Goal: Information Seeking & Learning: Learn about a topic

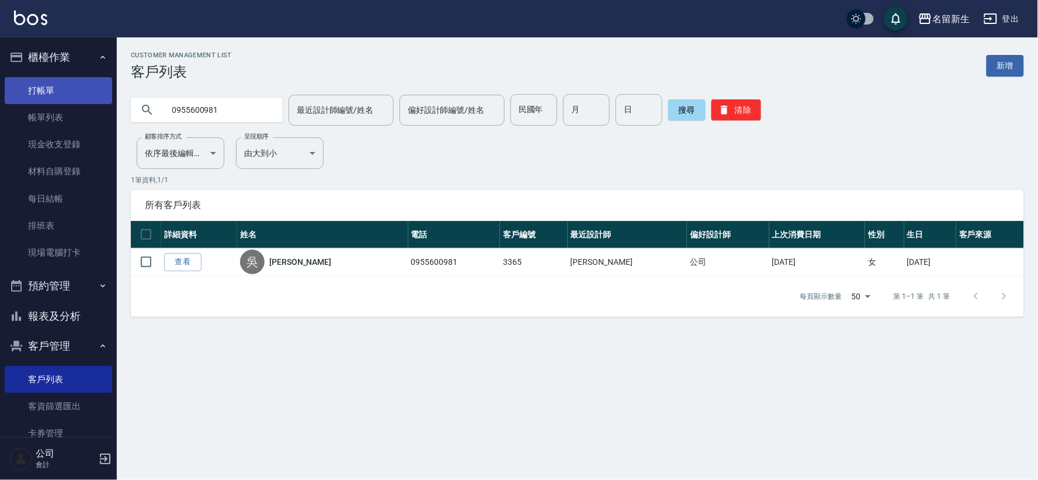
click at [63, 77] on link "打帳單" at bounding box center [58, 90] width 107 height 27
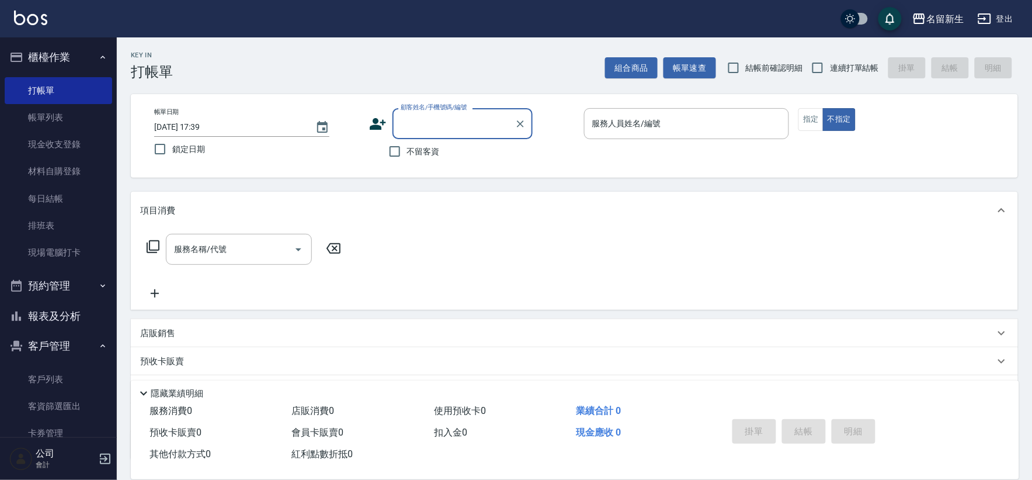
click at [834, 73] on span "連續打單結帳" at bounding box center [854, 68] width 49 height 12
click at [830, 73] on input "連續打單結帳" at bounding box center [818, 67] width 25 height 25
checkbox input "true"
click at [374, 124] on icon at bounding box center [378, 124] width 18 height 18
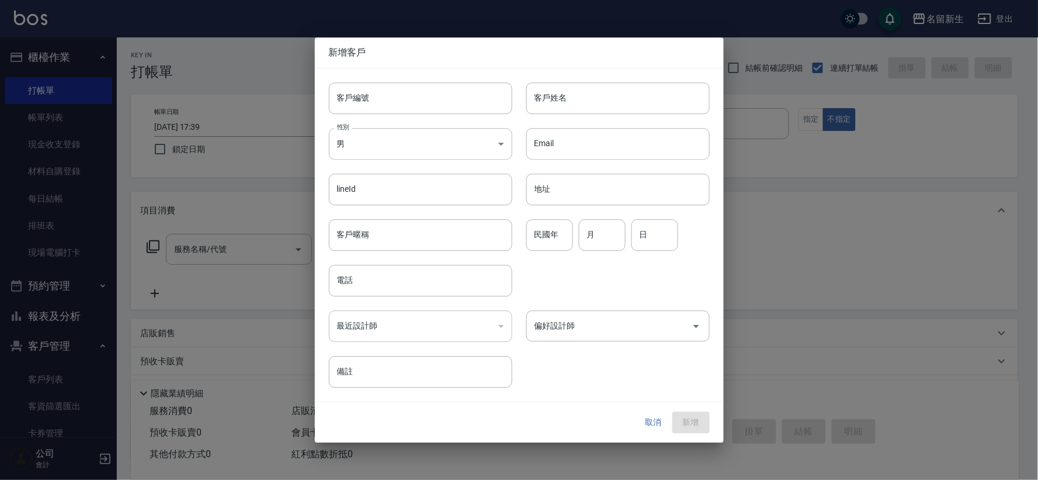
click at [388, 103] on input "客戶編號" at bounding box center [420, 98] width 183 height 32
type input "3495"
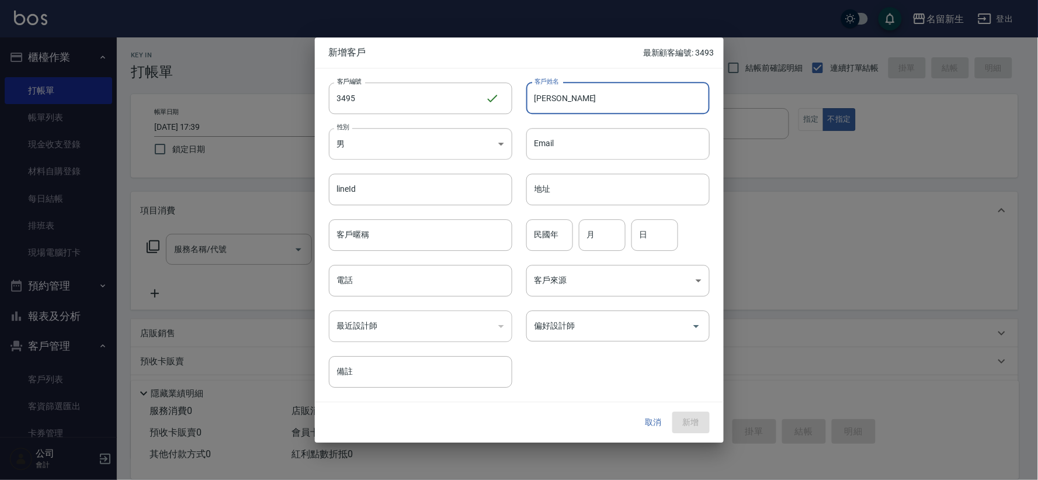
type input "張安婷"
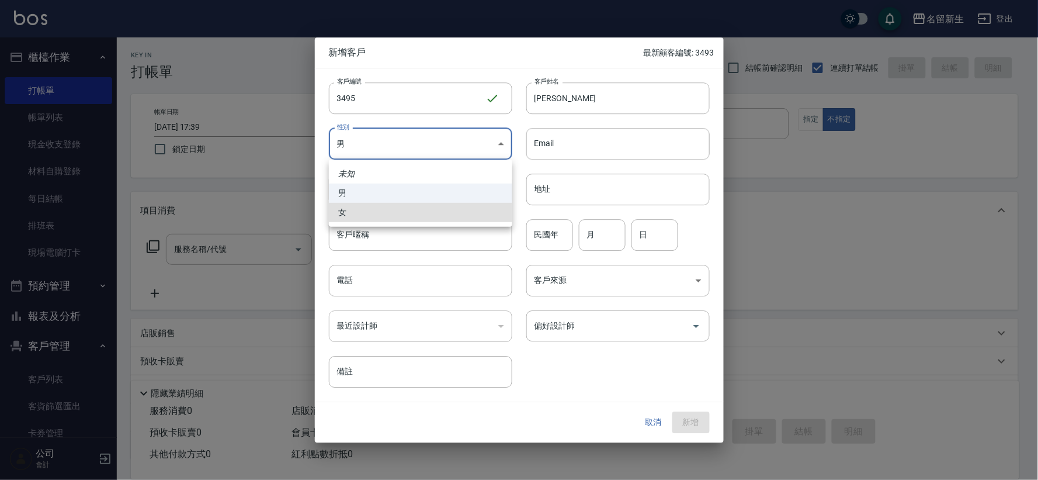
type input "[DEMOGRAPHIC_DATA]"
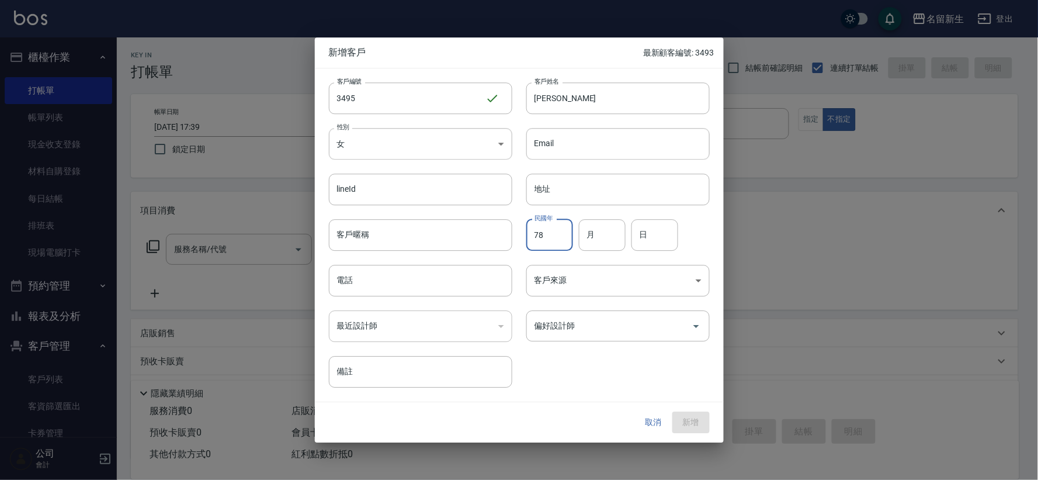
type input "78"
type input "03"
type input "06"
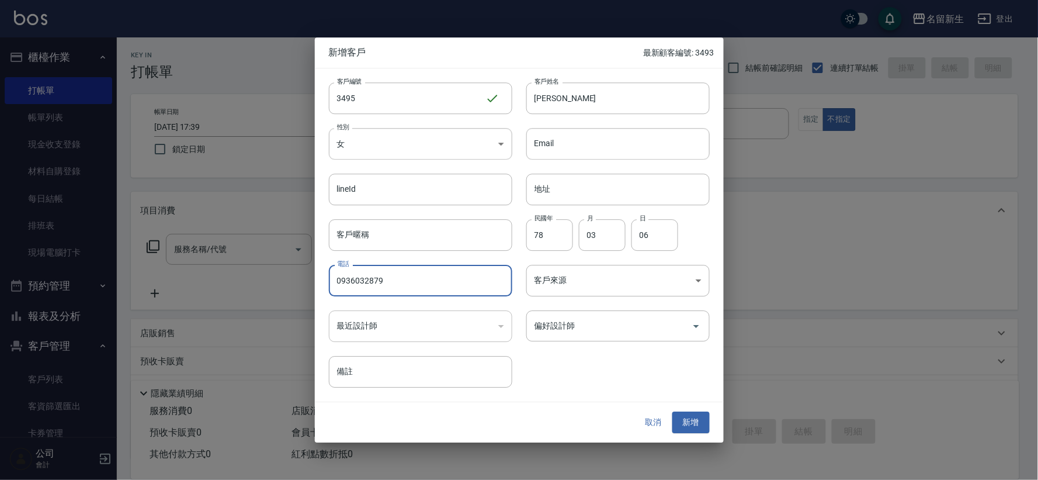
type input "0936032879"
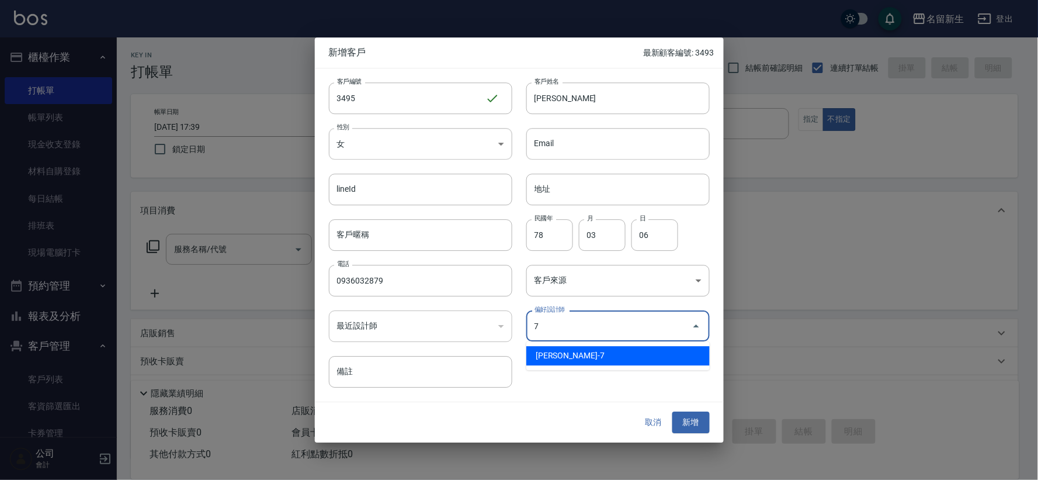
type input "陳晴心"
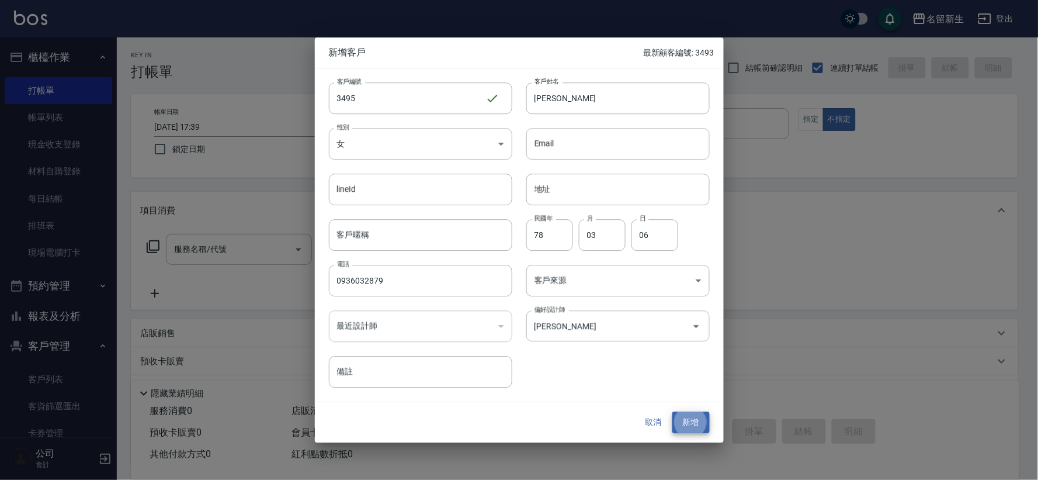
click at [672, 412] on button "新增" at bounding box center [690, 423] width 37 height 22
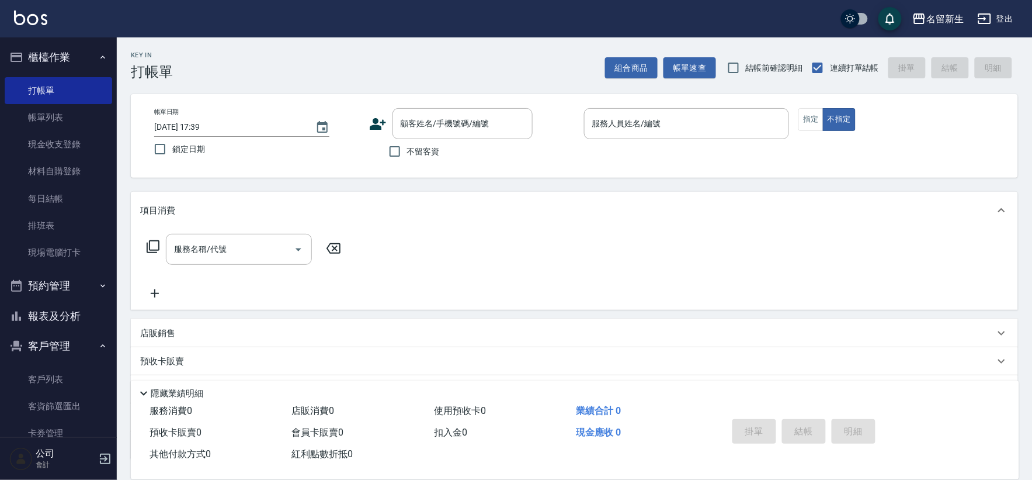
click at [384, 129] on icon at bounding box center [378, 124] width 18 height 18
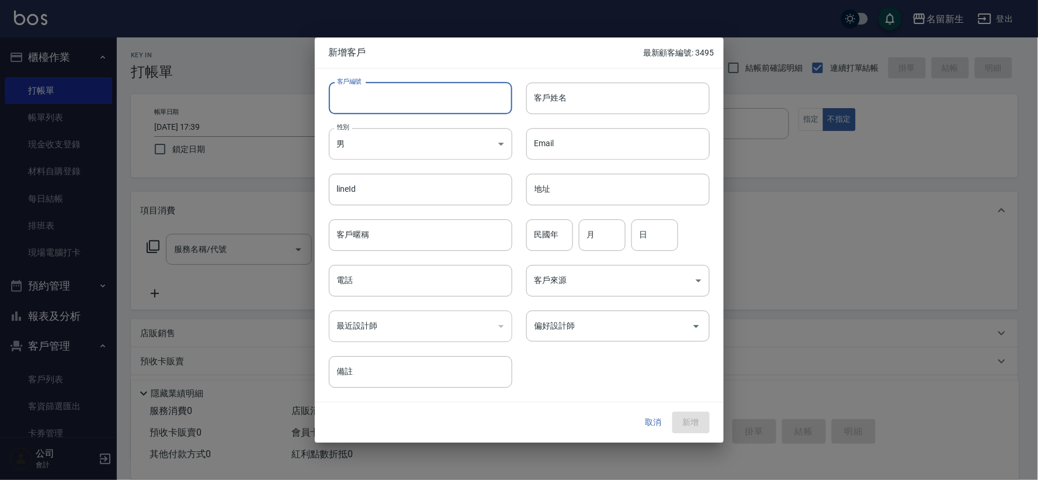
click at [383, 93] on input "客戶編號" at bounding box center [420, 98] width 183 height 32
type input "3494"
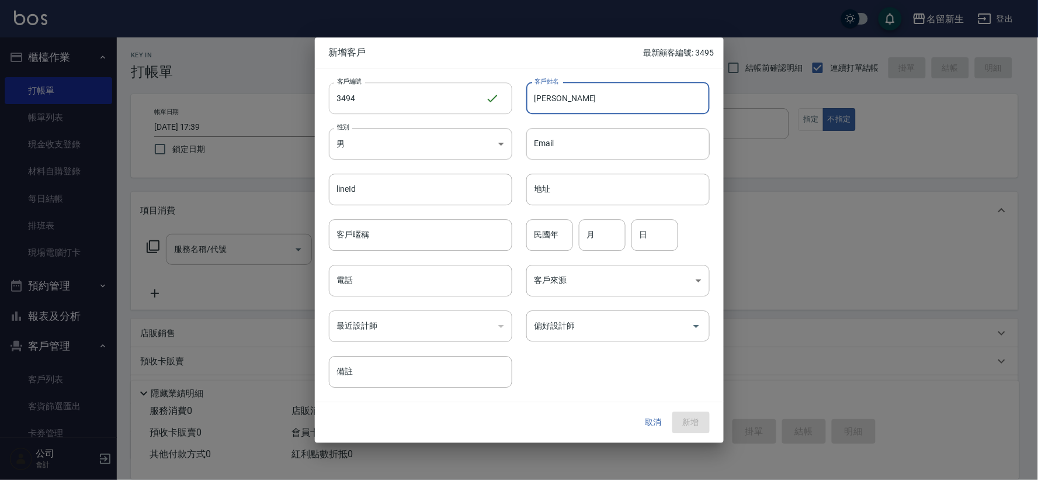
type input "[PERSON_NAME]"
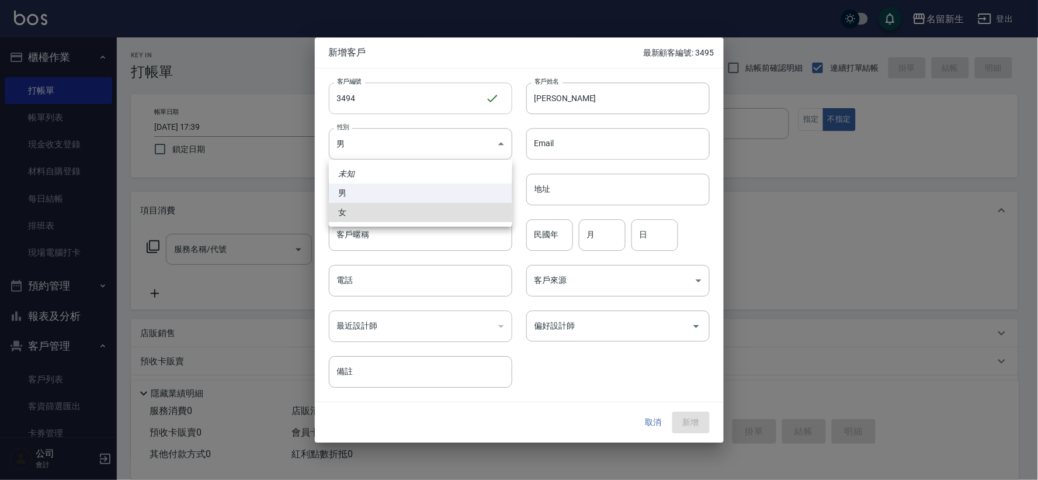
type input "[DEMOGRAPHIC_DATA]"
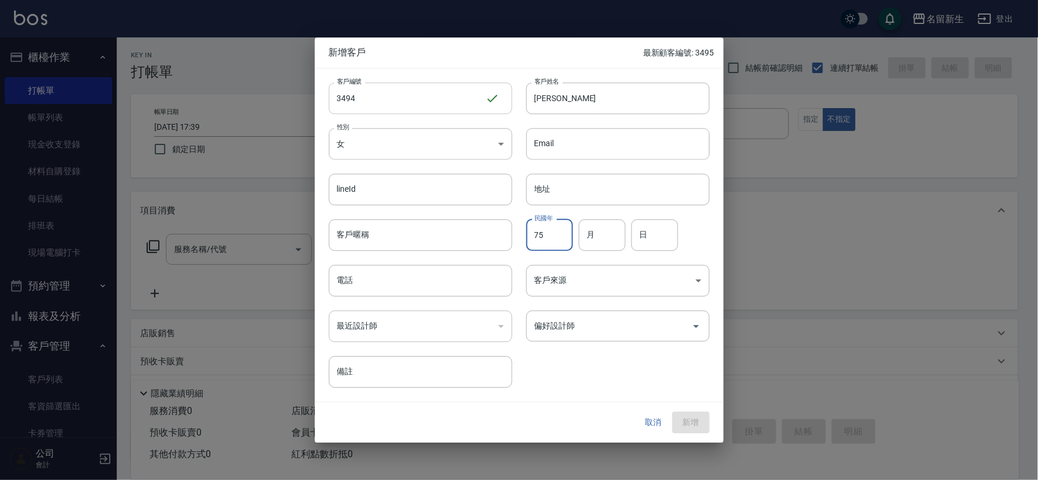
type input "75"
type input "03"
type input "05"
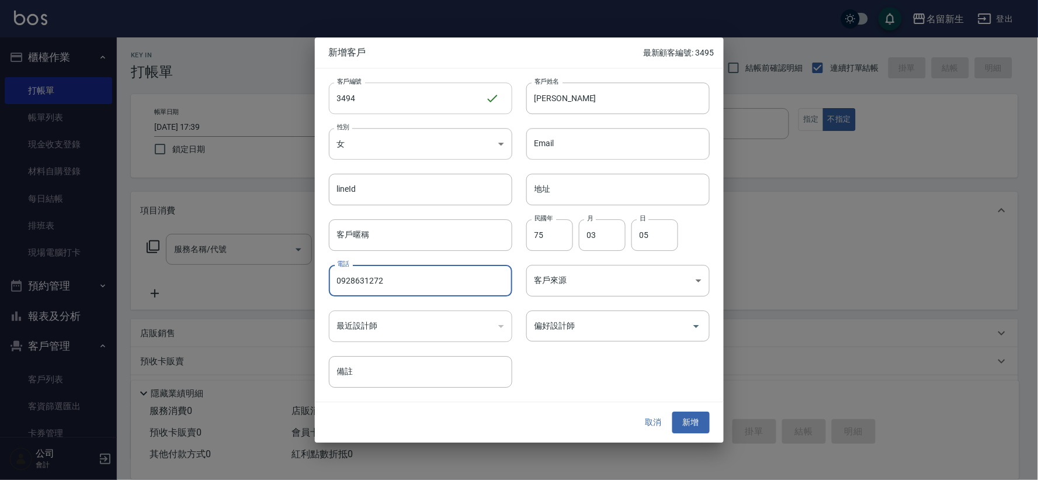
type input "0928631272"
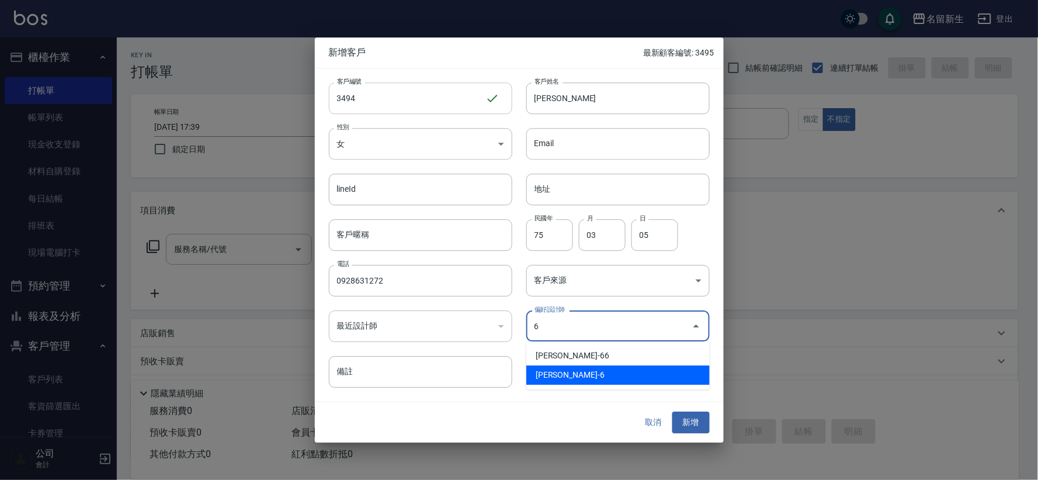
type input "謝宛茹"
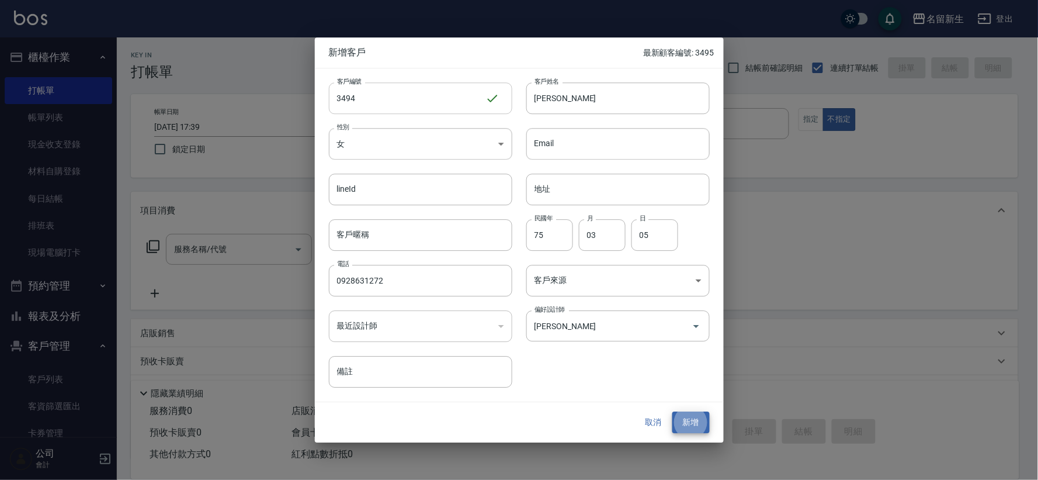
click at [672, 412] on button "新增" at bounding box center [690, 423] width 37 height 22
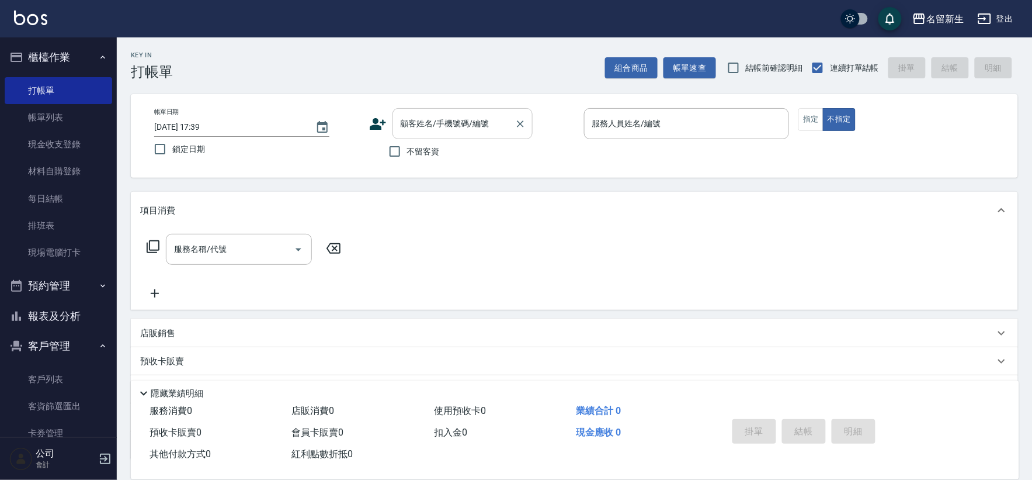
click at [452, 123] on input "顧客姓名/手機號碼/編號" at bounding box center [454, 123] width 112 height 20
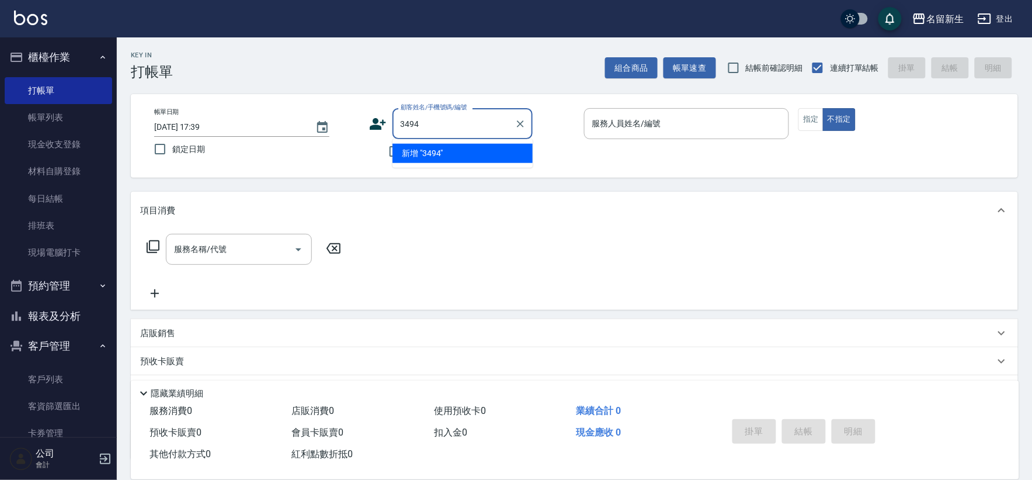
type input "3494"
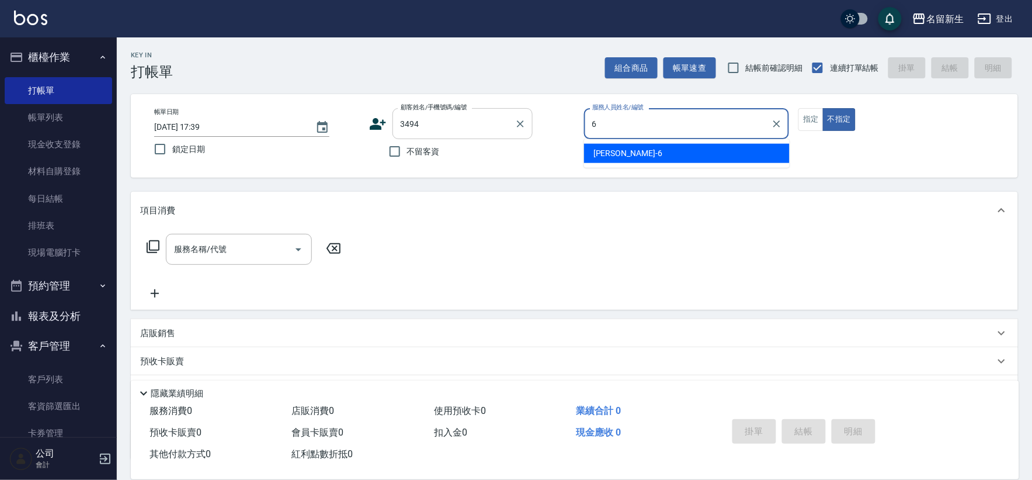
type input "6"
type button "false"
type input "[PERSON_NAME]-6"
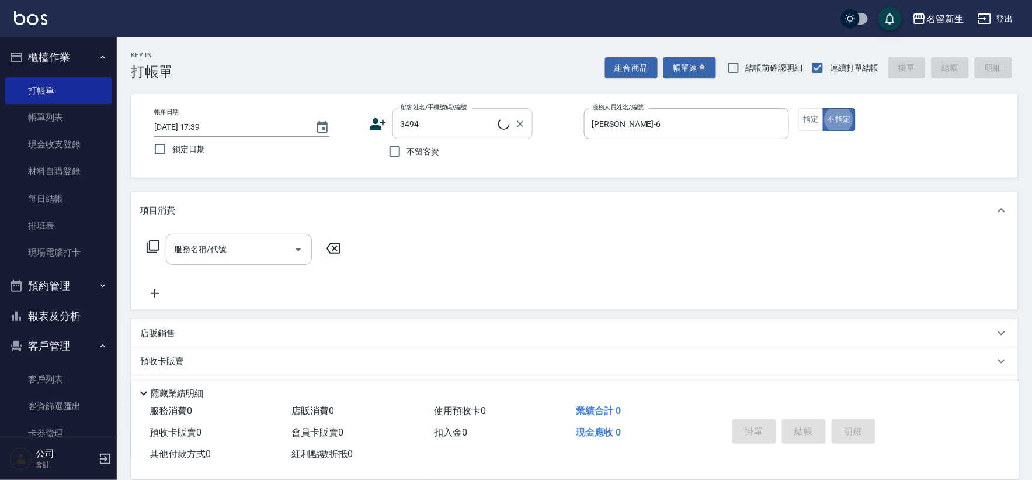
type input "[PERSON_NAME]/0928631272/3494"
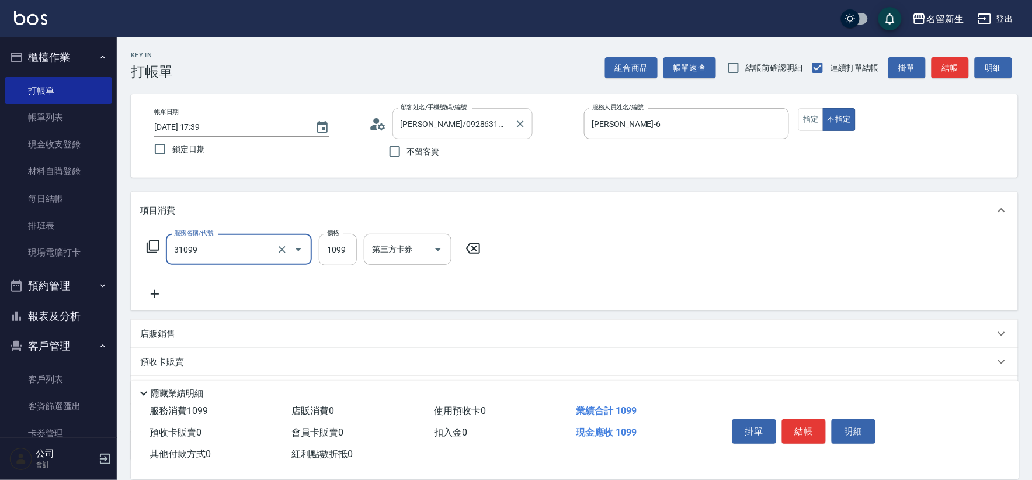
type input "公司活動/早鳥(31099)"
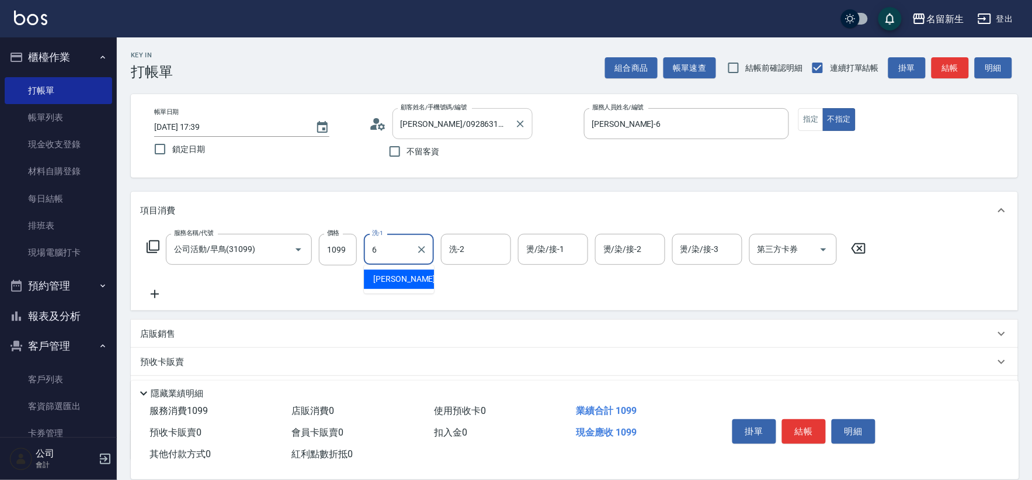
type input "[PERSON_NAME]-6"
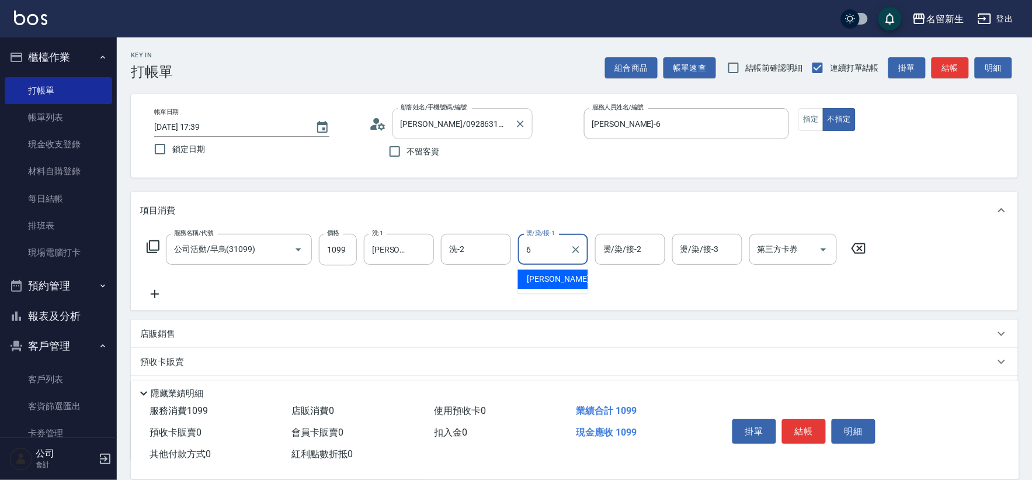
type input "[PERSON_NAME]-6"
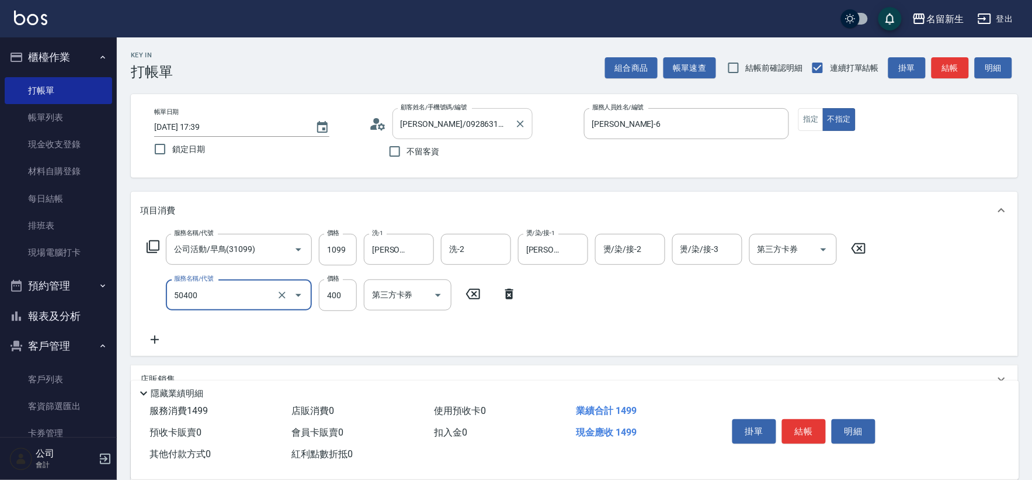
type input "原價1~400護髮(50400)"
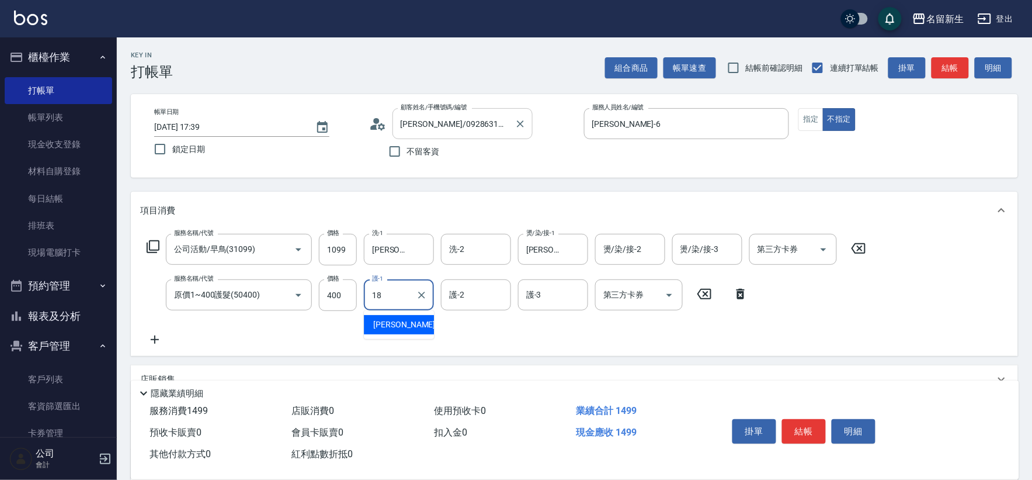
type input "[PERSON_NAME]-18"
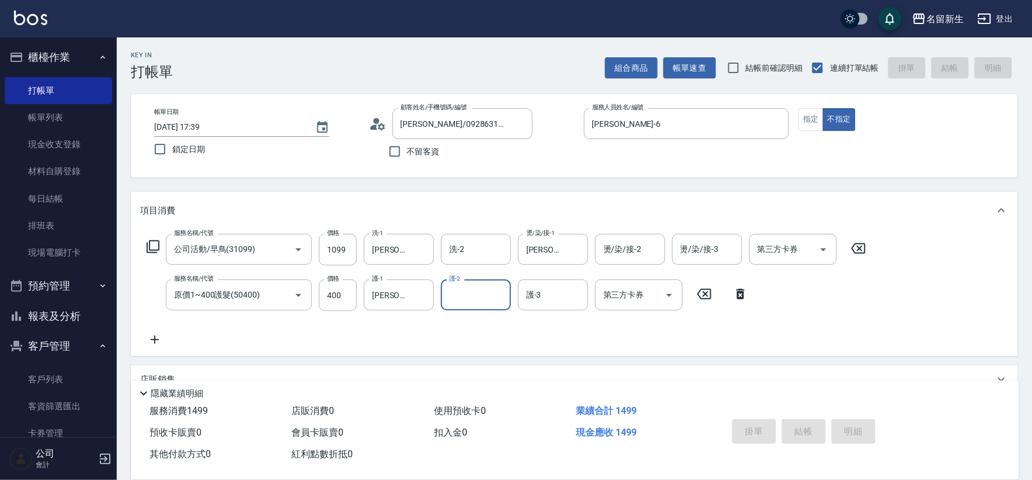
type input "2025/10/04 17:41"
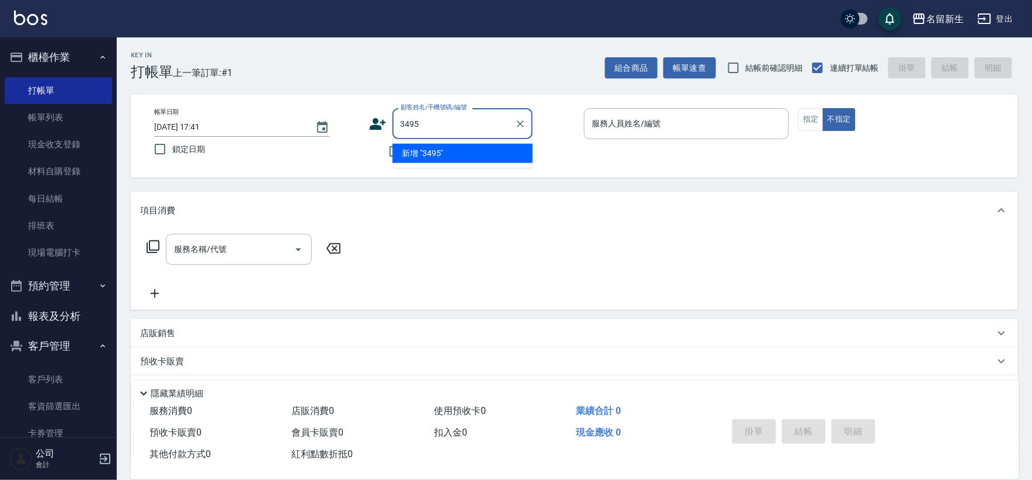
type input "3495"
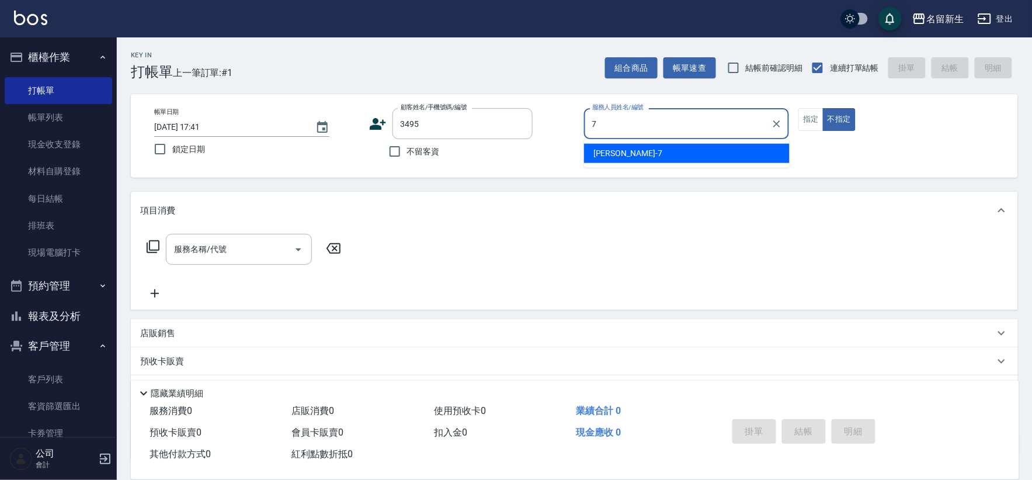
type input "[PERSON_NAME]-7"
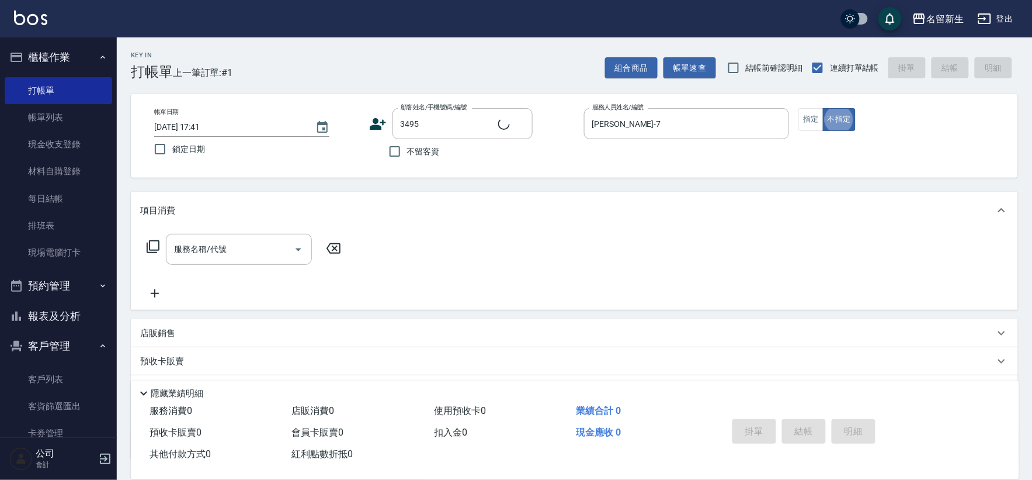
type input "[PERSON_NAME]/0936032879/3495"
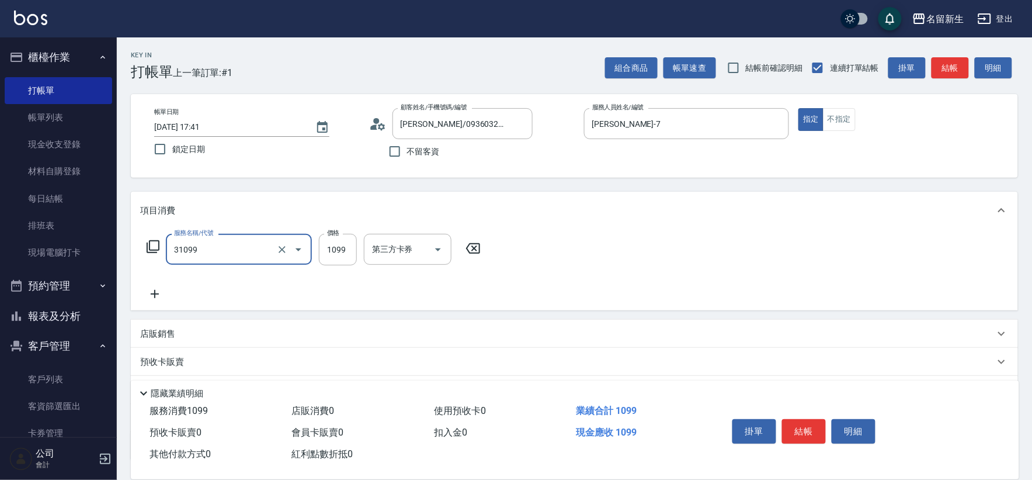
type input "公司活動/早鳥(31099)"
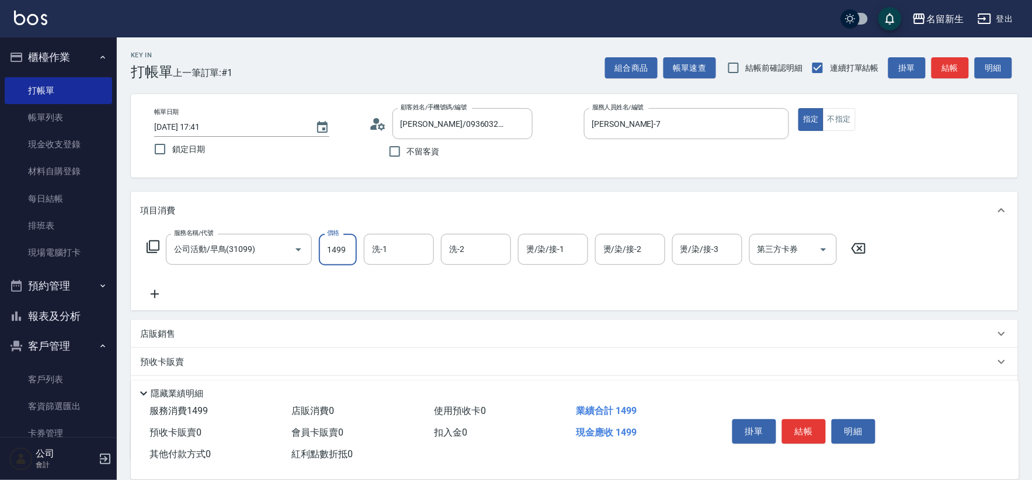
type input "1499"
type input "[PERSON_NAME]-18"
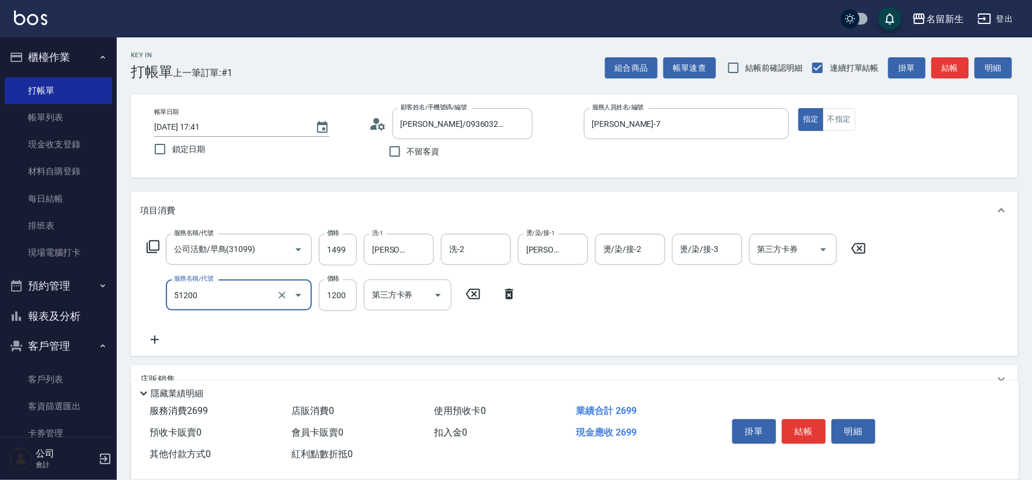
type input "原價801~1200護髮(51200)"
type input "600"
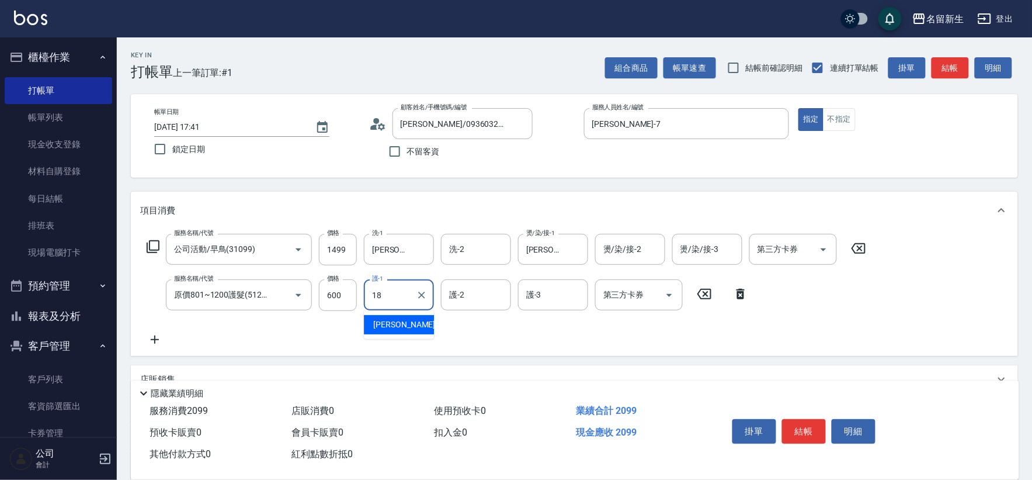
type input "[PERSON_NAME]-18"
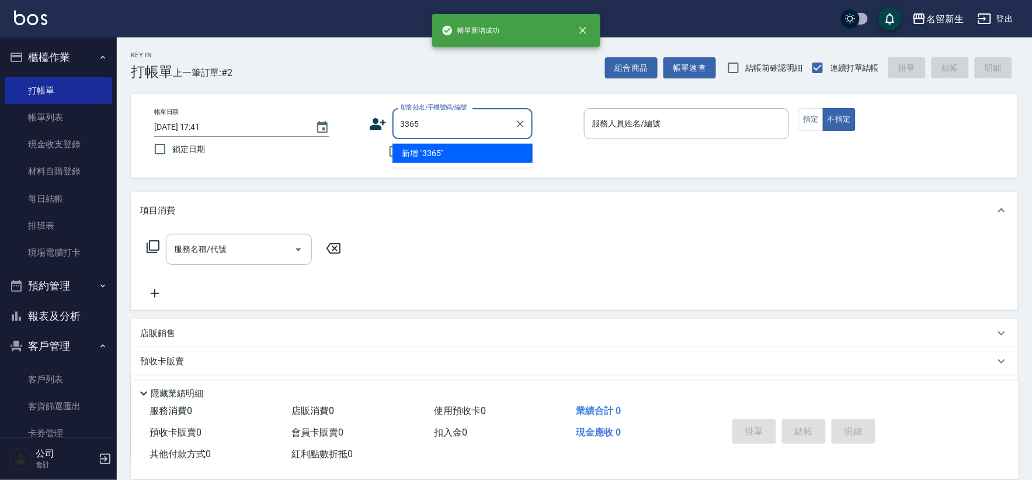
type input "3365"
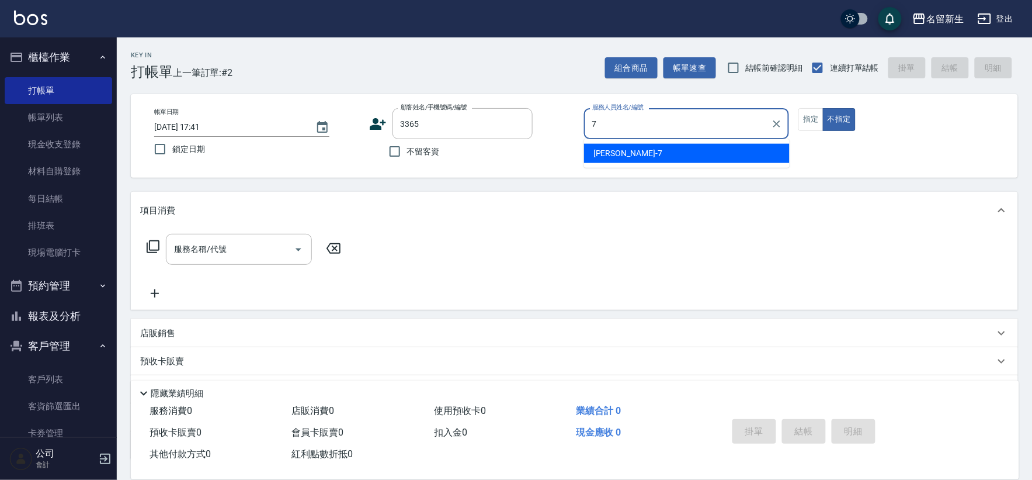
type input "[PERSON_NAME]-7"
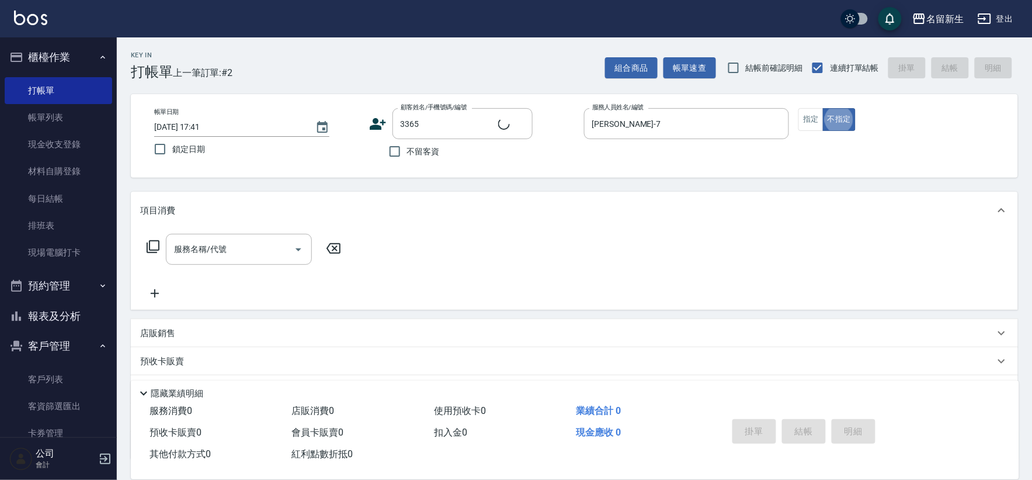
type input "[PERSON_NAME]/0955600981/3365"
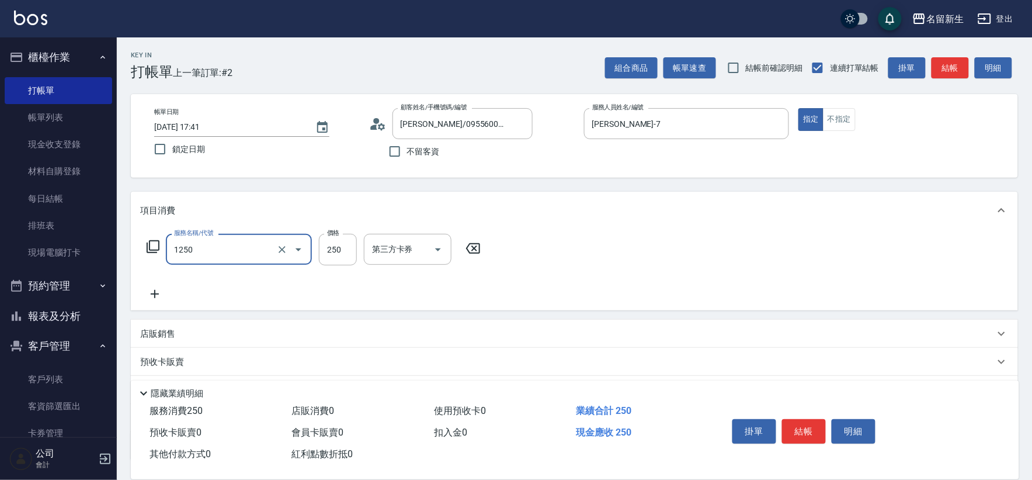
type input "洗髮250(1250)"
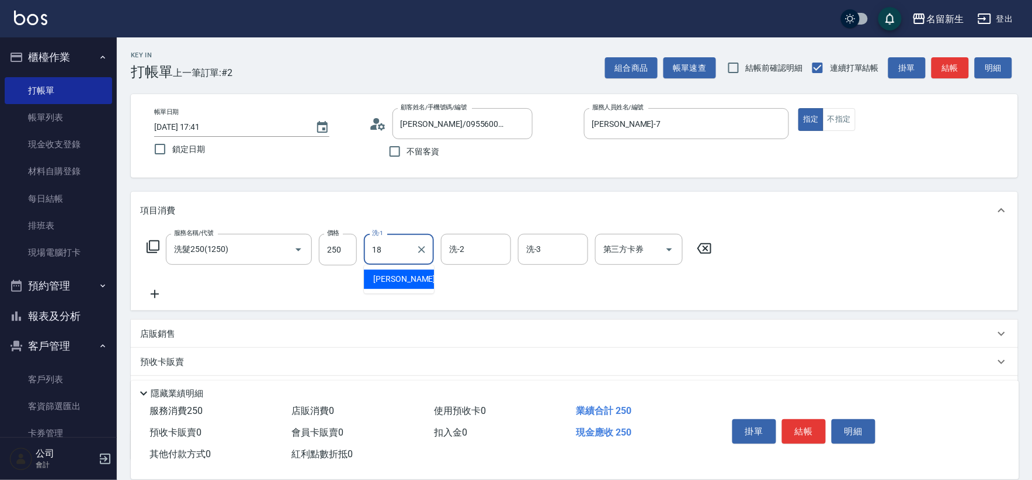
type input "[PERSON_NAME]-18"
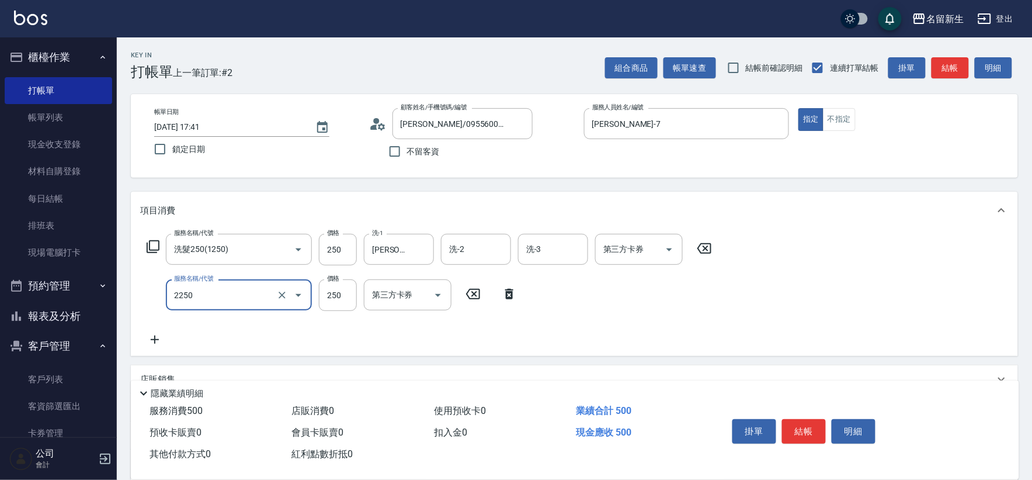
type input "剪髮(2250)"
type input "200"
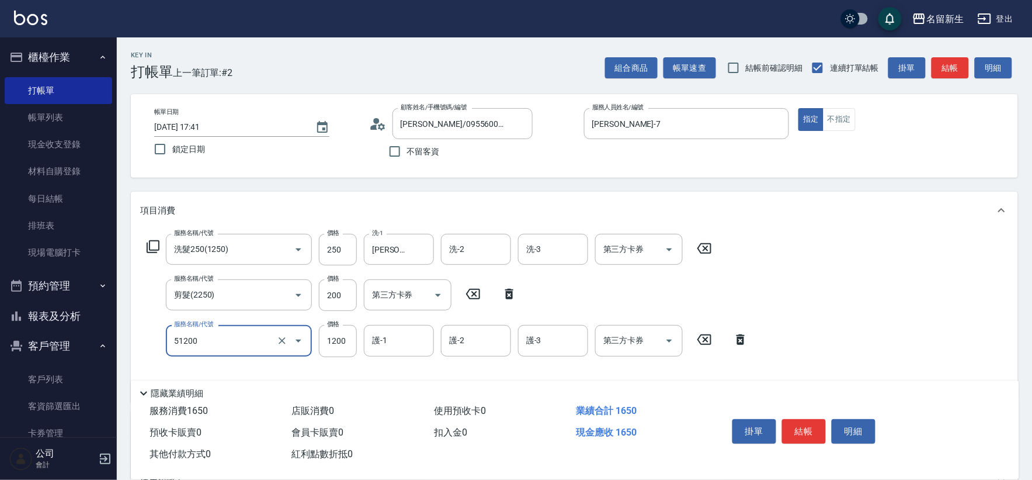
type input "原價801~1200護髮(51200)"
type input "1020"
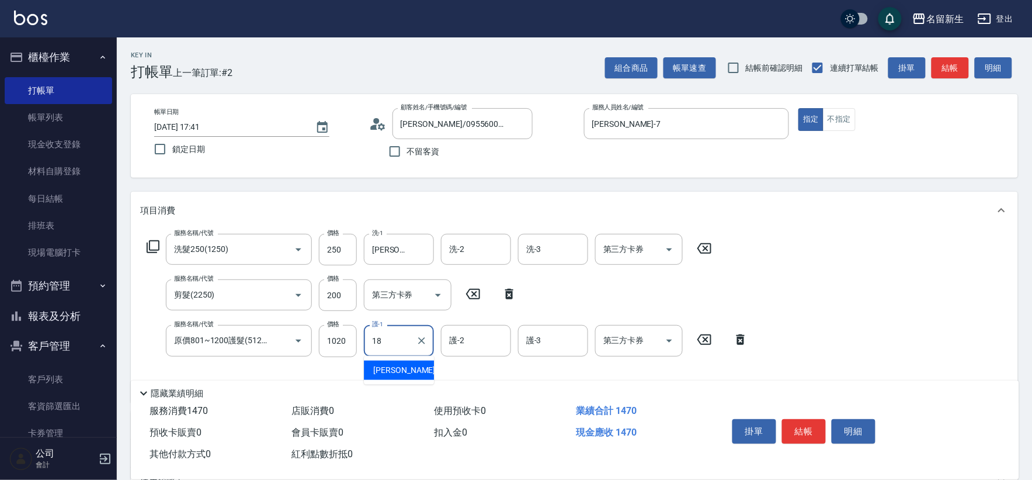
type input "[PERSON_NAME]-18"
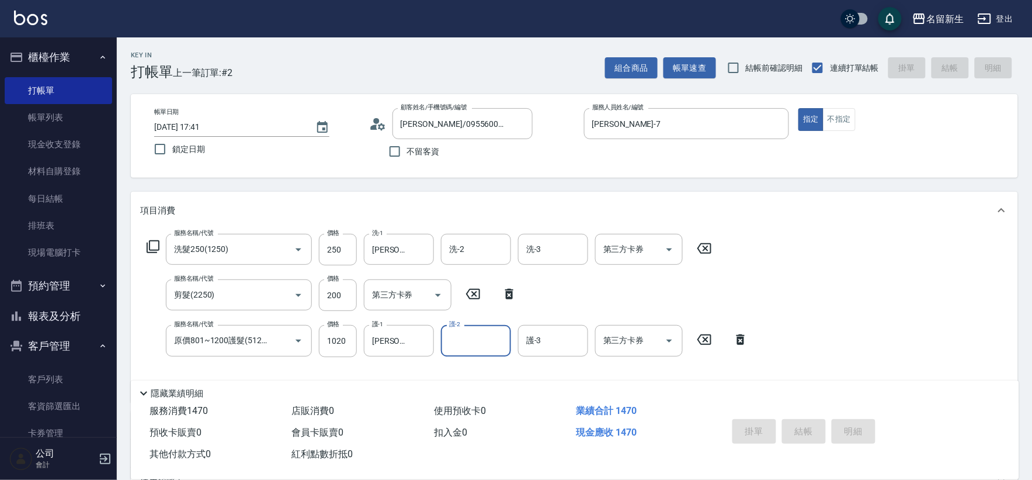
type input "2025/10/04 17:42"
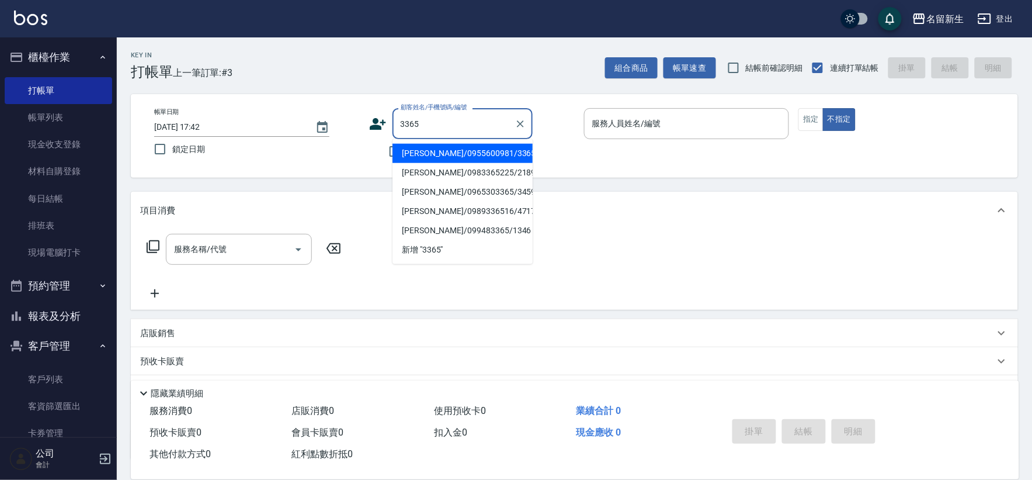
type input "[PERSON_NAME]/0955600981/3365"
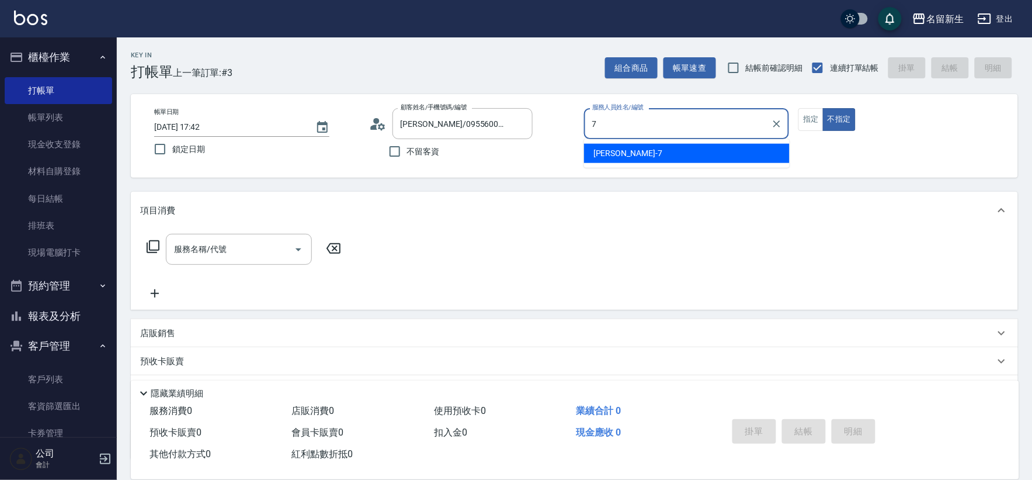
type input "[PERSON_NAME]-7"
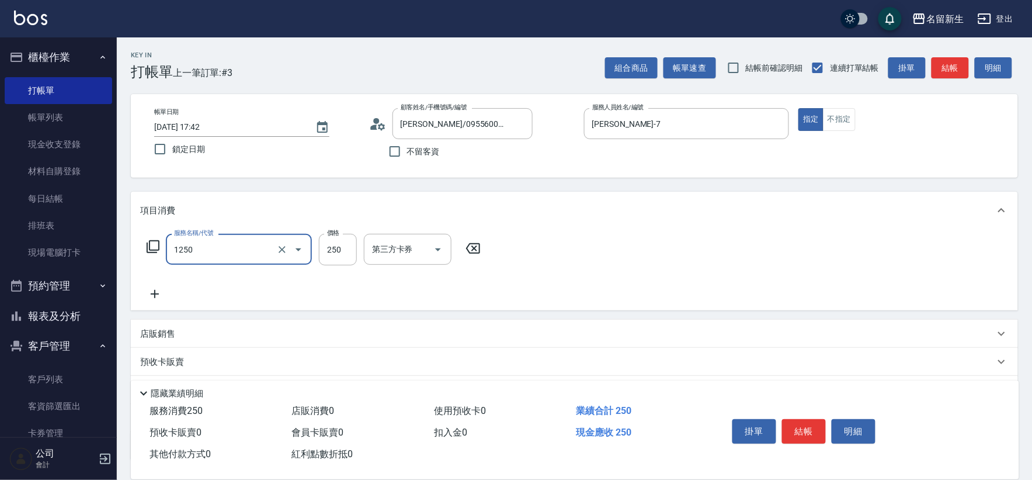
type input "洗髮250(1250)"
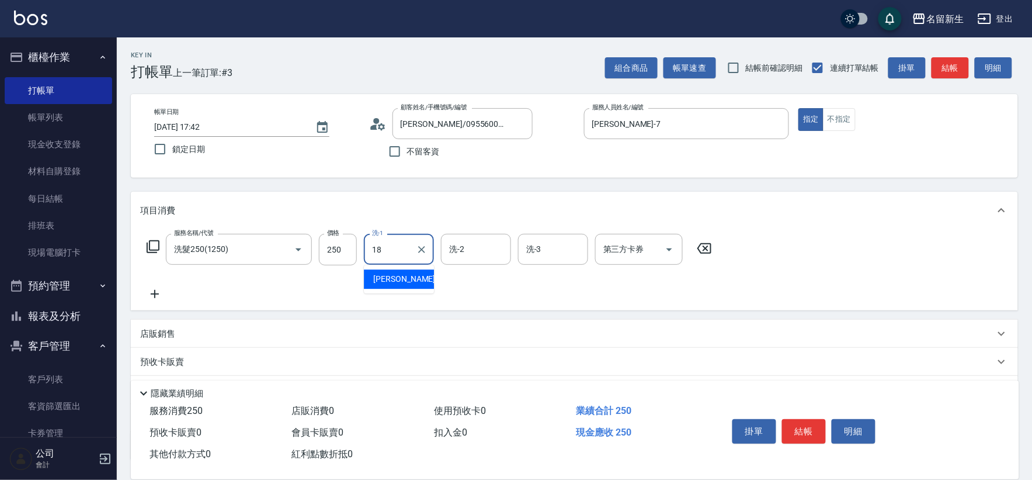
type input "[PERSON_NAME]-18"
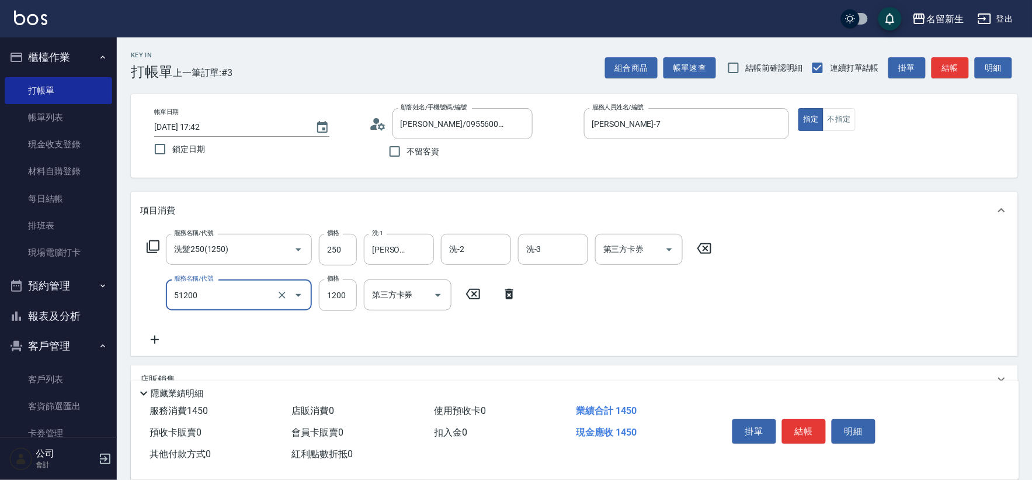
type input "原價801~1200護髮(51200)"
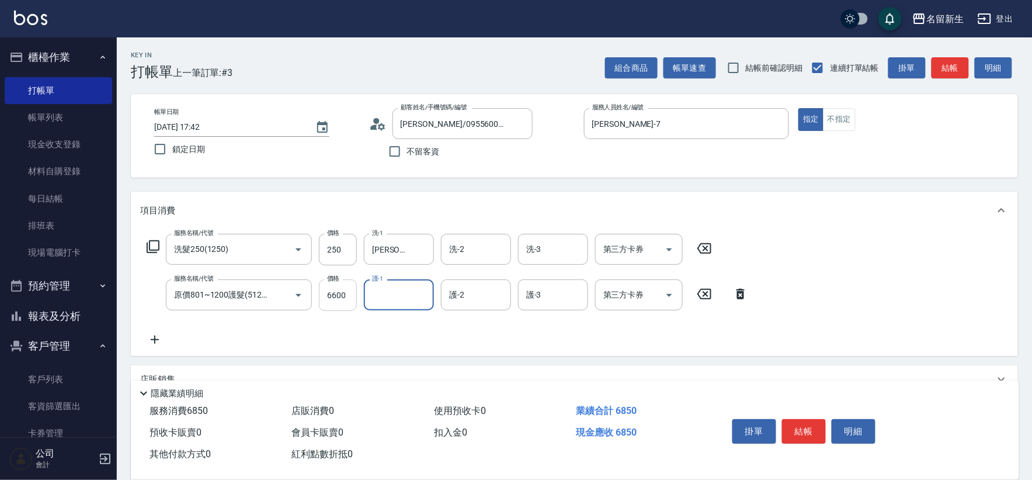
click at [349, 290] on input "6600" at bounding box center [338, 295] width 38 height 32
type input "600"
type input "[PERSON_NAME]-18"
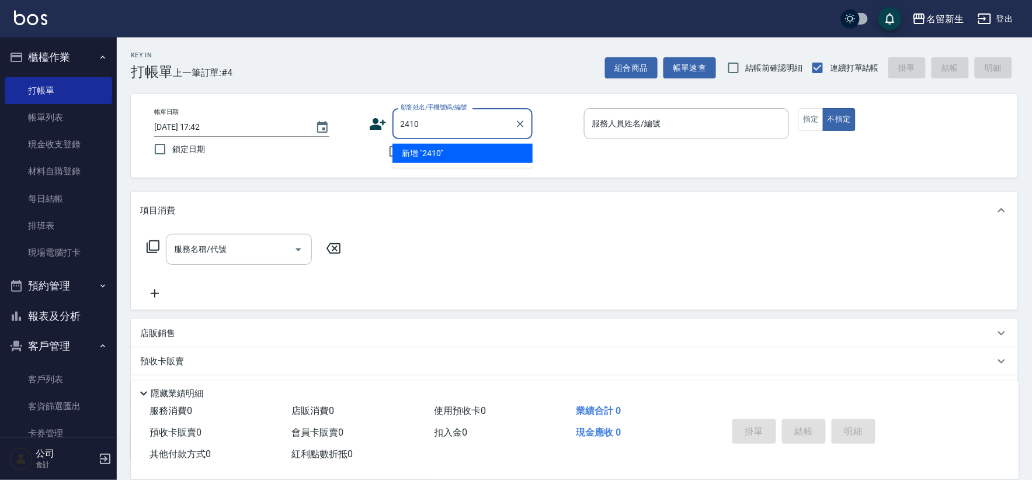
type input "2410"
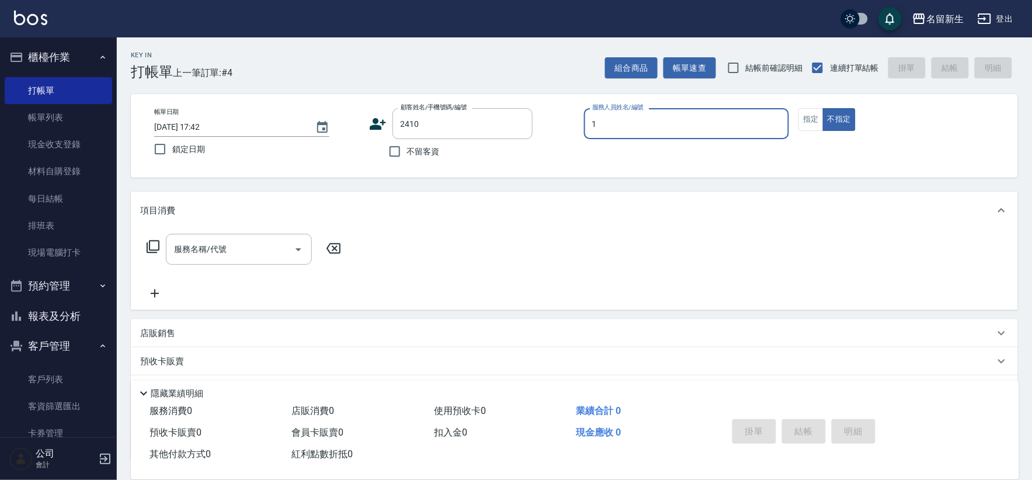
type input "[PERSON_NAME]-1"
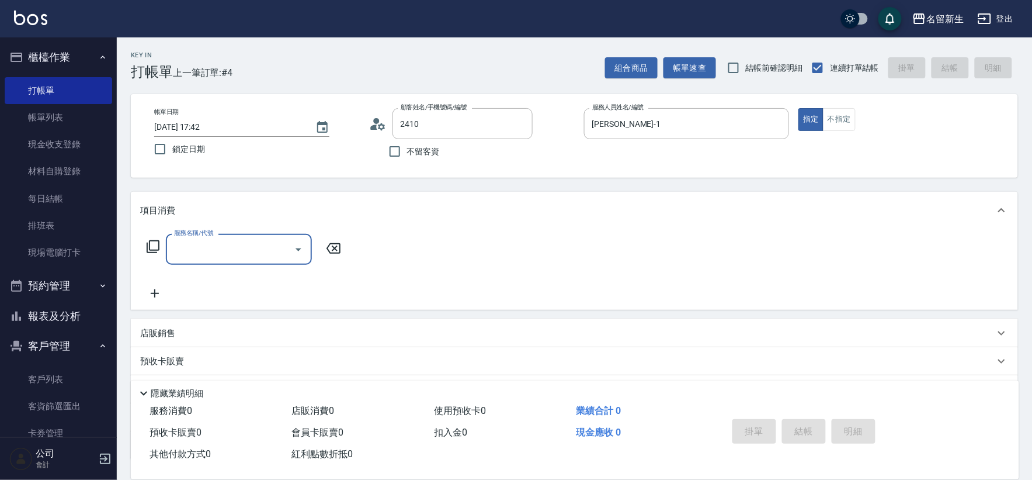
type input "[PERSON_NAME]/0926137191/2410"
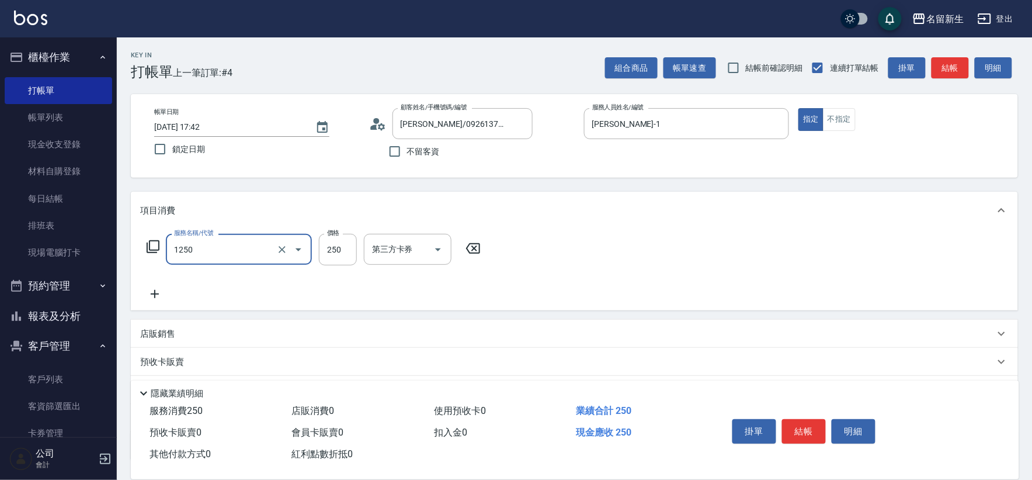
type input "洗髮250(1250)"
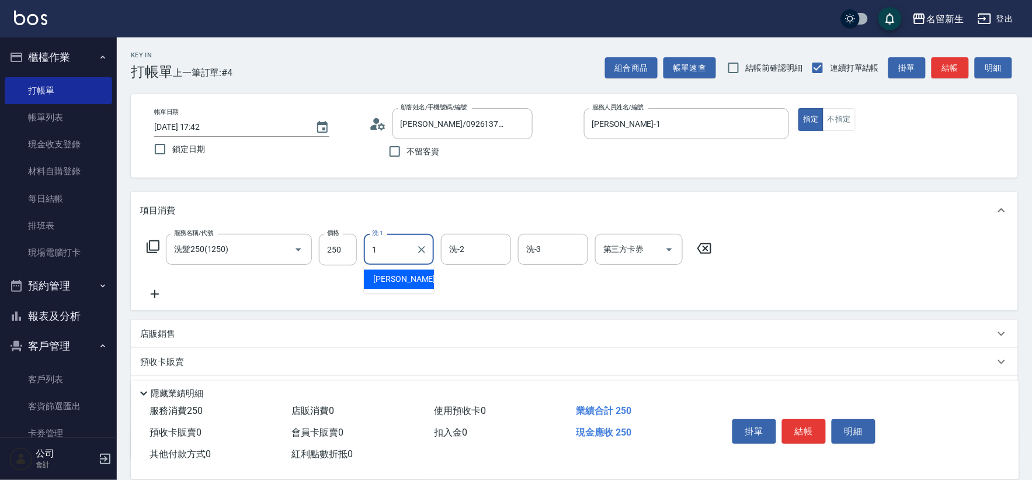
type input "[PERSON_NAME]-1"
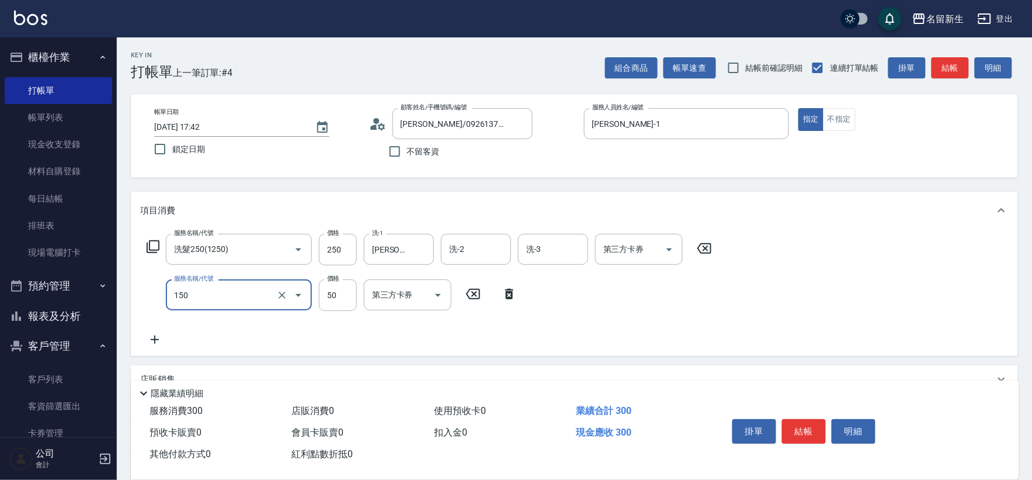
type input "精油(150)"
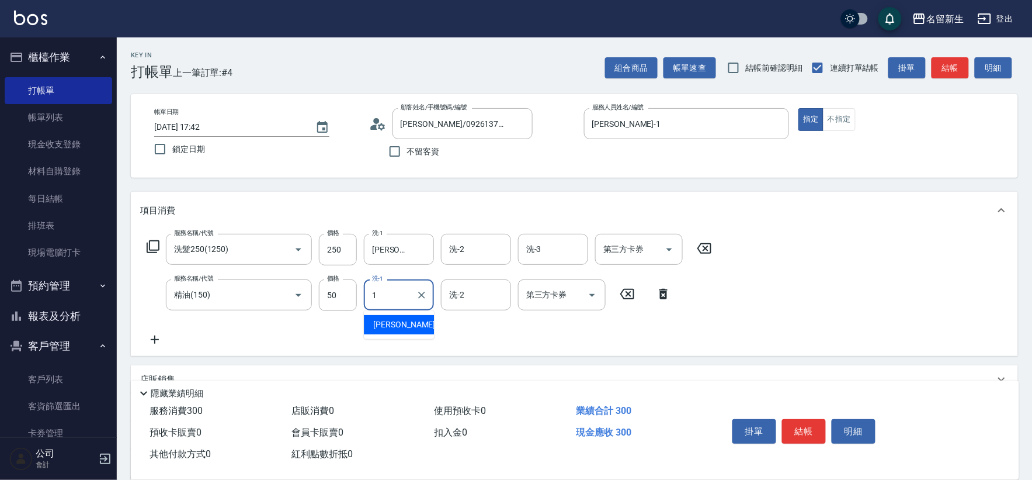
type input "[PERSON_NAME]-1"
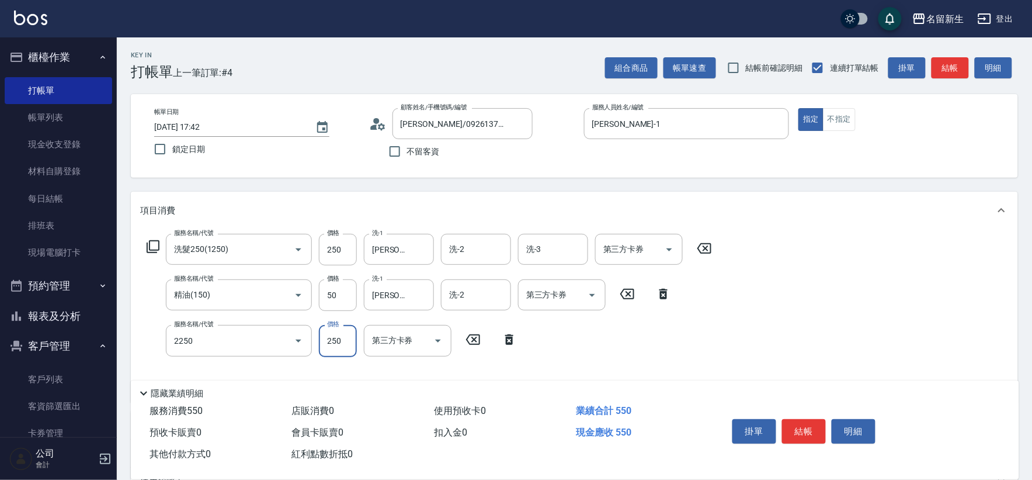
type input "剪髮(2250)"
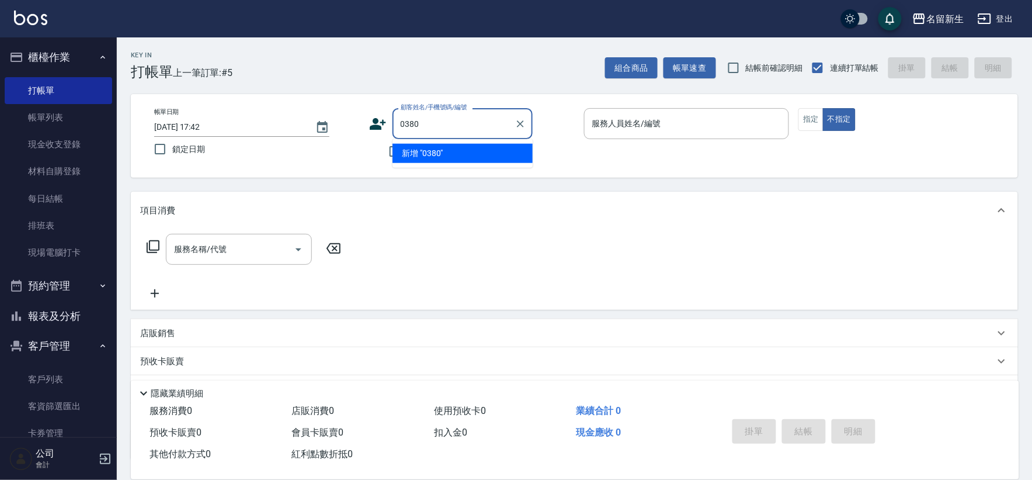
type input "0380"
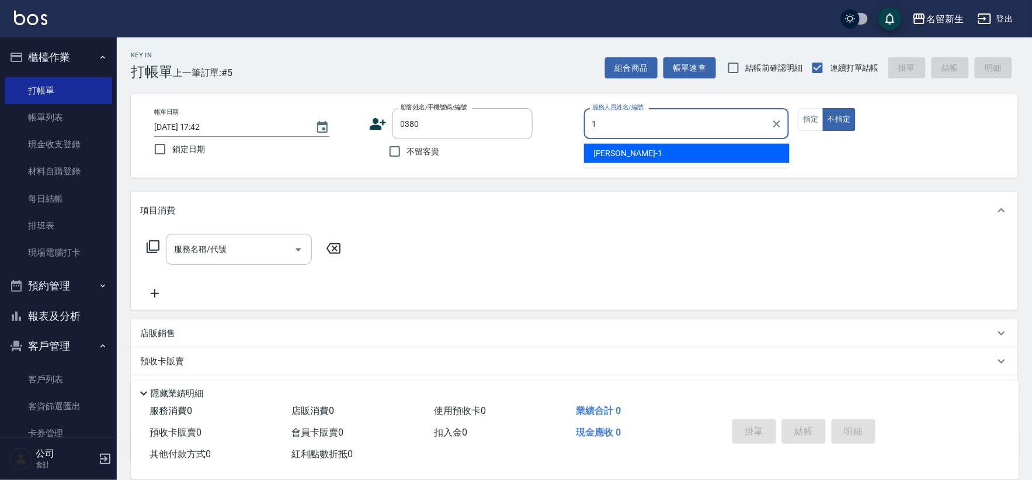
type input "[PERSON_NAME]-1"
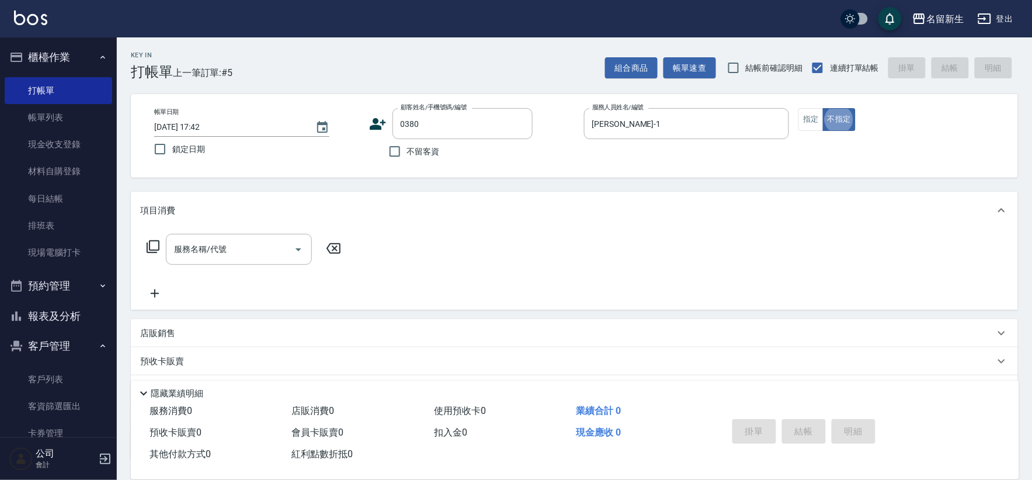
type input "1"
type input "[PERSON_NAME]/0975031953/0380"
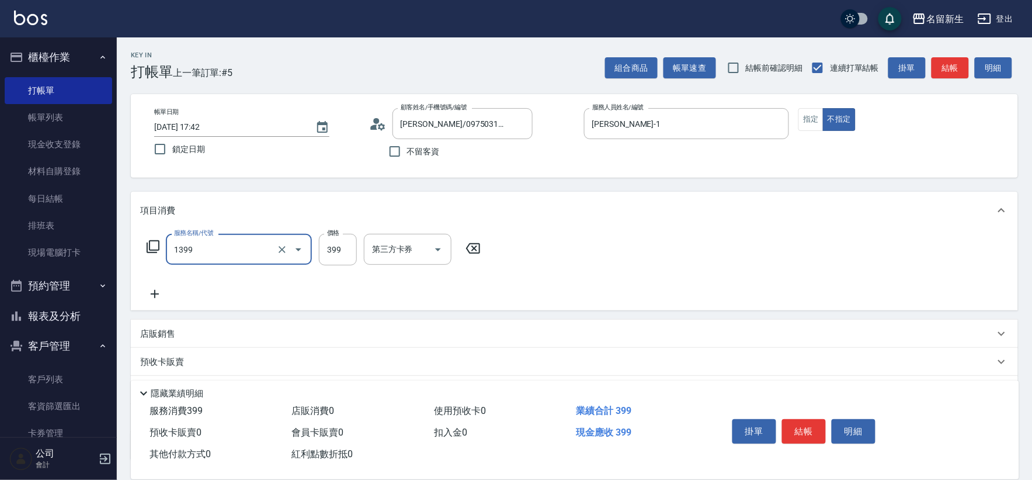
type input "健康洗髮(1399)"
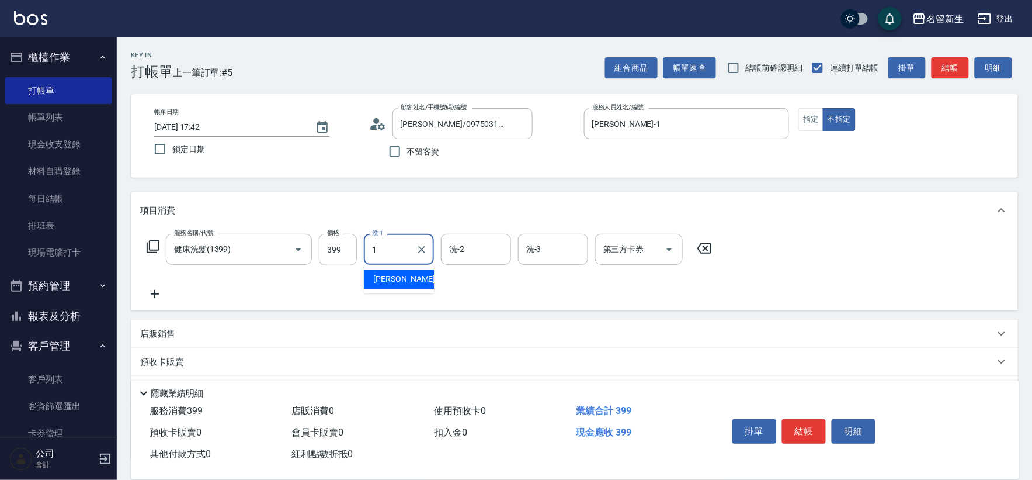
type input "[PERSON_NAME]-1"
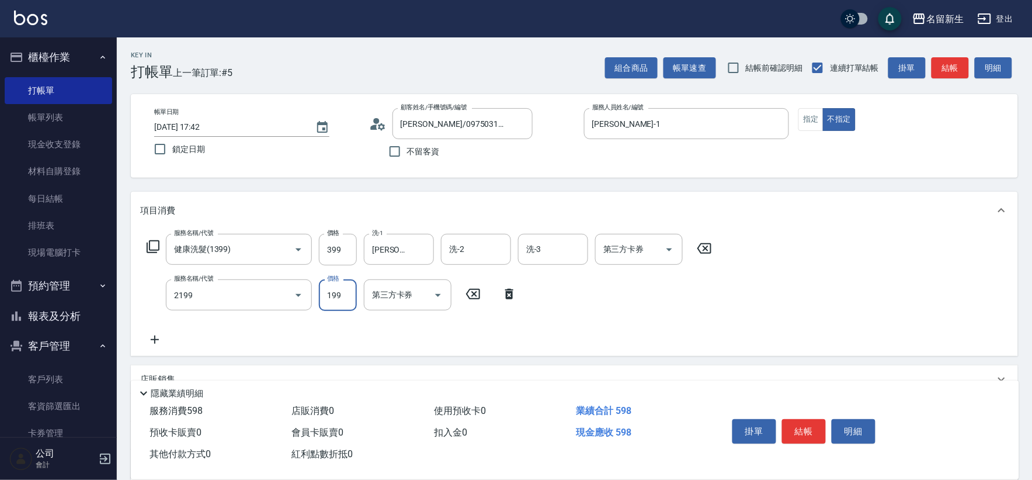
type input "不指定剪髮活動(2199)"
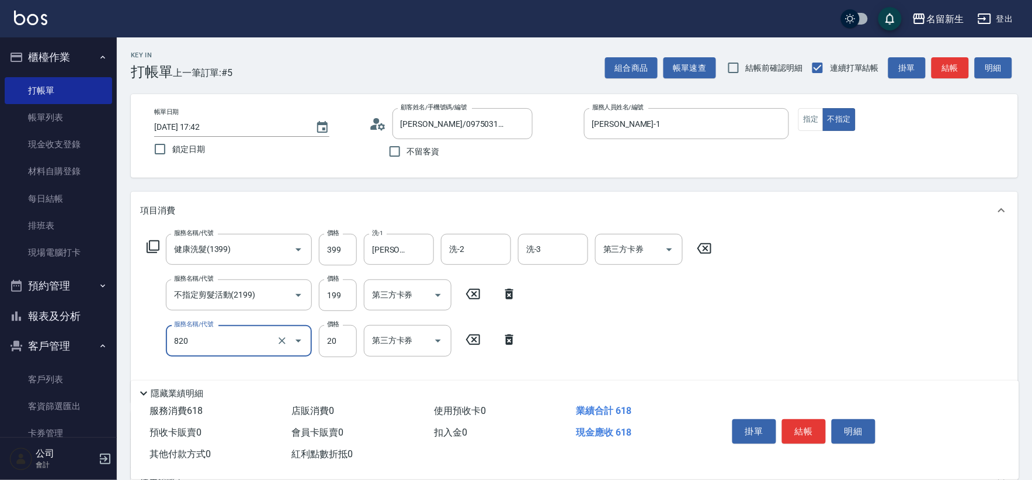
type input "潤絲(820)"
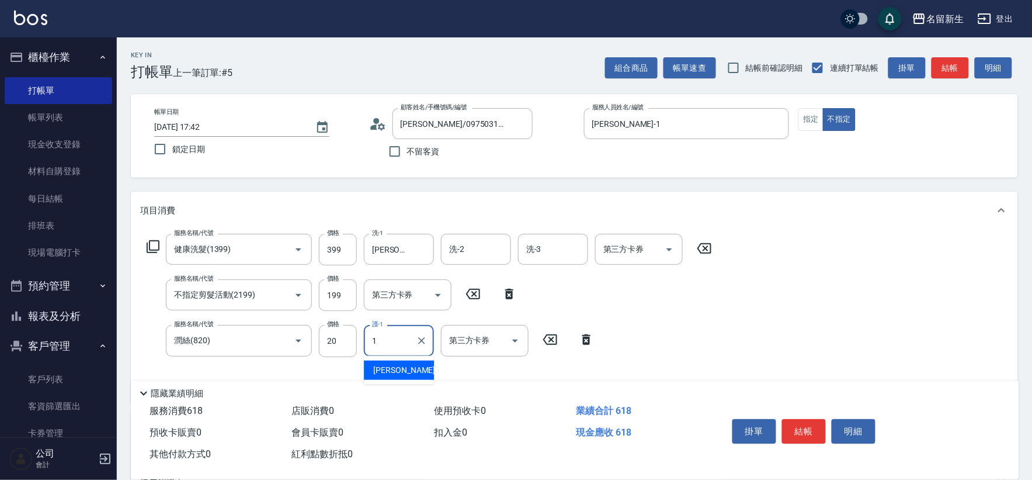
type input "[PERSON_NAME]-1"
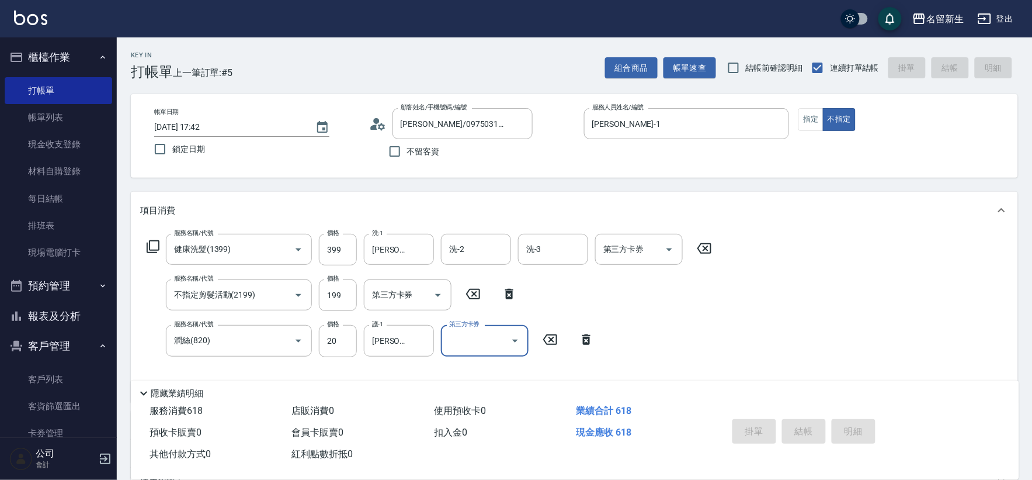
type input "[DATE] 17:43"
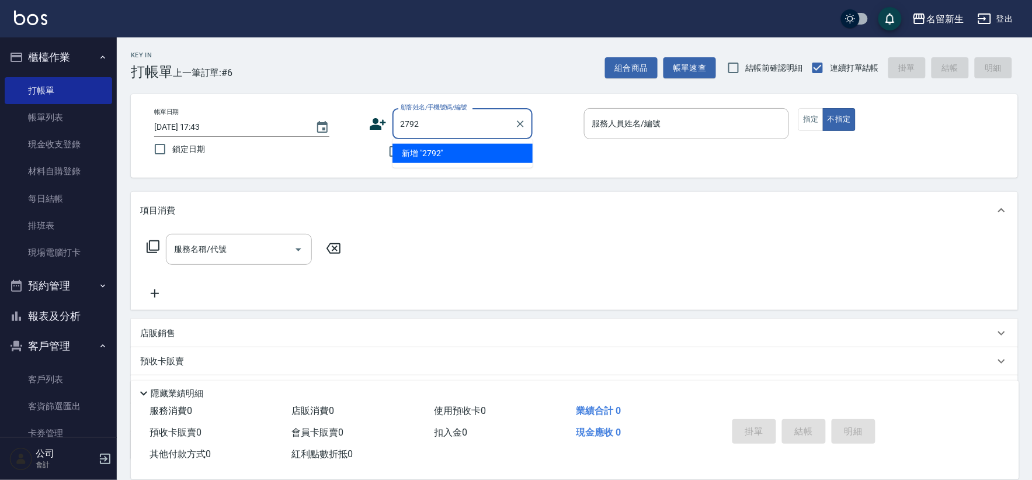
type input "2792"
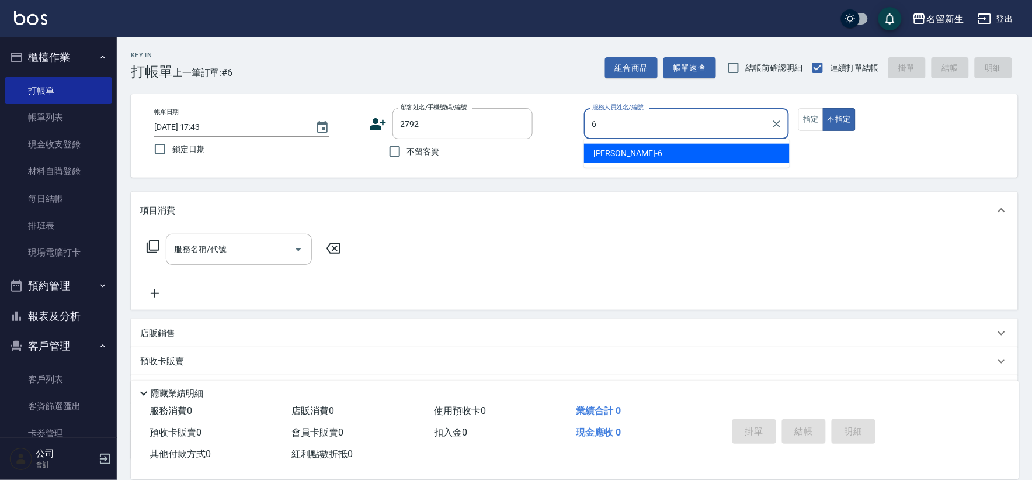
type input "[PERSON_NAME]-6"
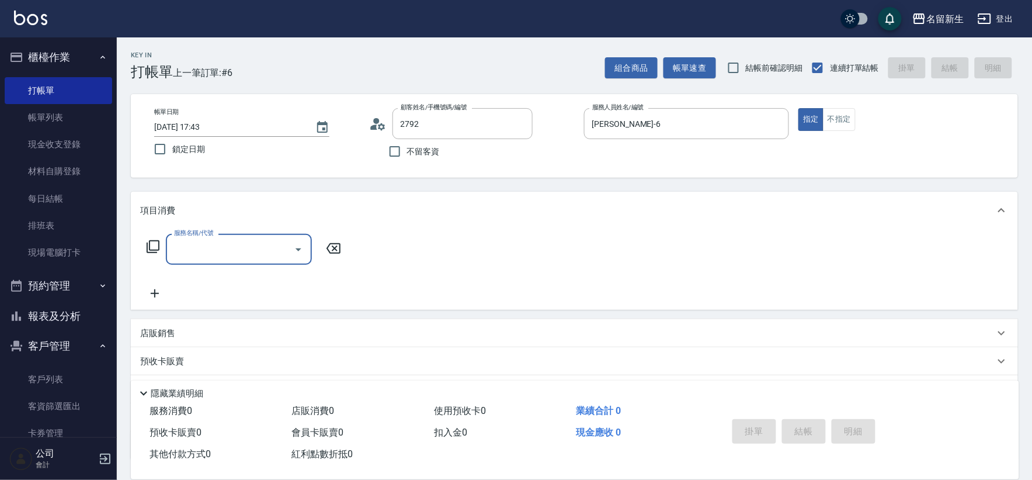
type input "[PERSON_NAME]/0955292399/2792"
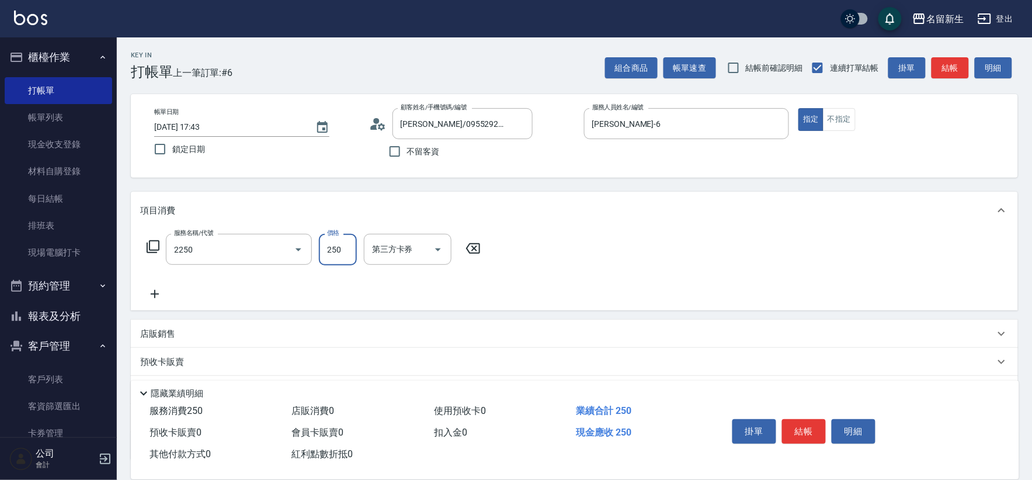
type input "剪髮(2250)"
type input "300"
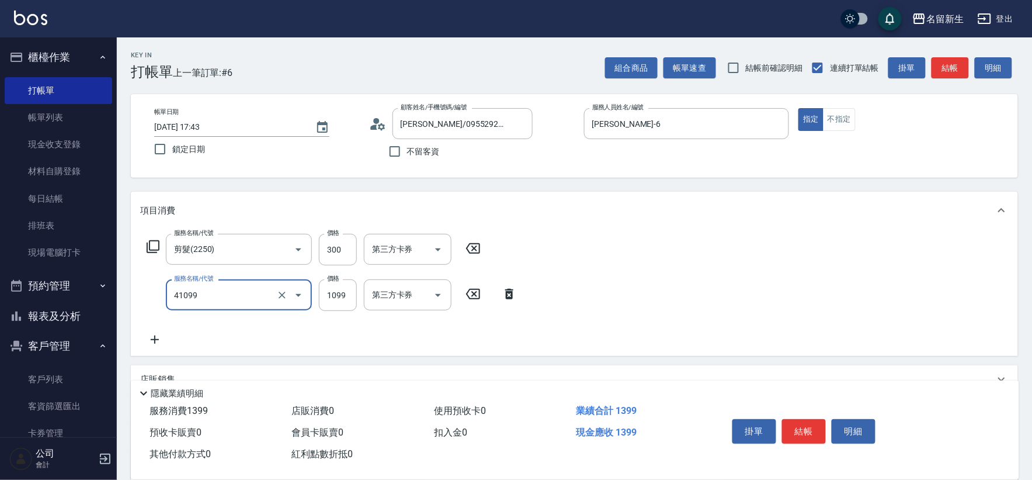
type input "公司活動/早鳥(41099)"
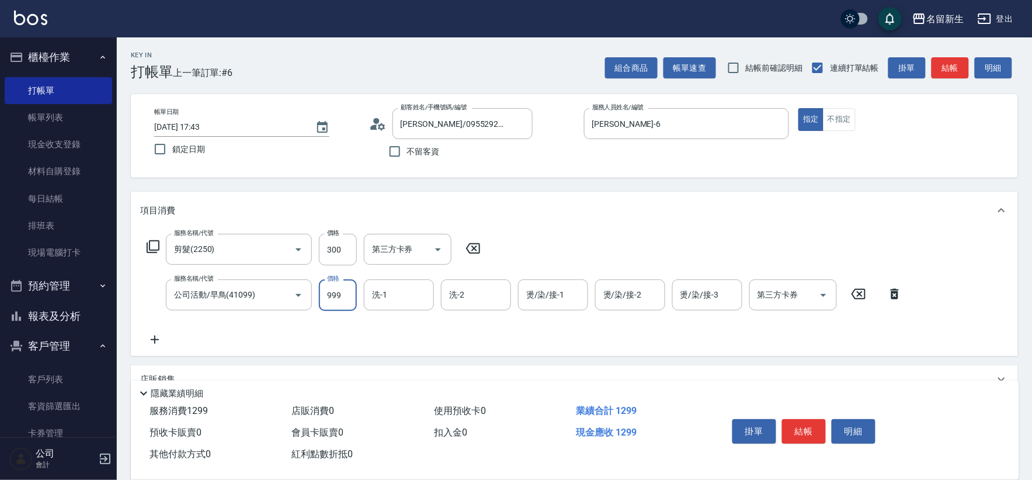
type input "2999"
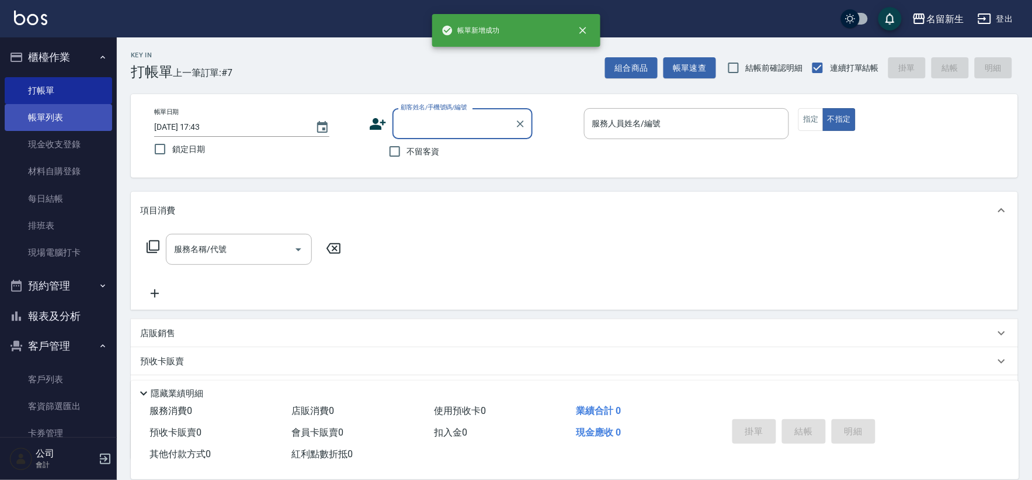
click at [85, 116] on link "帳單列表" at bounding box center [58, 117] width 107 height 27
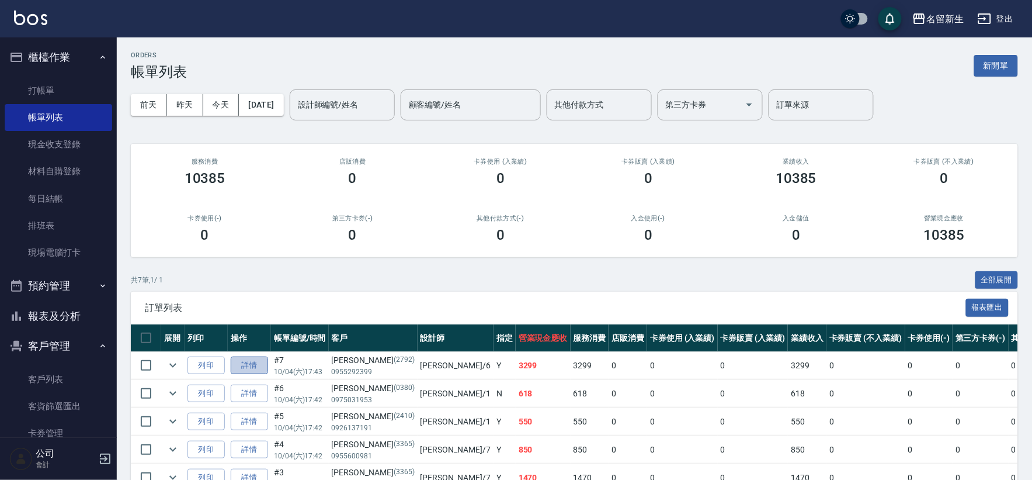
click at [245, 357] on link "詳情" at bounding box center [249, 365] width 37 height 18
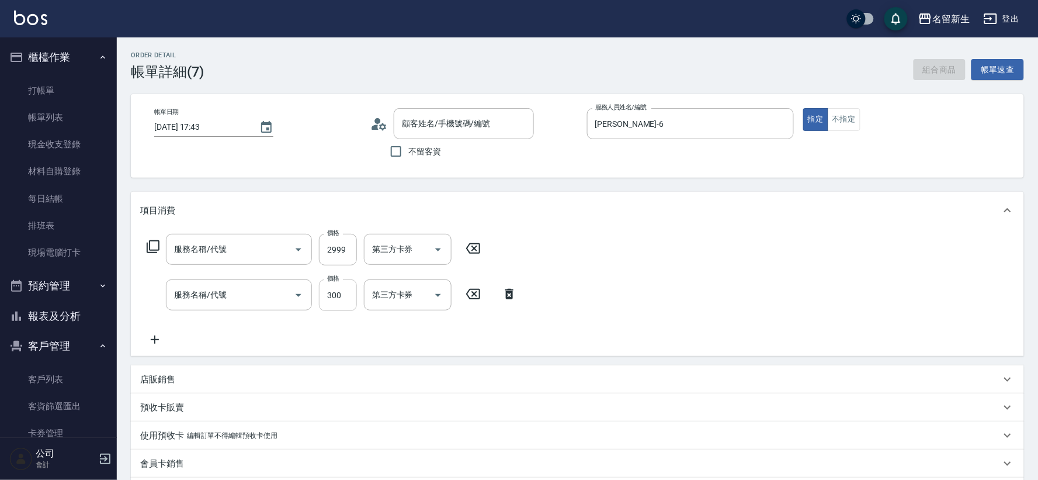
type input "[PERSON_NAME]-6"
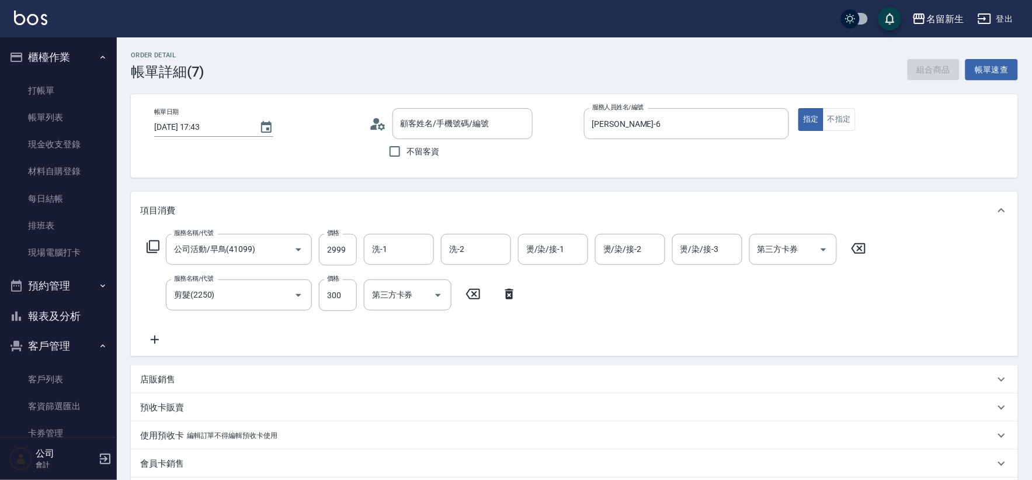
type input "公司活動/早鳥(41099)"
type input "剪髮(2250)"
type input "[PERSON_NAME]/0955292399/2792"
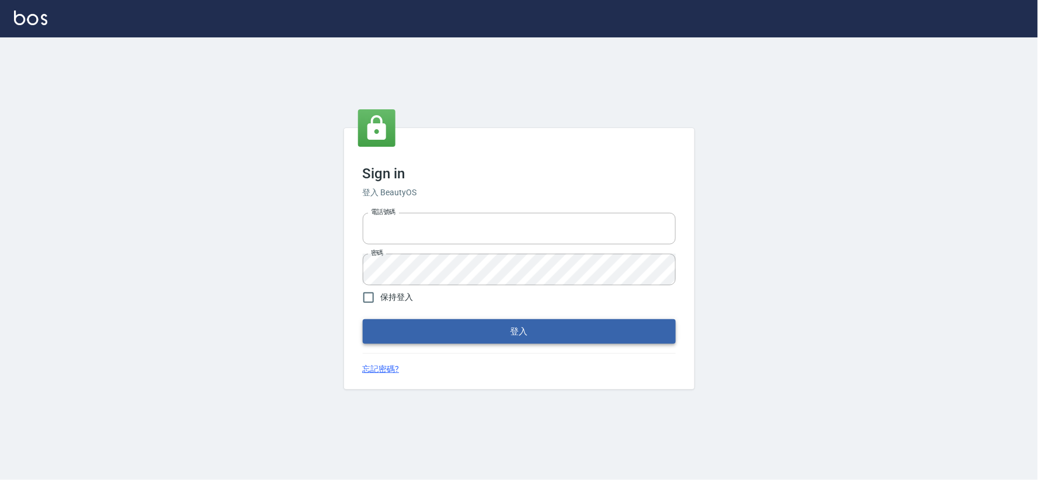
type input "034258365"
click at [459, 343] on button "登入" at bounding box center [519, 331] width 313 height 25
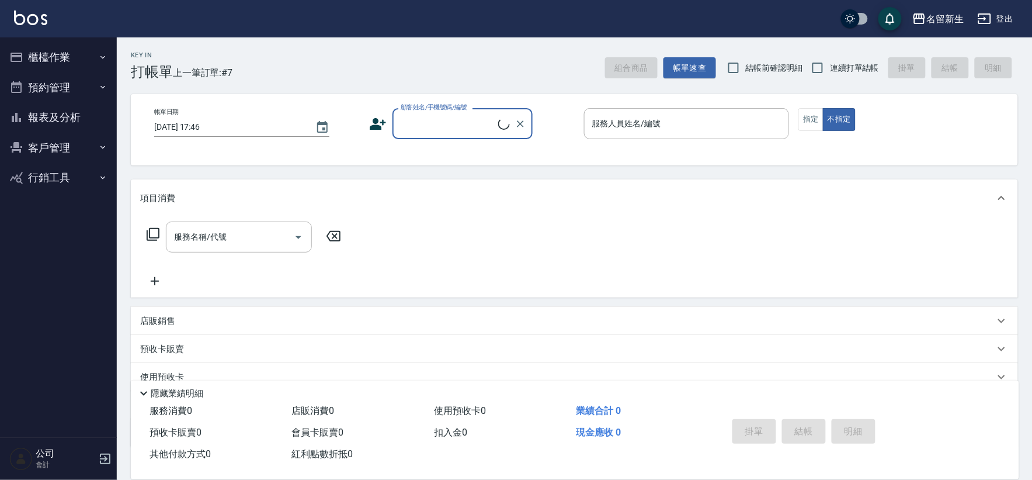
click at [88, 58] on button "櫃檯作業" at bounding box center [58, 57] width 107 height 30
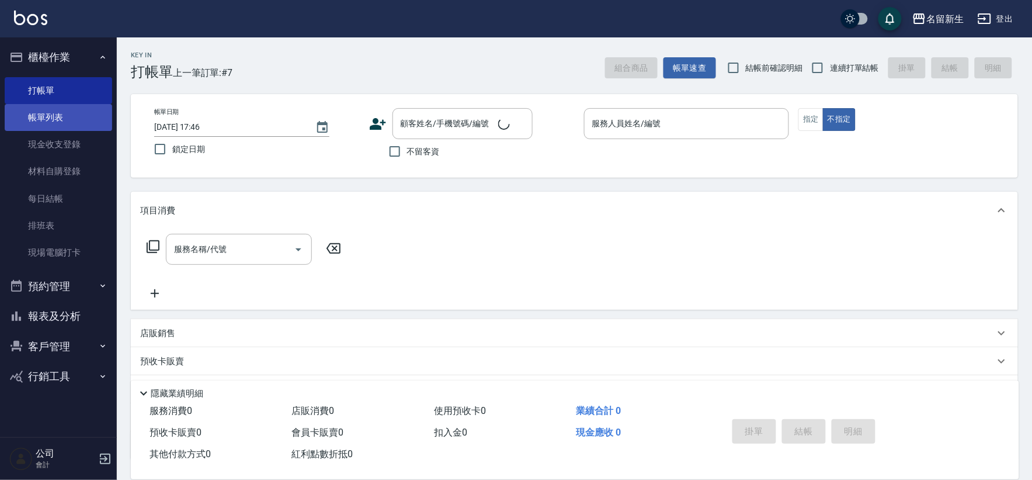
click at [82, 109] on link "帳單列表" at bounding box center [58, 117] width 107 height 27
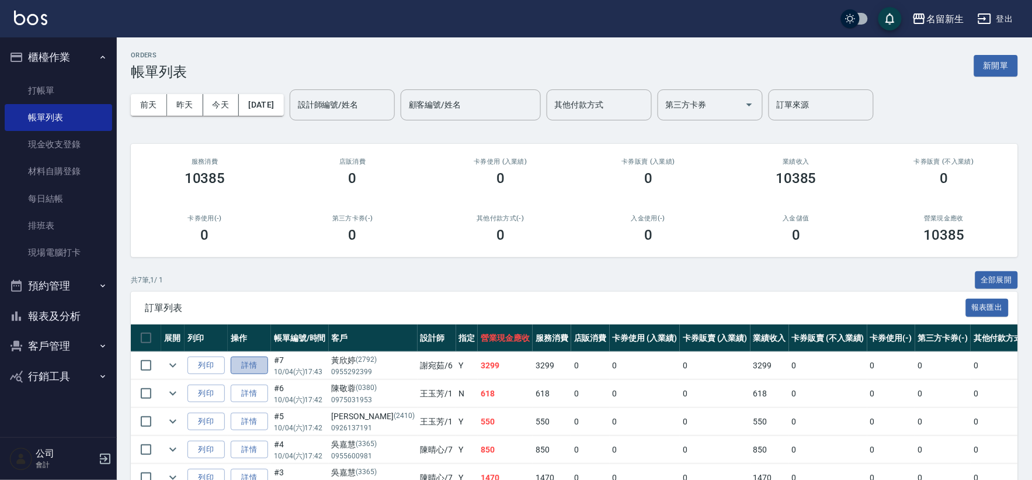
click at [254, 369] on link "詳情" at bounding box center [249, 365] width 37 height 18
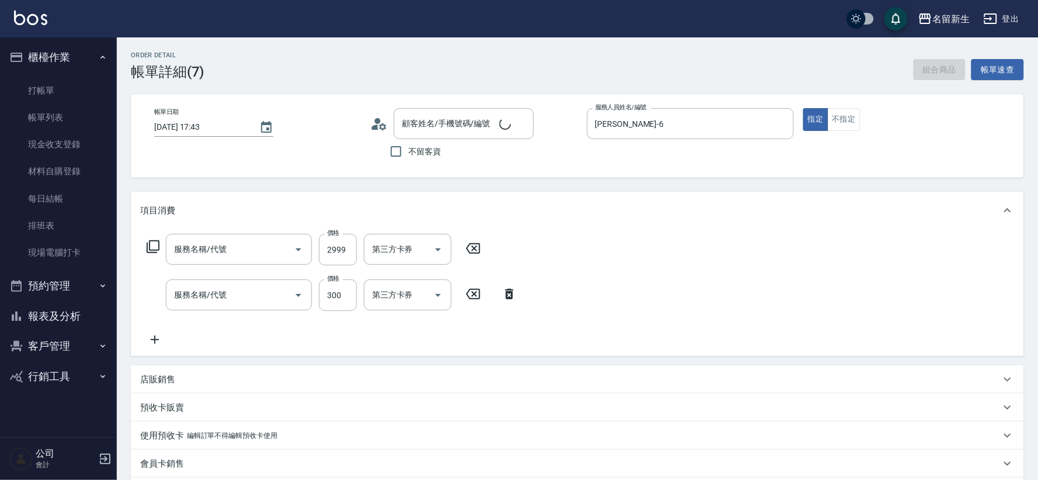
type input "[DATE] 17:43"
type input "[PERSON_NAME]-6"
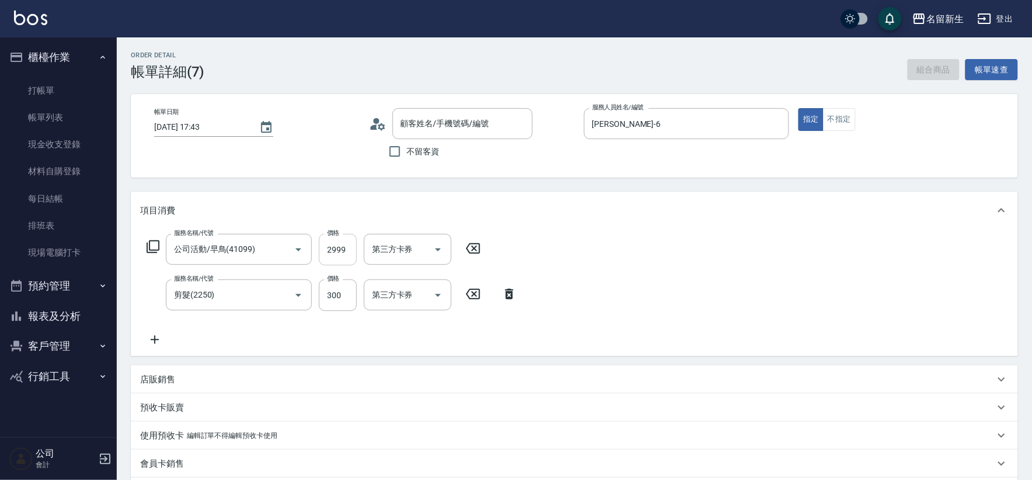
click at [336, 252] on input "2999" at bounding box center [338, 250] width 38 height 32
type input "[PERSON_NAME]/0955292399/2792"
type input "公司活動/早鳥(41099)"
type input "剪髮(2250)"
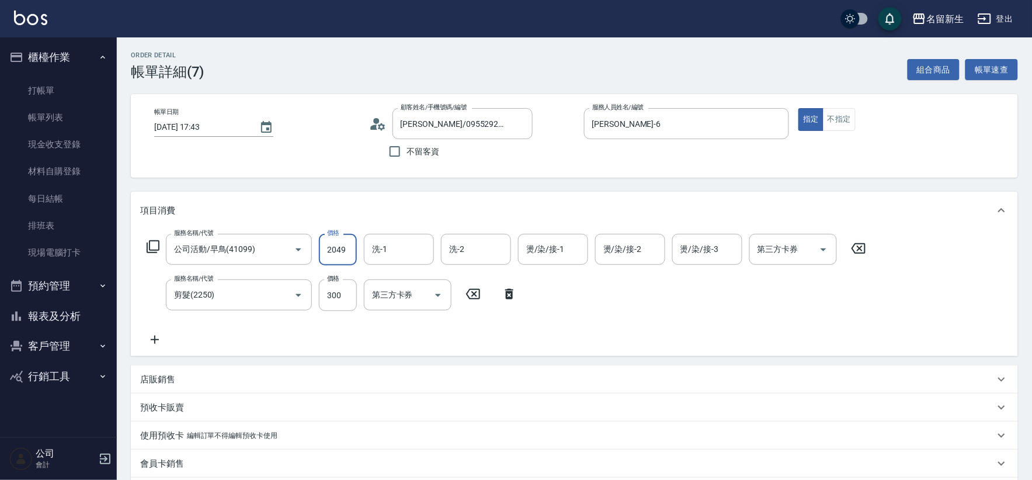
type input "2049"
click at [861, 244] on icon at bounding box center [858, 248] width 29 height 14
click at [207, 245] on div "服務名稱/代號 服務名稱/代號" at bounding box center [239, 249] width 146 height 31
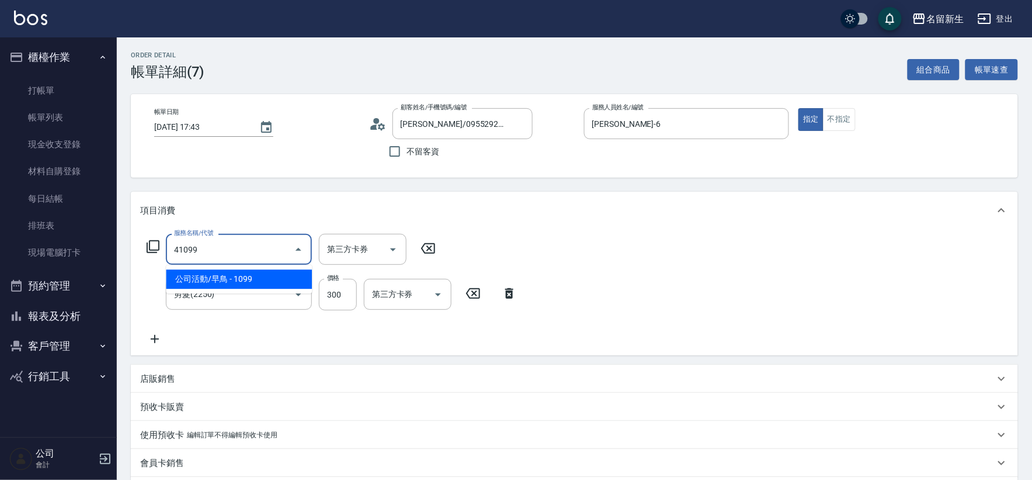
type input "公司活動/早鳥(41099)"
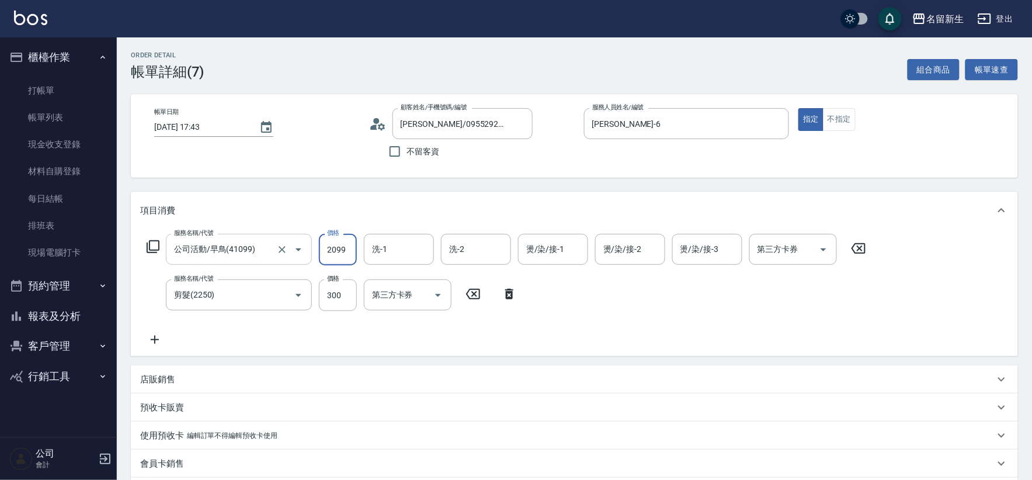
type input "2099"
type input "1"
type input "[PERSON_NAME]-18"
type input "[PERSON_NAME]-6"
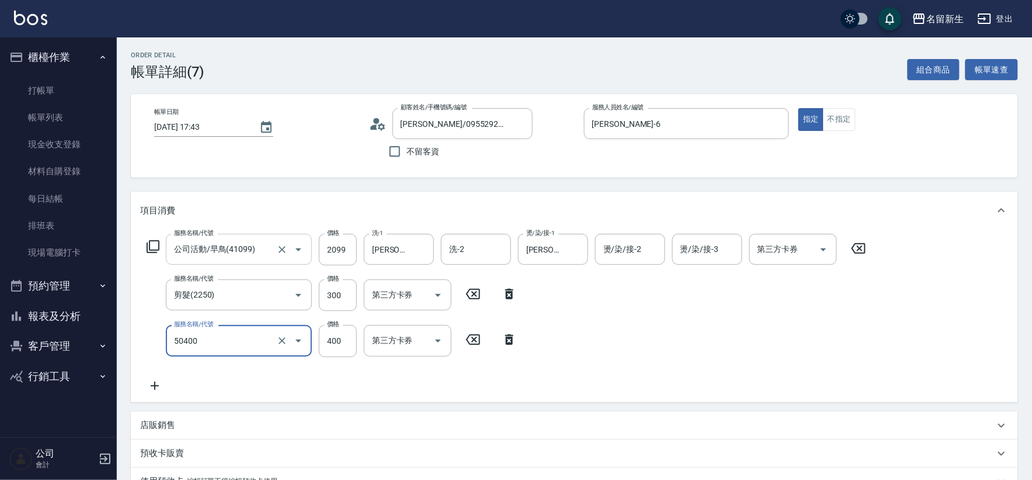
type input "原價1~400護髮(50400)"
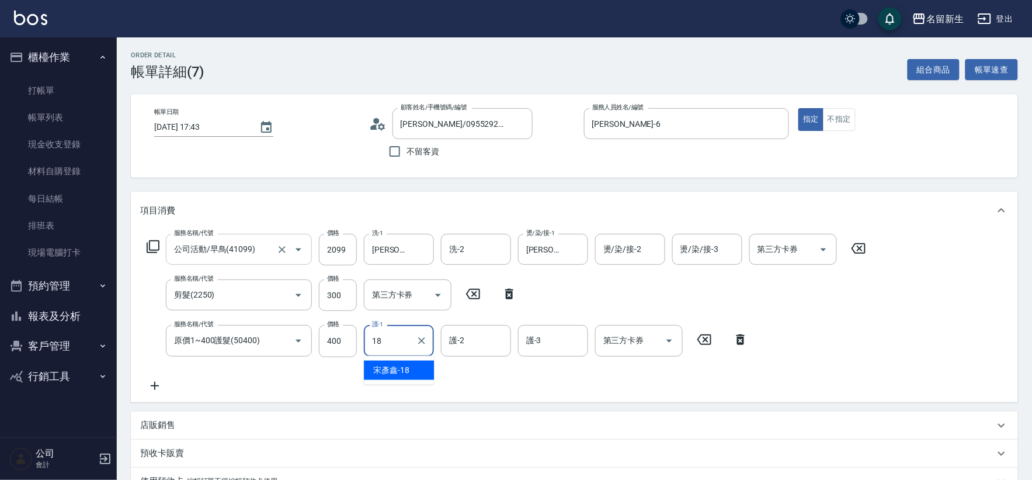
type input "[PERSON_NAME]-18"
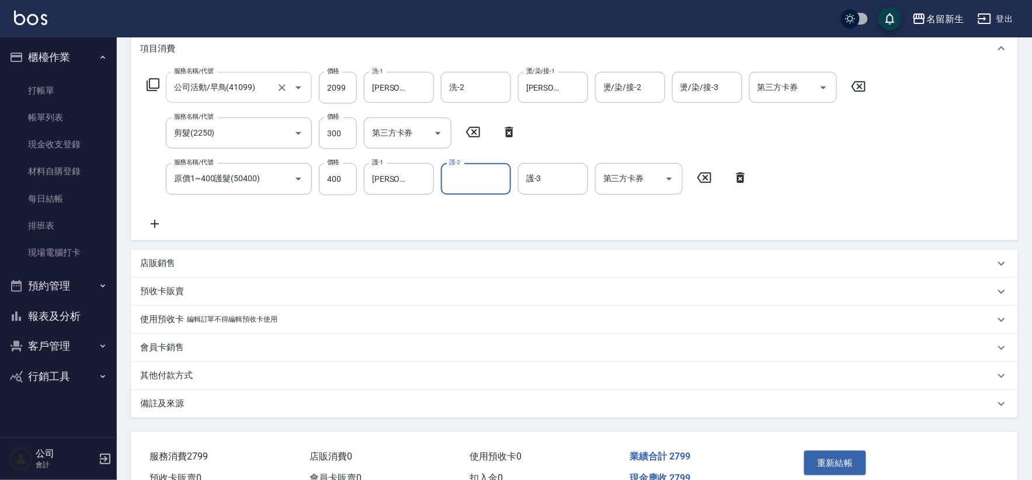
scroll to position [224, 0]
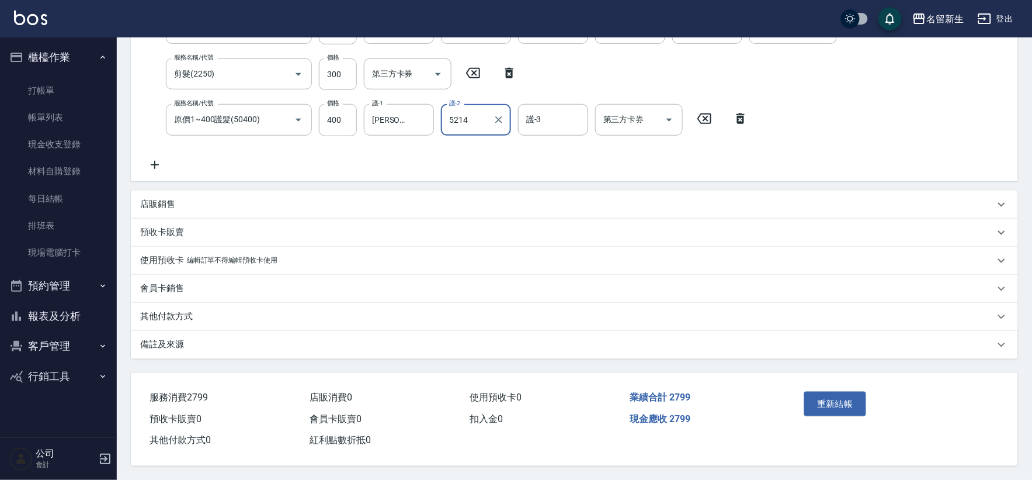
type input "5214"
click at [837, 391] on button "重新結帳" at bounding box center [835, 403] width 62 height 25
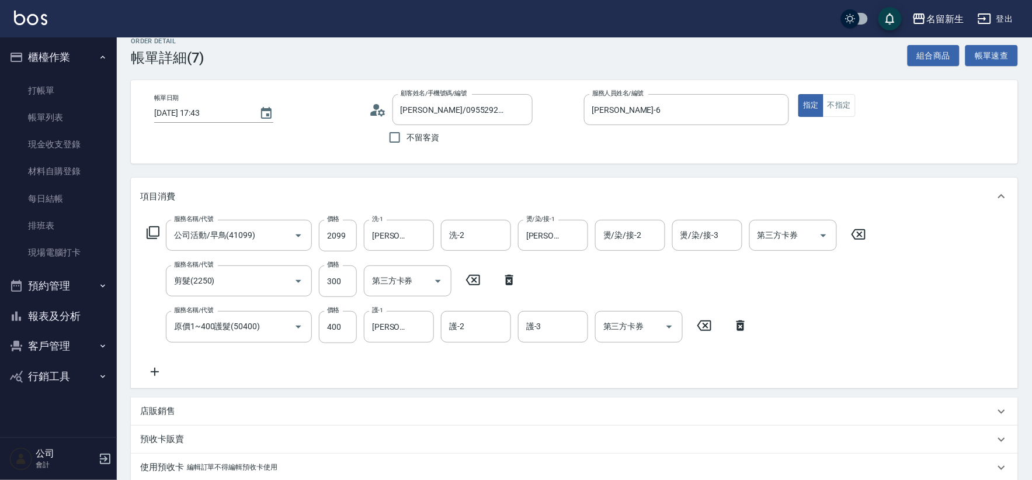
scroll to position [0, 0]
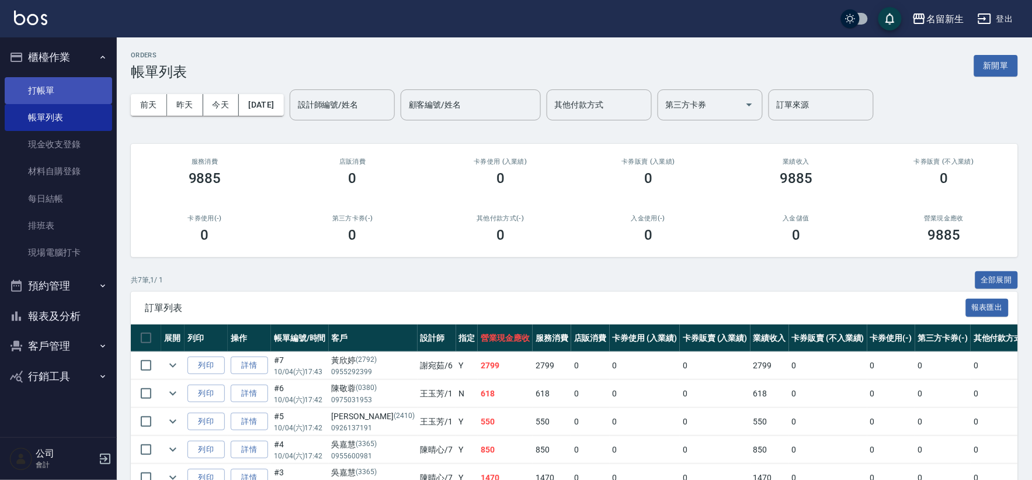
click at [62, 79] on link "打帳單" at bounding box center [58, 90] width 107 height 27
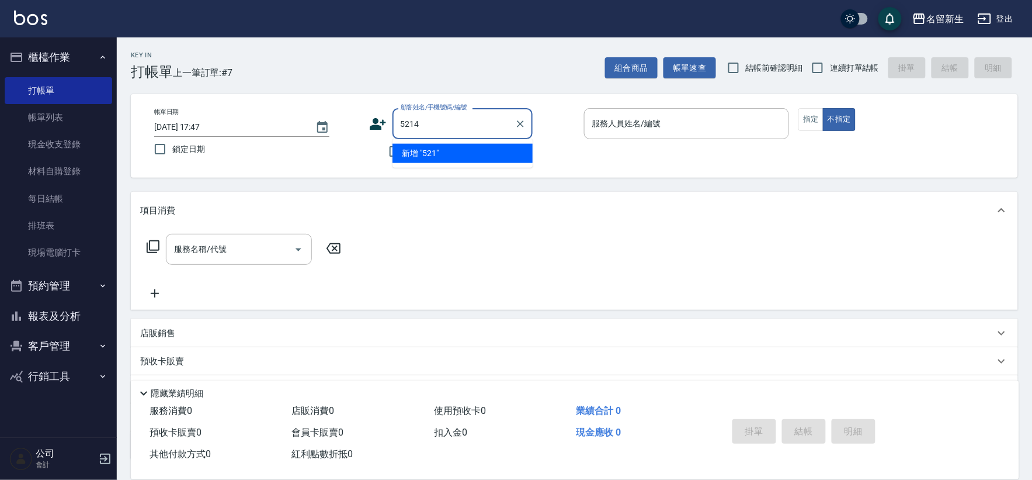
type input "5214"
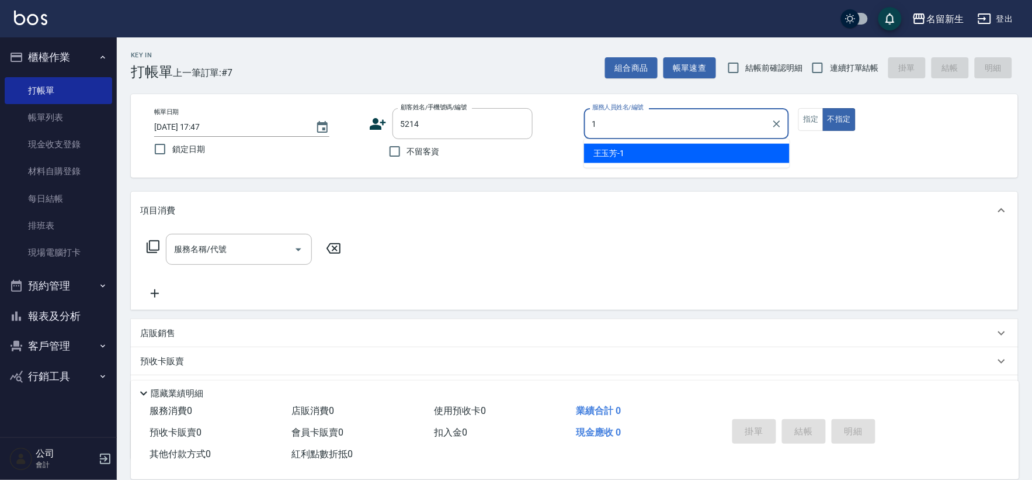
type input "[PERSON_NAME]-1"
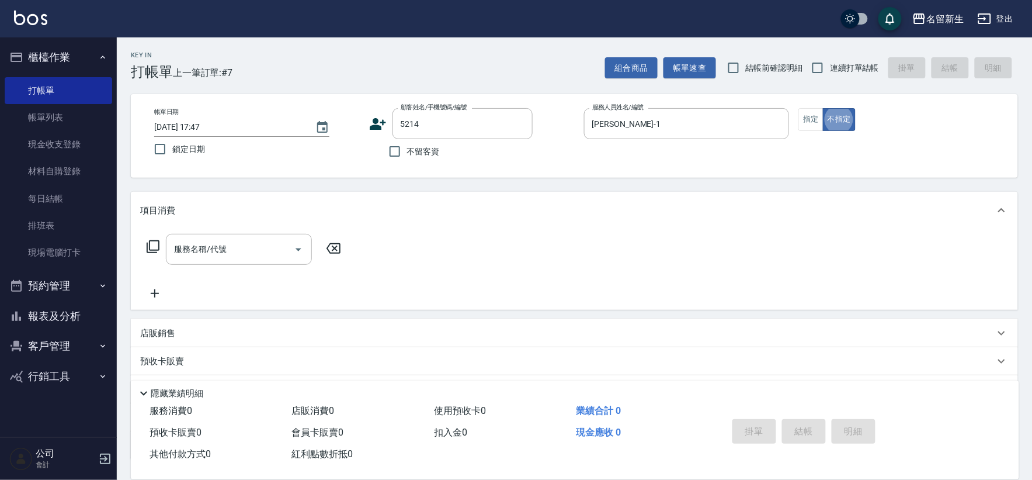
type button "false"
type input "[PERSON_NAME]/0956701917/5214"
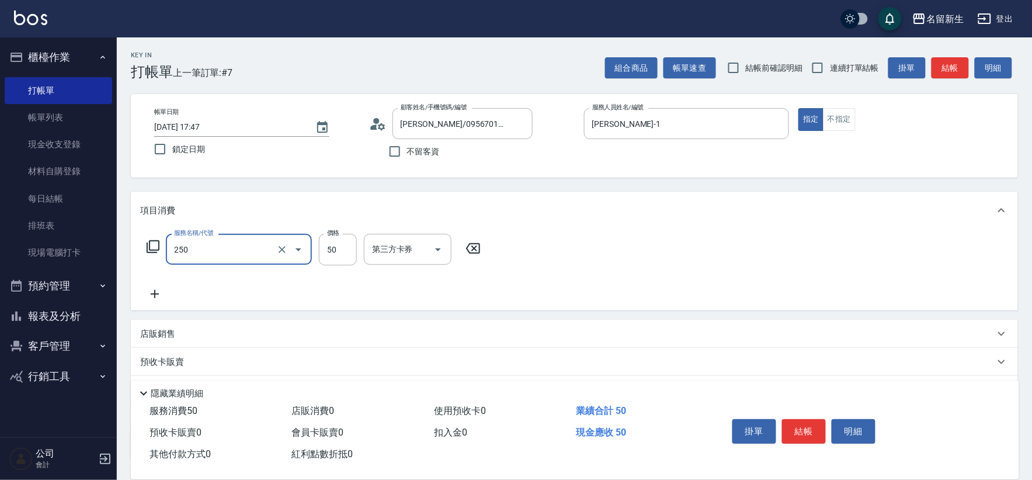
type input "剪瀏海(250)"
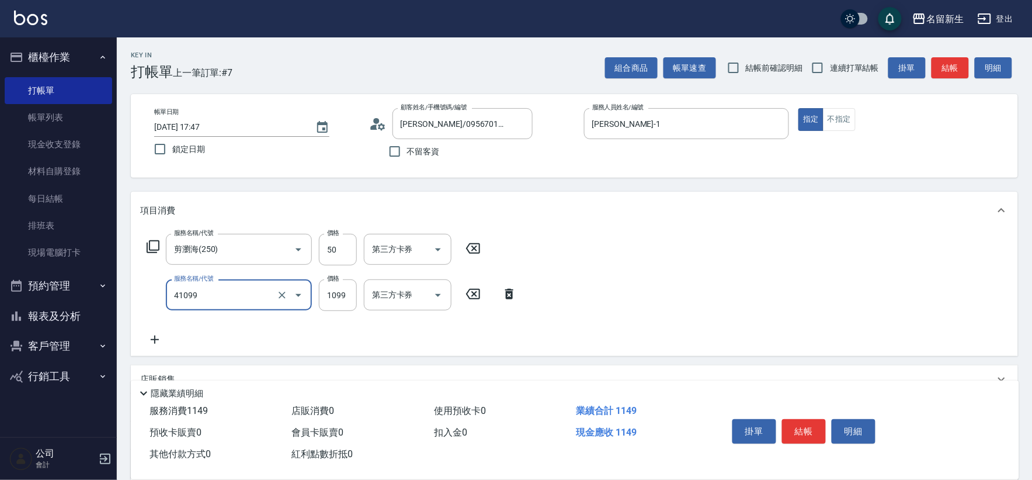
type input "公司活動/早鳥(41099)"
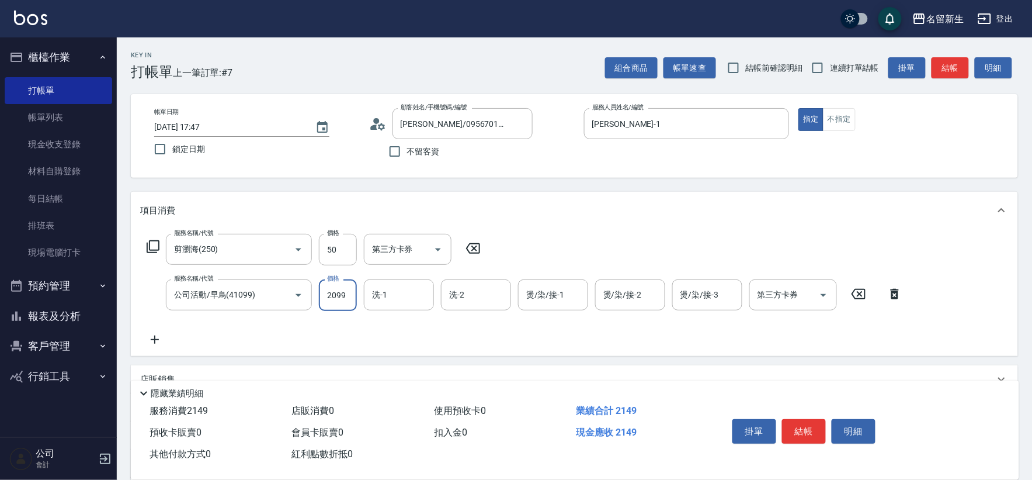
type input "2099"
type input "[PERSON_NAME]-1"
click at [343, 300] on input "2099" at bounding box center [338, 295] width 38 height 32
type input "2499"
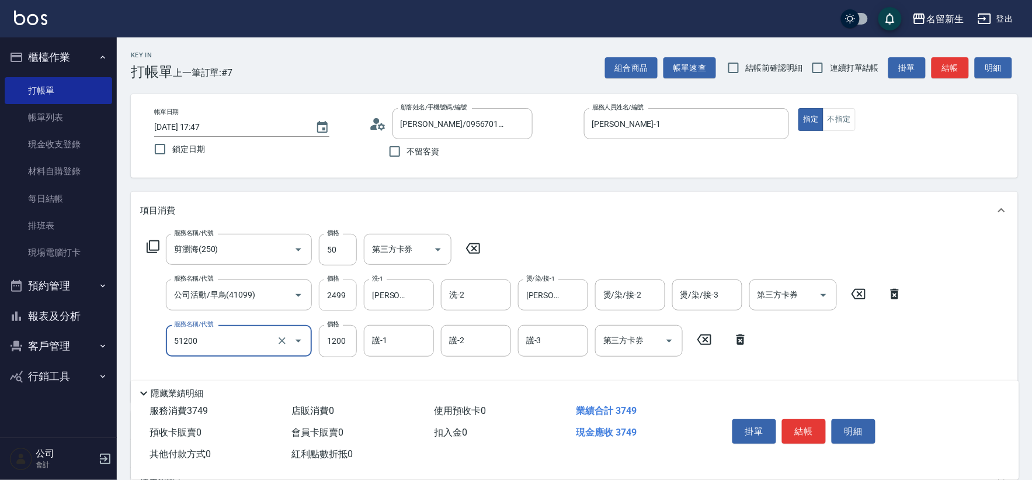
type input "原價801~1200護髮(51200)"
type input "800"
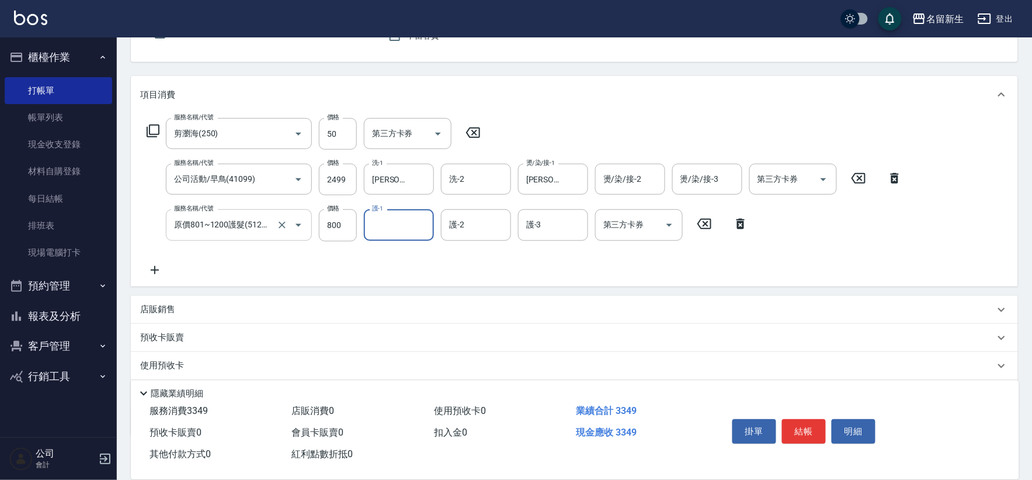
scroll to position [182, 0]
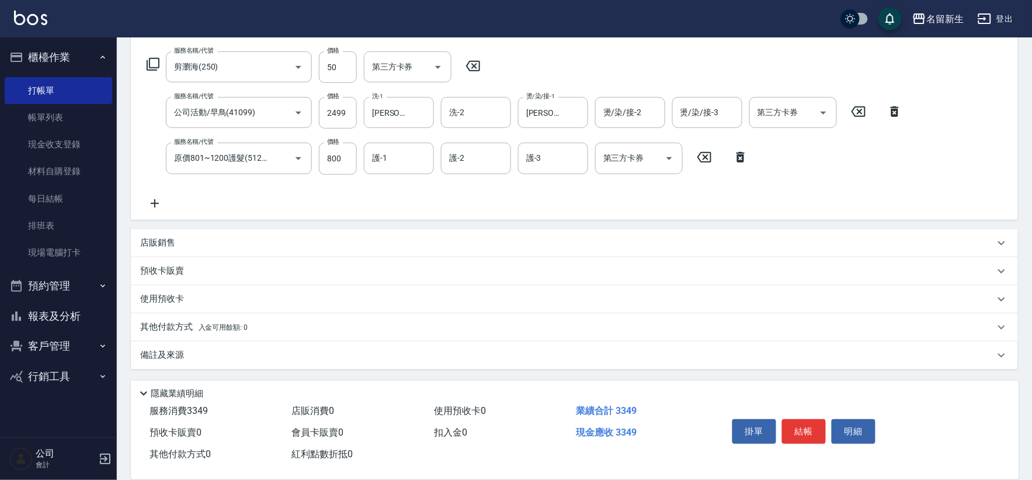
click at [221, 243] on div "店販銷售" at bounding box center [567, 243] width 855 height 12
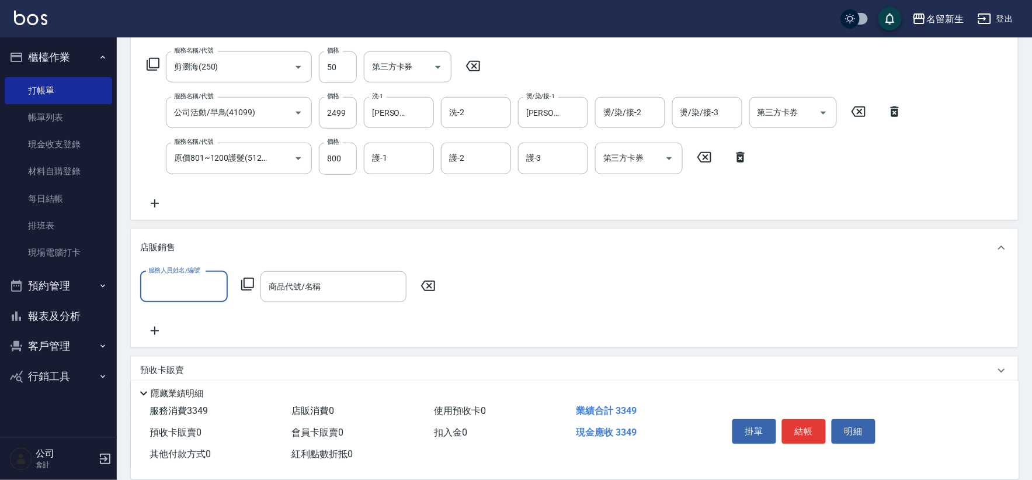
scroll to position [0, 0]
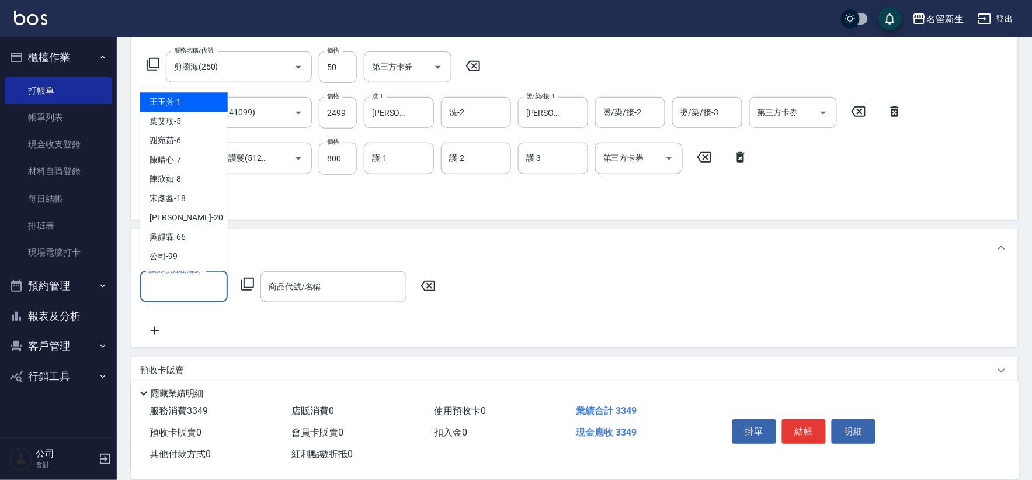
click at [185, 280] on input "服務人員姓名/編號" at bounding box center [183, 286] width 77 height 20
click at [196, 101] on div "[PERSON_NAME]-1" at bounding box center [184, 101] width 88 height 19
type input "[PERSON_NAME]-1"
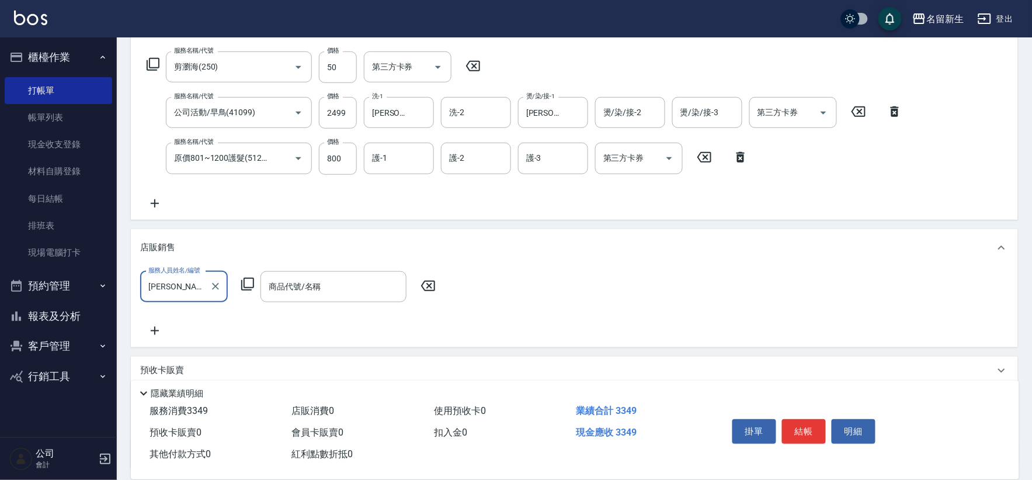
click at [245, 279] on icon at bounding box center [248, 284] width 14 height 14
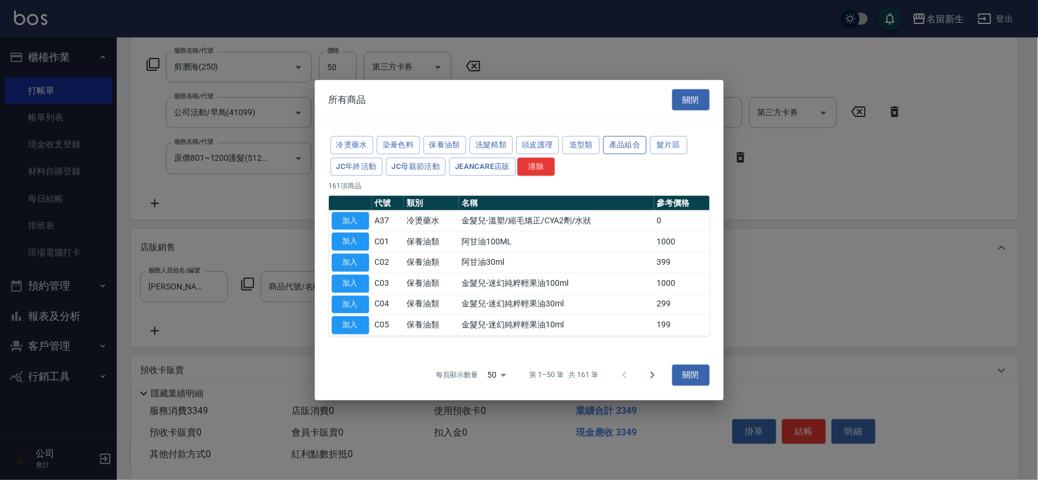
click at [622, 143] on button "產品組合" at bounding box center [624, 145] width 43 height 18
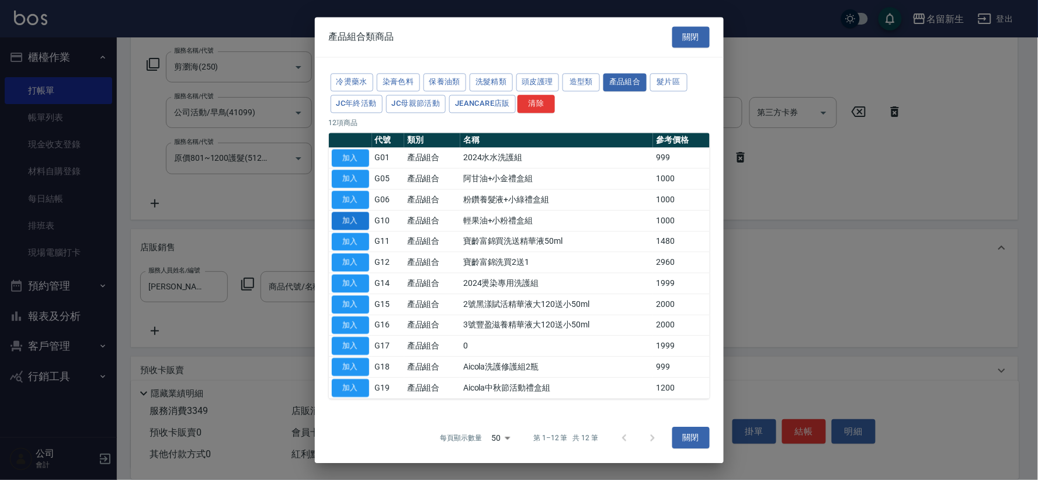
click at [351, 215] on button "加入" at bounding box center [350, 220] width 37 height 18
type input "輕果油+小粉禮盒組"
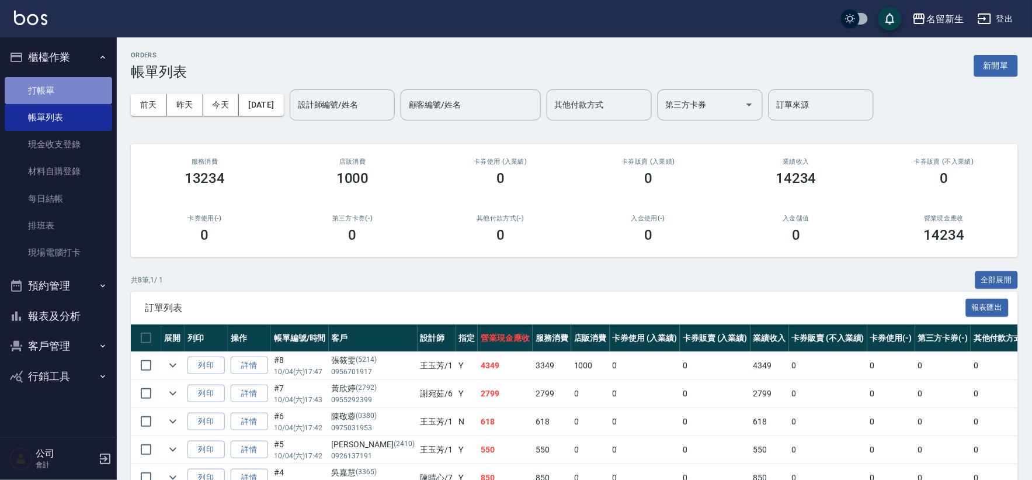
click at [33, 86] on link "打帳單" at bounding box center [58, 90] width 107 height 27
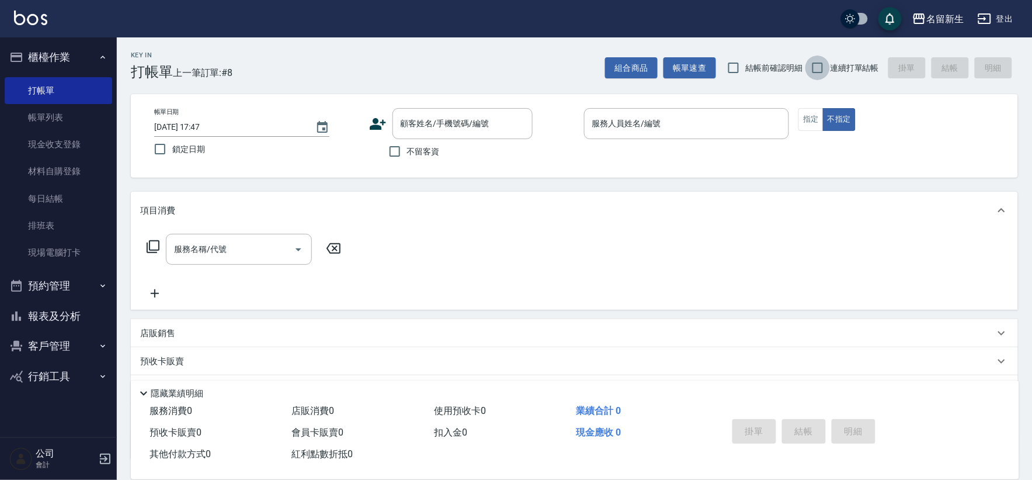
click at [824, 69] on input "連續打單結帳" at bounding box center [818, 67] width 25 height 25
checkbox input "true"
click at [482, 113] on input "顧客姓名/手機號碼/編號" at bounding box center [454, 123] width 112 height 20
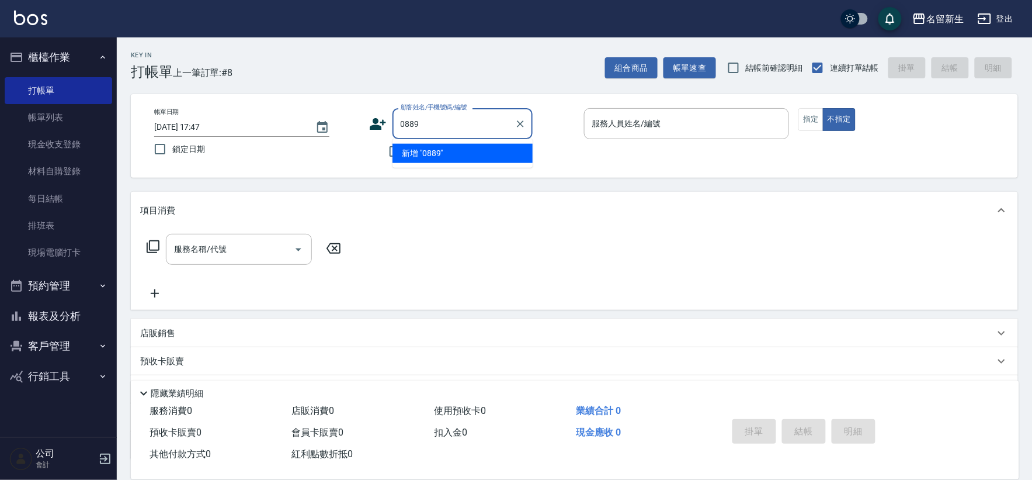
type input "0889"
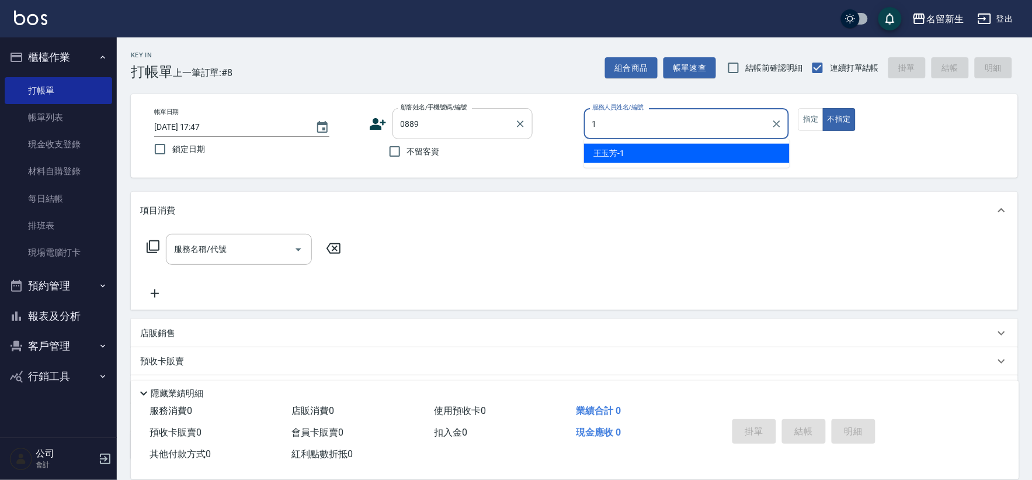
type input "[PERSON_NAME]-1"
type button "false"
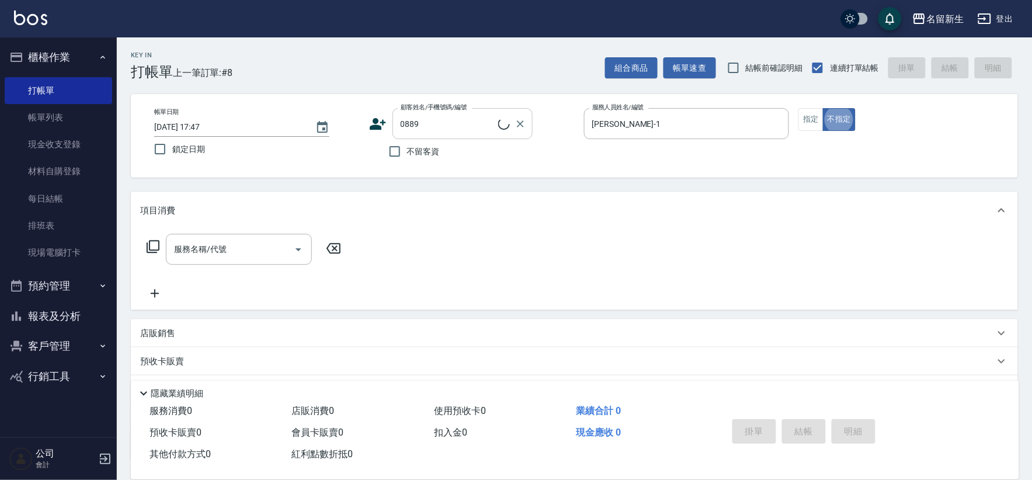
type input "[PERSON_NAME]/0903167813/0889"
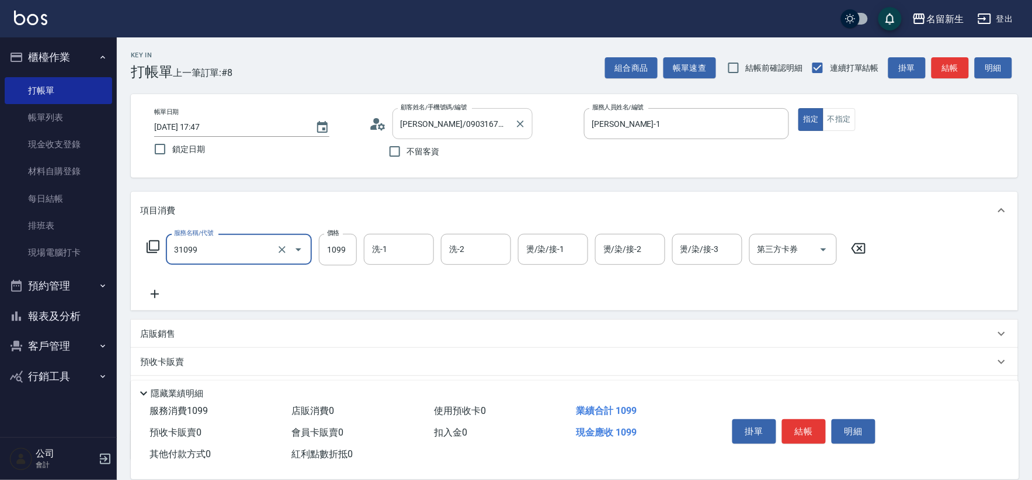
type input "公司活動/早鳥(31099)"
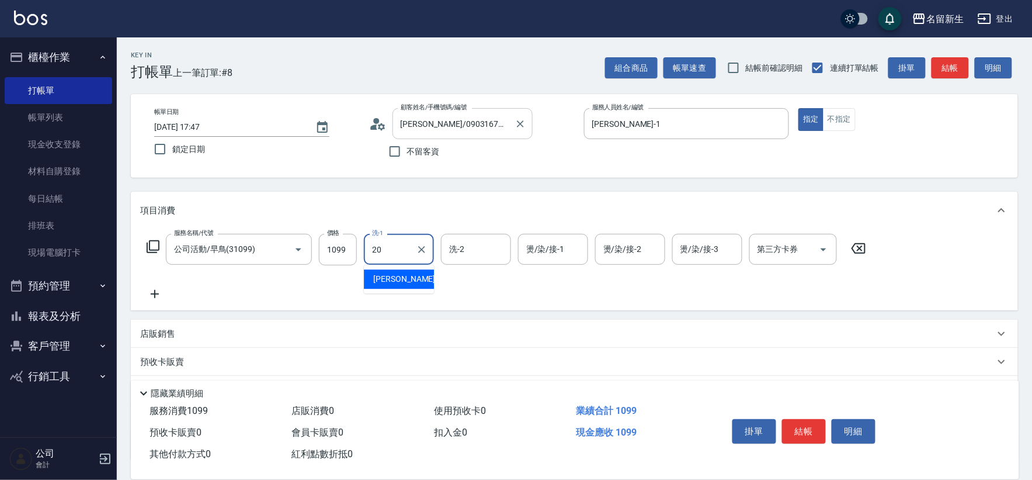
type input "[PERSON_NAME]-20"
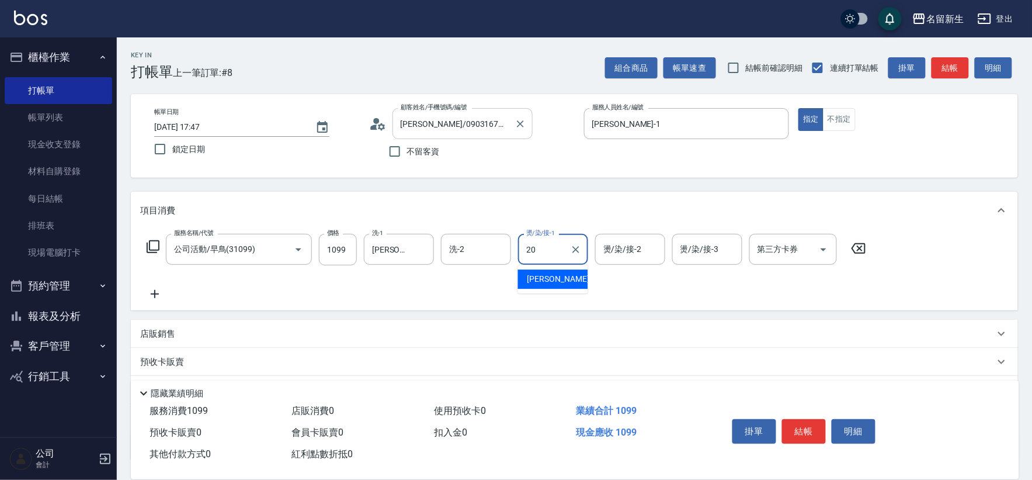
type input "[PERSON_NAME]-20"
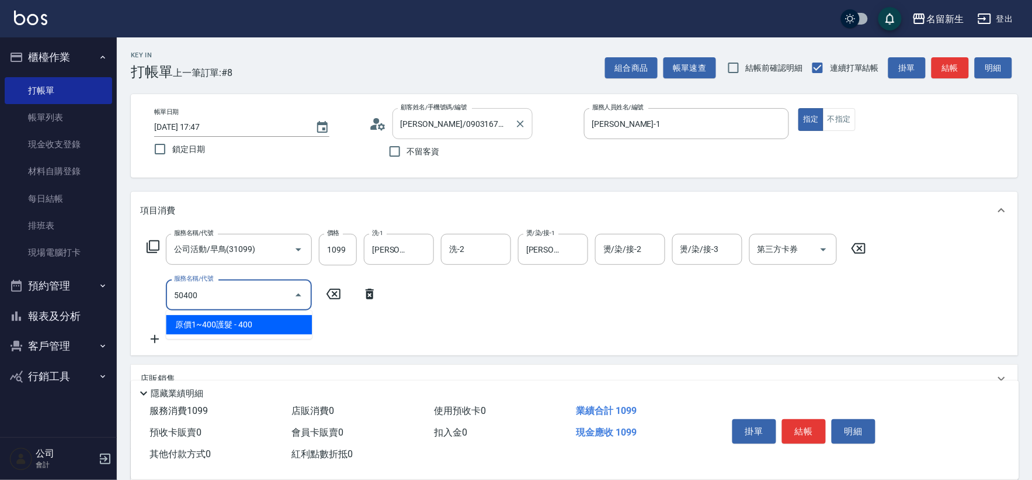
type input "原價1~400護髮(50400)"
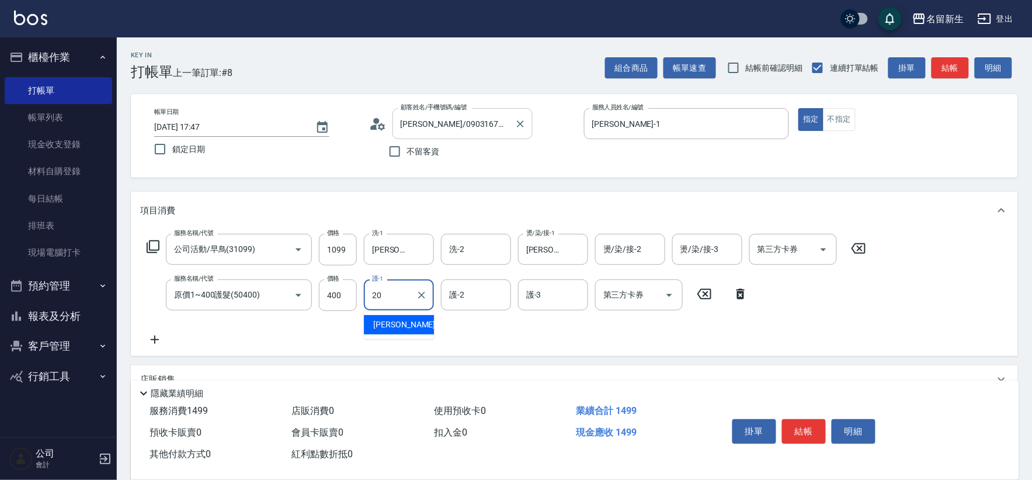
type input "[PERSON_NAME]-20"
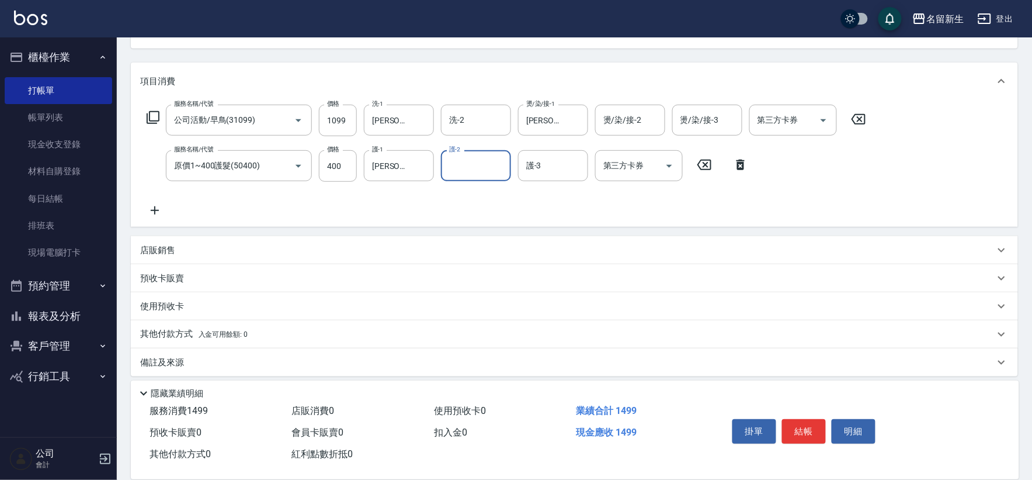
scroll to position [137, 0]
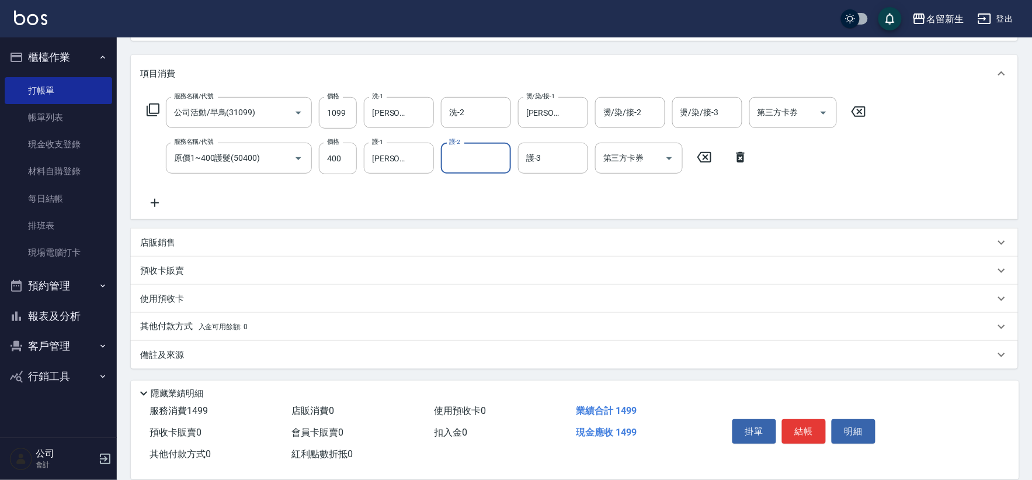
click at [172, 244] on p "店販銷售" at bounding box center [157, 243] width 35 height 12
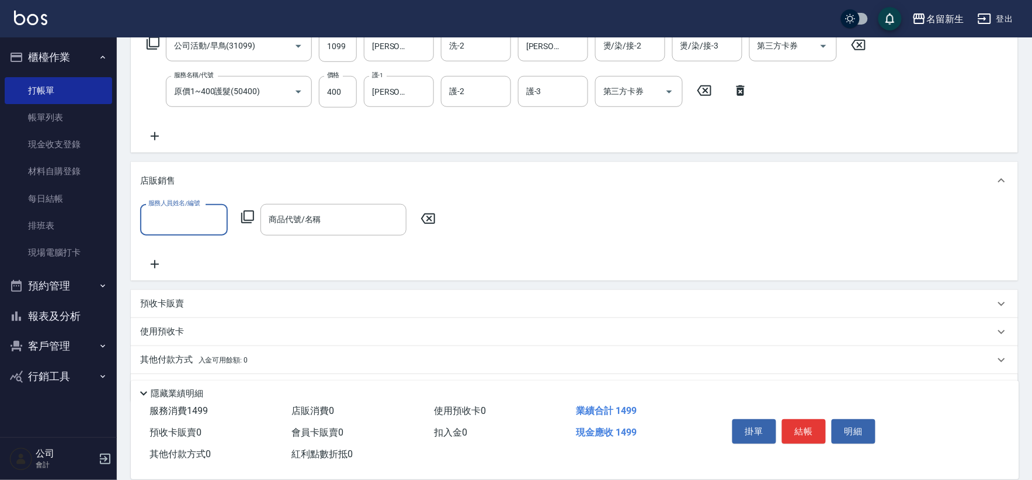
scroll to position [219, 0]
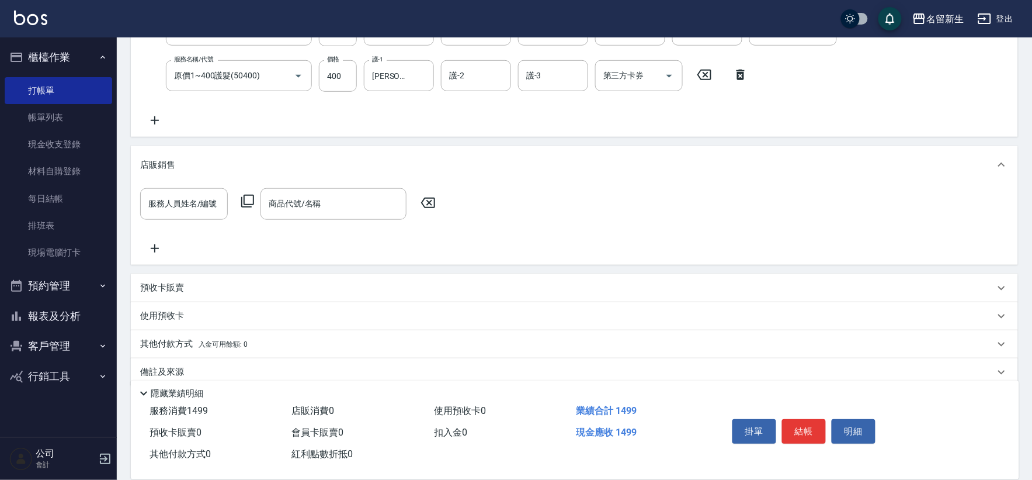
click at [182, 219] on div "服務人員姓名/編號 服務人員姓名/編號 商品代號/名稱 商品代號/名稱" at bounding box center [574, 221] width 869 height 67
click at [185, 213] on input "服務人員姓名/編號" at bounding box center [183, 203] width 77 height 20
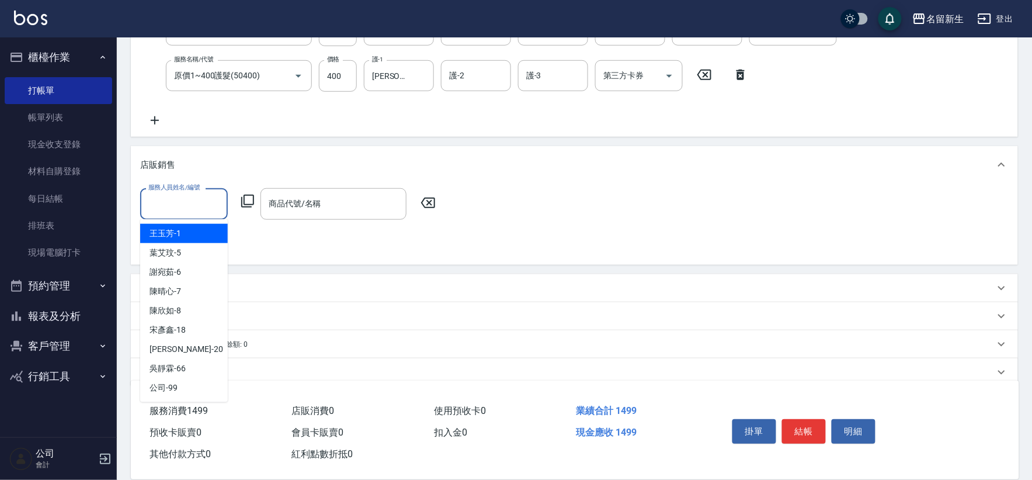
click at [187, 232] on div "[PERSON_NAME]-1" at bounding box center [184, 233] width 88 height 19
type input "[PERSON_NAME]-1"
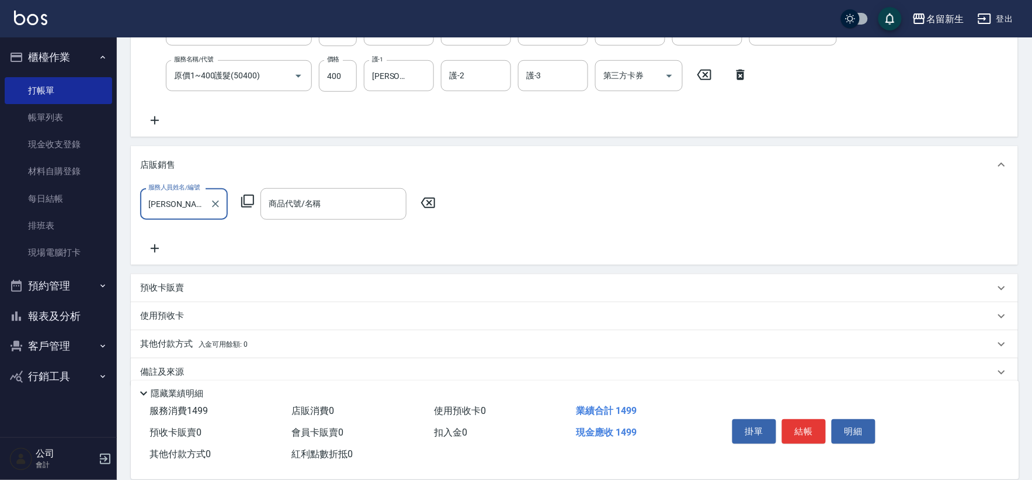
click at [250, 203] on icon at bounding box center [248, 201] width 14 height 14
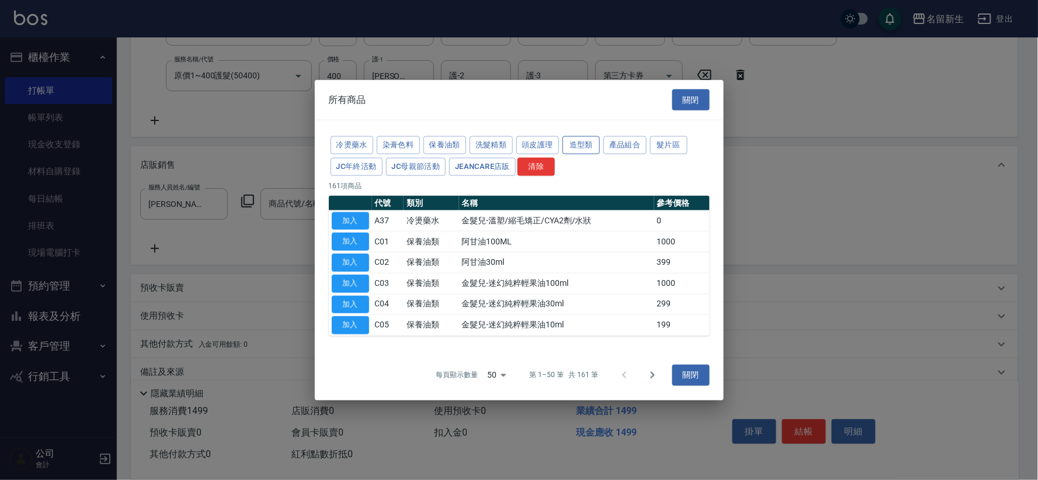
click at [582, 140] on button "造型類" at bounding box center [581, 145] width 37 height 18
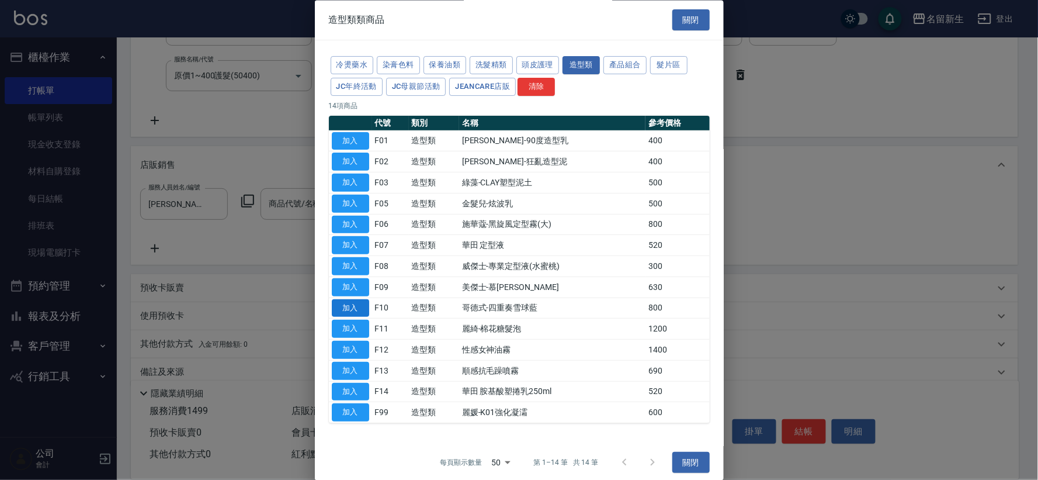
click at [355, 311] on button "加入" at bounding box center [350, 308] width 37 height 18
type input "哥德式-四重奏雪球藍"
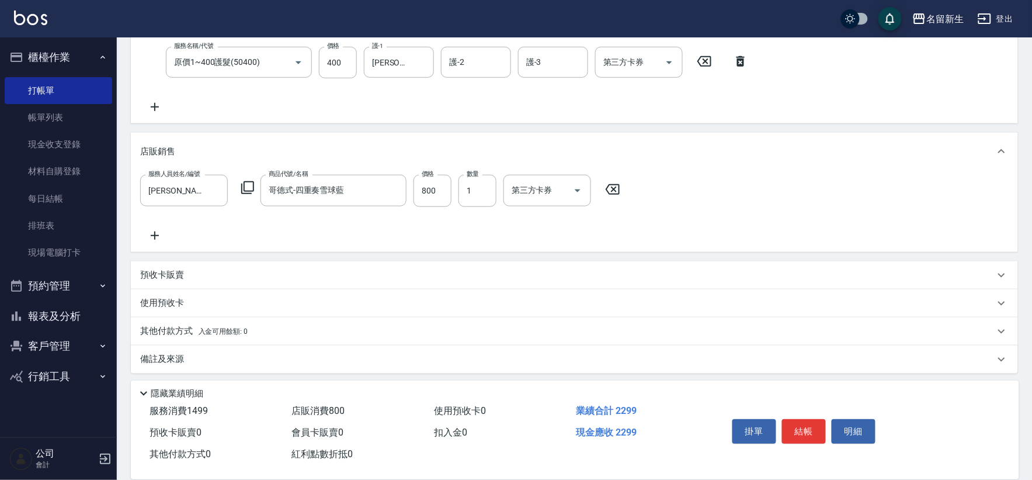
scroll to position [237, 0]
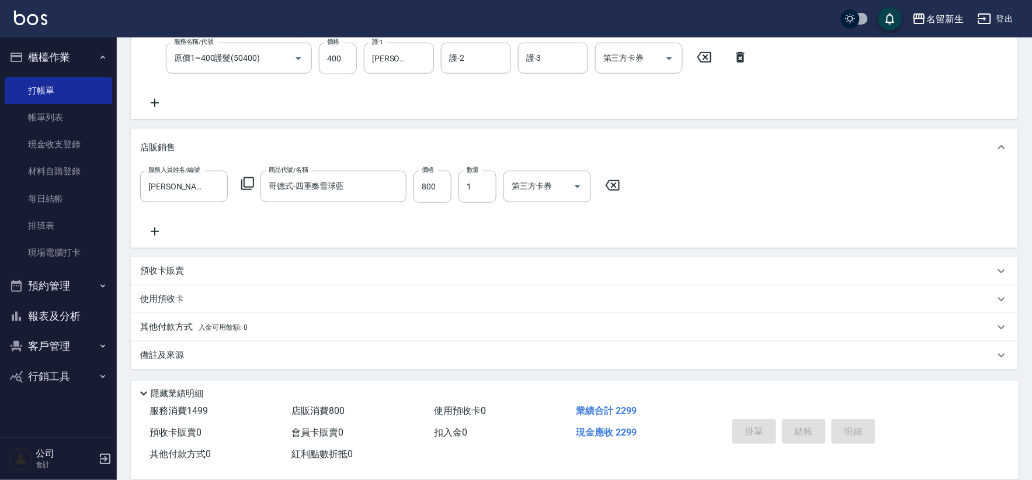
type input "[DATE] 17:48"
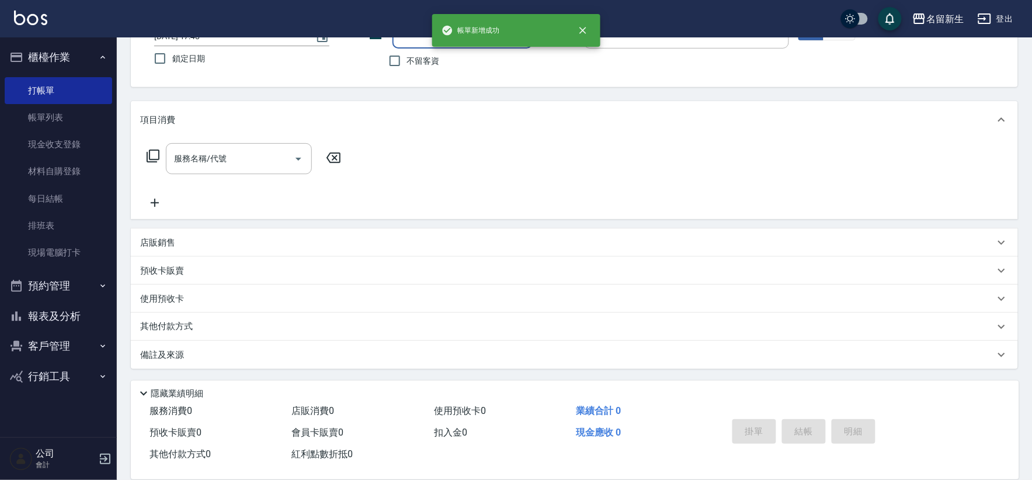
scroll to position [0, 0]
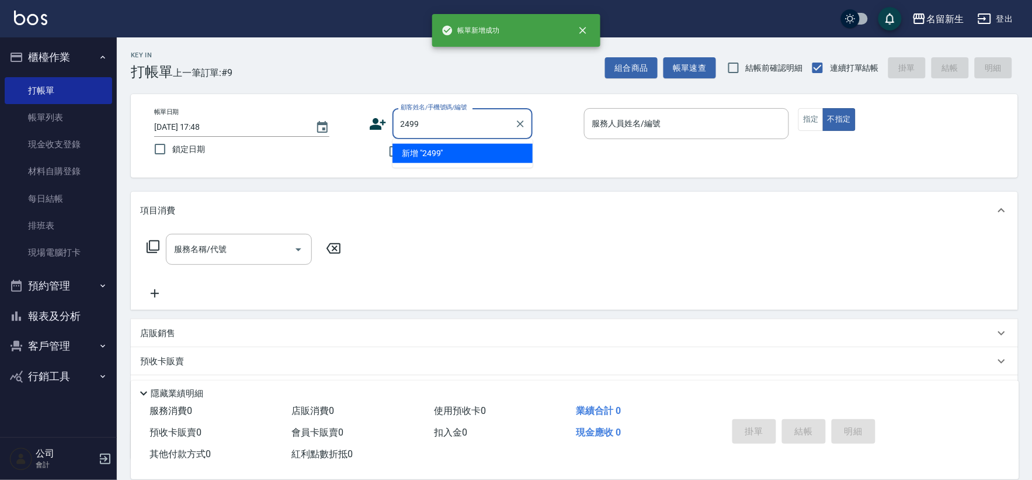
type input "2499"
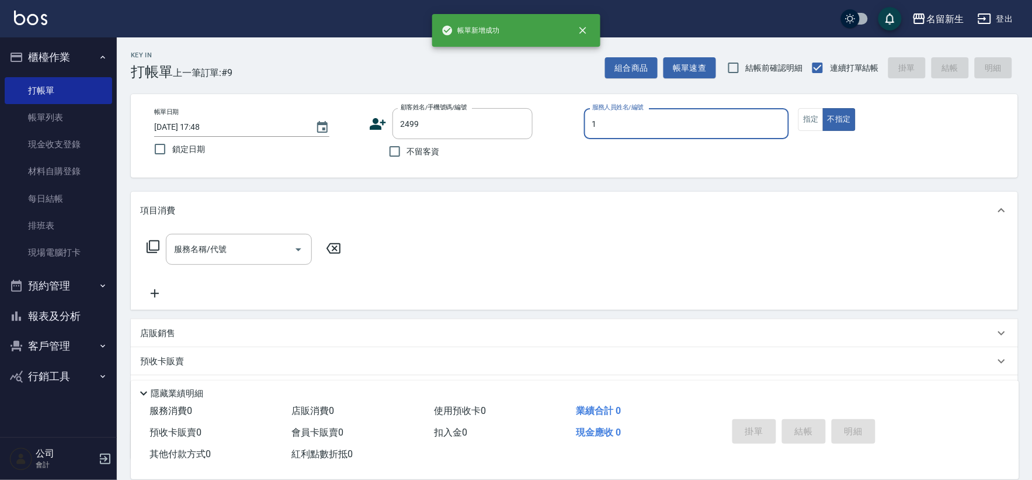
type input "[PERSON_NAME]-1"
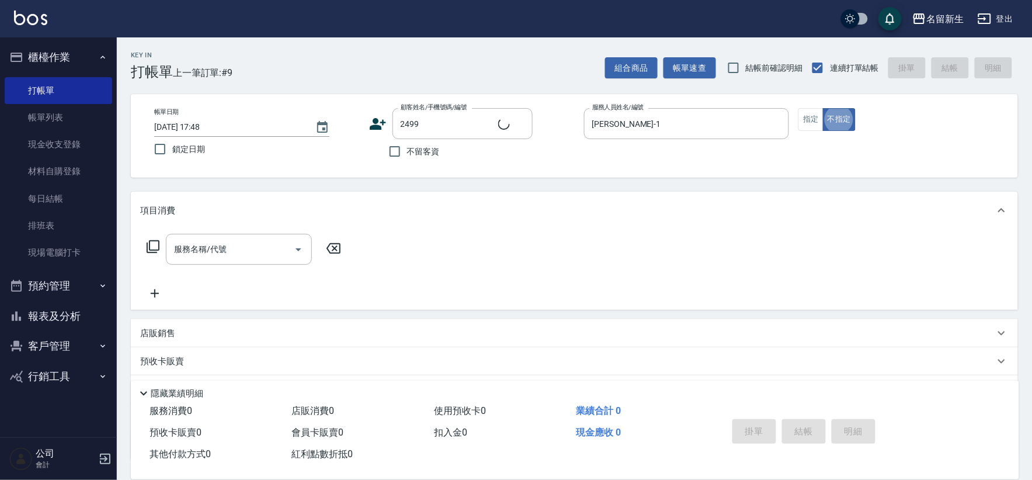
type input "[PERSON_NAME]/0903084313/2499"
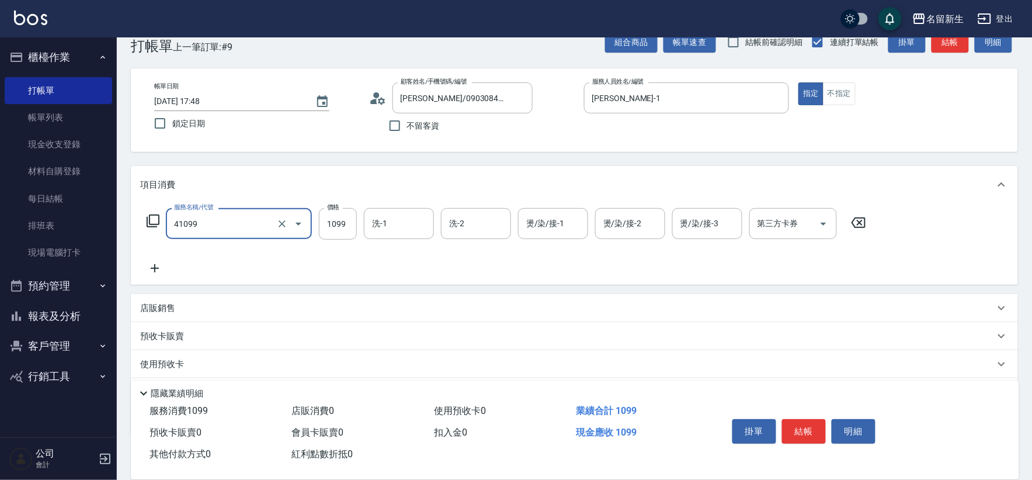
type input "公司活動/早鳥(41099)"
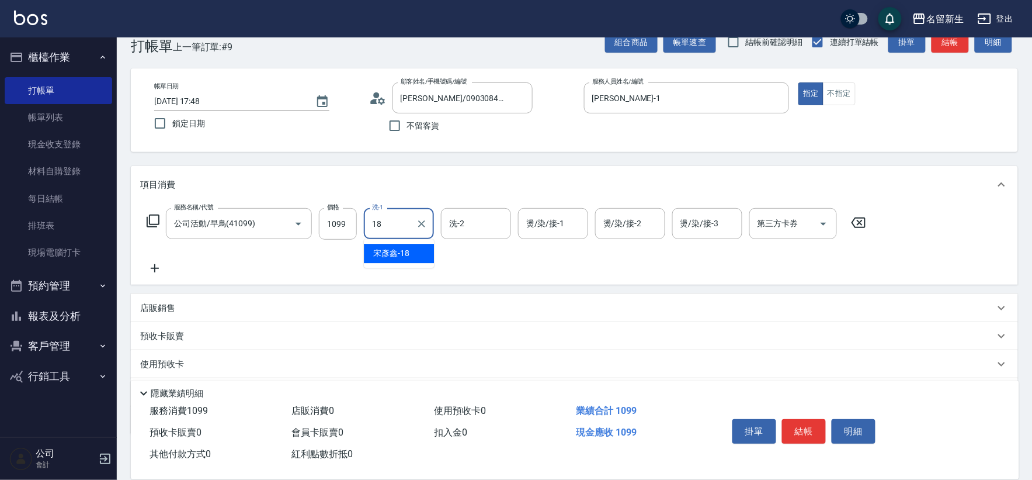
type input "[PERSON_NAME]-18"
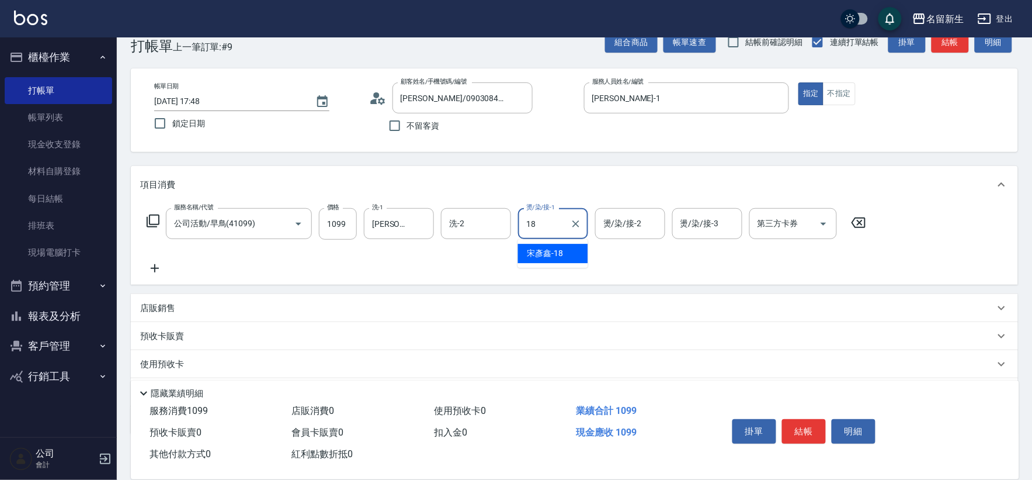
type input "[PERSON_NAME]-18"
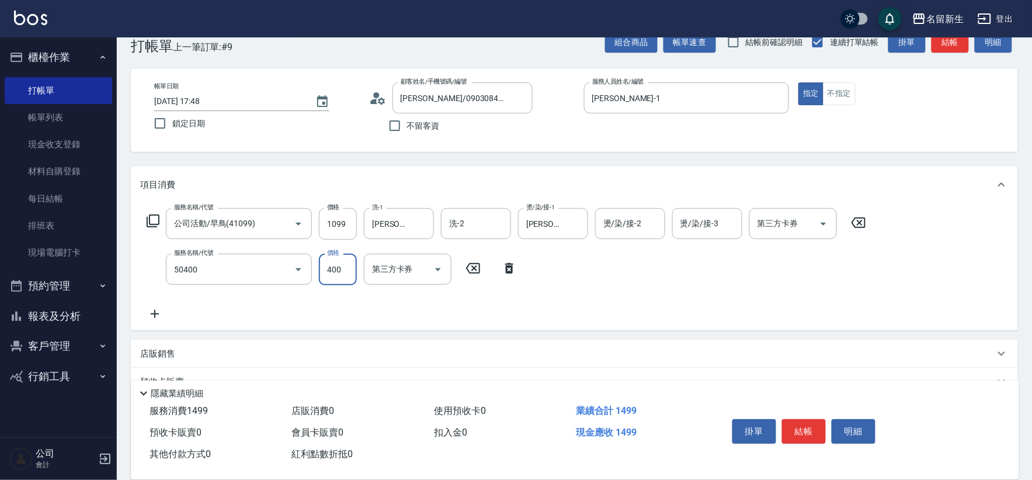
type input "原價1~400護髮(50400)"
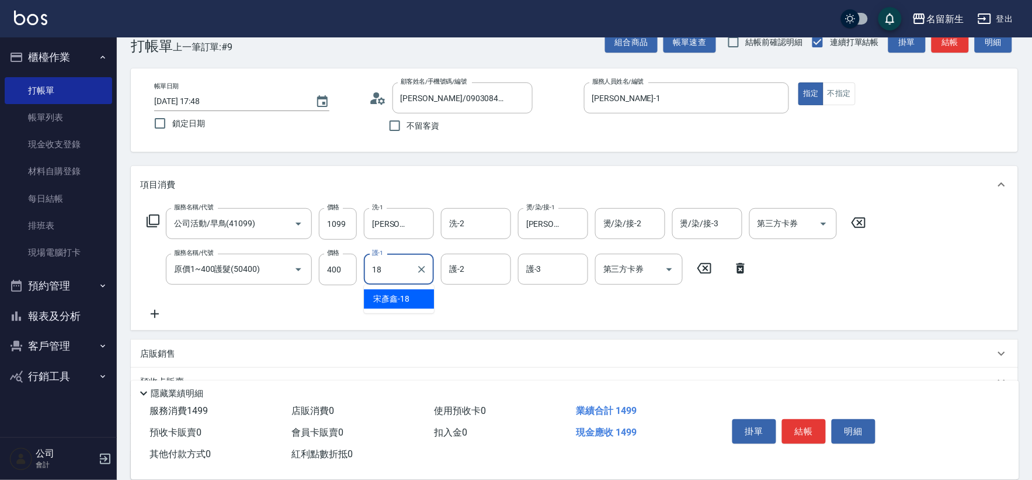
type input "[PERSON_NAME]-18"
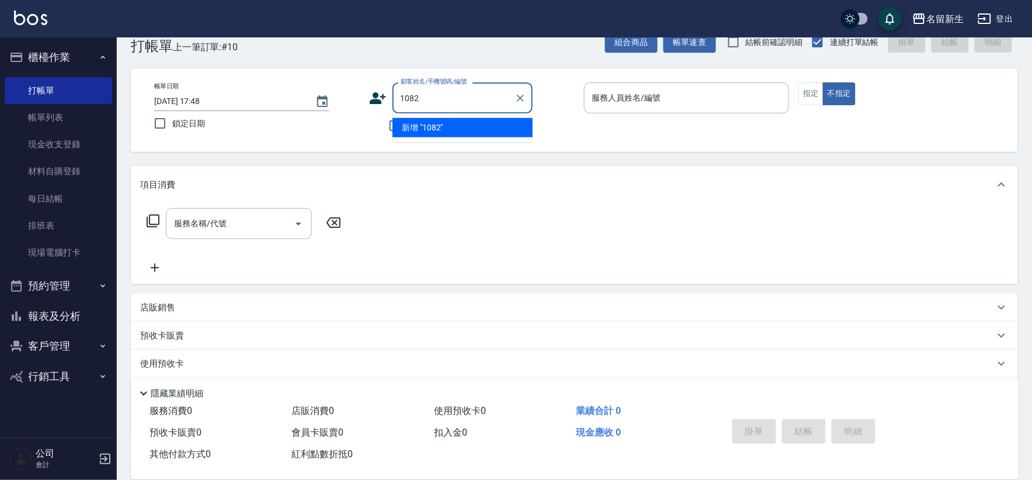
type input "1082"
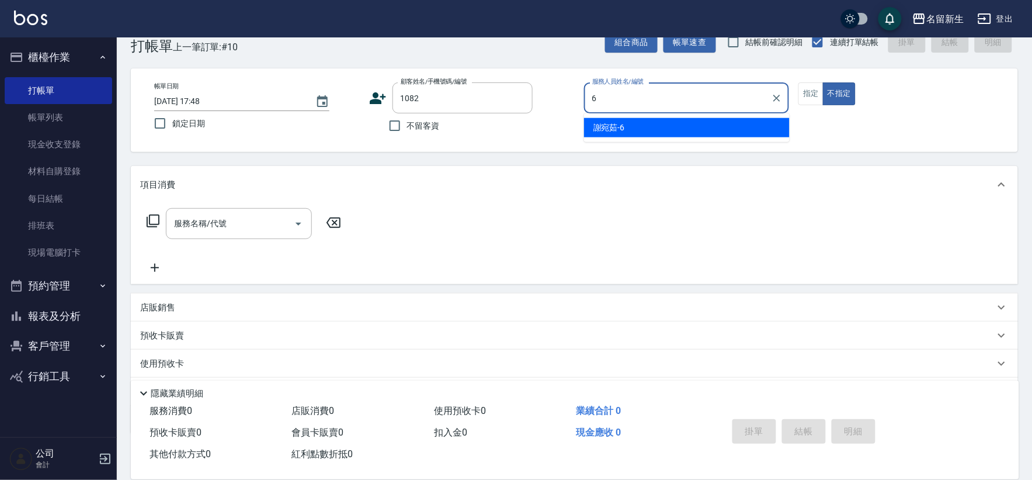
type input "[PERSON_NAME]-6"
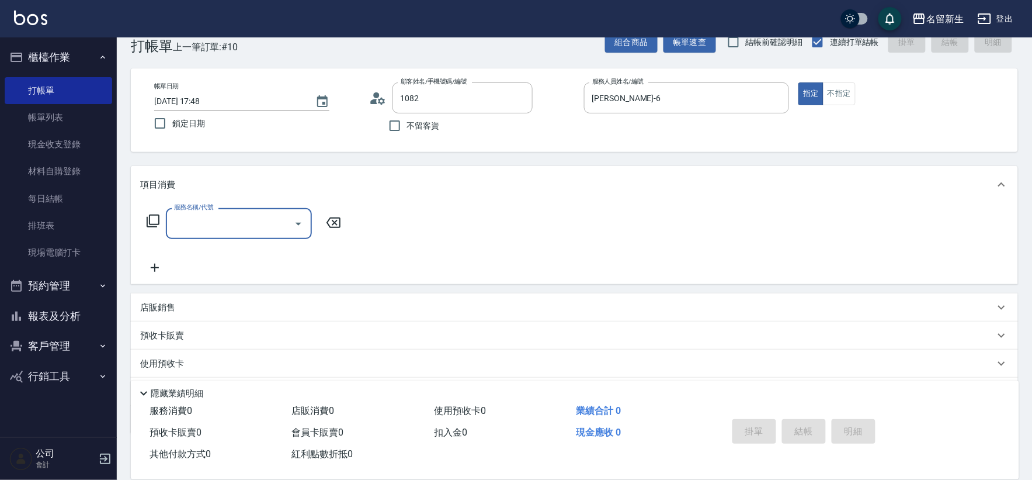
type input "[PERSON_NAME]/0987887537/1082"
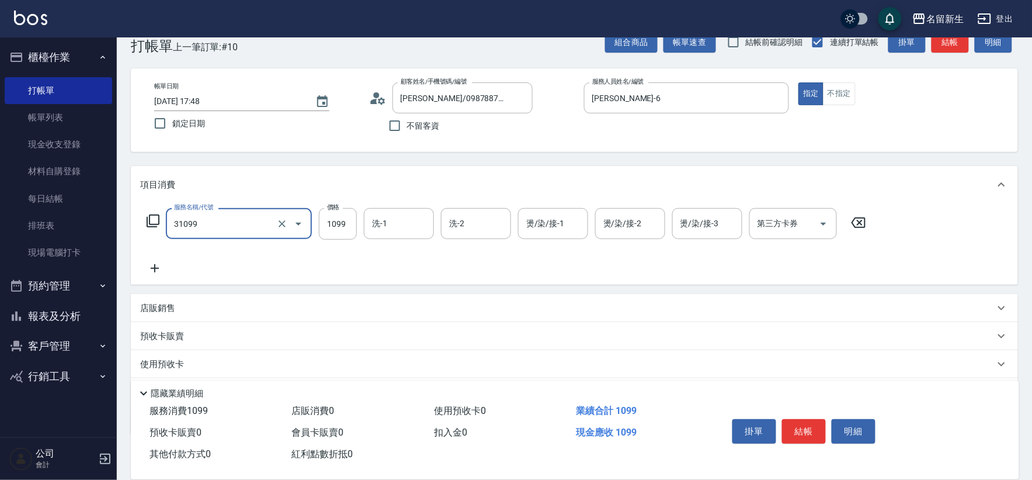
type input "公司活動/早鳥(31099)"
type input "2499"
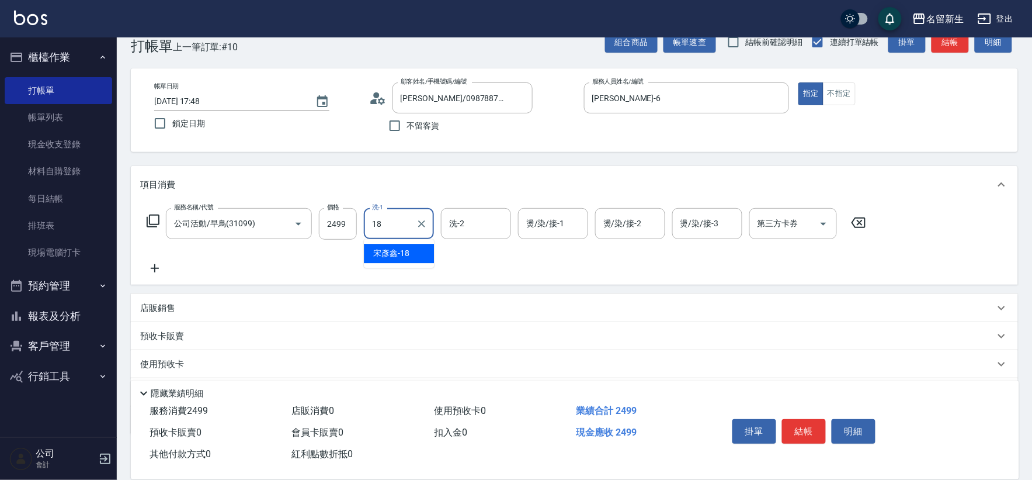
type input "[PERSON_NAME]-18"
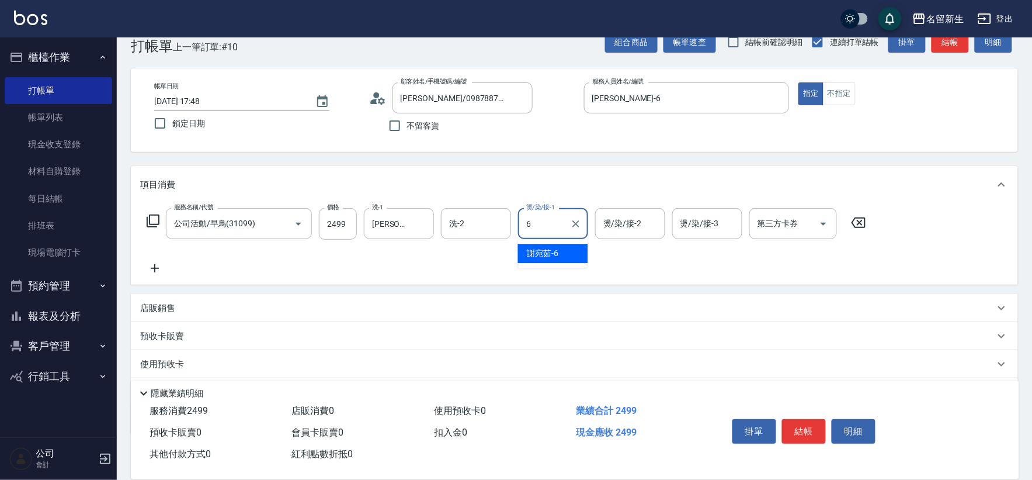
type input "[PERSON_NAME]-6"
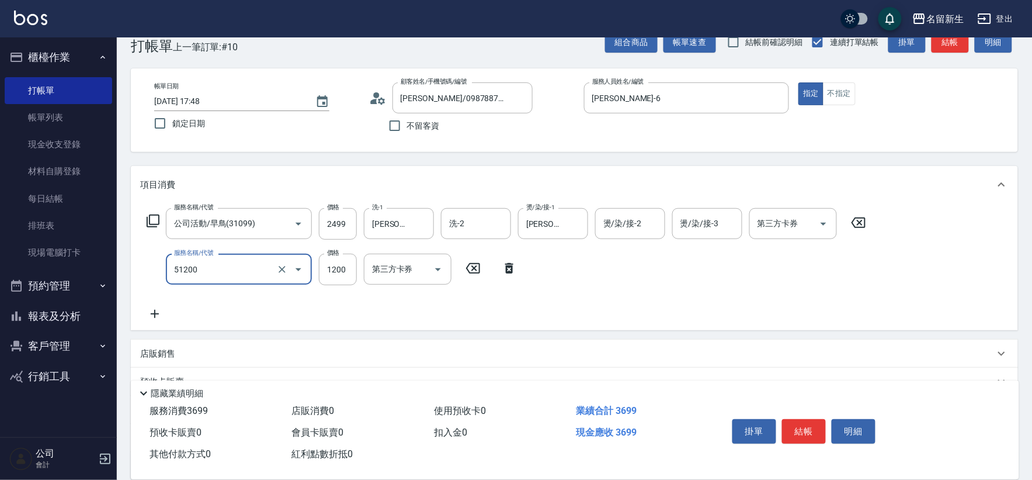
type input "原價801~1200護髮(51200)"
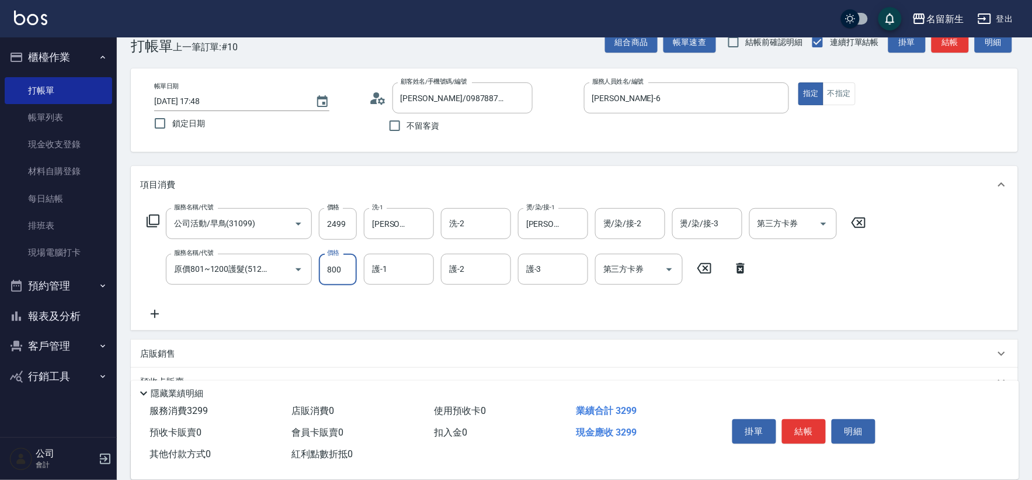
type input "800"
type input "[PERSON_NAME]-6"
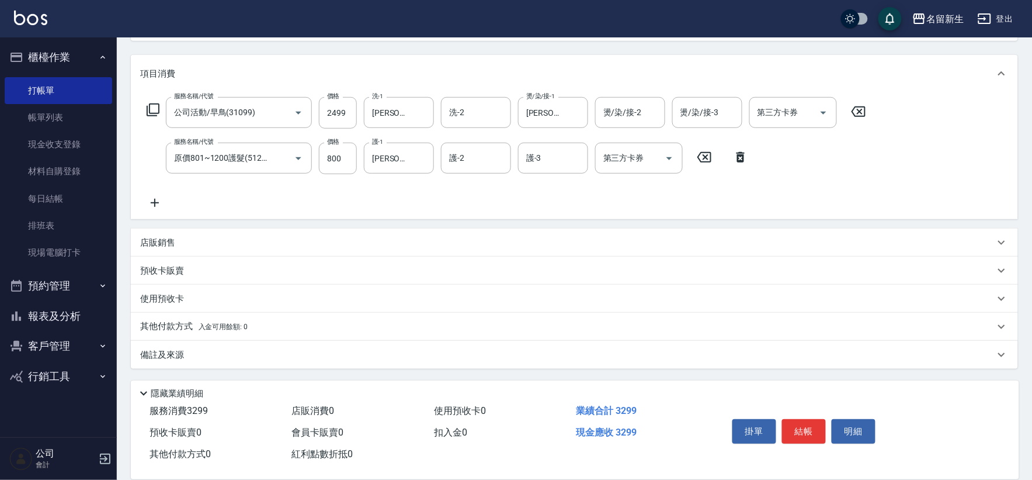
click at [224, 325] on span "入金可用餘額: 0" at bounding box center [224, 326] width 50 height 8
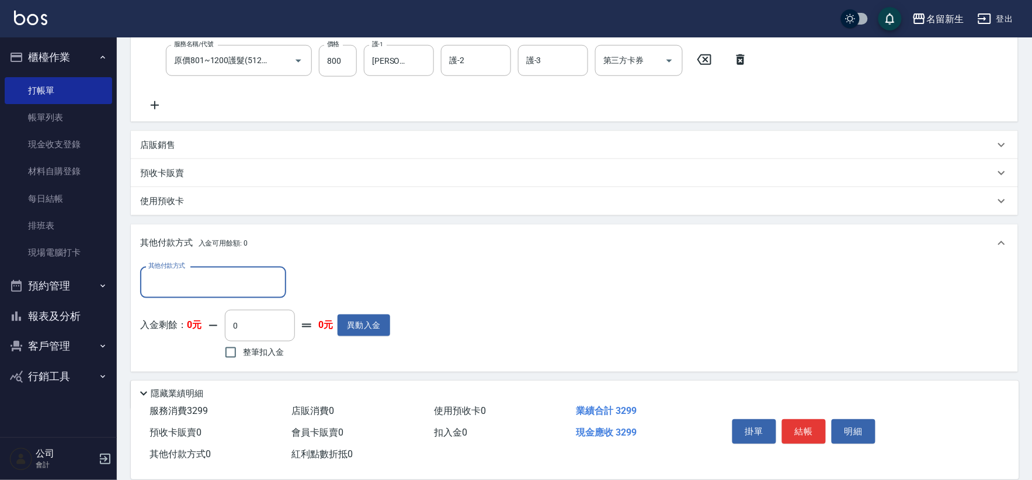
scroll to position [235, 0]
click at [213, 284] on input "其他付款方式" at bounding box center [213, 281] width 136 height 20
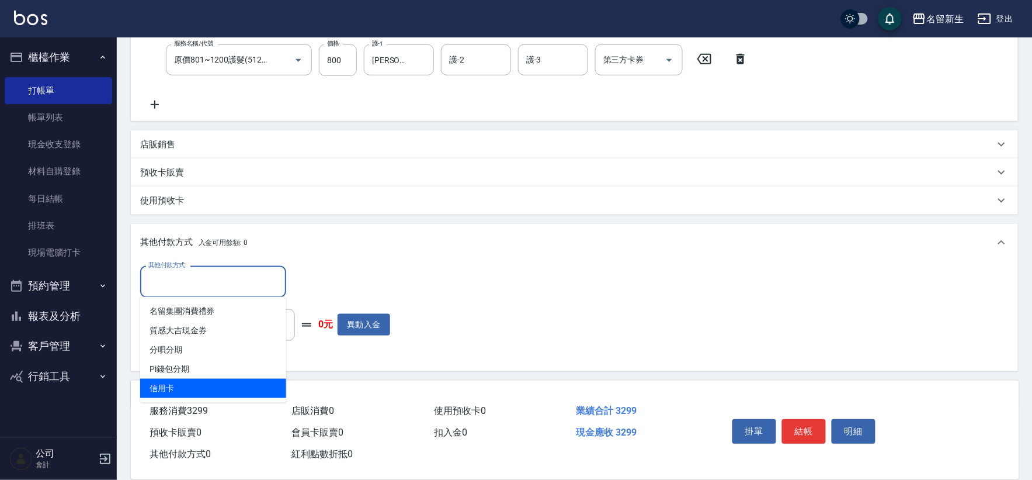
click at [203, 388] on span "信用卡" at bounding box center [213, 388] width 146 height 19
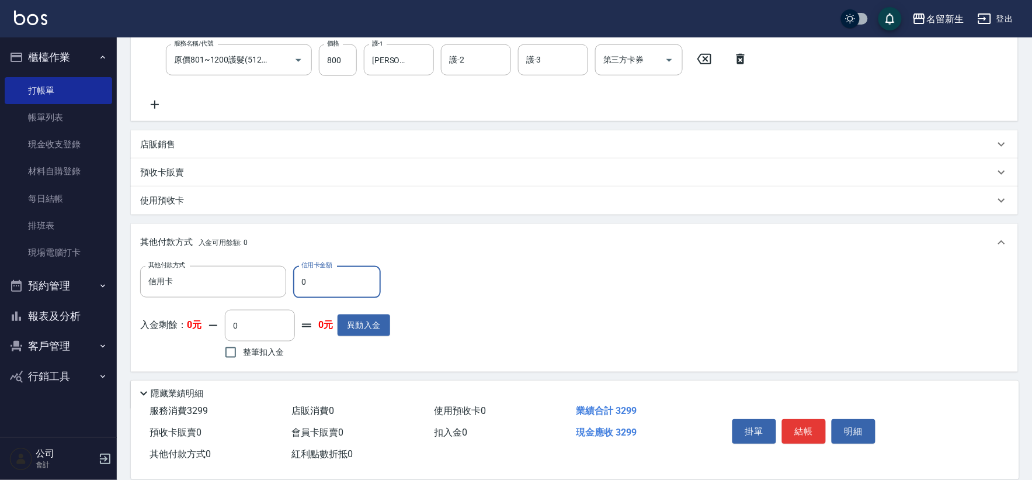
type input "信用卡"
drag, startPoint x: 328, startPoint y: 278, endPoint x: 267, endPoint y: 290, distance: 62.4
click at [281, 292] on div "其他付款方式 信用卡 其他付款方式 信用卡金額 0 信用卡金額" at bounding box center [265, 282] width 250 height 32
type input "3299"
type input "[DATE] 17:49"
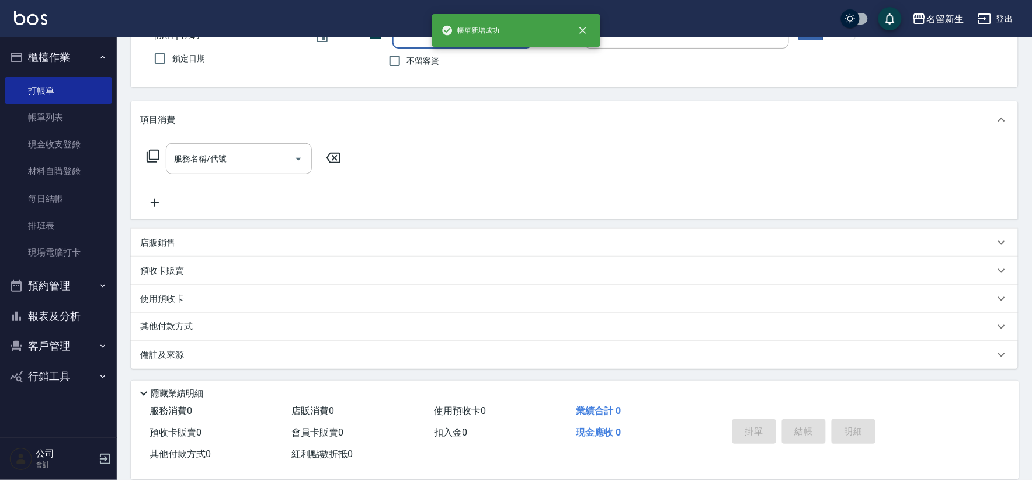
scroll to position [0, 0]
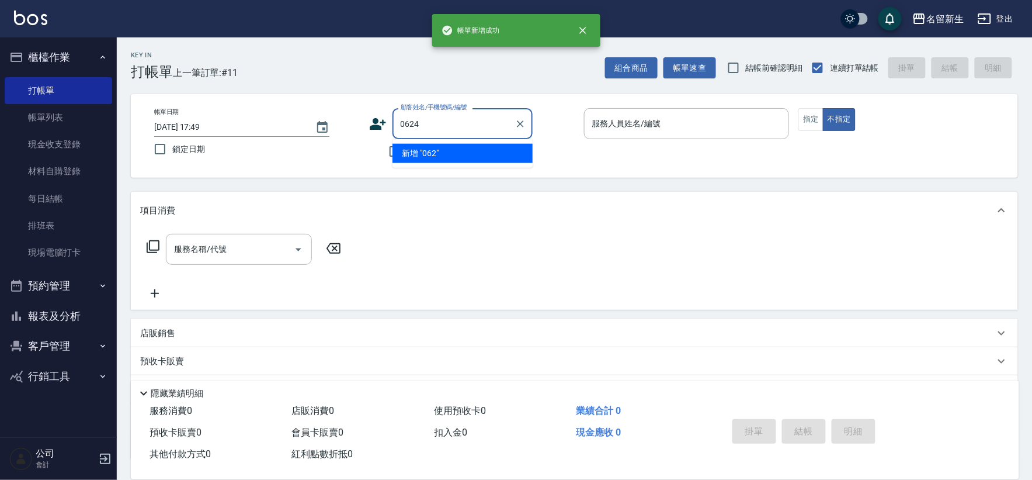
type input "0624"
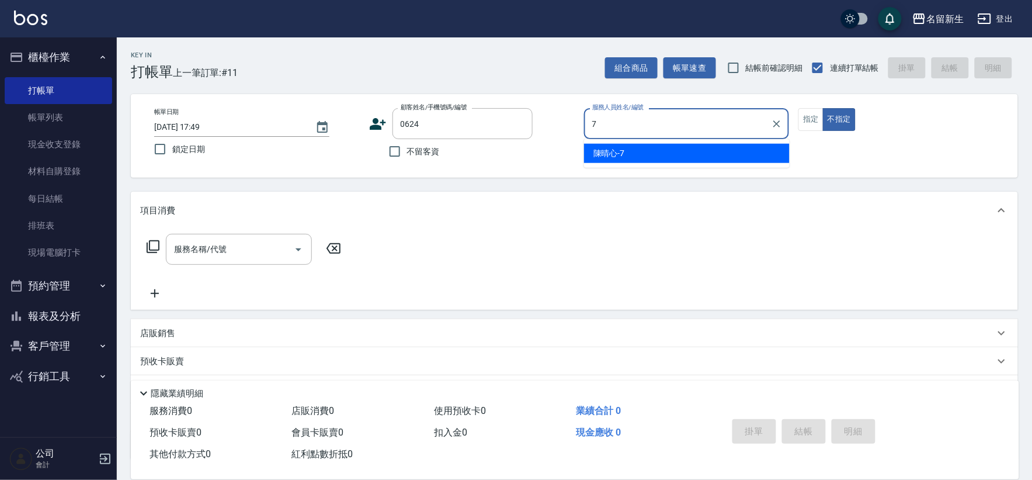
type input "[PERSON_NAME]-7"
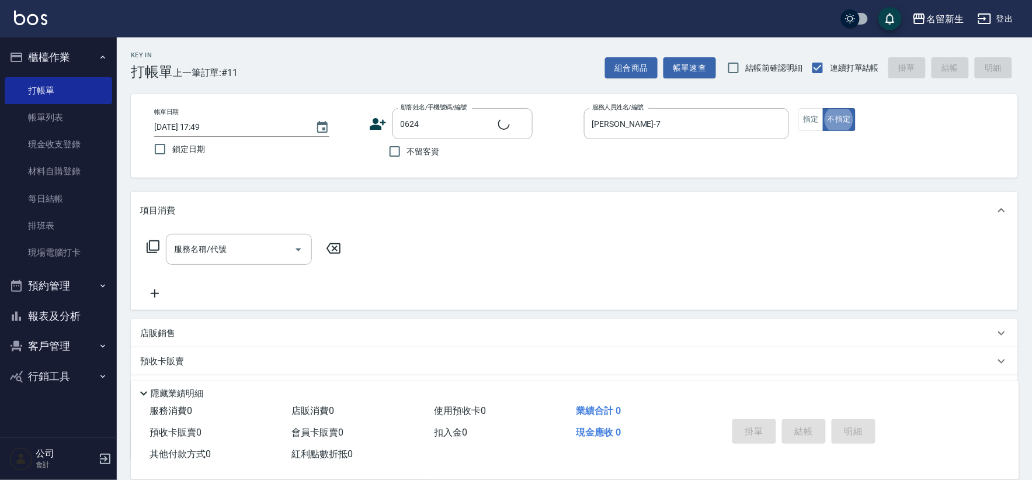
type input "[PERSON_NAME]/0918121390/0624"
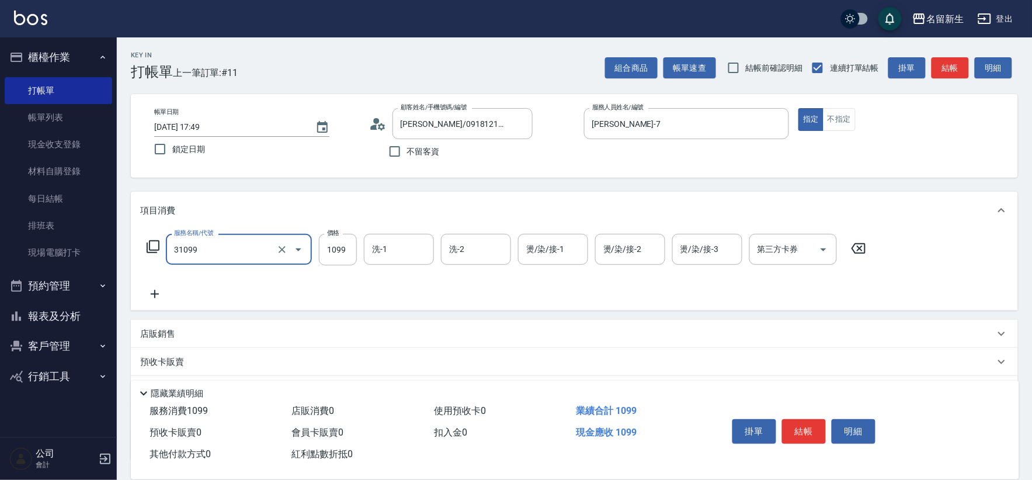
type input "公司活動/早鳥(31099)"
click at [331, 247] on input "1099" at bounding box center [338, 250] width 38 height 32
type input "1499"
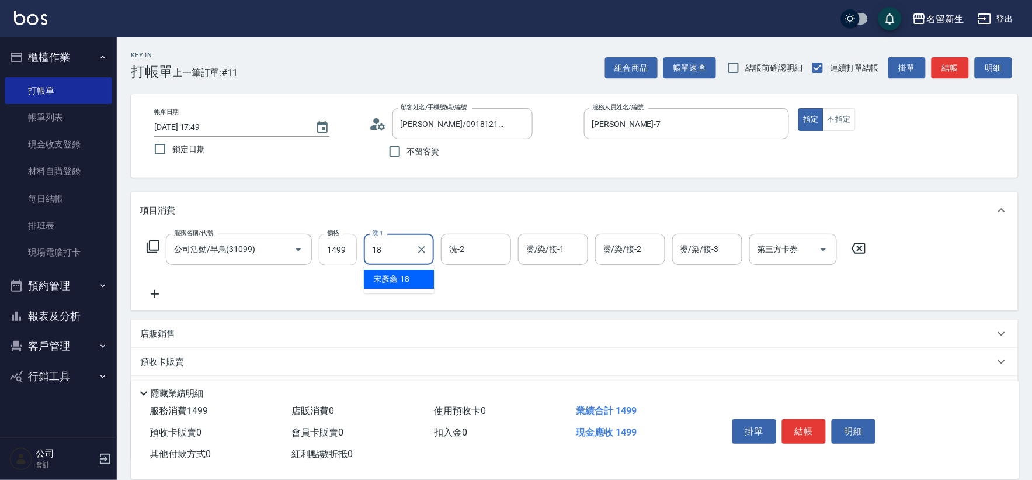
type input "[PERSON_NAME]-18"
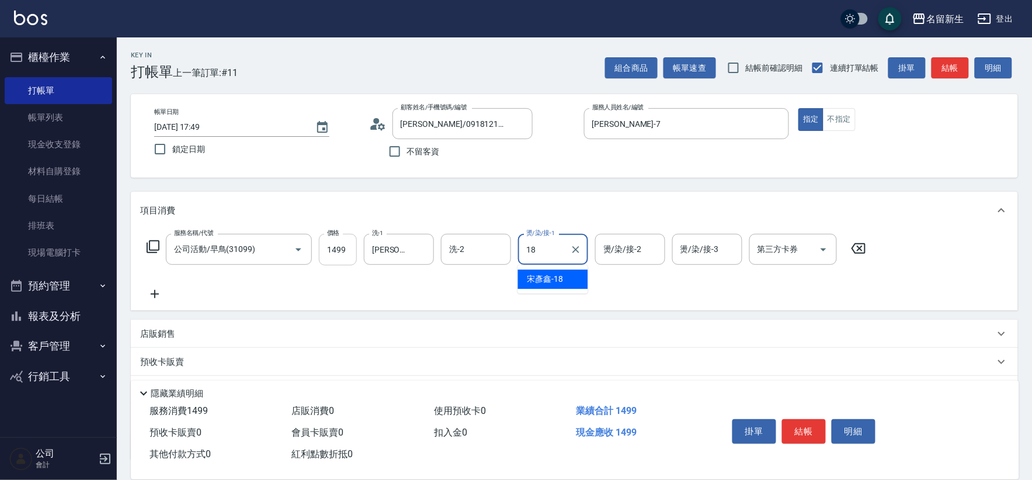
type input "[PERSON_NAME]-18"
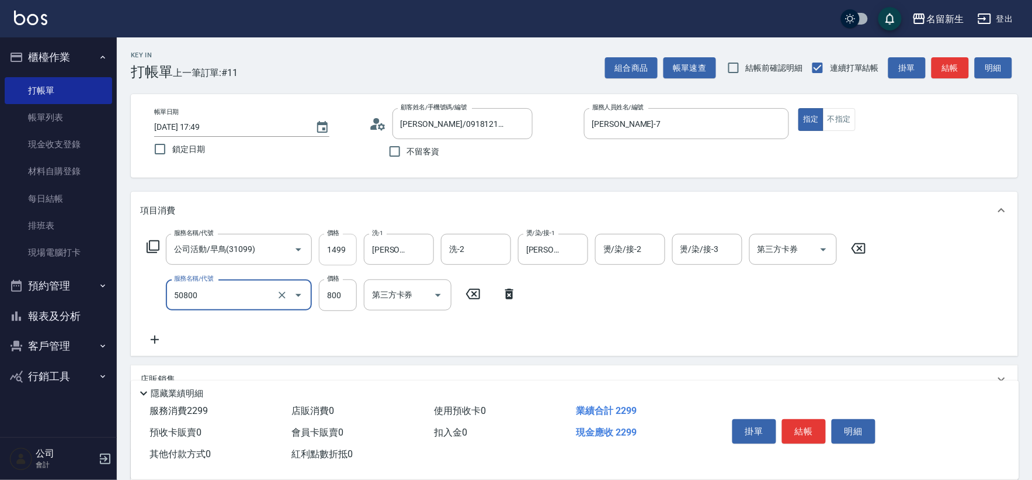
type input "原價401~800護髮(50800)"
type input "400"
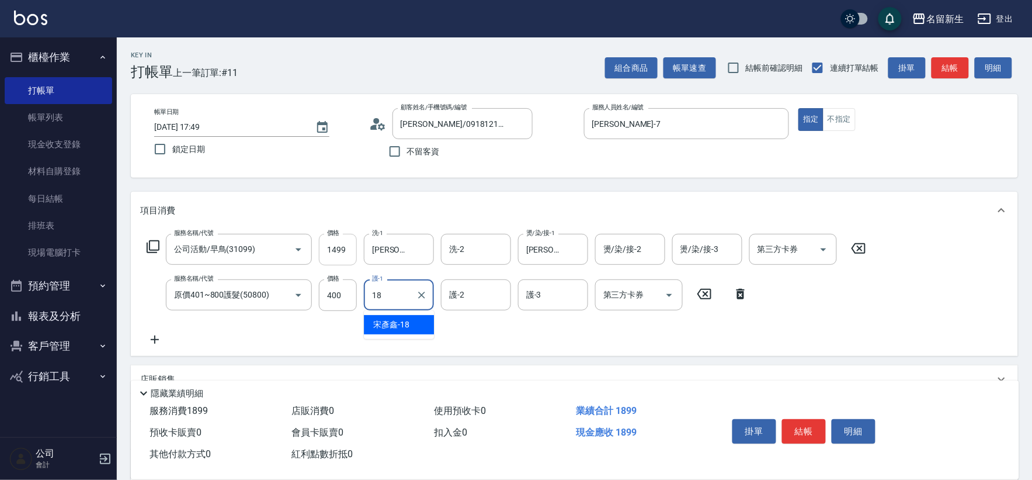
type input "[PERSON_NAME]-18"
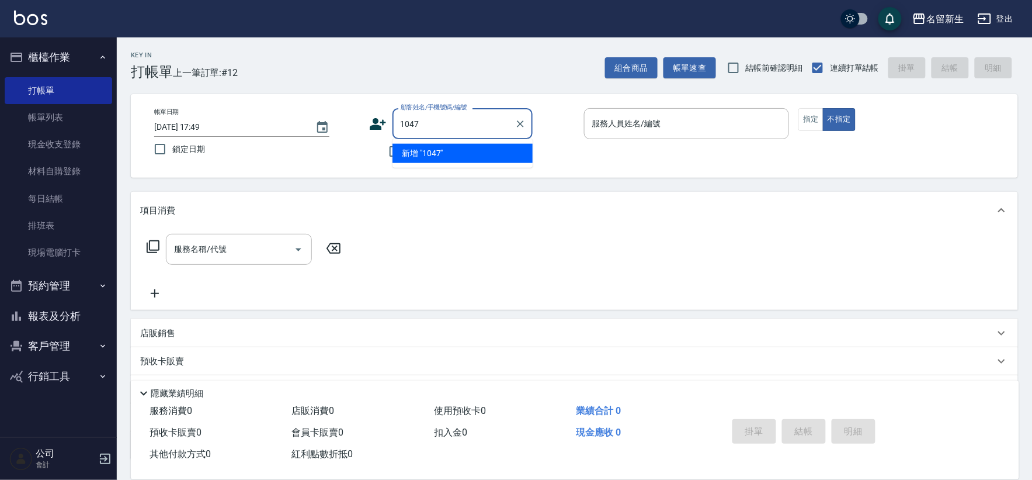
type input "1047"
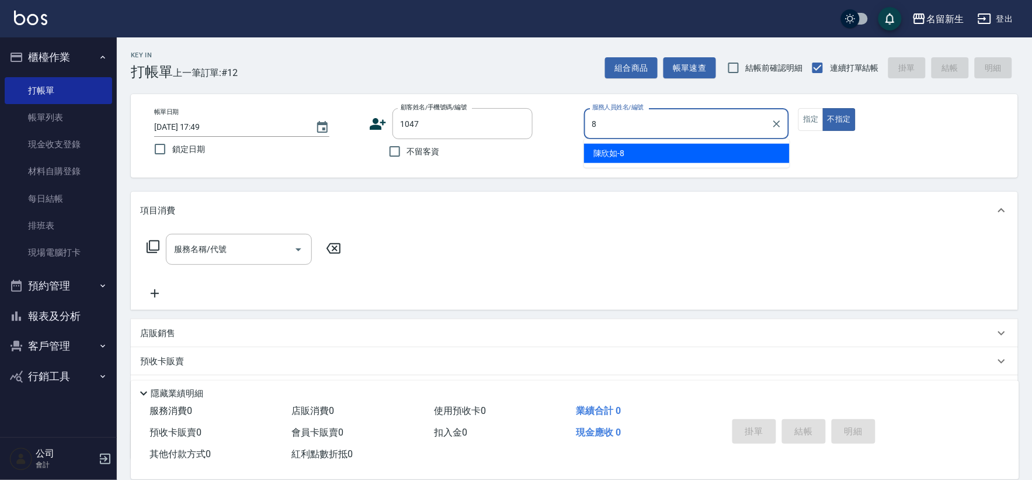
type input "[PERSON_NAME]-8"
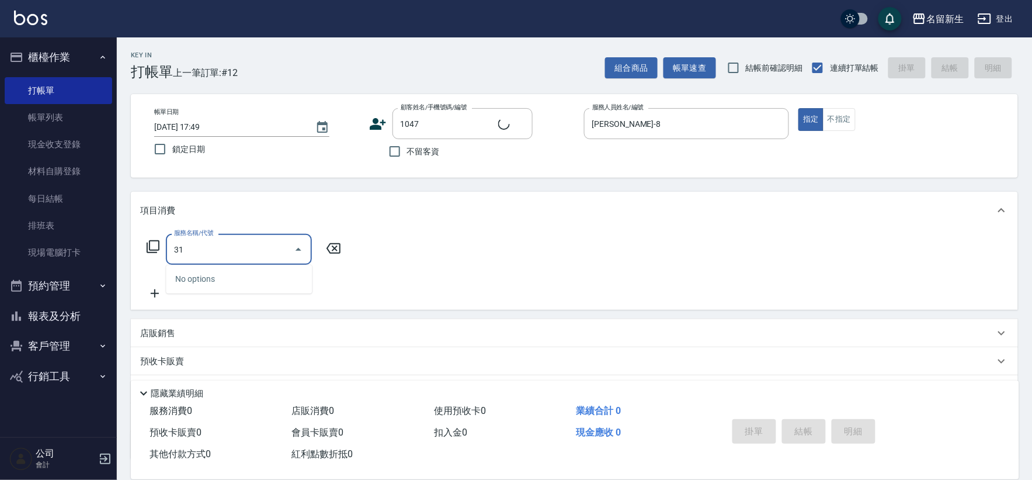
type input "310"
type input "[PERSON_NAME]妹/0933971420/1047"
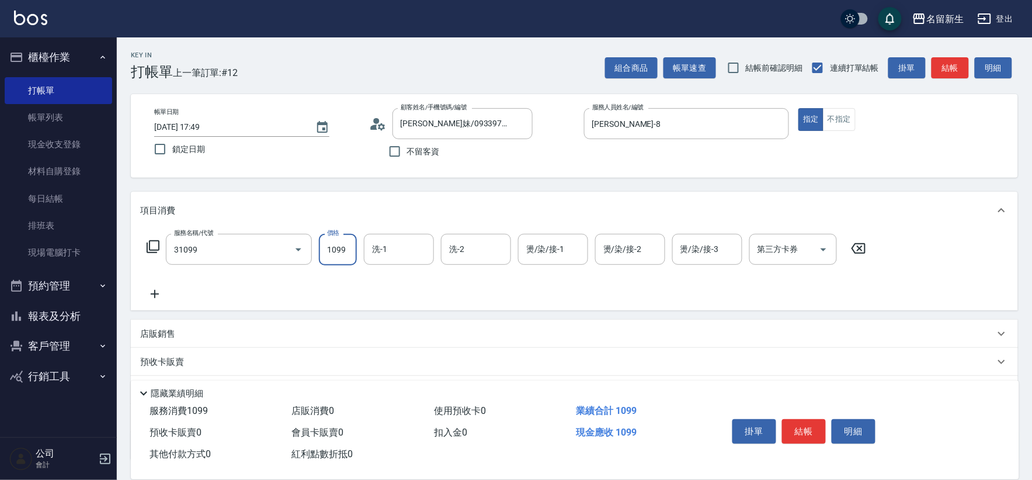
type input "公司活動/早鳥(31099)"
type input "[PERSON_NAME]-18"
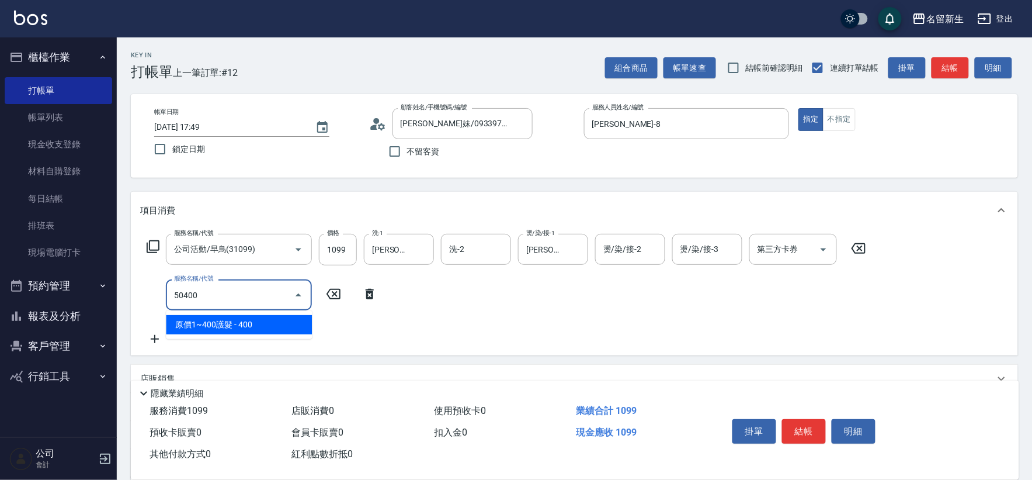
type input "原價1~400護髮(50400)"
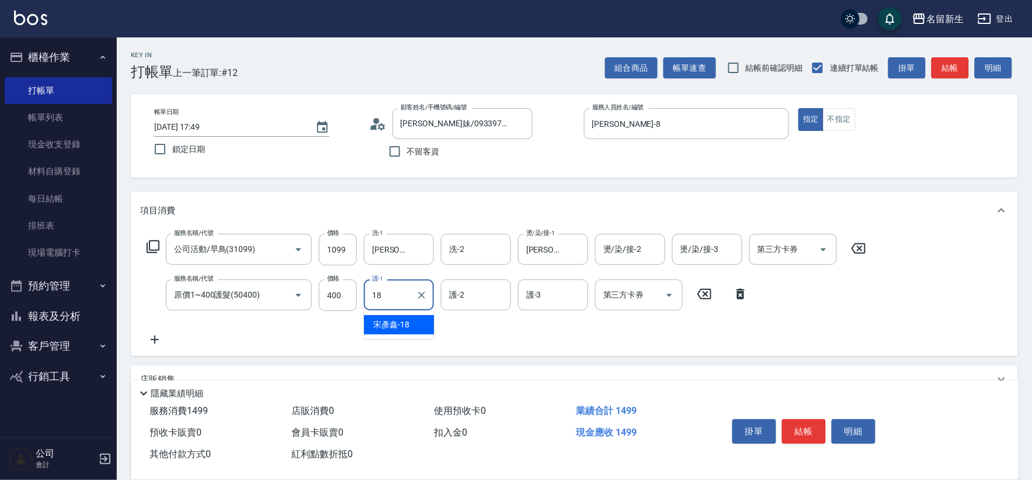
type input "[PERSON_NAME]-18"
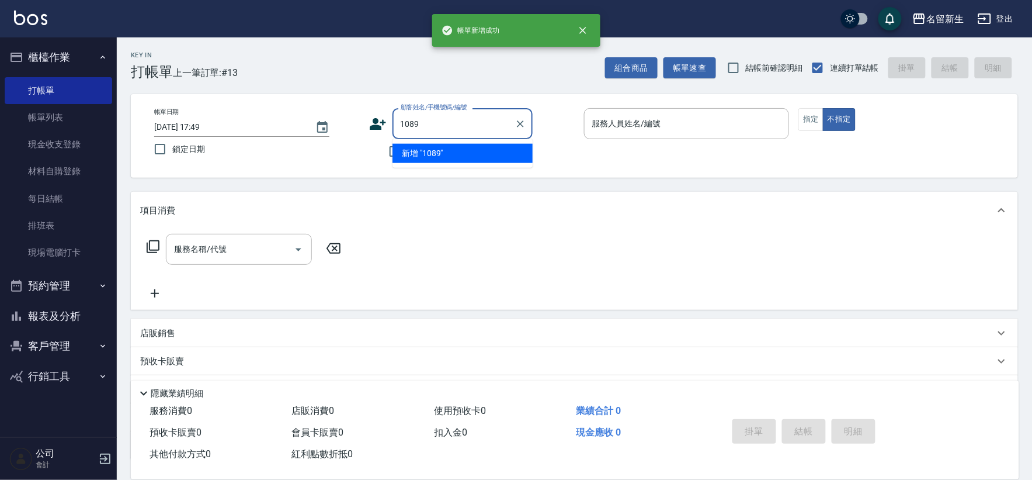
type input "1089"
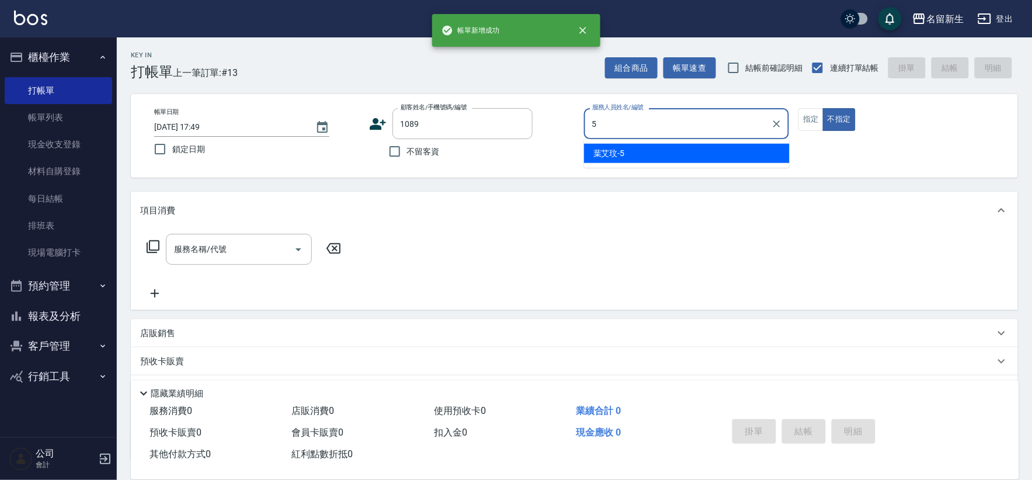
type input "[PERSON_NAME]-5"
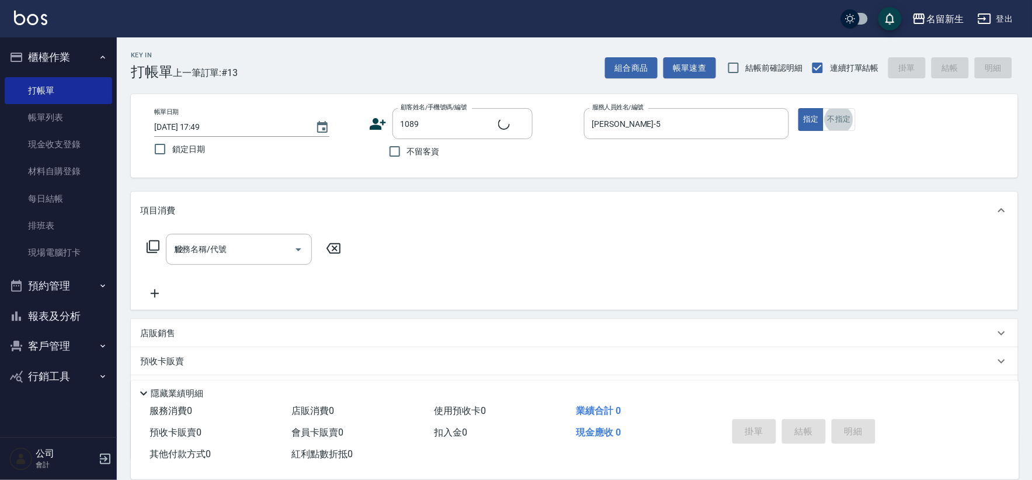
type input "125"
type input "[PERSON_NAME]/0936784352/1089"
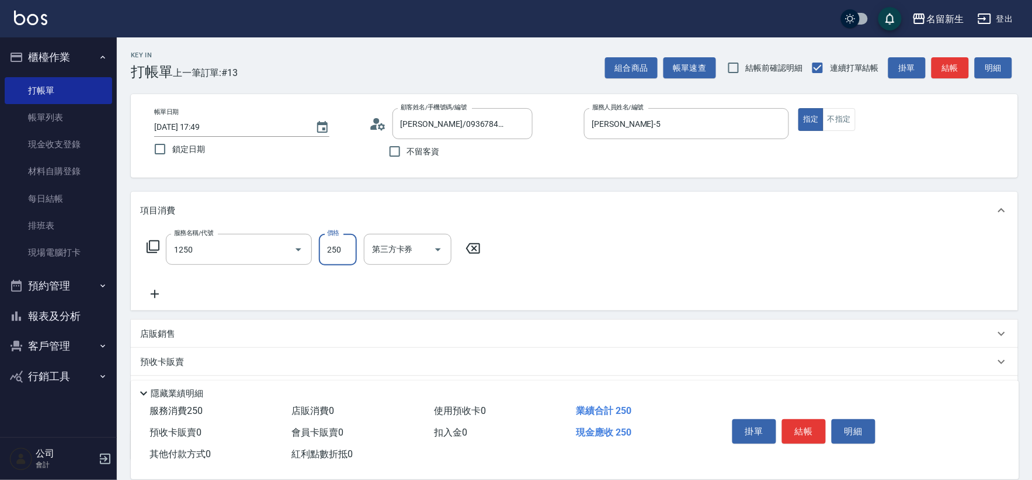
type input "洗髮250(1250)"
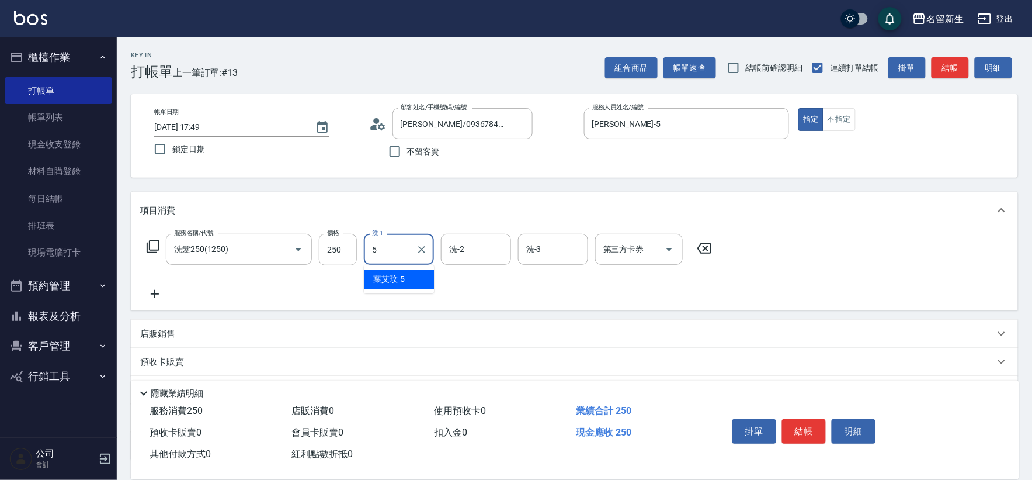
type input "[PERSON_NAME]-5"
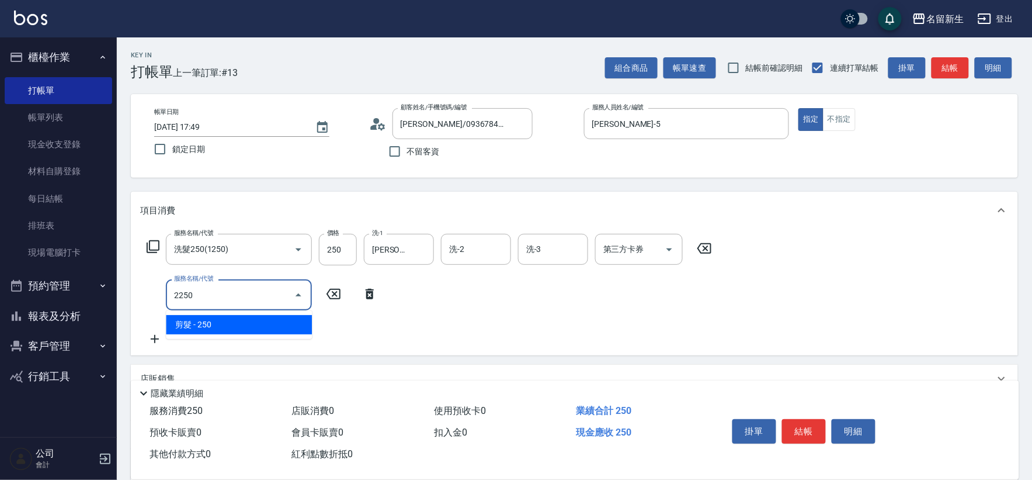
type input "剪髮(2250)"
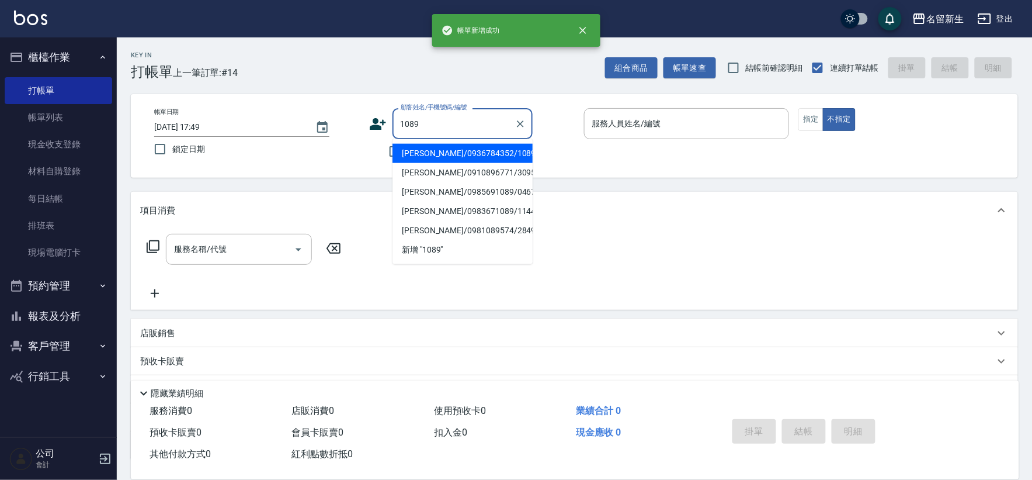
type input "1089"
type input "5"
type input "[PERSON_NAME]/0936784352/1089"
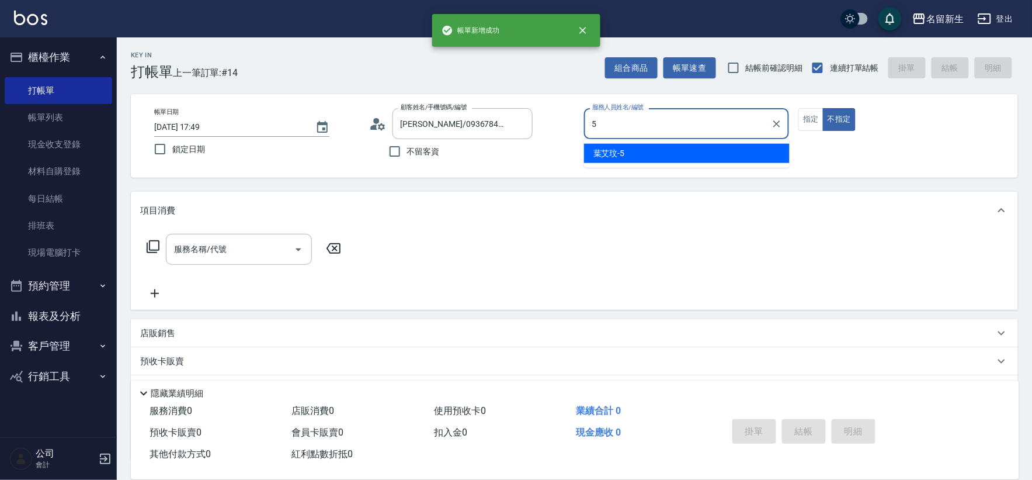
type input "[PERSON_NAME]-5"
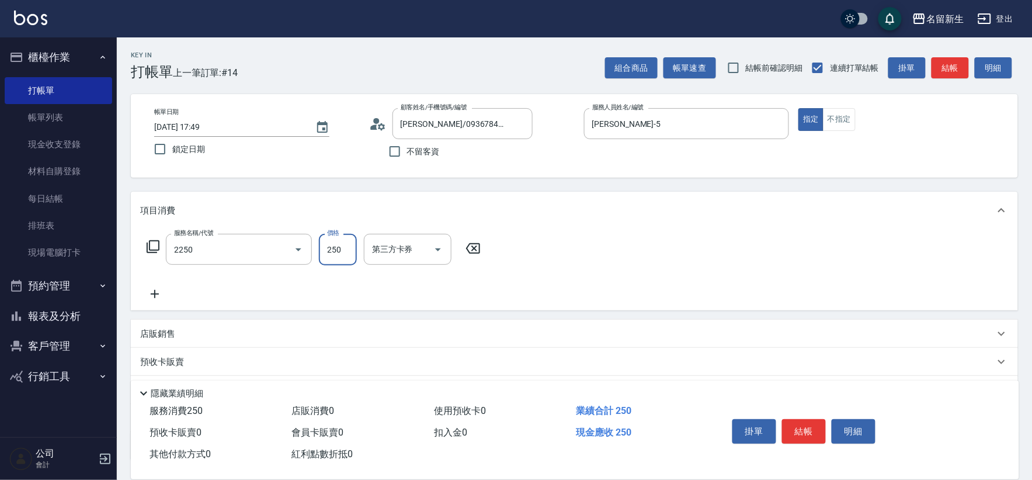
type input "剪髮(2250)"
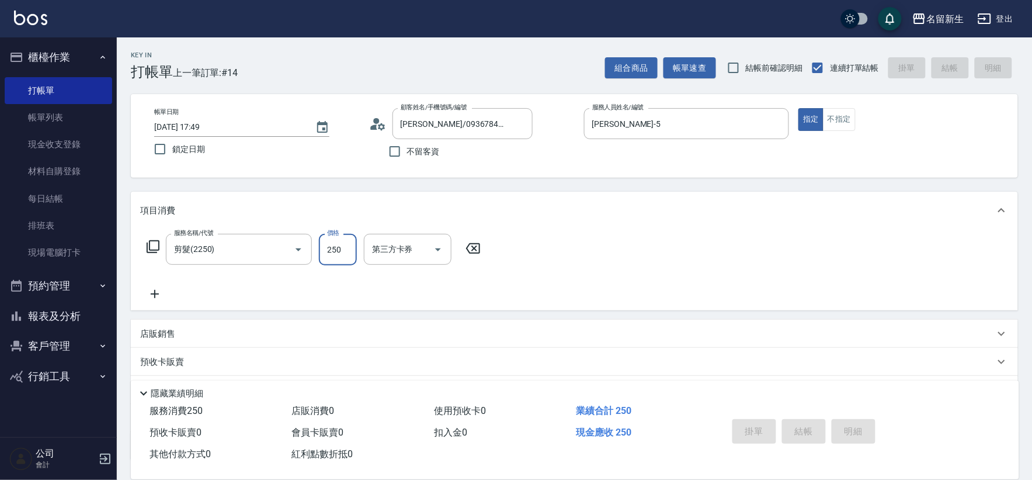
type input "[DATE] 17:50"
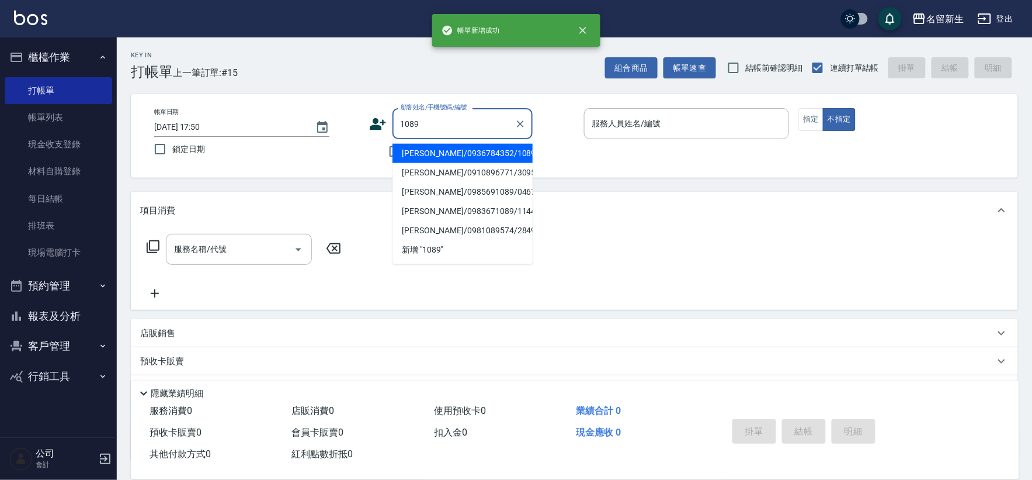
type input "[PERSON_NAME]/0936784352/1089"
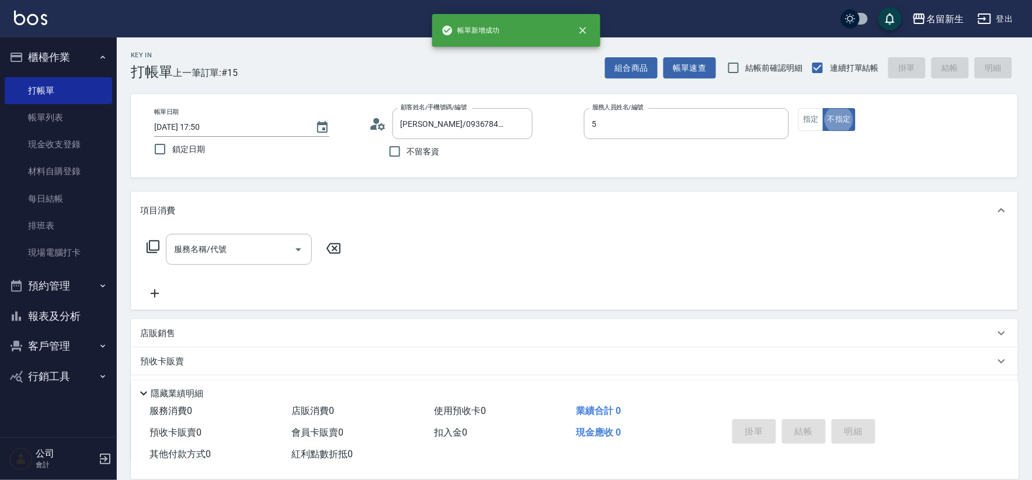
type input "[PERSON_NAME]-5"
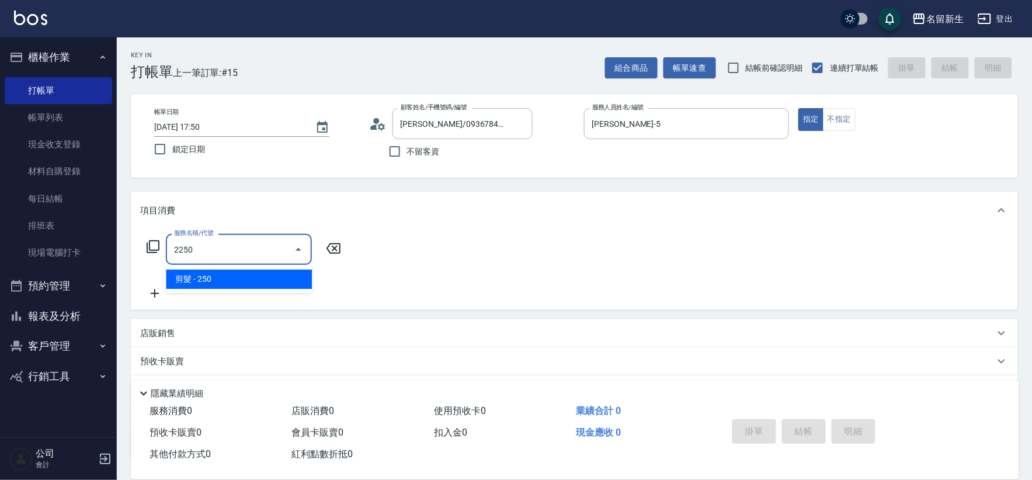
type input "剪髮(2250)"
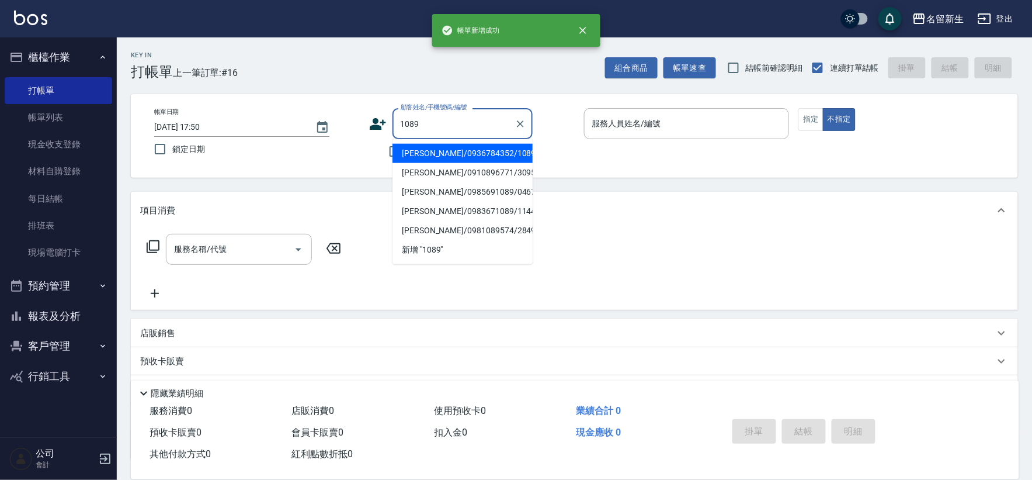
type input "[PERSON_NAME]/0936784352/1089"
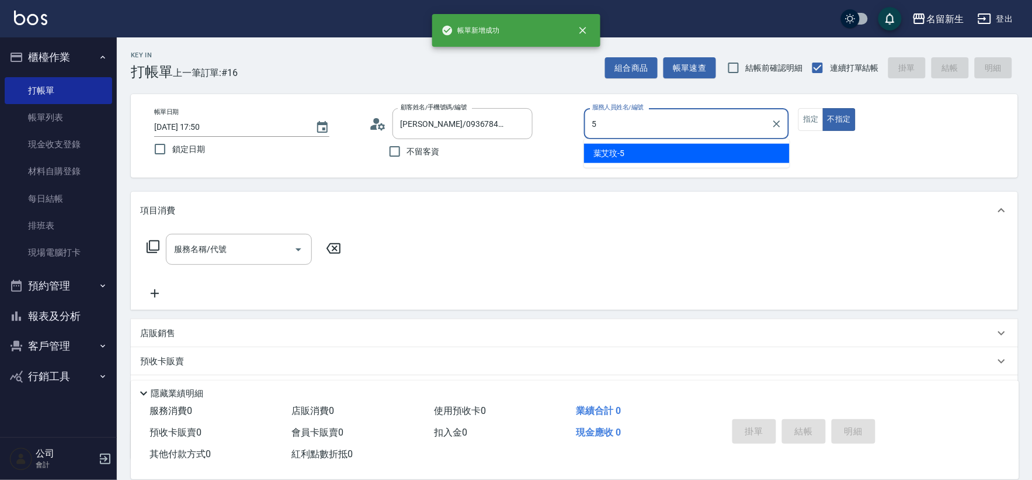
type input "[PERSON_NAME]-5"
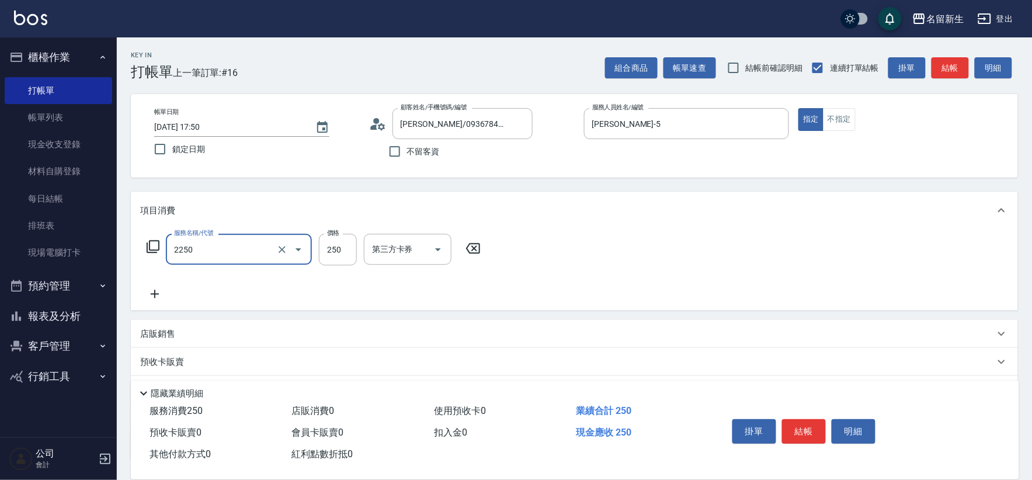
type input "剪髮(2250)"
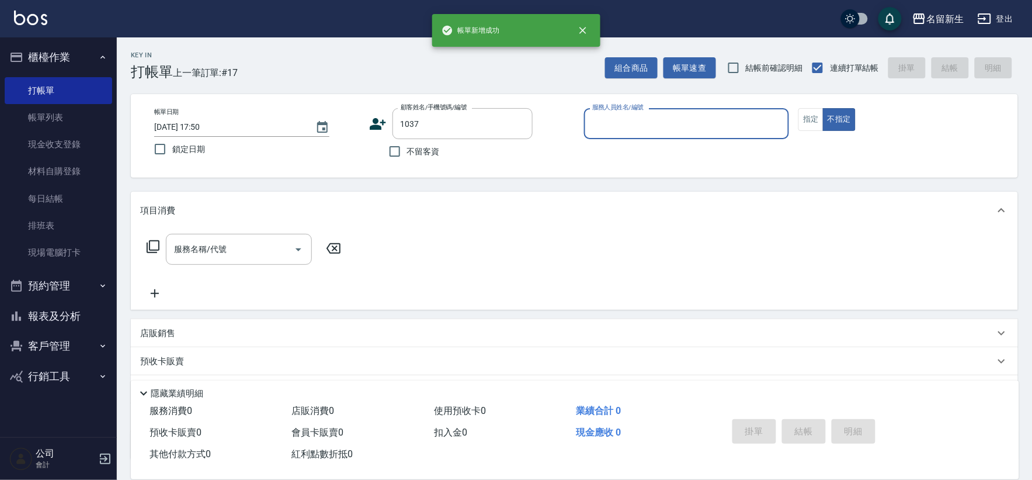
type input "1037"
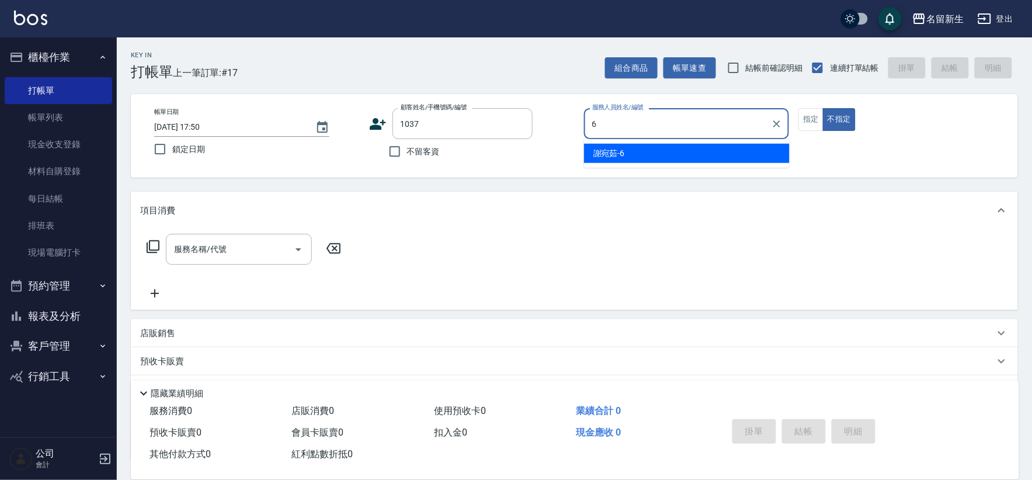
type input "[PERSON_NAME]-6"
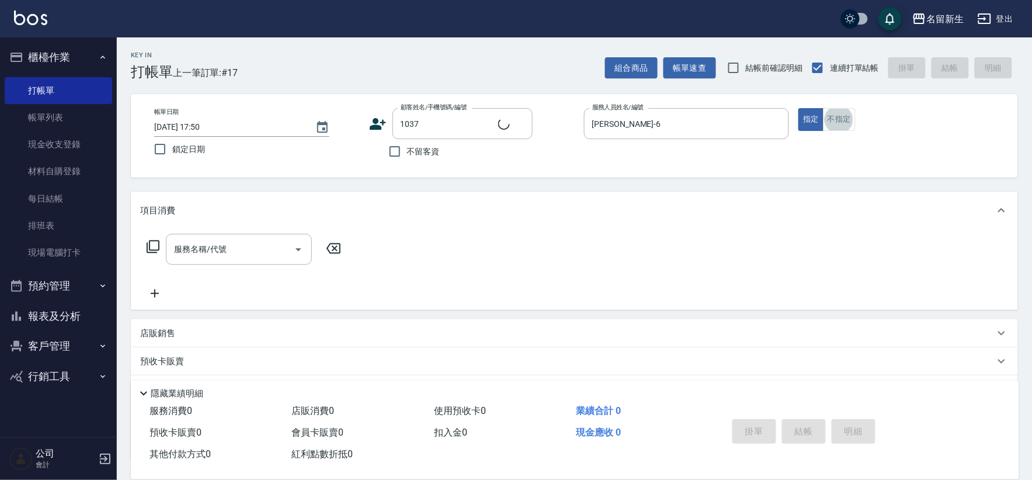
type input "[PERSON_NAME]/0938339404/1037"
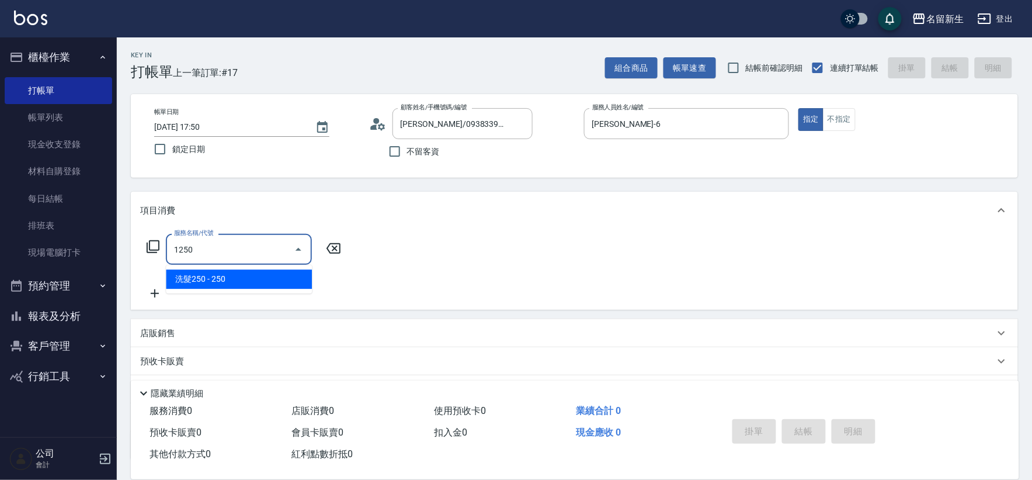
type input "洗髮250(1250)"
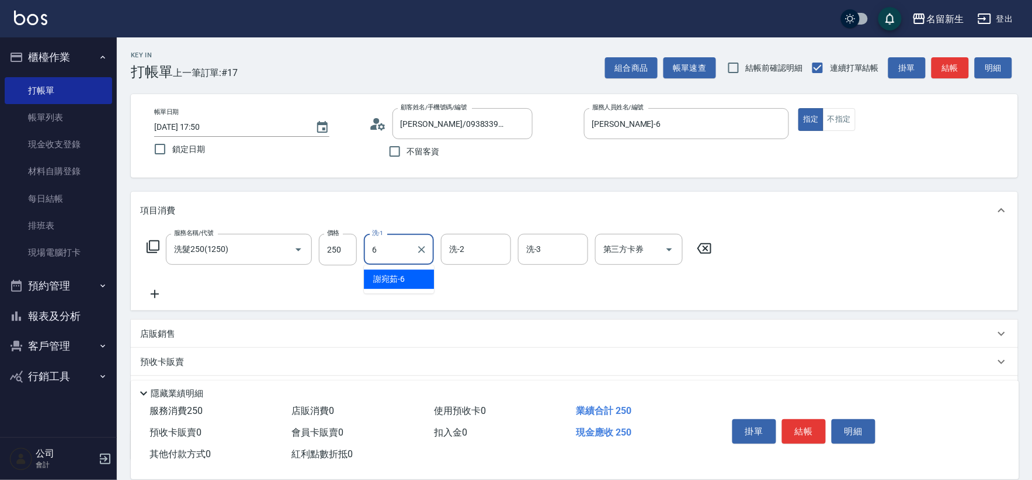
type input "[PERSON_NAME]-6"
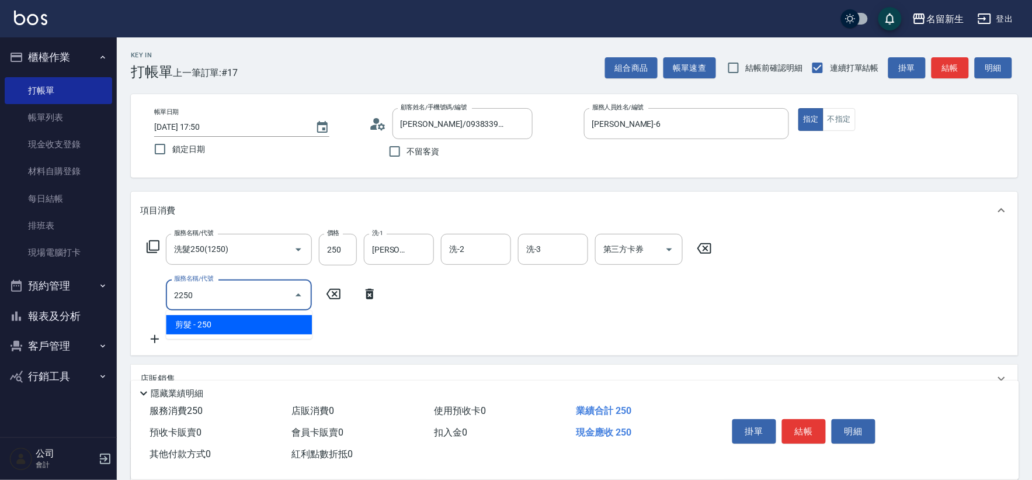
type input "剪髮(2250)"
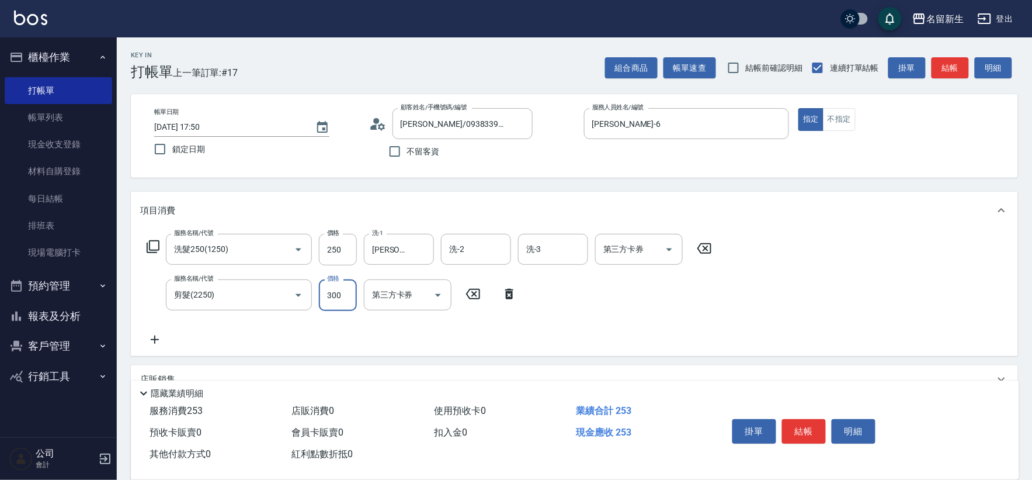
type input "300"
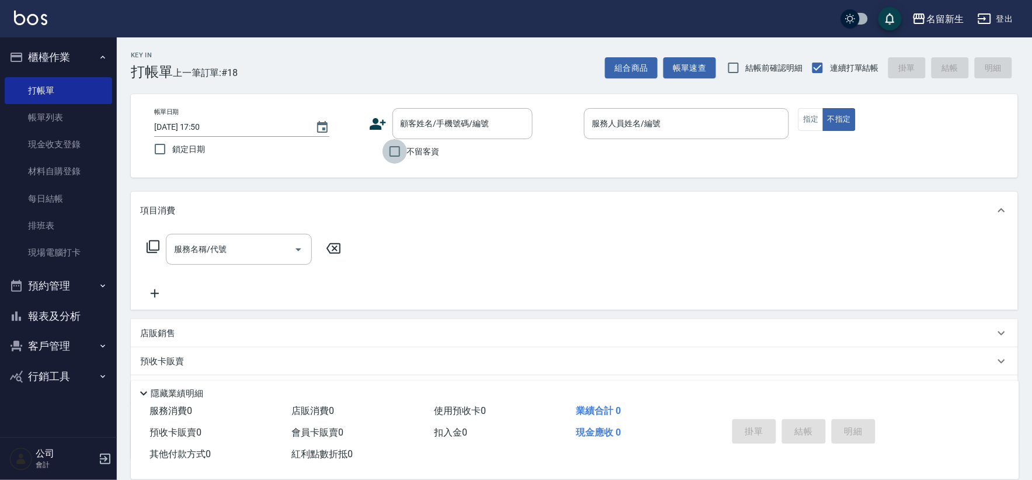
click at [387, 156] on input "不留客資" at bounding box center [395, 151] width 25 height 25
checkbox input "true"
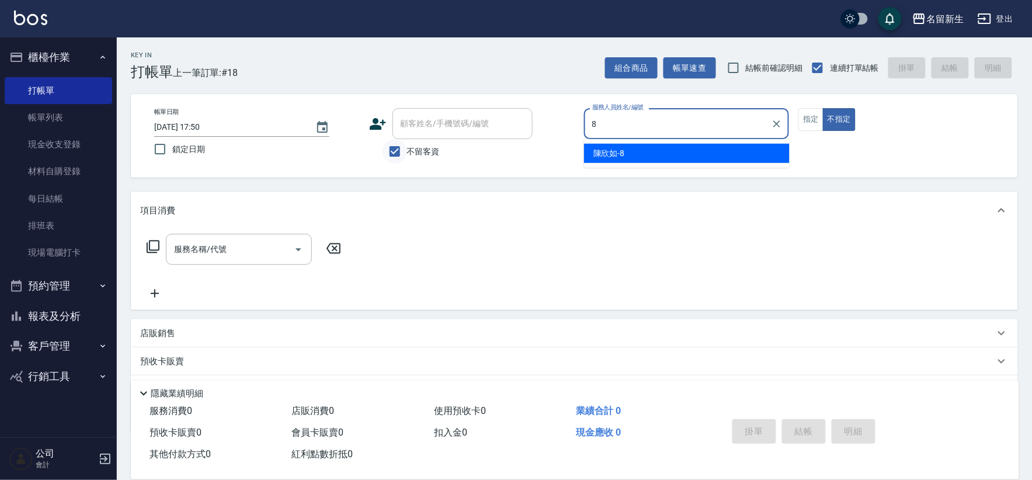
type input "[PERSON_NAME]-8"
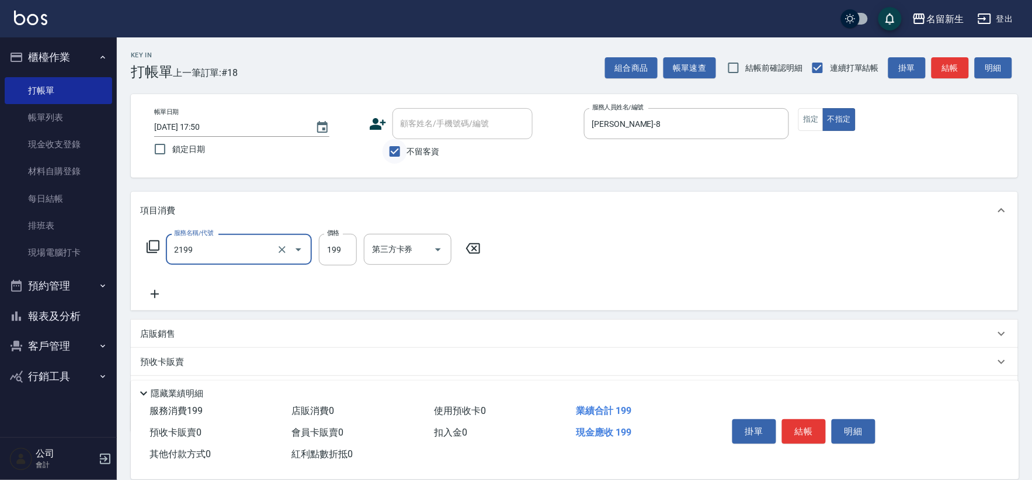
type input "不指定剪髮活動(2199)"
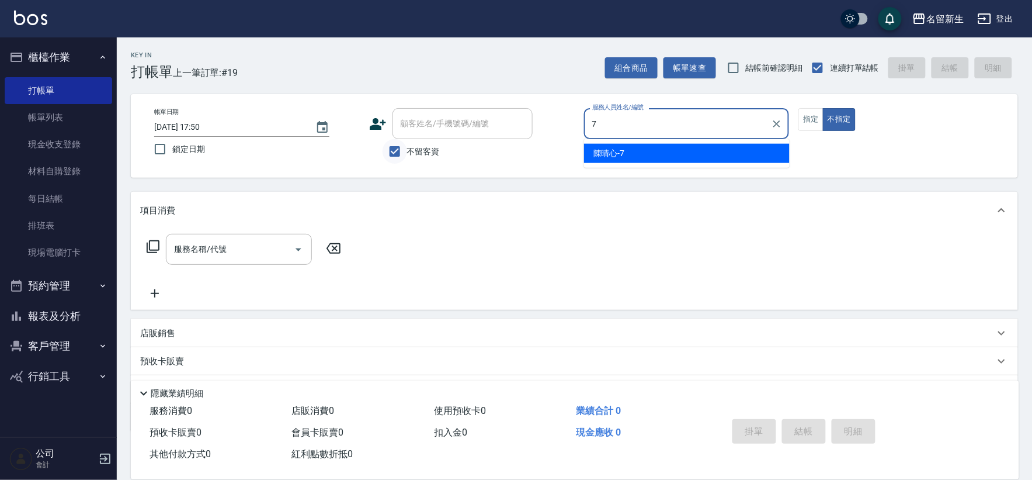
type input "[PERSON_NAME]-7"
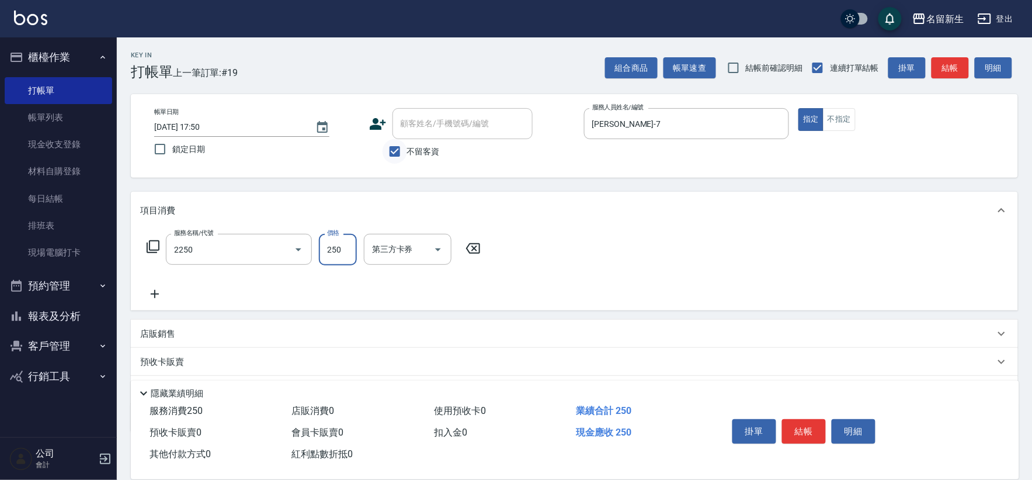
type input "剪髮(2250)"
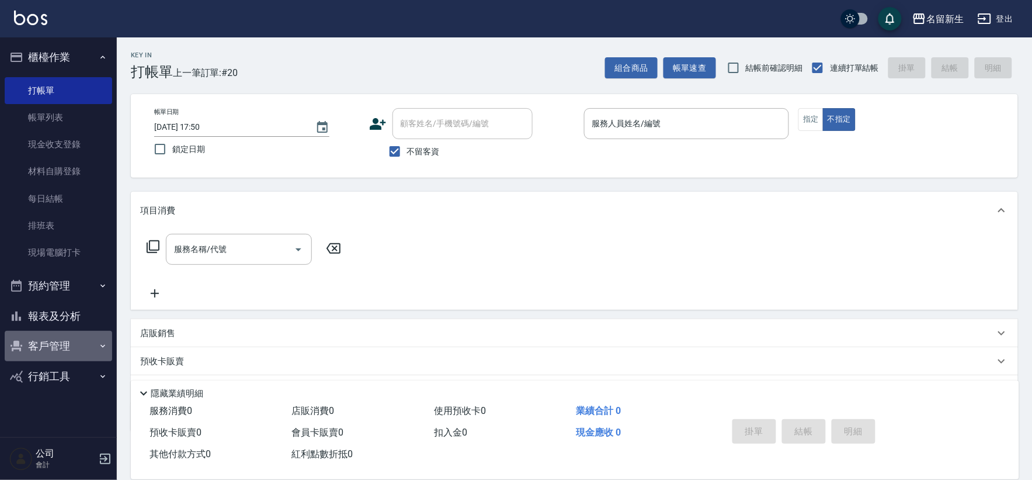
click at [79, 345] on button "客戶管理" at bounding box center [58, 346] width 107 height 30
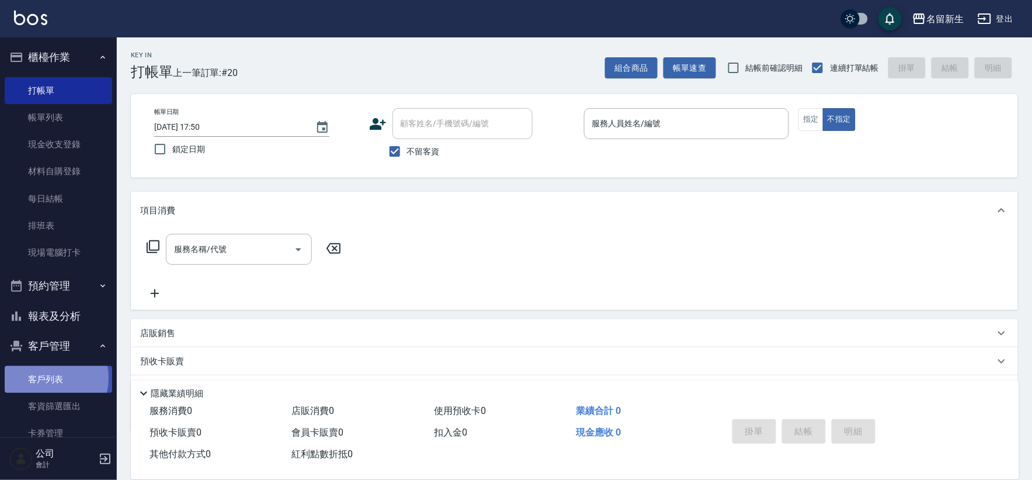
click at [48, 378] on link "客戶列表" at bounding box center [58, 379] width 107 height 27
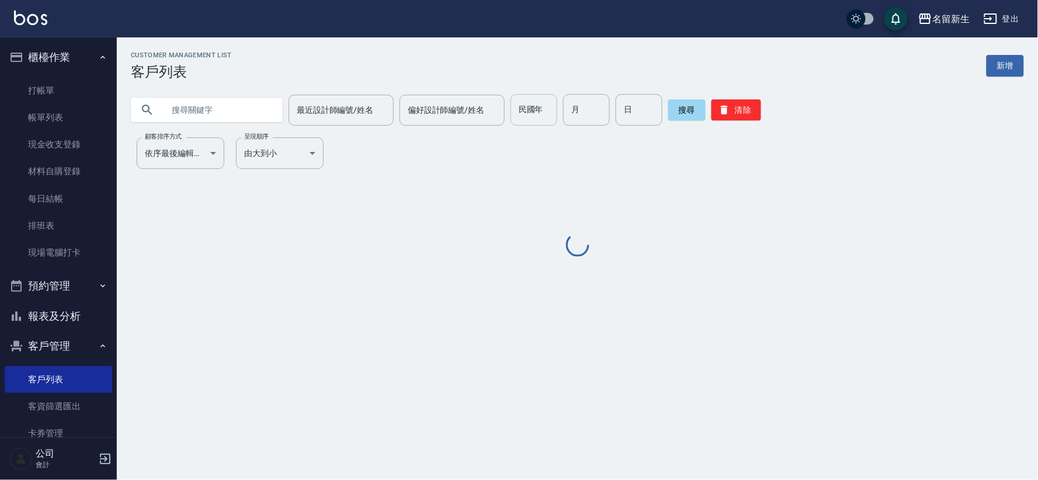
click at [534, 120] on input "民國年" at bounding box center [534, 110] width 47 height 32
type input "87"
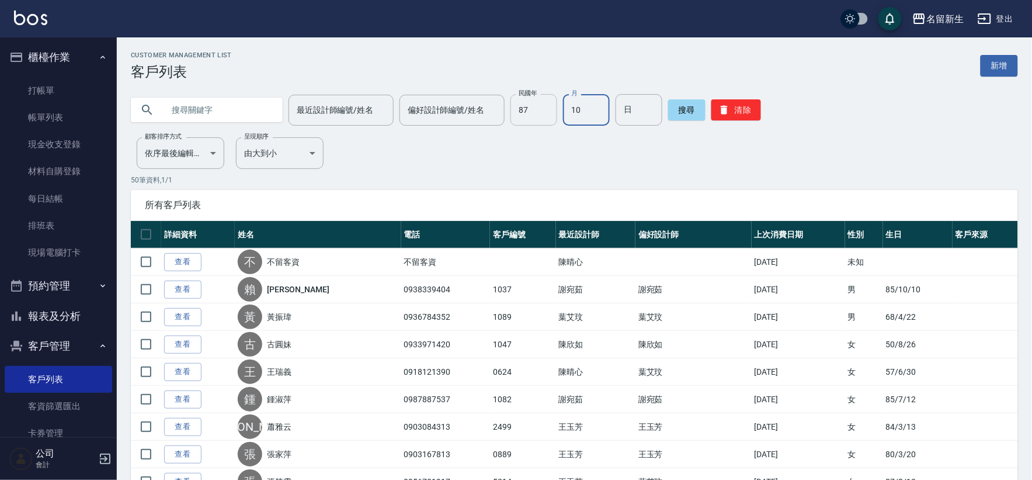
type input "10"
type input "02"
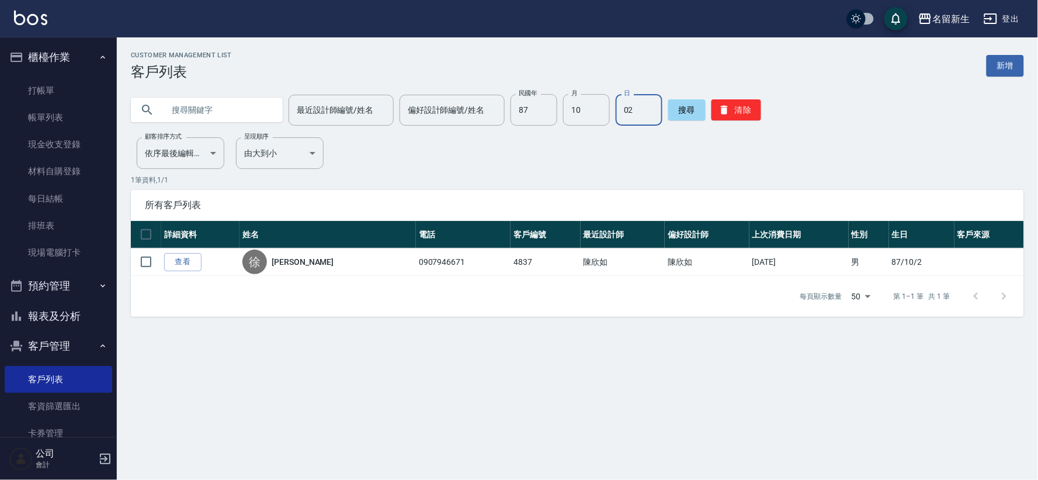
click at [62, 345] on button "客戶管理" at bounding box center [58, 346] width 107 height 30
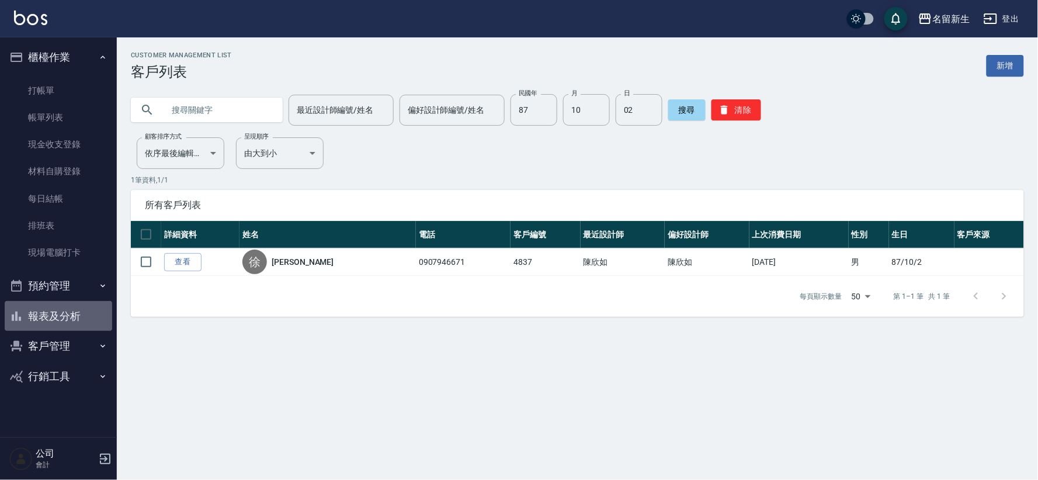
click at [76, 307] on button "報表及分析" at bounding box center [58, 316] width 107 height 30
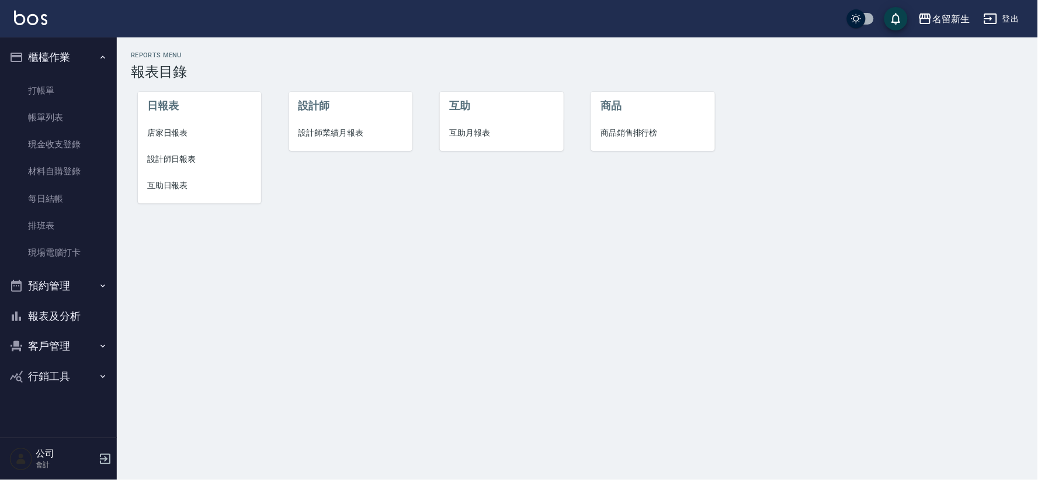
click at [310, 138] on span "設計師業績月報表" at bounding box center [351, 133] width 105 height 12
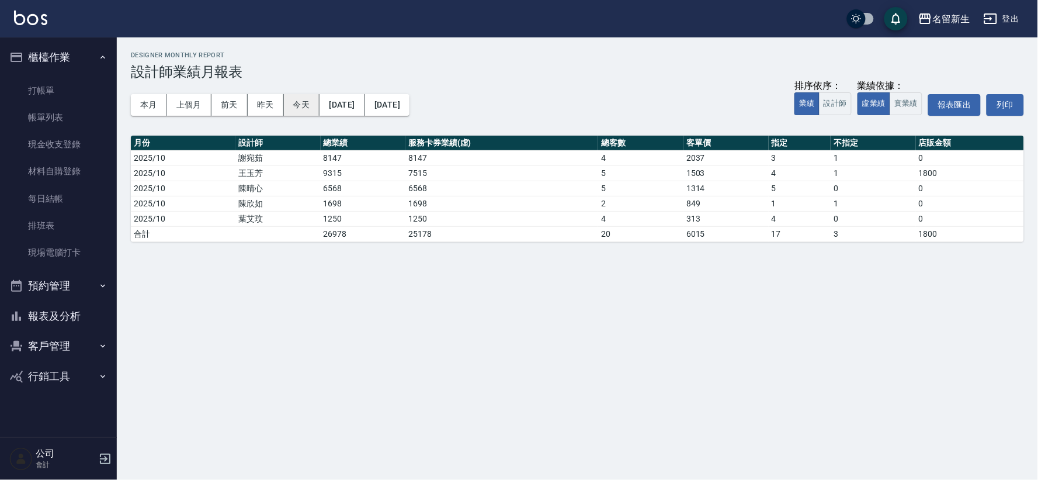
click at [301, 102] on button "今天" at bounding box center [302, 105] width 36 height 22
click at [71, 336] on button "客戶管理" at bounding box center [58, 346] width 107 height 30
click at [73, 378] on link "客戶列表" at bounding box center [58, 379] width 107 height 27
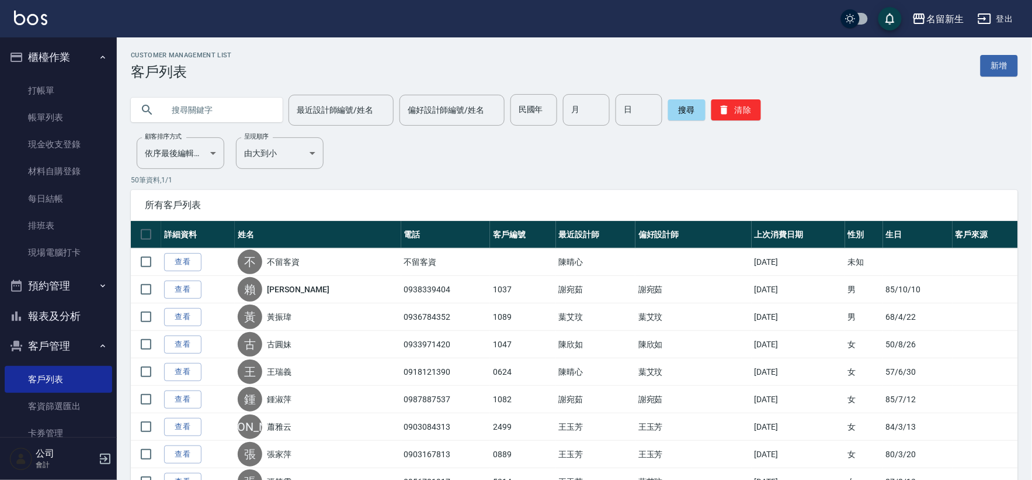
click at [61, 325] on button "報表及分析" at bounding box center [58, 316] width 107 height 30
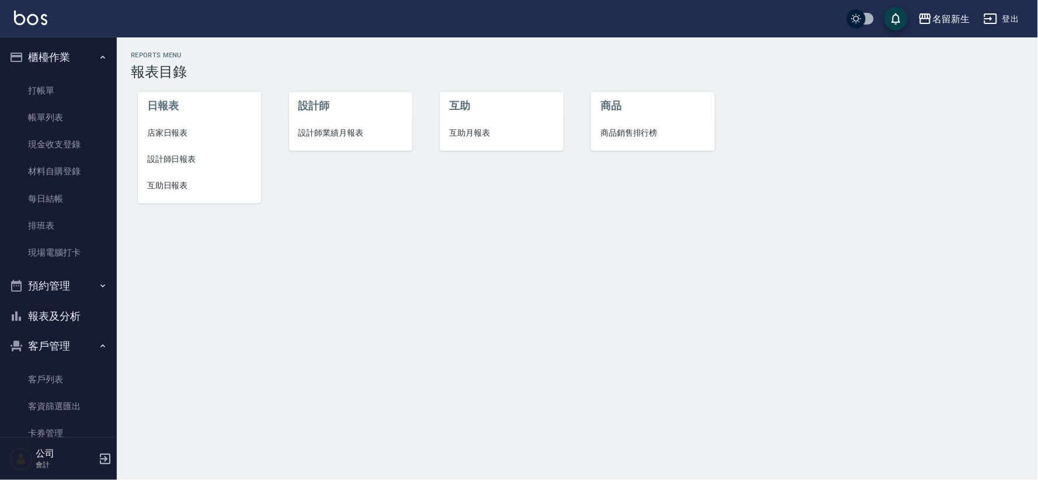
click at [357, 129] on span "設計師業績月報表" at bounding box center [351, 133] width 105 height 12
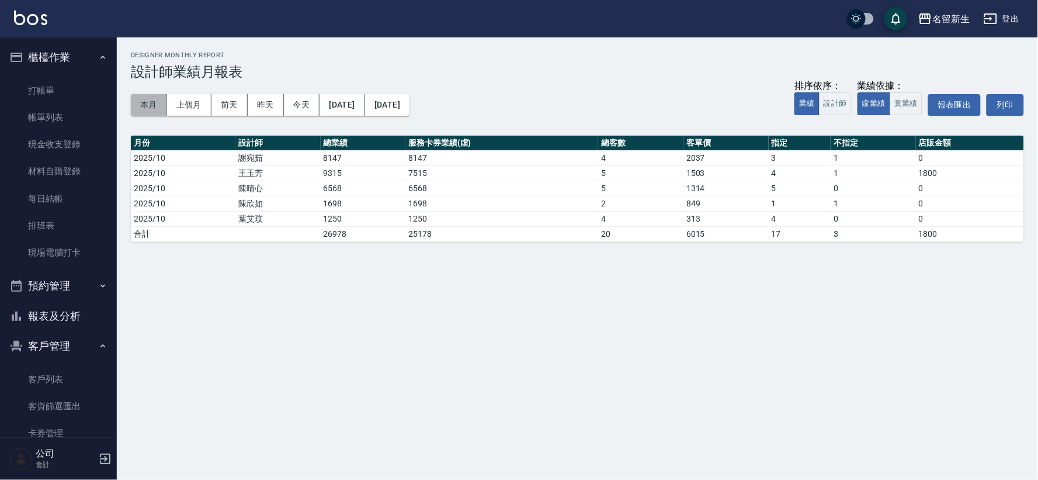
click at [143, 105] on button "本月" at bounding box center [149, 105] width 36 height 22
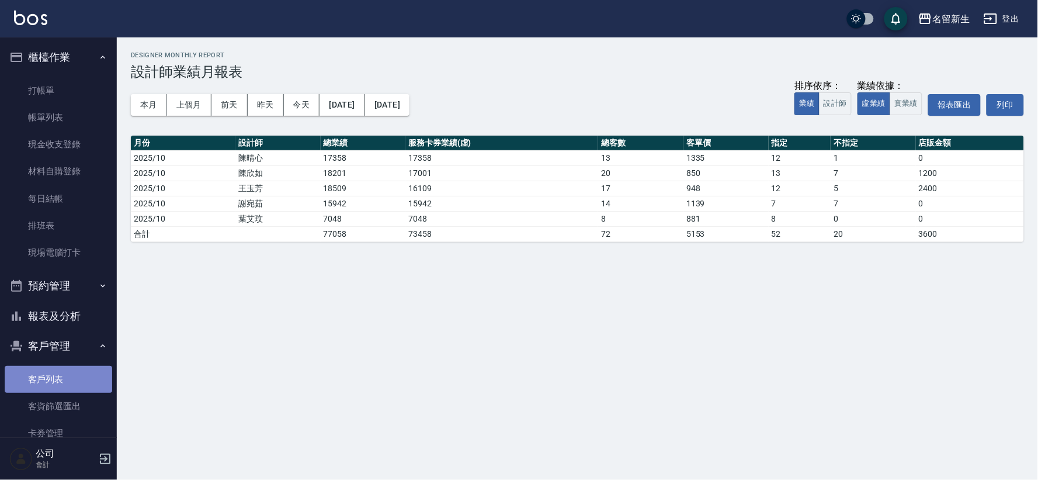
click at [92, 372] on link "客戶列表" at bounding box center [58, 379] width 107 height 27
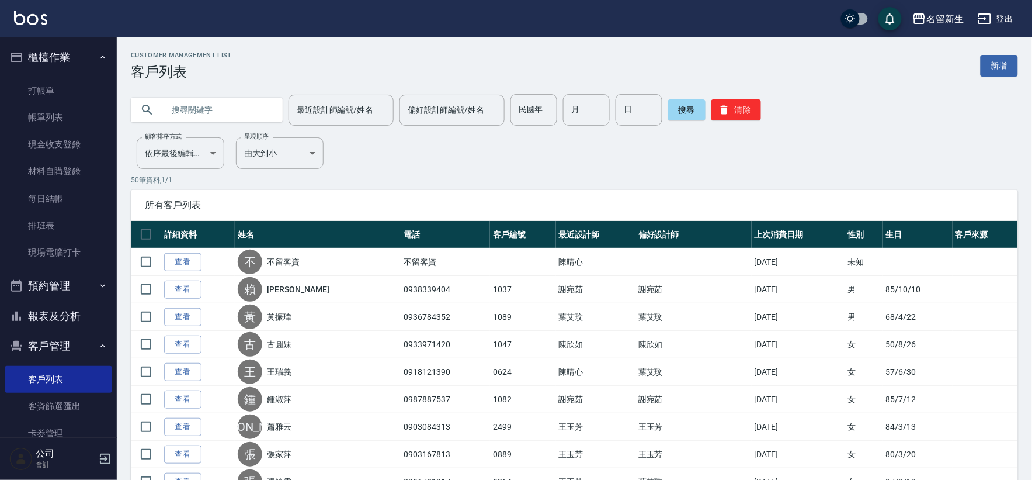
drag, startPoint x: 152, startPoint y: 4, endPoint x: 440, endPoint y: 53, distance: 292.1
click at [440, 53] on div "Customer Management List 客戶列表 新增" at bounding box center [574, 65] width 887 height 29
click at [61, 251] on link "現場電腦打卡" at bounding box center [58, 252] width 107 height 27
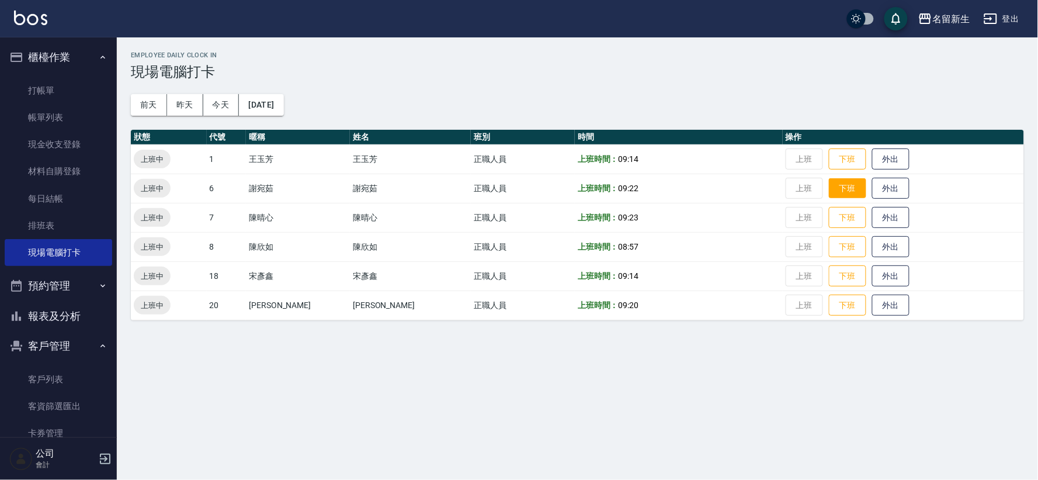
click at [829, 188] on button "下班" at bounding box center [847, 188] width 37 height 20
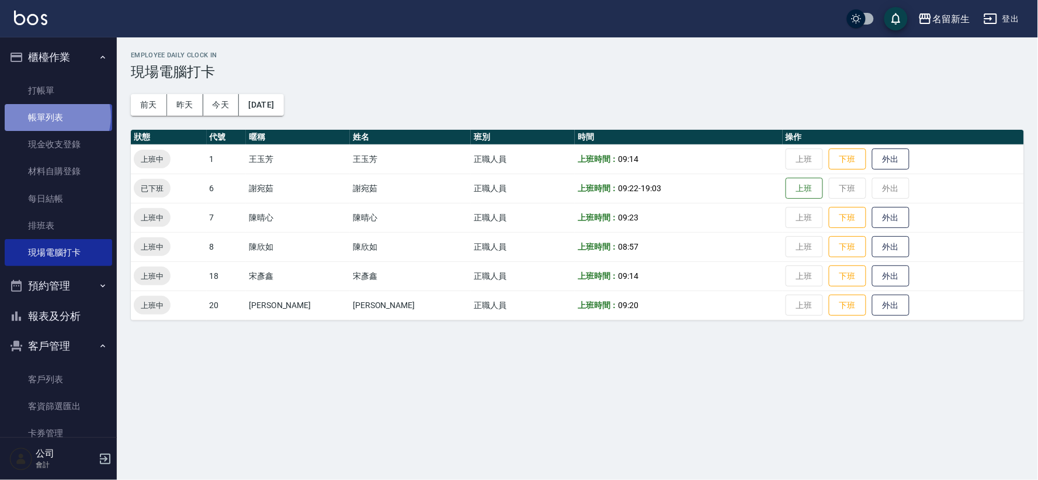
click at [56, 117] on link "帳單列表" at bounding box center [58, 117] width 107 height 27
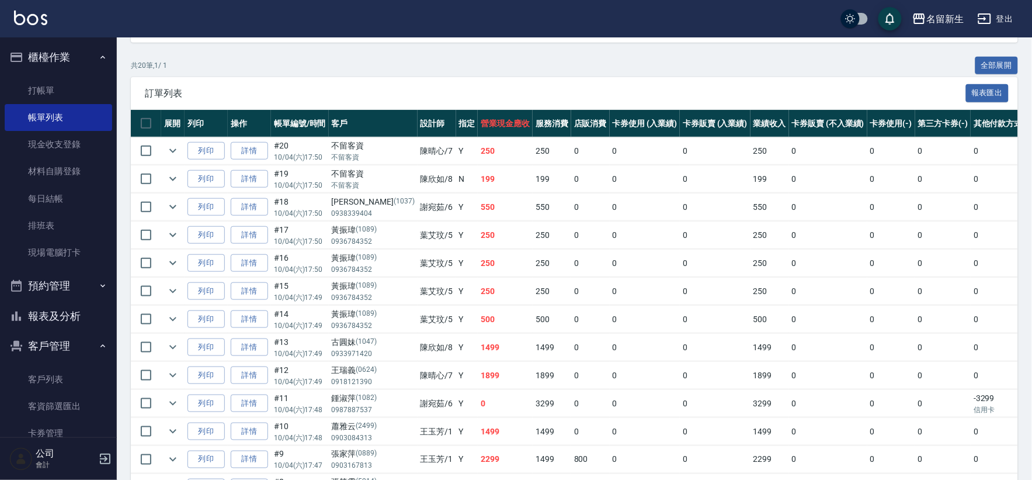
scroll to position [130, 0]
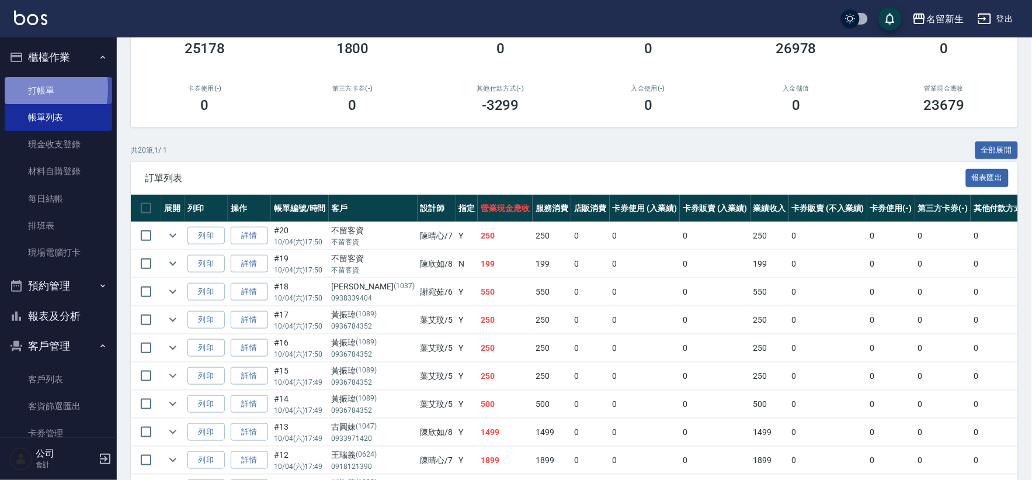
click at [15, 88] on link "打帳單" at bounding box center [58, 90] width 107 height 27
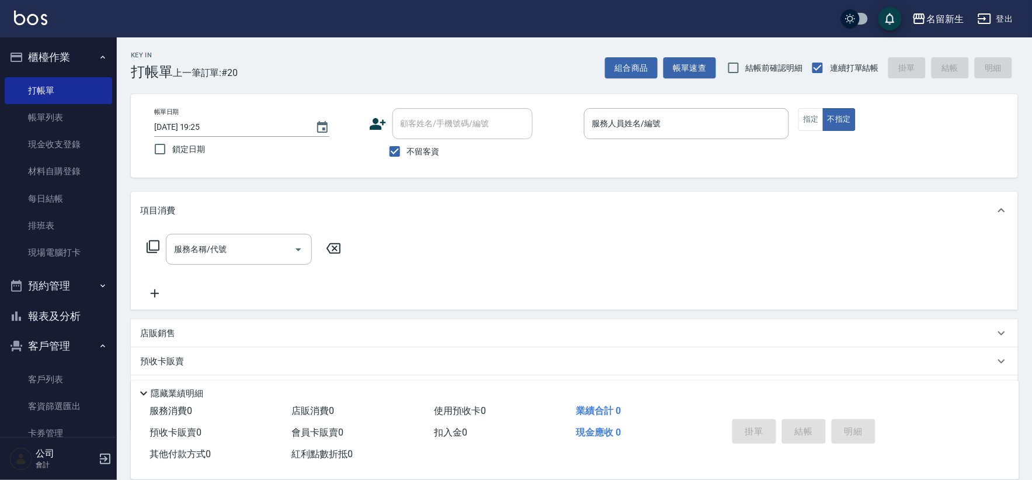
click at [374, 126] on icon at bounding box center [378, 124] width 16 height 12
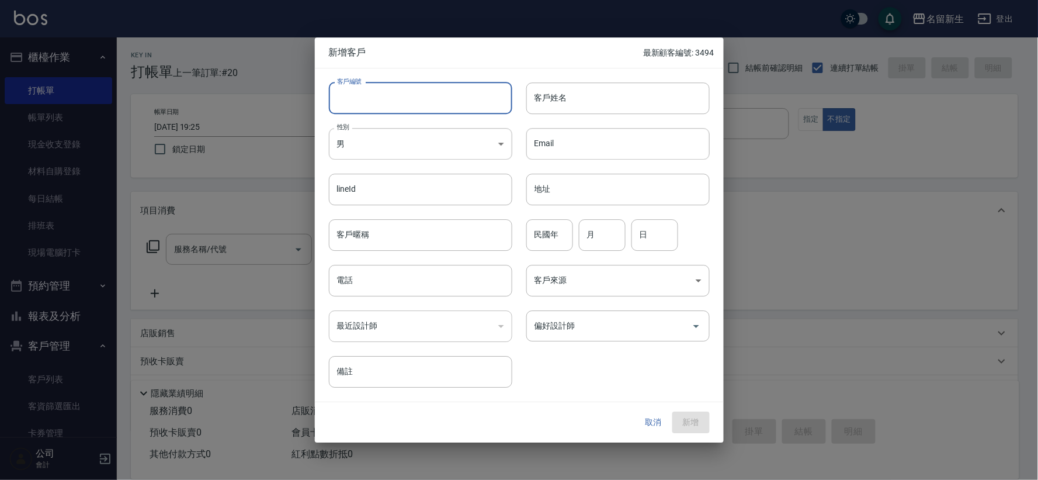
click at [374, 107] on input "客戶編號" at bounding box center [420, 98] width 183 height 32
type input "3498"
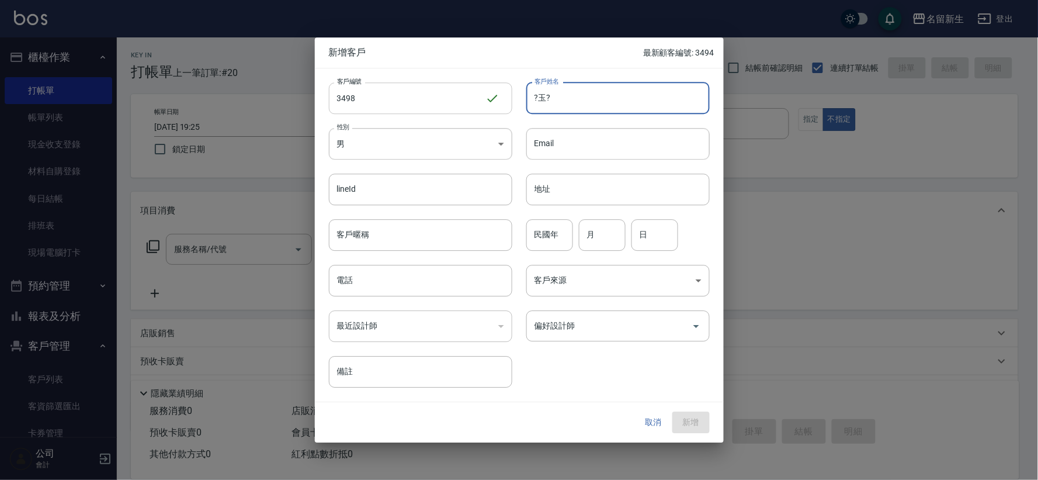
type input "?玉?"
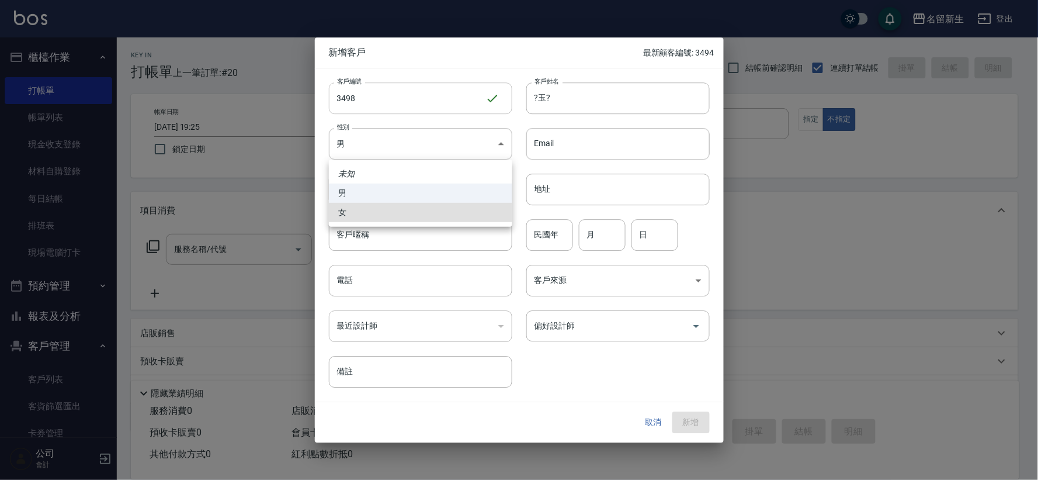
type input "[DEMOGRAPHIC_DATA]"
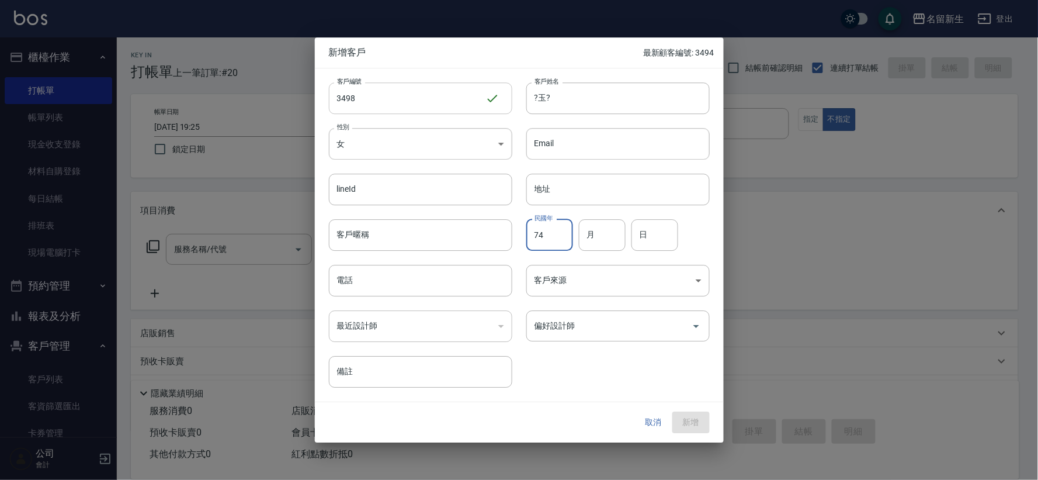
type input "74"
type input "04"
type input "02"
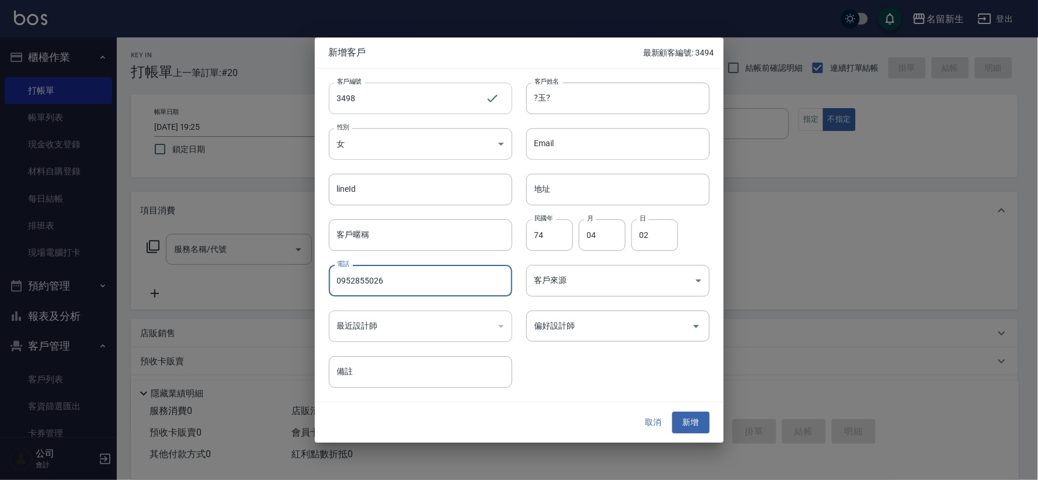
type input "0952855026"
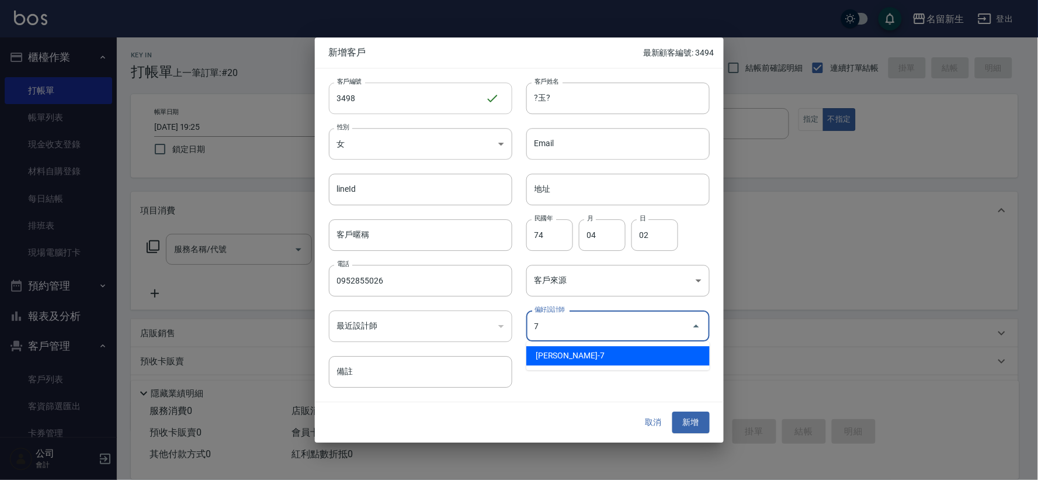
type input "陳晴心"
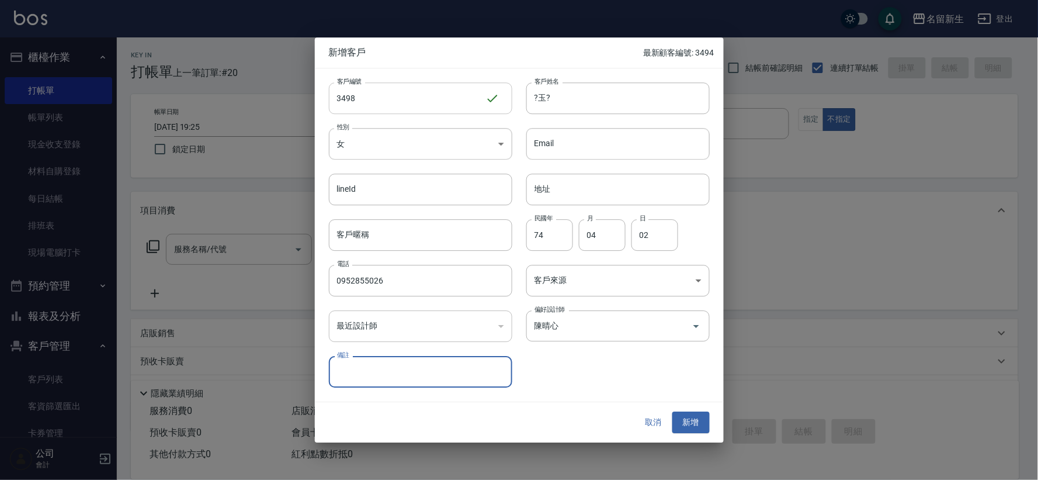
click at [672, 412] on button "新增" at bounding box center [690, 423] width 37 height 22
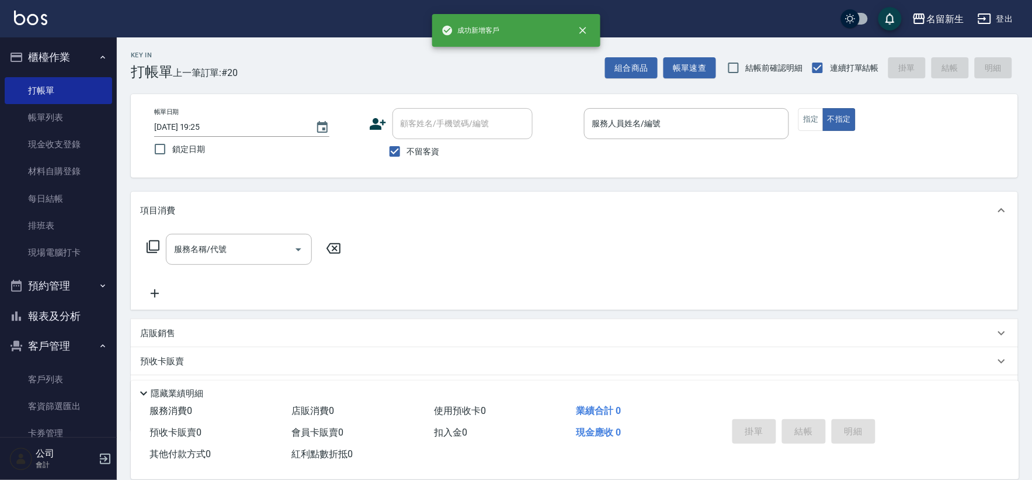
click at [380, 123] on icon at bounding box center [378, 124] width 18 height 18
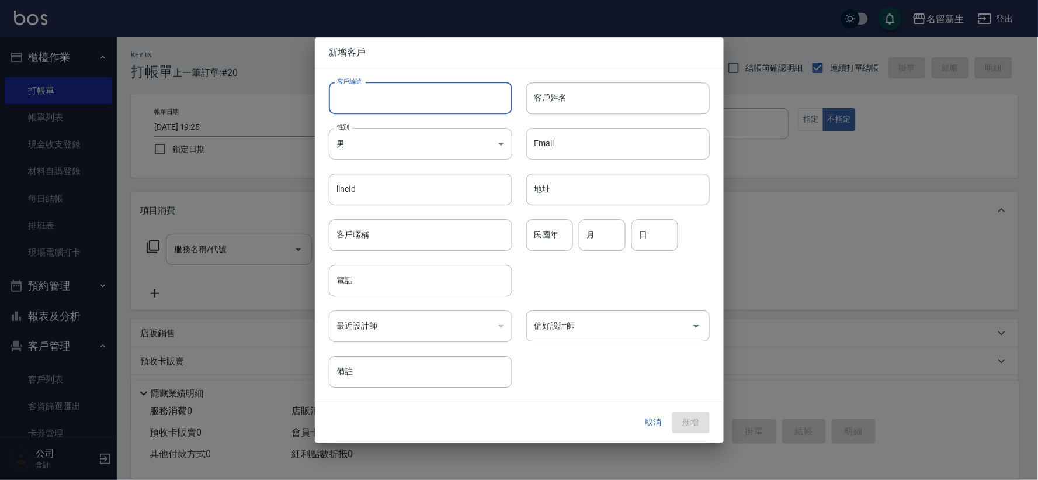
drag, startPoint x: 380, startPoint y: 123, endPoint x: 382, endPoint y: 100, distance: 22.9
click at [382, 100] on input "客戶編號" at bounding box center [420, 98] width 183 height 32
type input "3496"
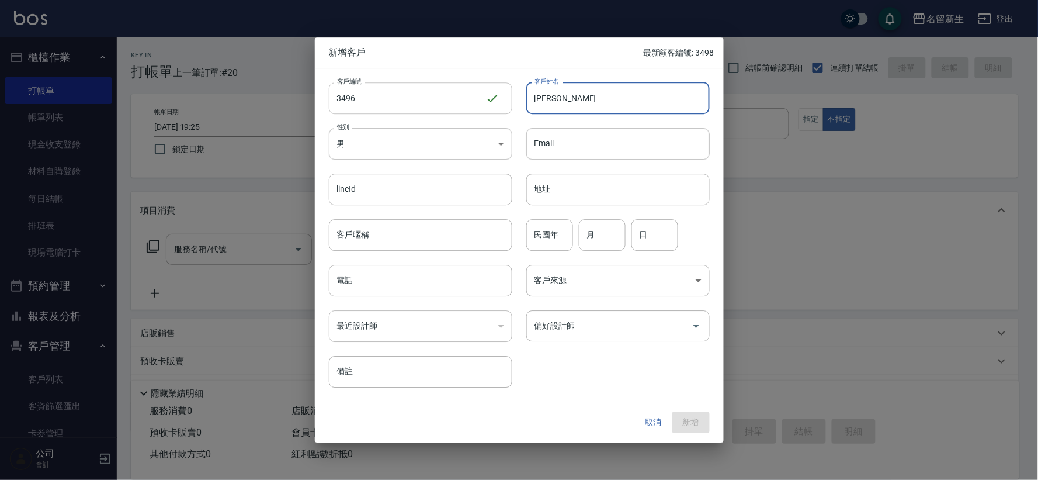
type input "[PERSON_NAME]"
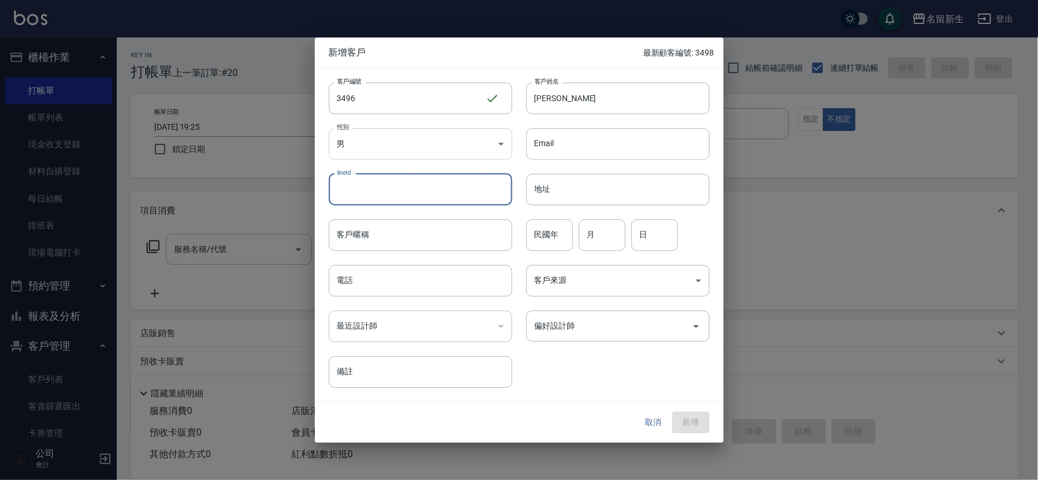
click at [481, 148] on body "名留新生 登出 櫃檯作業 打帳單 帳單列表 現金收支登錄 材料自購登錄 每日結帳 排班表 現場電腦打卡 預約管理 預約管理 單日預約紀錄 單週預約紀錄 報表及…" at bounding box center [519, 271] width 1038 height 542
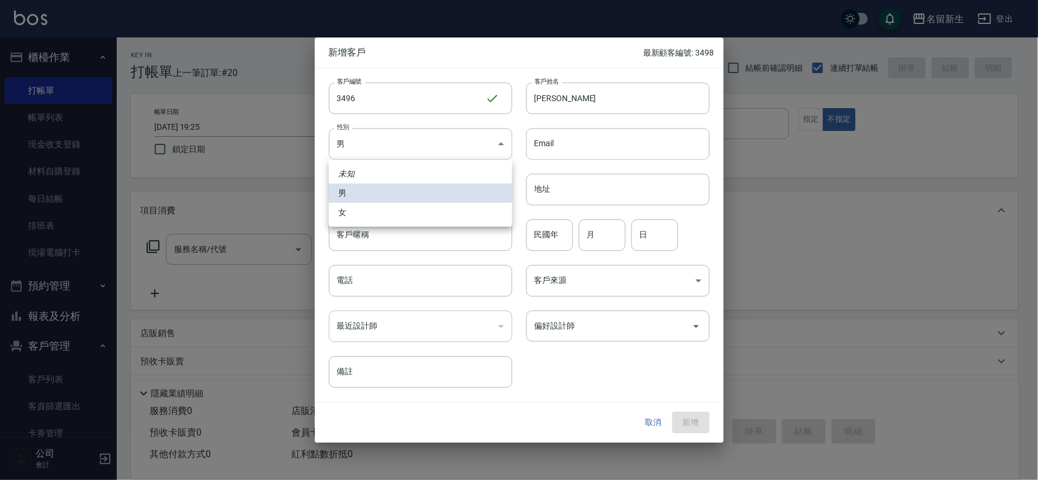
drag, startPoint x: 448, startPoint y: 212, endPoint x: 471, endPoint y: 214, distance: 22.9
click at [447, 213] on li "女" at bounding box center [420, 212] width 183 height 19
type input "[DEMOGRAPHIC_DATA]"
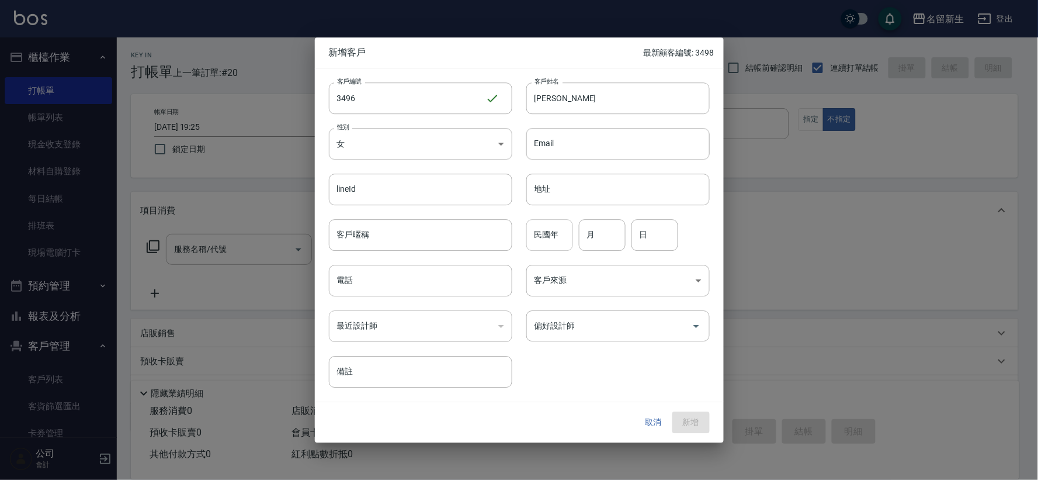
click at [544, 231] on input "民國年" at bounding box center [549, 235] width 47 height 32
type input "75"
type input "05"
type input "21"
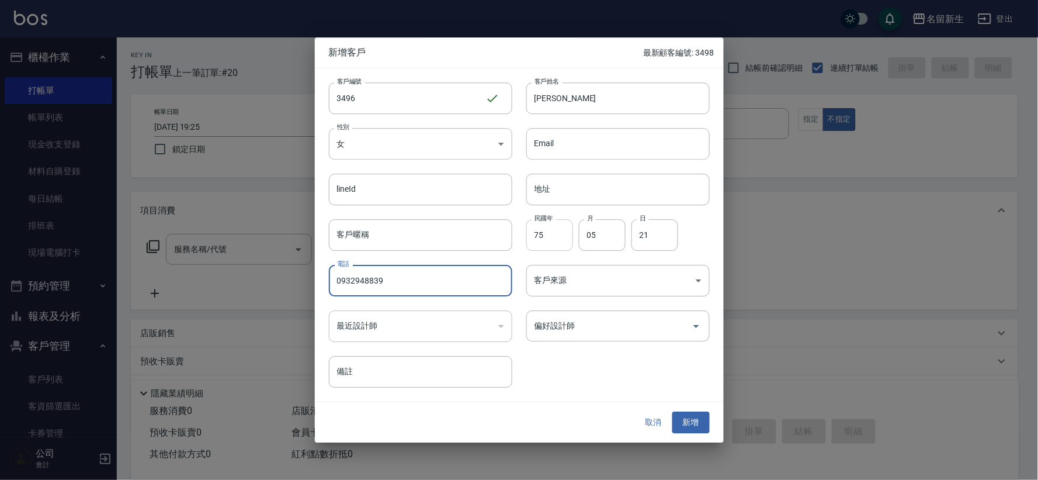
type input "0932948839"
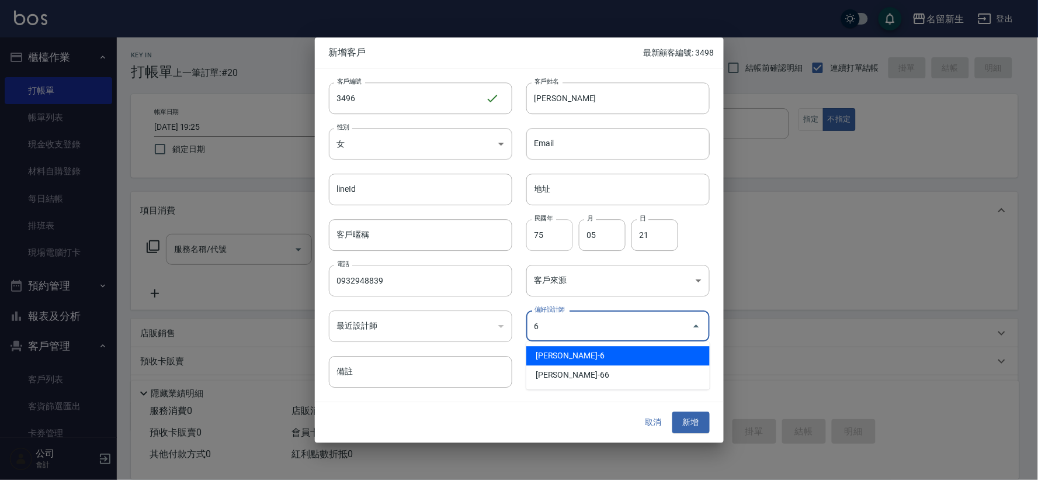
type input "謝宛茹"
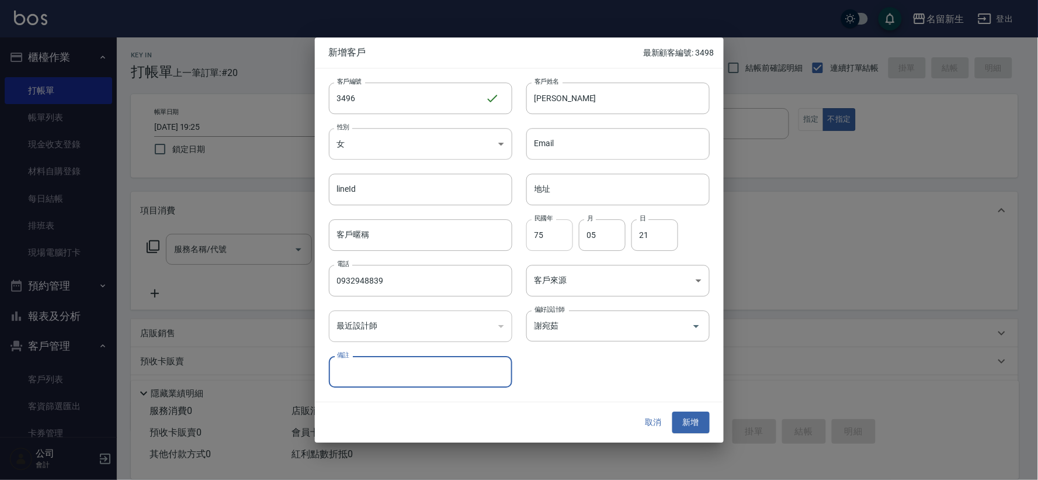
click at [672, 412] on button "新增" at bounding box center [690, 423] width 37 height 22
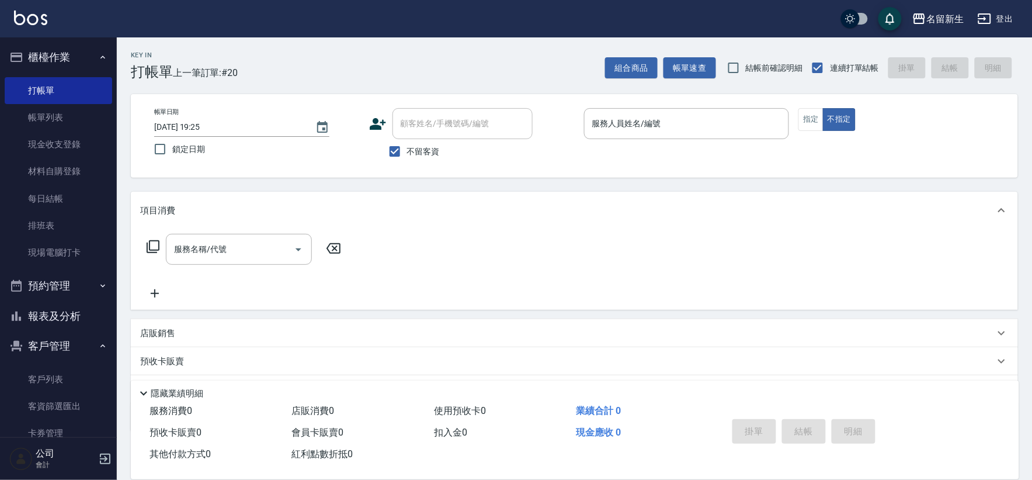
click at [377, 122] on icon at bounding box center [378, 124] width 16 height 12
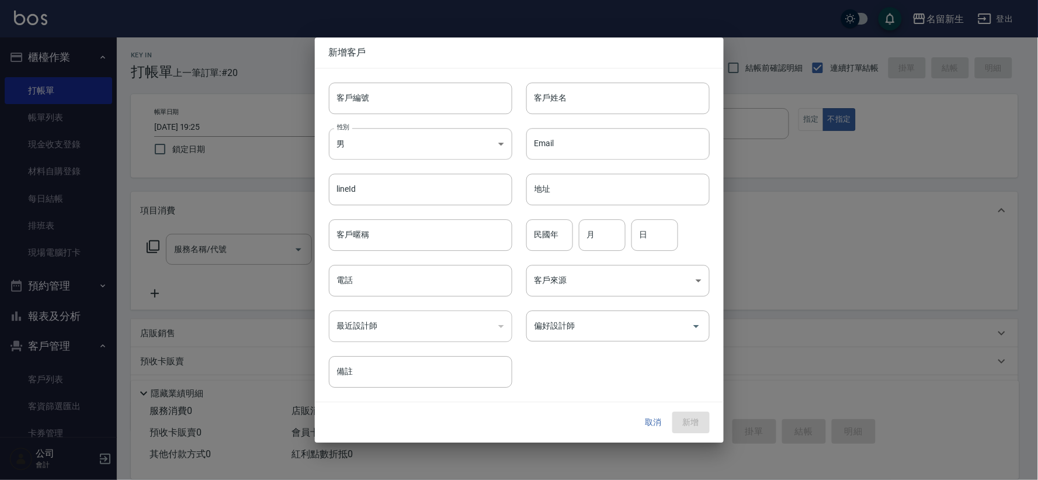
click at [380, 92] on input "客戶編號" at bounding box center [420, 98] width 183 height 32
type input "3499"
type input "林偉德"
type input "95"
type input "12"
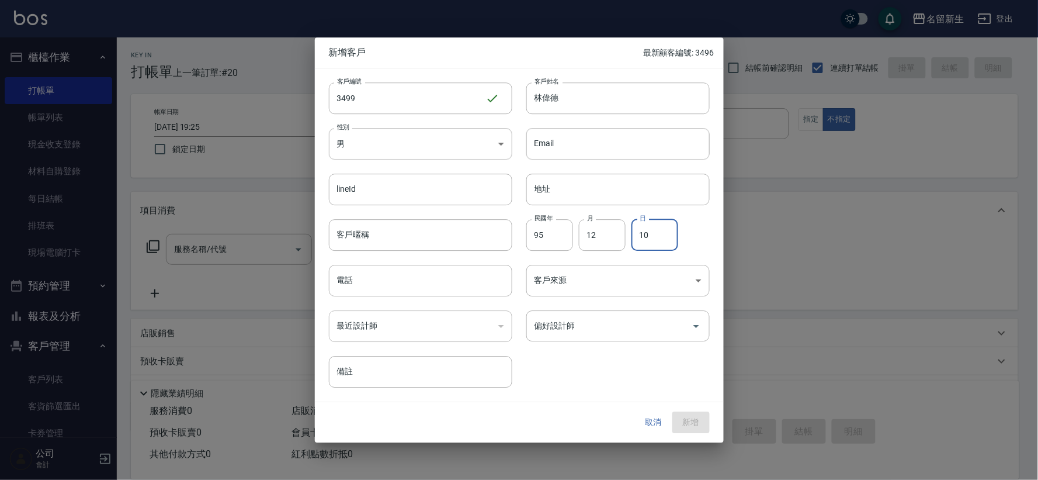
type input "10"
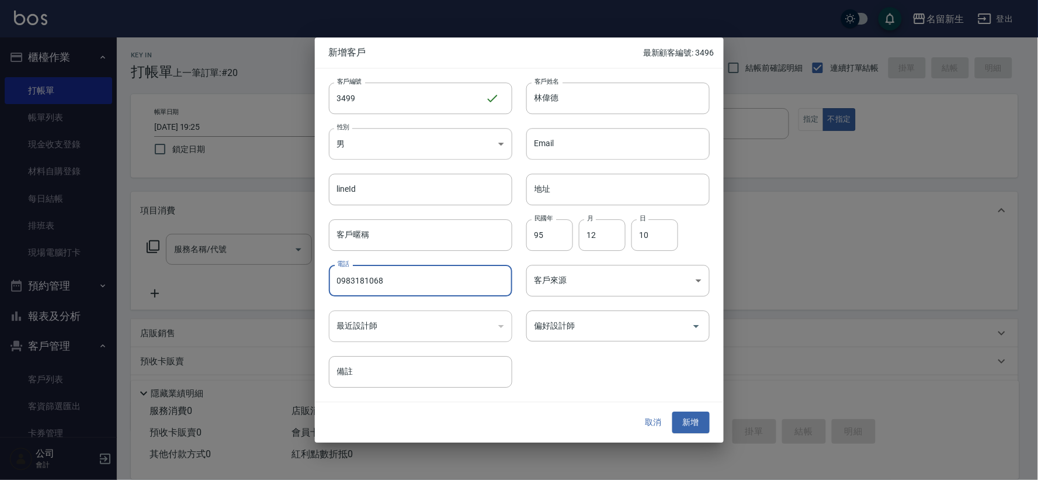
type input "0983181068"
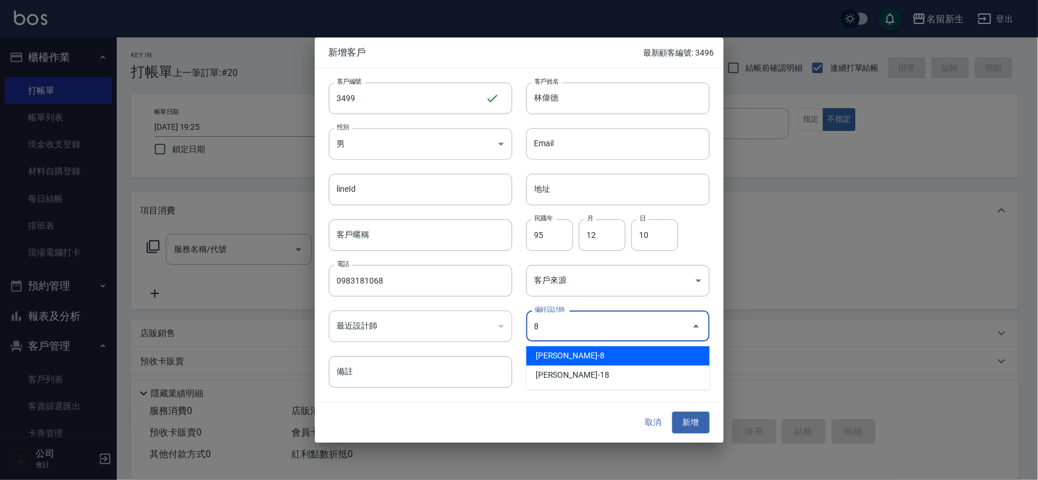
type input "陳欣如"
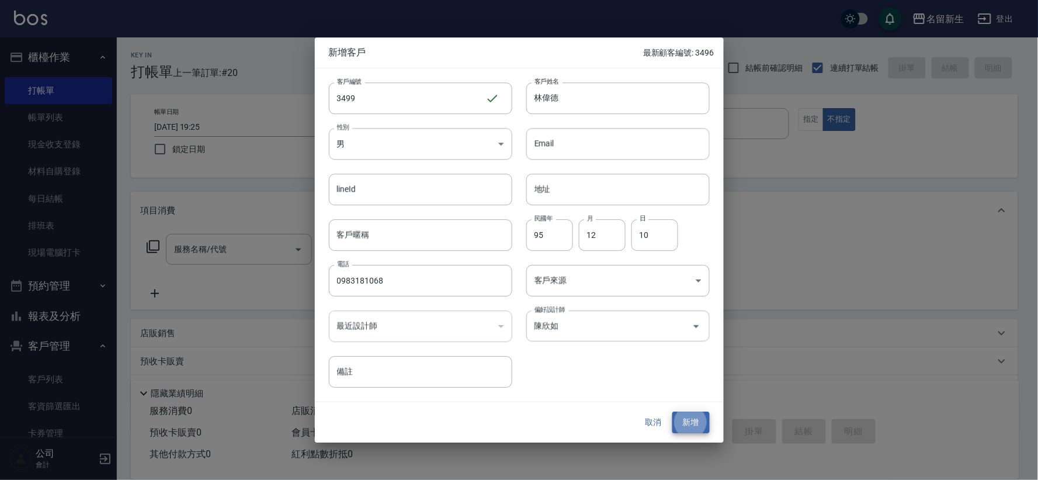
click at [672, 412] on button "新增" at bounding box center [690, 423] width 37 height 22
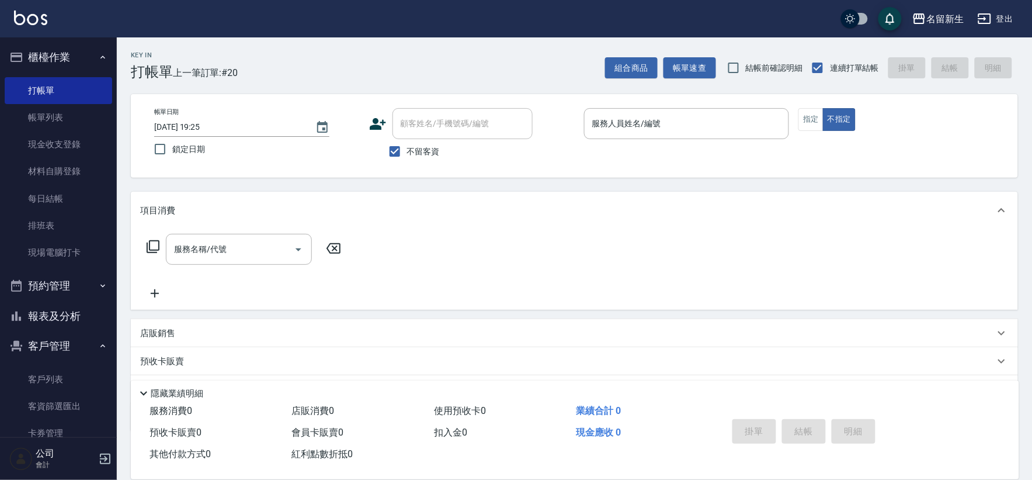
click at [433, 147] on span "不留客資" at bounding box center [423, 151] width 33 height 12
click at [407, 147] on input "不留客資" at bounding box center [395, 151] width 25 height 25
checkbox input "false"
click at [439, 118] on div "顧客姓名/手機號碼/編號 顧客姓名/手機號碼/編號" at bounding box center [463, 123] width 140 height 31
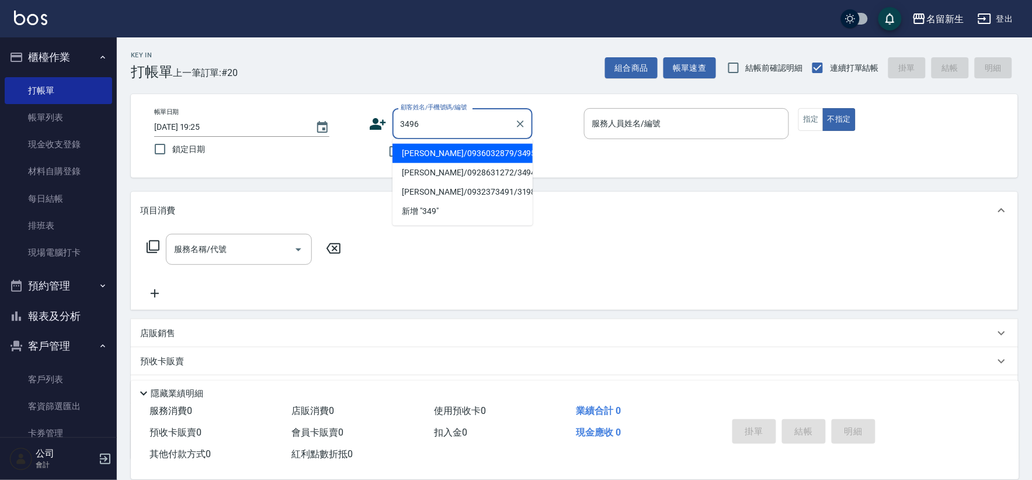
type input "3496"
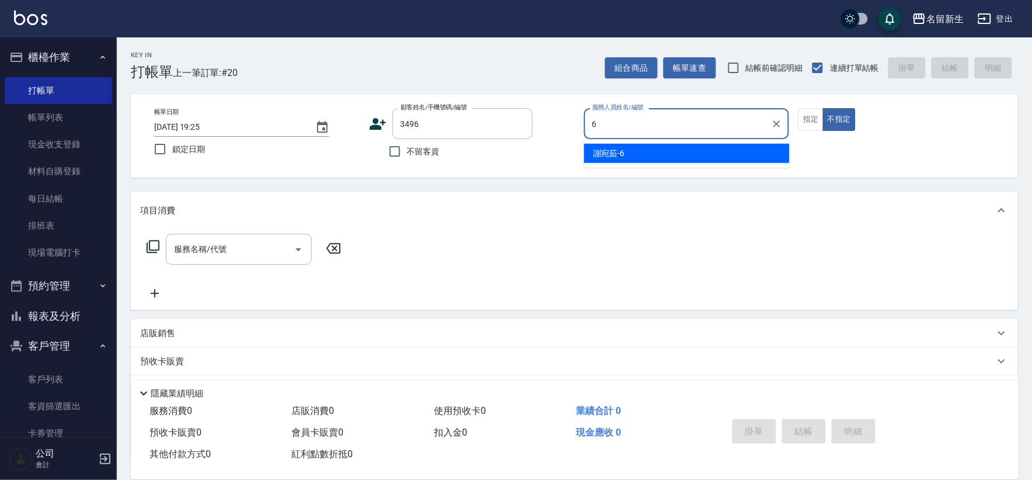
type input "[PERSON_NAME]-6"
type button "false"
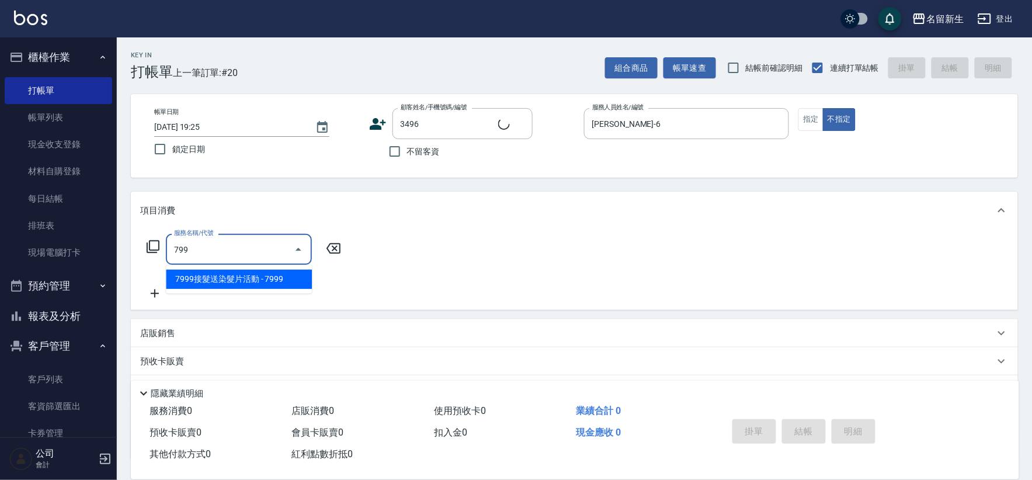
type input "7990"
type input "[PERSON_NAME]/0932948839/3496"
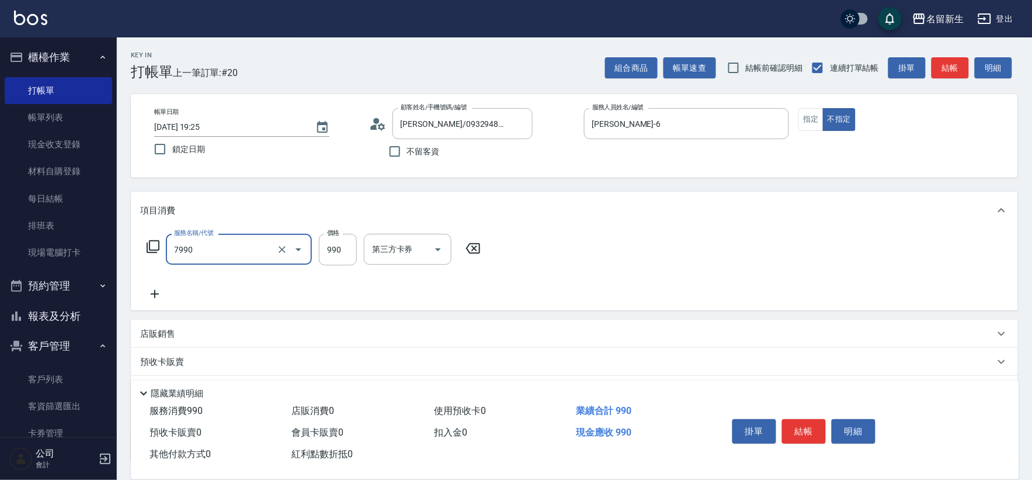
type input "髮原素頭皮養護-活動(7990)"
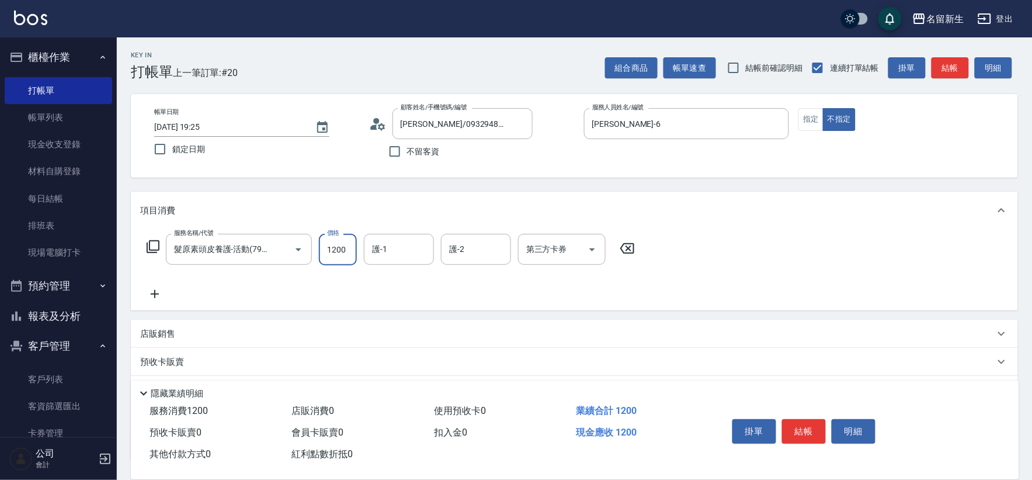
type input "1200"
type input "[PERSON_NAME]-18"
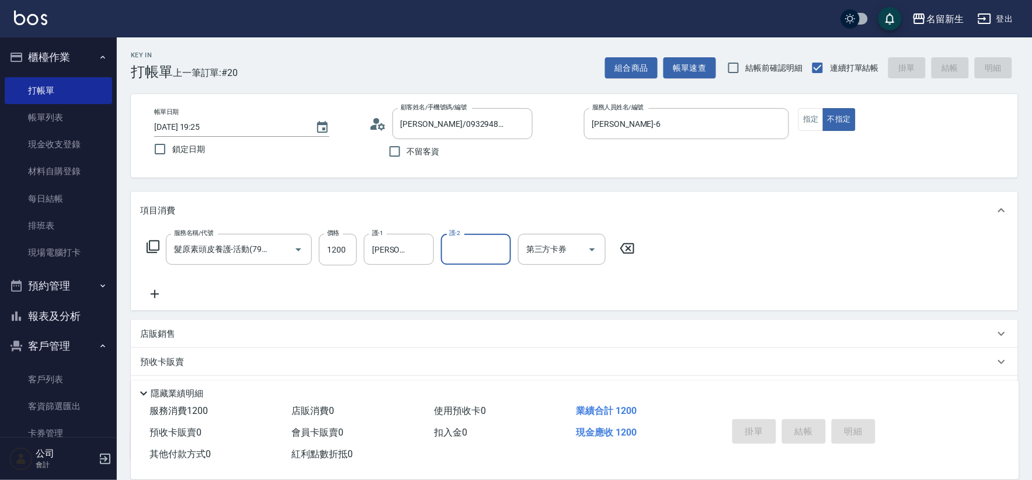
type input "[DATE] 19:27"
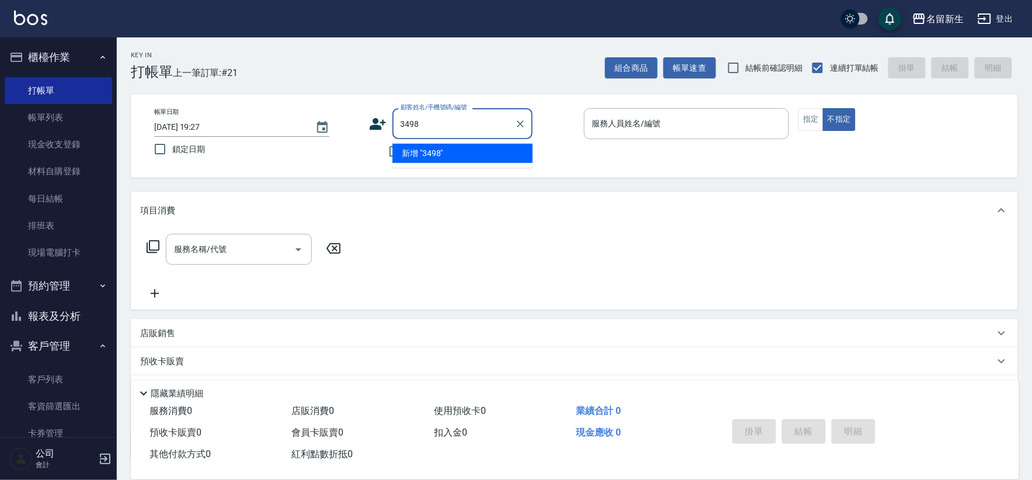
type input "3498"
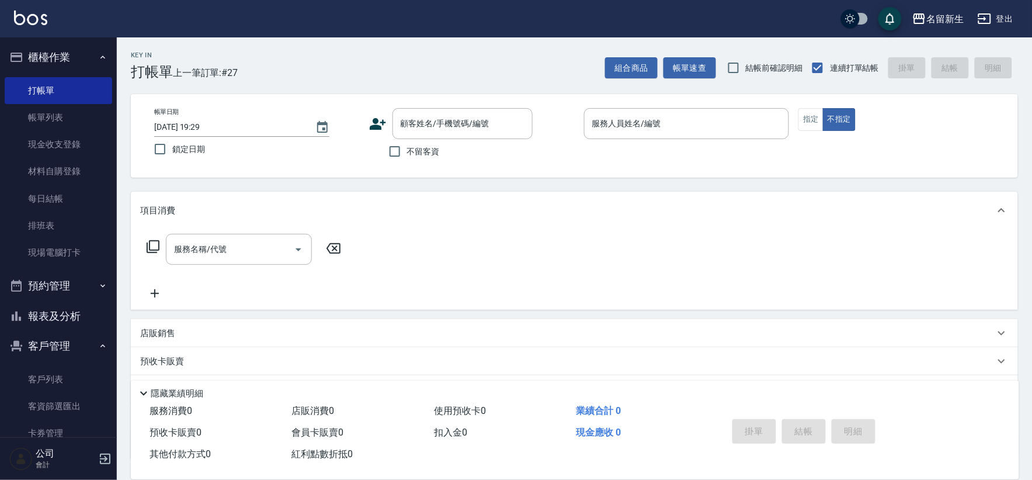
click at [377, 122] on icon at bounding box center [378, 124] width 16 height 12
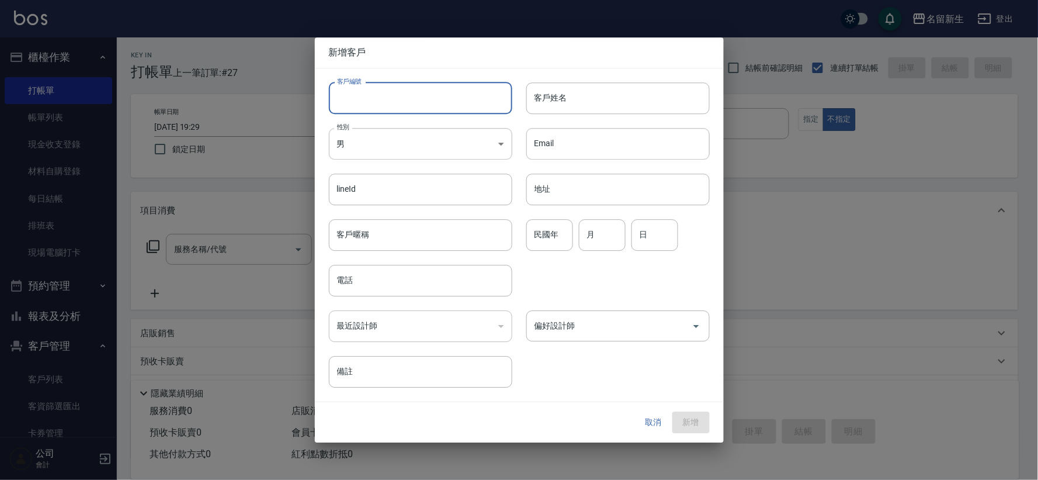
click at [387, 97] on input "客戶編號" at bounding box center [420, 98] width 183 height 32
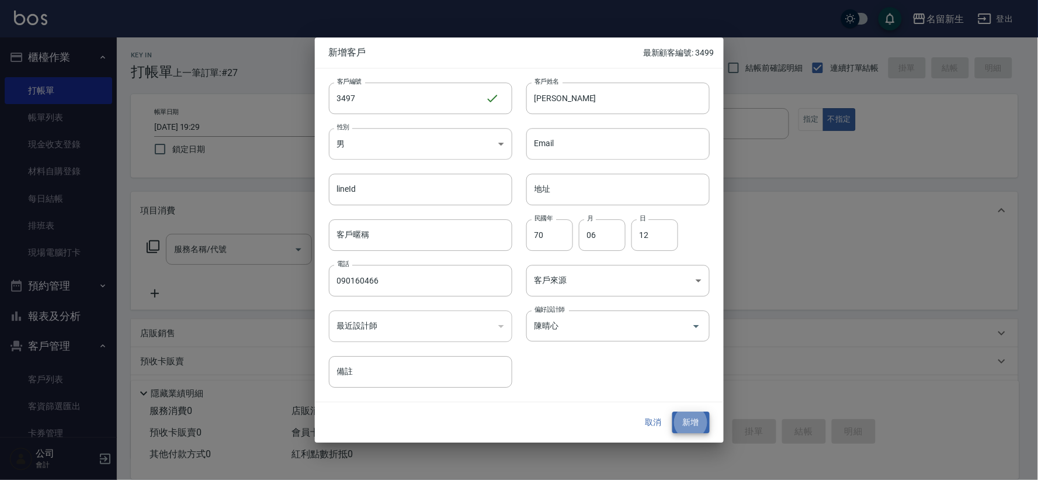
click at [672, 412] on button "新增" at bounding box center [690, 423] width 37 height 22
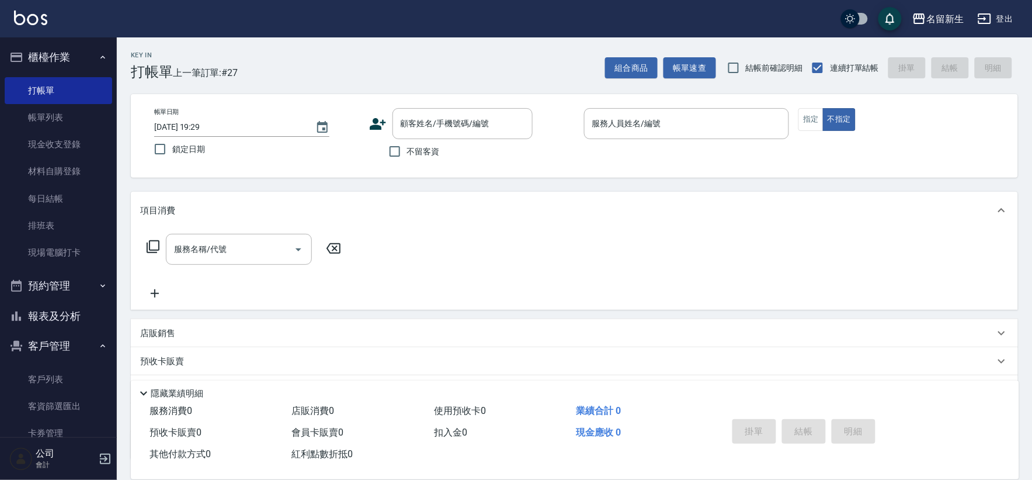
click at [372, 119] on icon at bounding box center [378, 124] width 18 height 18
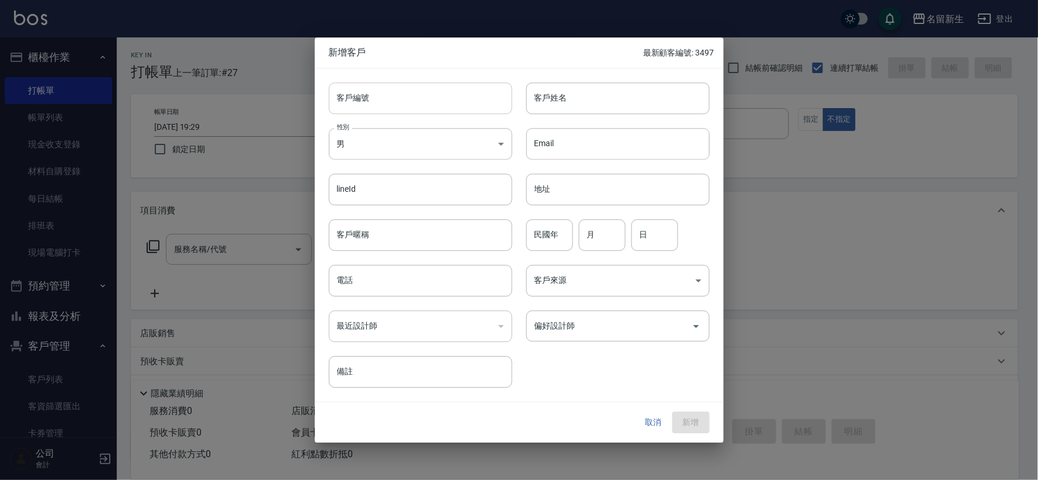
click at [382, 109] on input "客戶編號" at bounding box center [420, 98] width 183 height 32
click at [672, 412] on button "新增" at bounding box center [690, 423] width 37 height 22
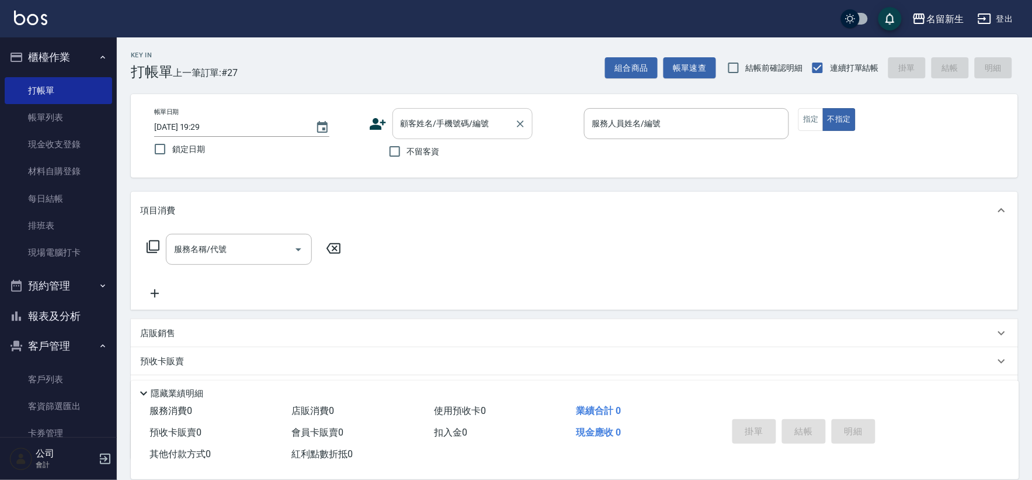
click at [457, 132] on input "顧客姓名/手機號碼/編號" at bounding box center [454, 123] width 112 height 20
click at [73, 313] on button "報表及分析" at bounding box center [58, 316] width 107 height 30
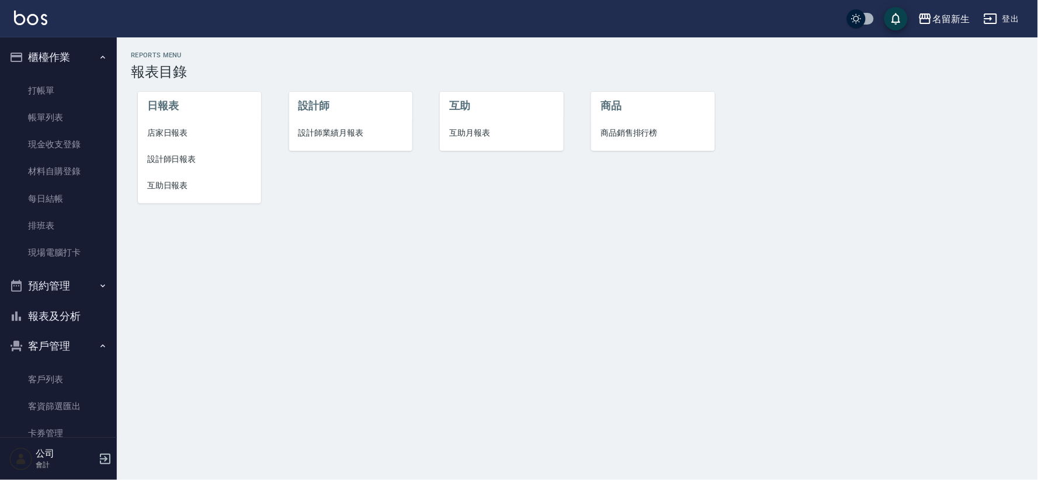
click at [355, 123] on li "設計師業績月報表" at bounding box center [350, 133] width 123 height 26
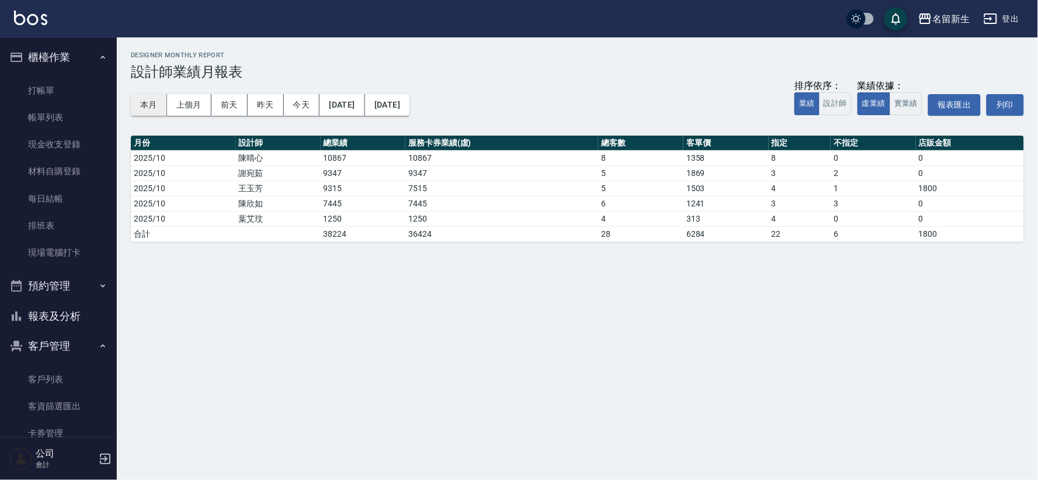
click at [137, 98] on button "本月" at bounding box center [149, 105] width 36 height 22
click at [73, 111] on link "帳單列表" at bounding box center [58, 117] width 107 height 27
click at [88, 112] on link "帳單列表" at bounding box center [58, 117] width 107 height 27
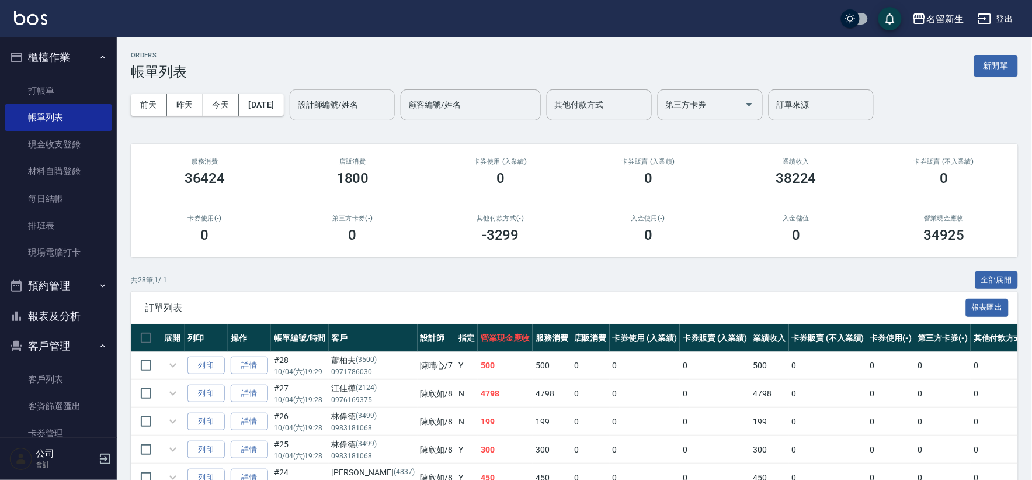
click at [357, 100] on div "設計師編號/姓名 設計師編號/姓名" at bounding box center [342, 104] width 105 height 31
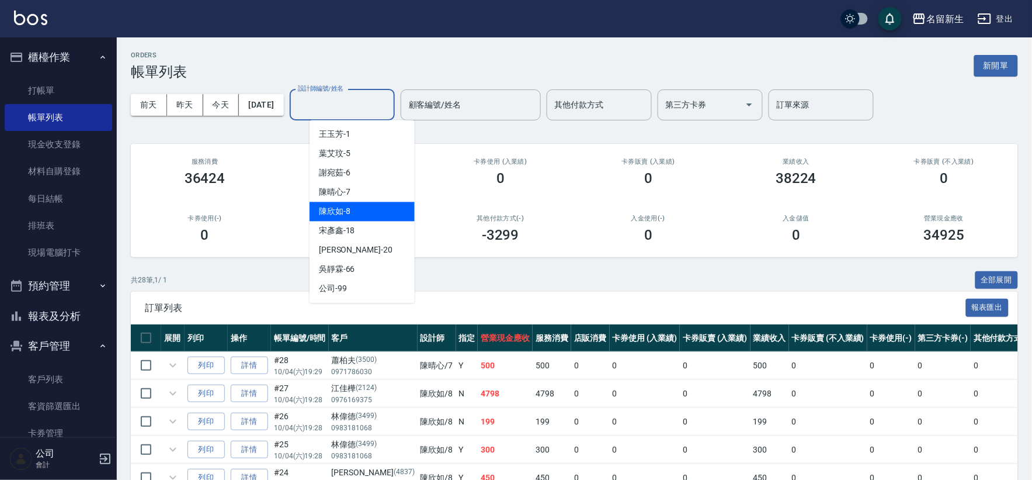
drag, startPoint x: 342, startPoint y: 218, endPoint x: 332, endPoint y: 229, distance: 14.5
click at [342, 219] on div "[PERSON_NAME]-8" at bounding box center [362, 211] width 105 height 19
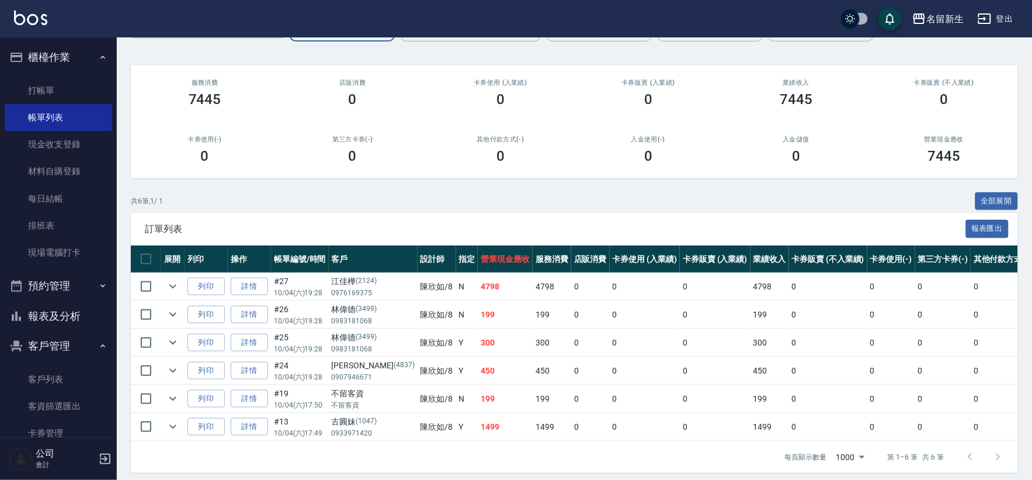
scroll to position [96, 0]
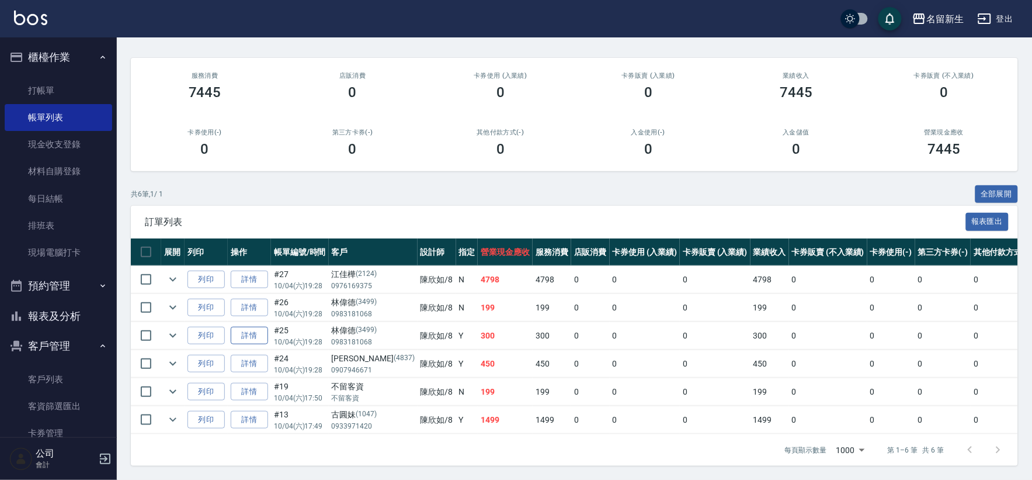
click at [247, 327] on link "詳情" at bounding box center [249, 336] width 37 height 18
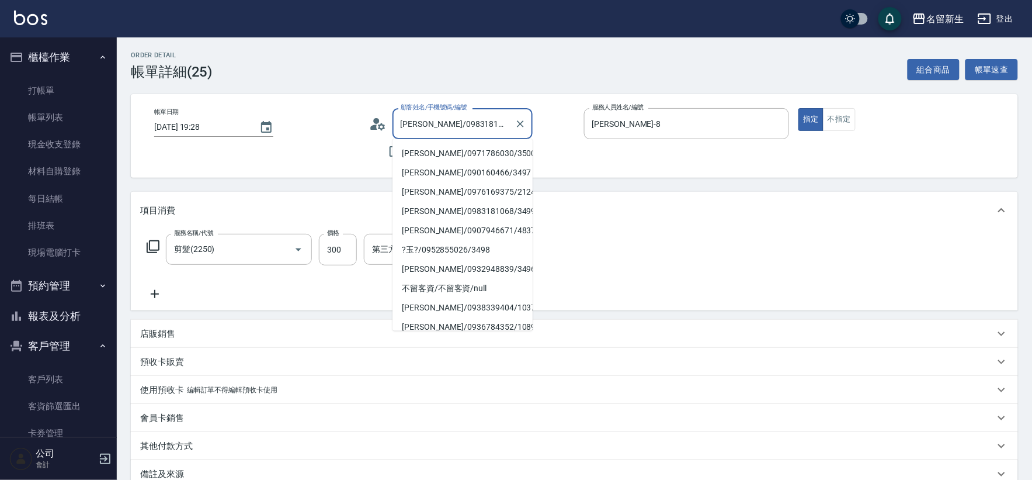
click at [443, 123] on input "[PERSON_NAME]/0983181068/3499" at bounding box center [454, 123] width 112 height 20
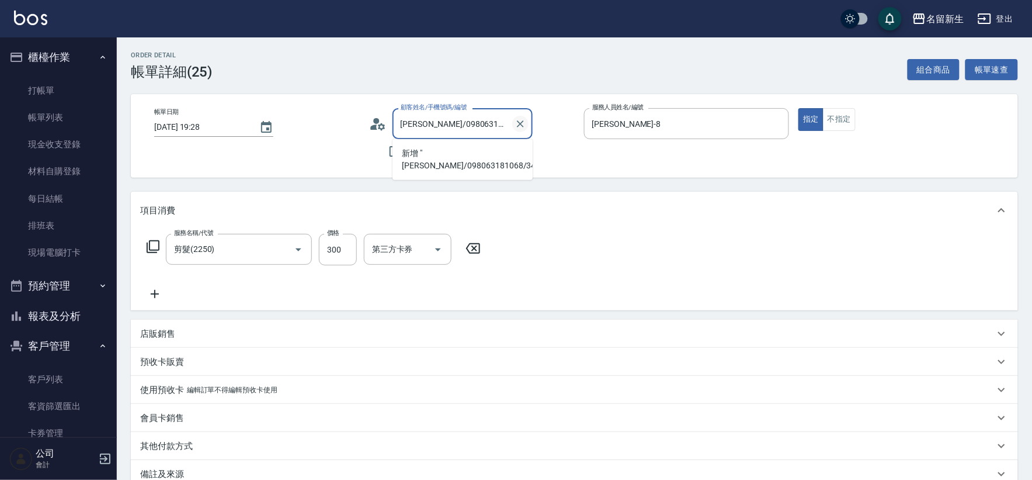
click at [525, 122] on icon "Clear" at bounding box center [521, 124] width 12 height 12
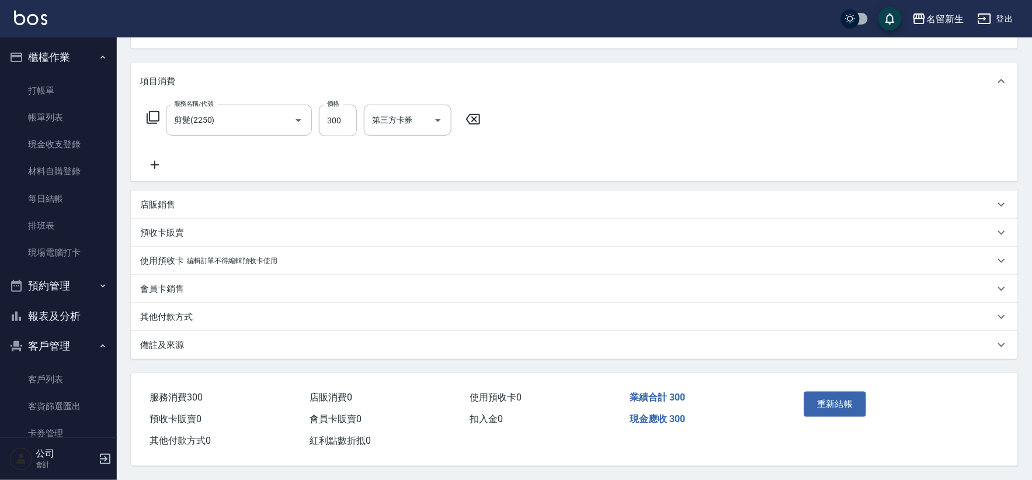
scroll to position [133, 0]
click at [821, 403] on button "重新結帳" at bounding box center [835, 403] width 62 height 25
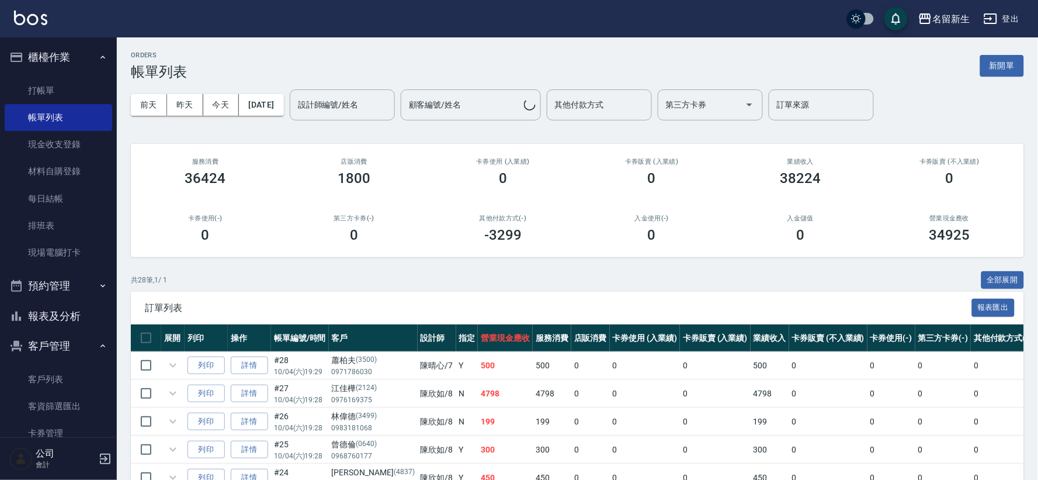
click at [353, 100] on div "設計師編號/姓名 設計師編號/姓名" at bounding box center [342, 104] width 105 height 31
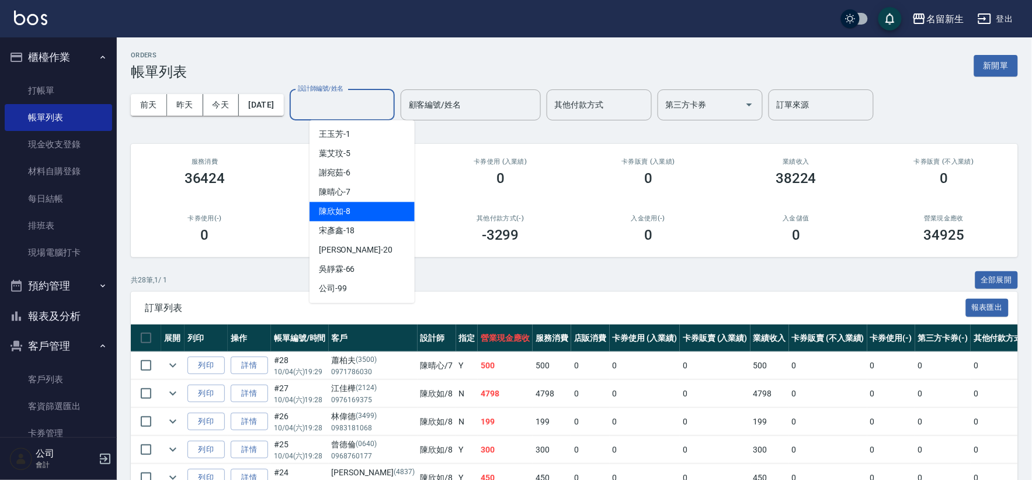
click at [352, 214] on div "[PERSON_NAME]-8" at bounding box center [362, 211] width 105 height 19
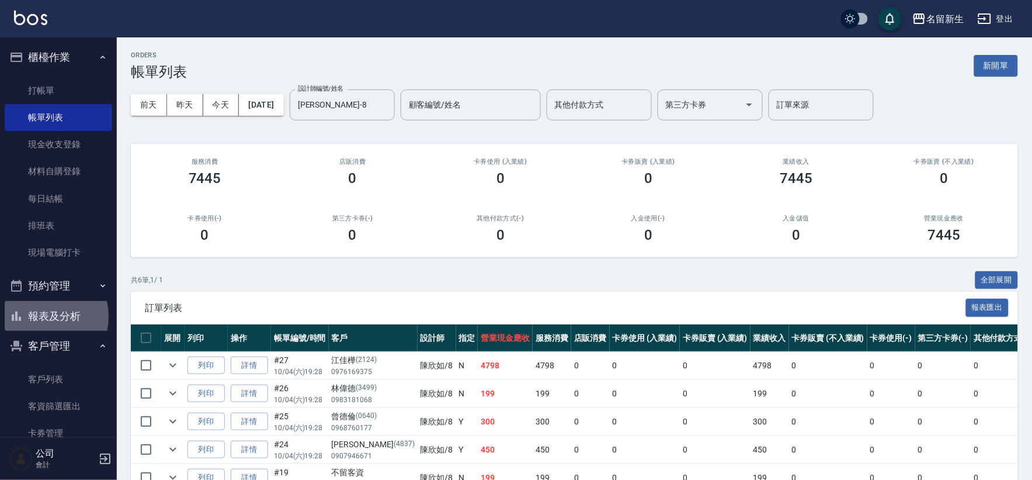
drag, startPoint x: 37, startPoint y: 317, endPoint x: 88, endPoint y: 283, distance: 61.1
click at [37, 317] on button "報表及分析" at bounding box center [58, 316] width 107 height 30
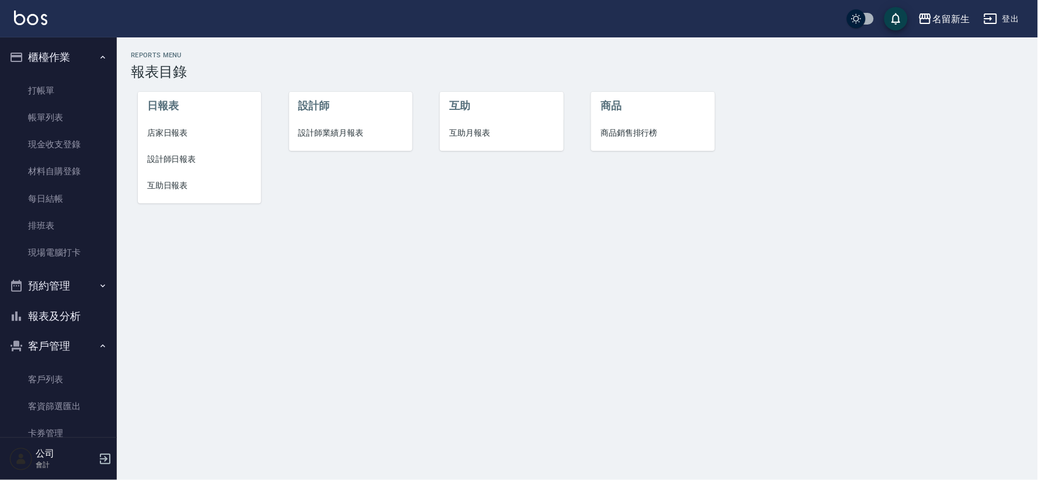
click at [340, 129] on span "設計師業績月報表" at bounding box center [351, 133] width 105 height 12
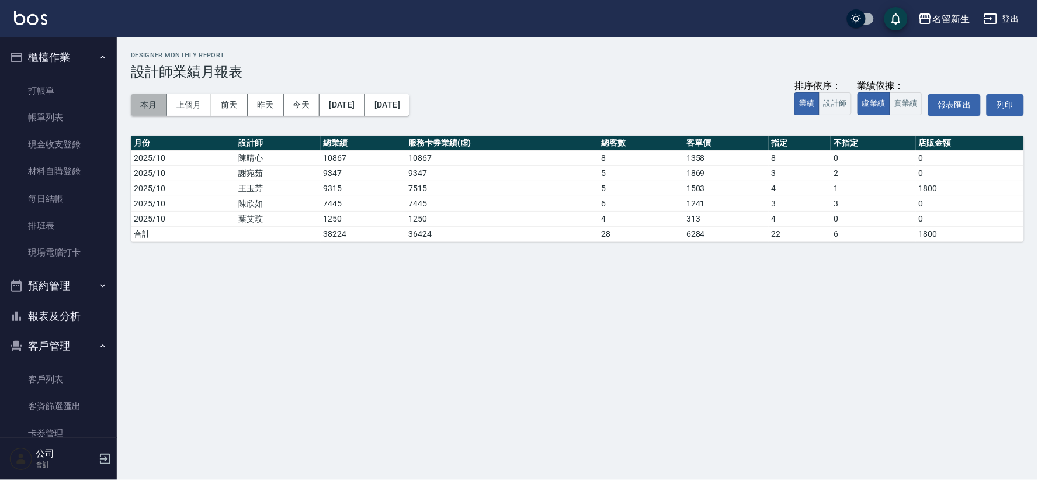
click at [142, 103] on button "本月" at bounding box center [149, 105] width 36 height 22
click at [275, 106] on button "昨天" at bounding box center [266, 105] width 36 height 22
click at [302, 108] on button "今天" at bounding box center [302, 105] width 36 height 22
click at [137, 96] on button "本月" at bounding box center [149, 105] width 36 height 22
click at [82, 318] on button "報表及分析" at bounding box center [58, 316] width 107 height 30
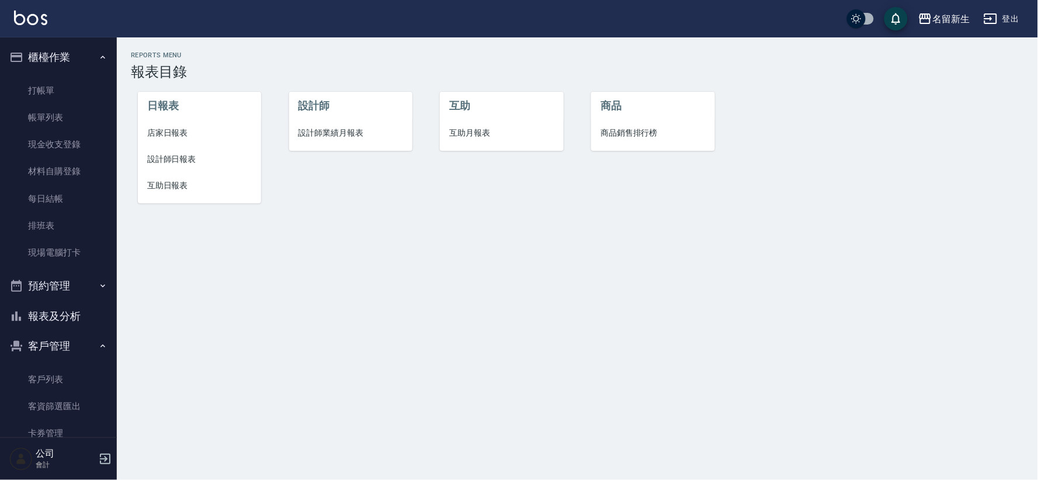
click at [174, 153] on span "設計師日報表" at bounding box center [199, 159] width 105 height 12
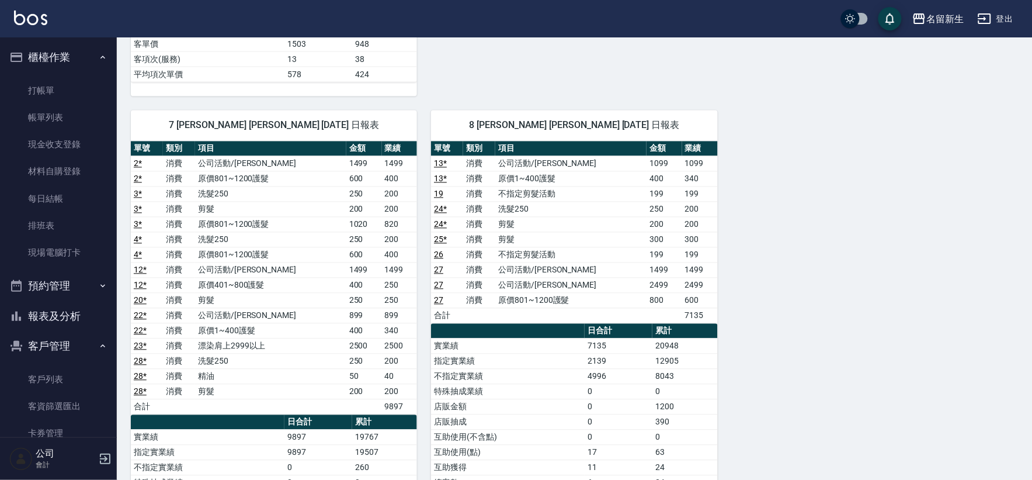
scroll to position [584, 0]
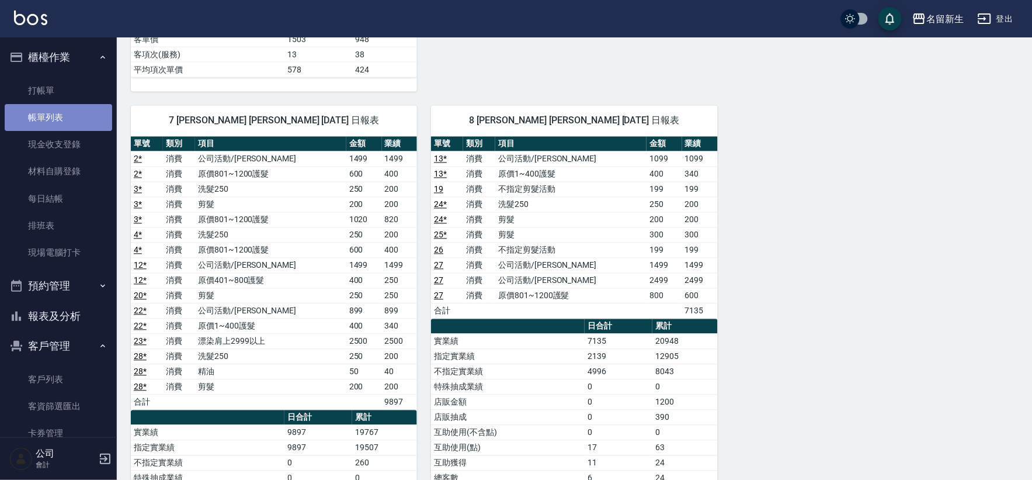
click at [78, 104] on link "帳單列表" at bounding box center [58, 117] width 107 height 27
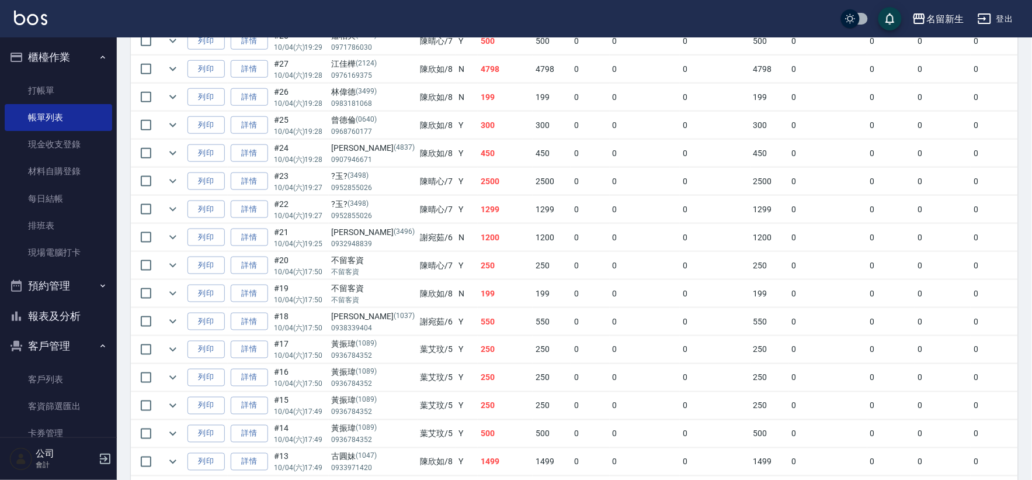
scroll to position [259, 0]
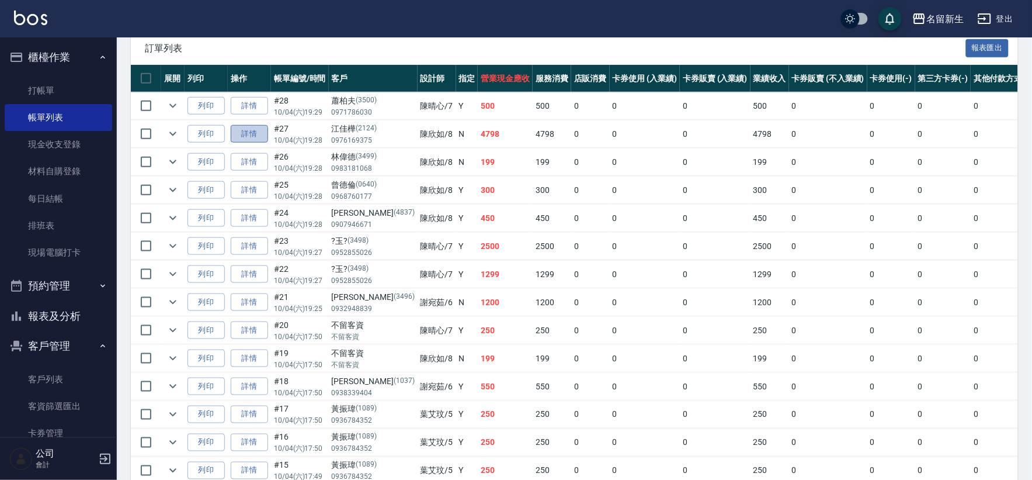
click at [251, 133] on link "詳情" at bounding box center [249, 134] width 37 height 18
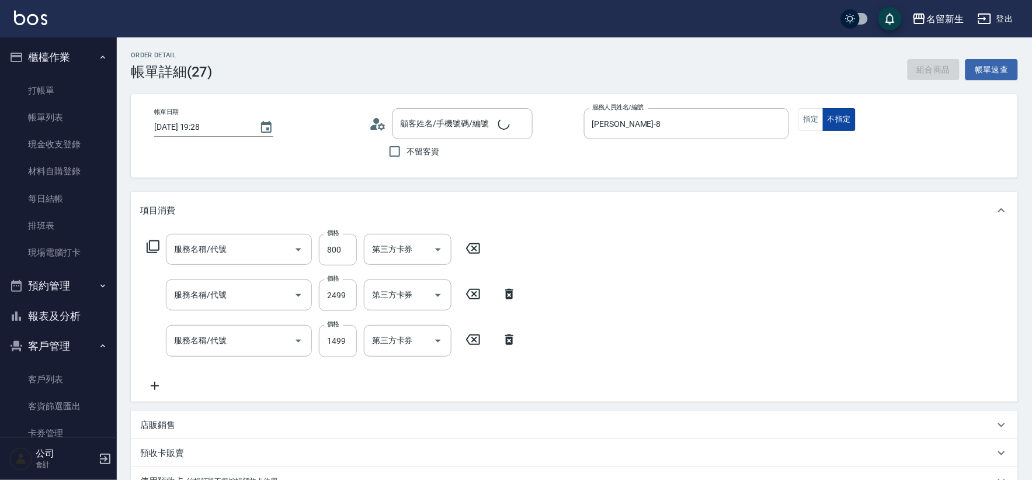
click at [823, 123] on button "不指定" at bounding box center [839, 119] width 33 height 23
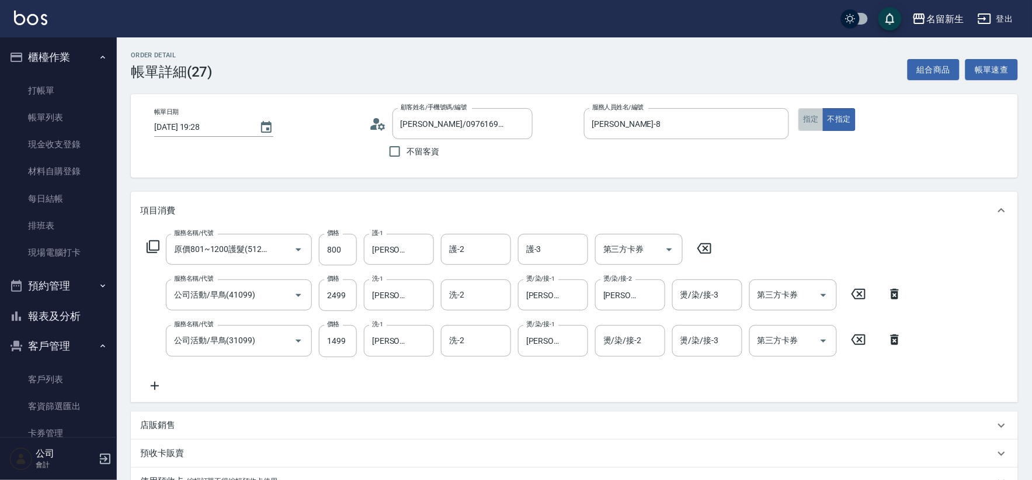
click at [814, 123] on button "指定" at bounding box center [811, 119] width 25 height 23
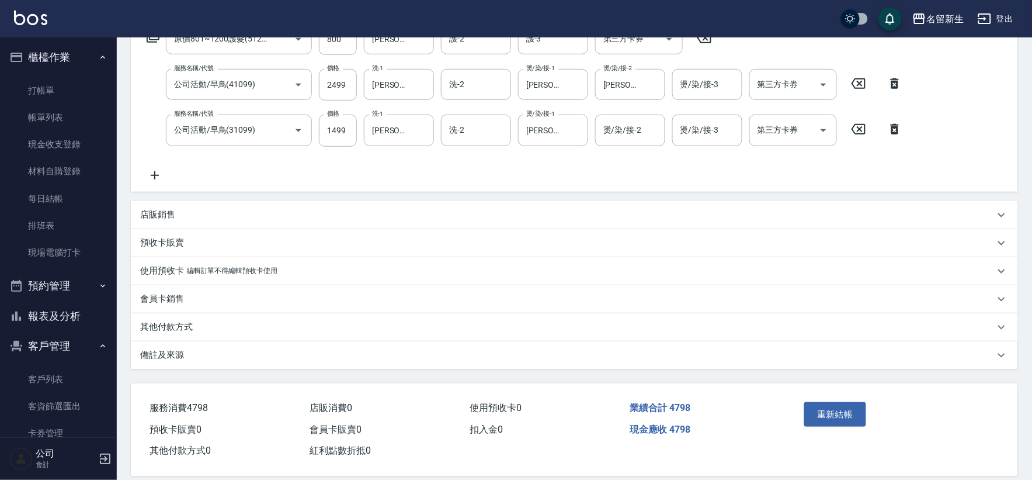
scroll to position [224, 0]
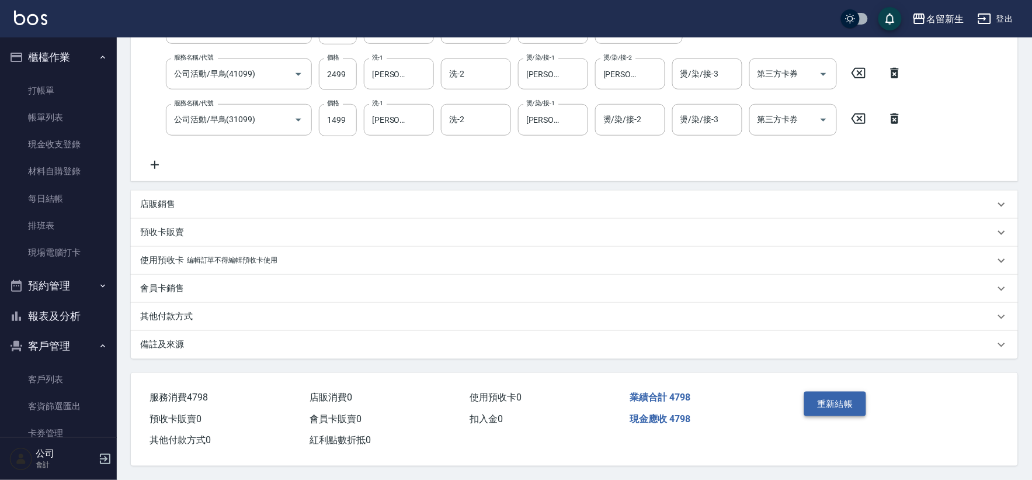
click at [822, 402] on button "重新結帳" at bounding box center [835, 403] width 62 height 25
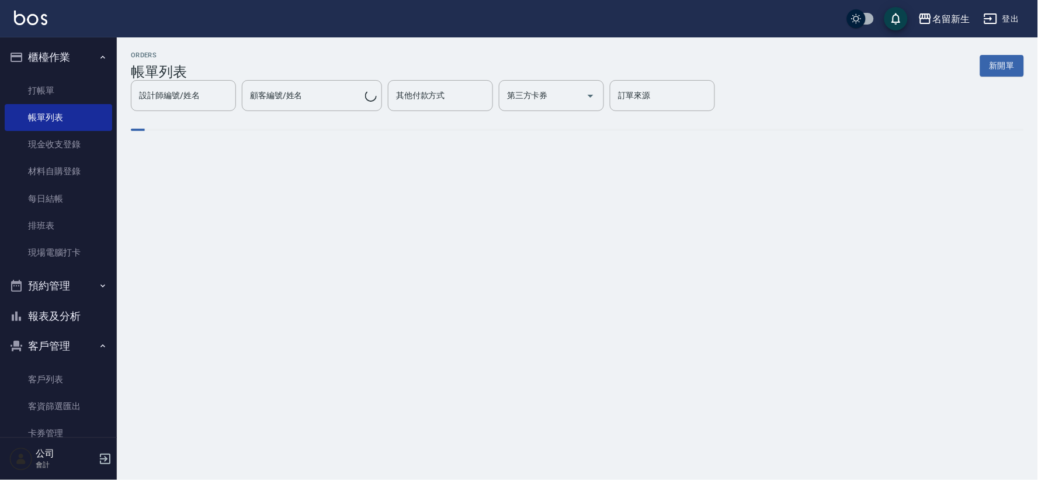
click at [54, 324] on button "報表及分析" at bounding box center [58, 316] width 107 height 30
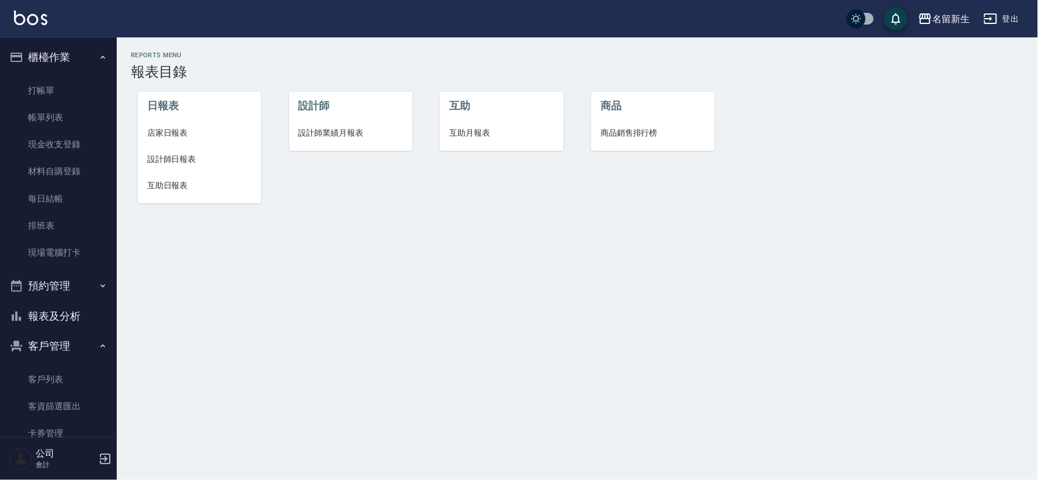
click at [197, 154] on span "設計師日報表" at bounding box center [199, 159] width 105 height 12
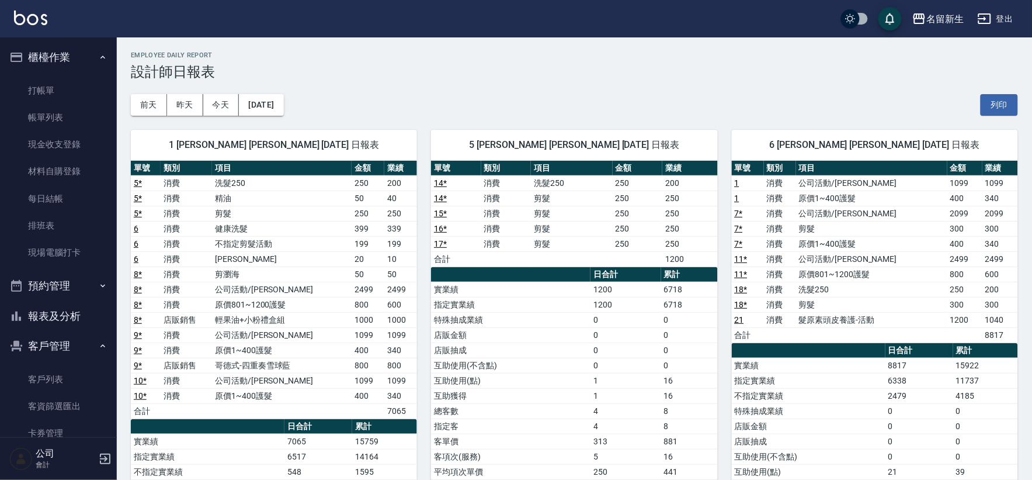
click at [71, 315] on button "報表及分析" at bounding box center [58, 316] width 107 height 30
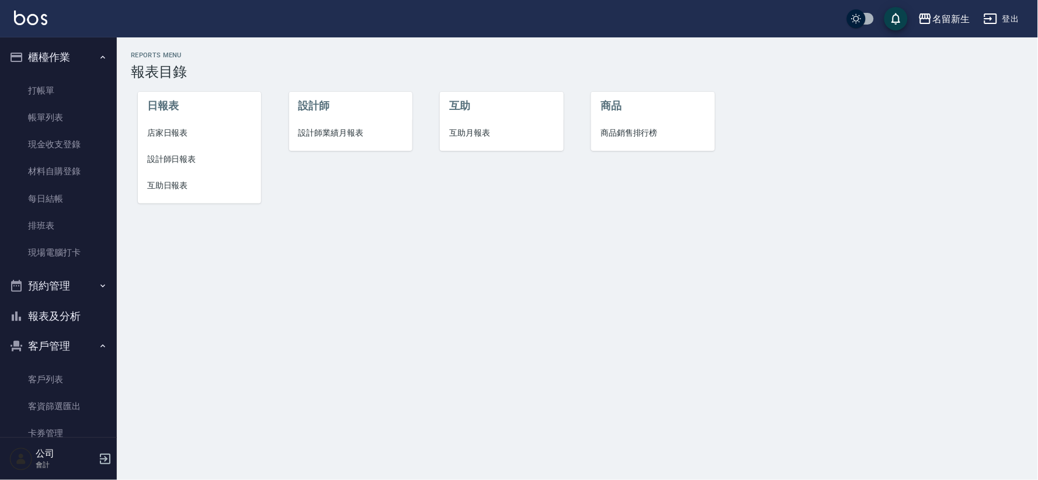
click at [185, 186] on span "互助日報表" at bounding box center [199, 185] width 105 height 12
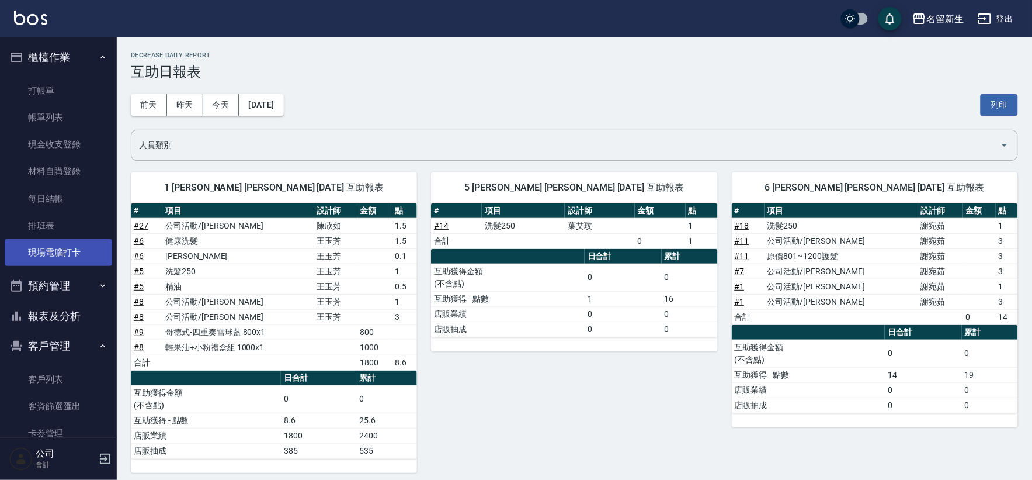
click at [62, 257] on link "現場電腦打卡" at bounding box center [58, 252] width 107 height 27
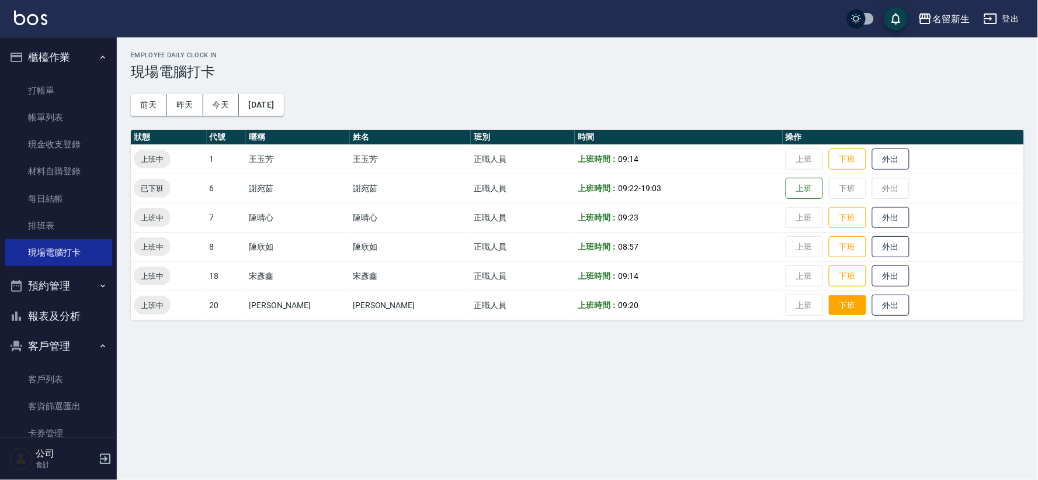
click at [837, 306] on button "下班" at bounding box center [847, 305] width 37 height 20
click at [835, 219] on button "下班" at bounding box center [847, 217] width 37 height 20
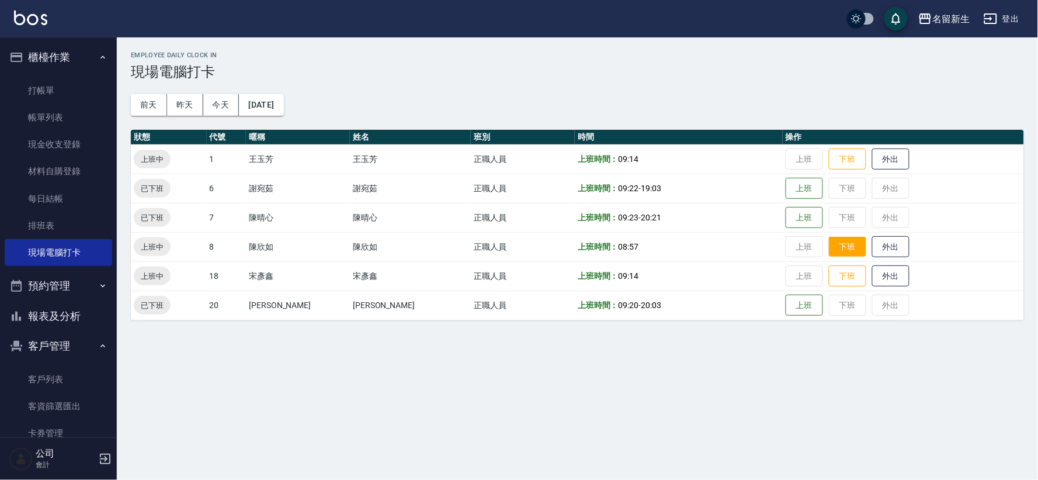
click at [834, 249] on button "下班" at bounding box center [847, 247] width 37 height 20
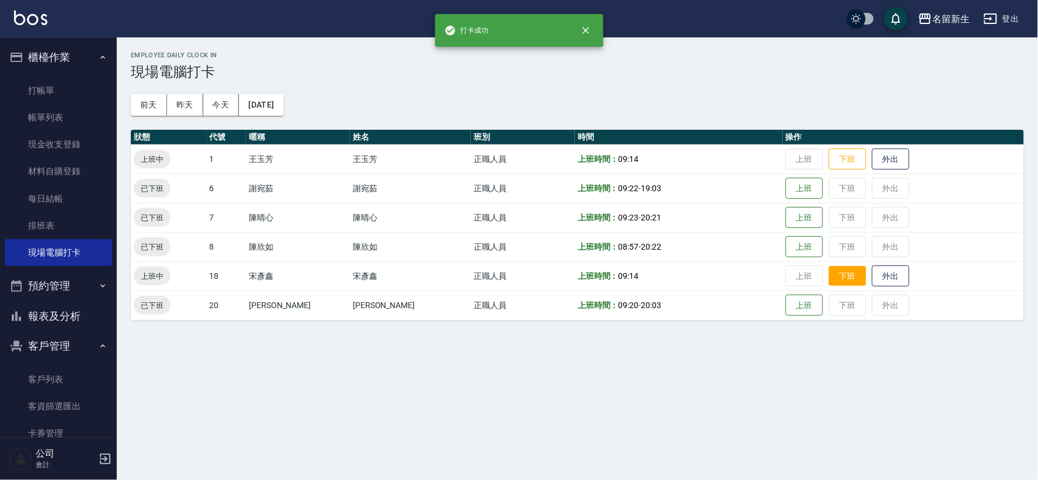
click at [833, 272] on button "下班" at bounding box center [847, 276] width 37 height 20
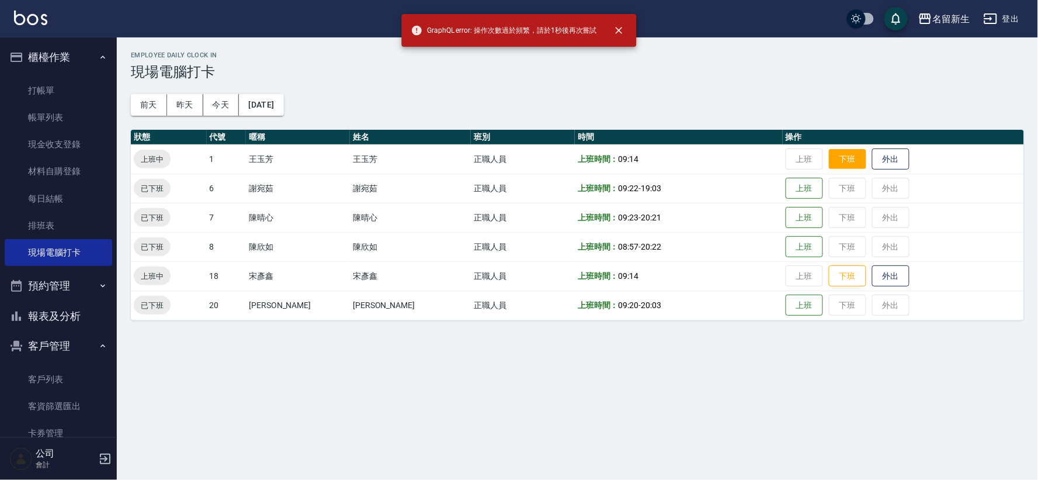
click at [836, 158] on button "下班" at bounding box center [847, 159] width 37 height 20
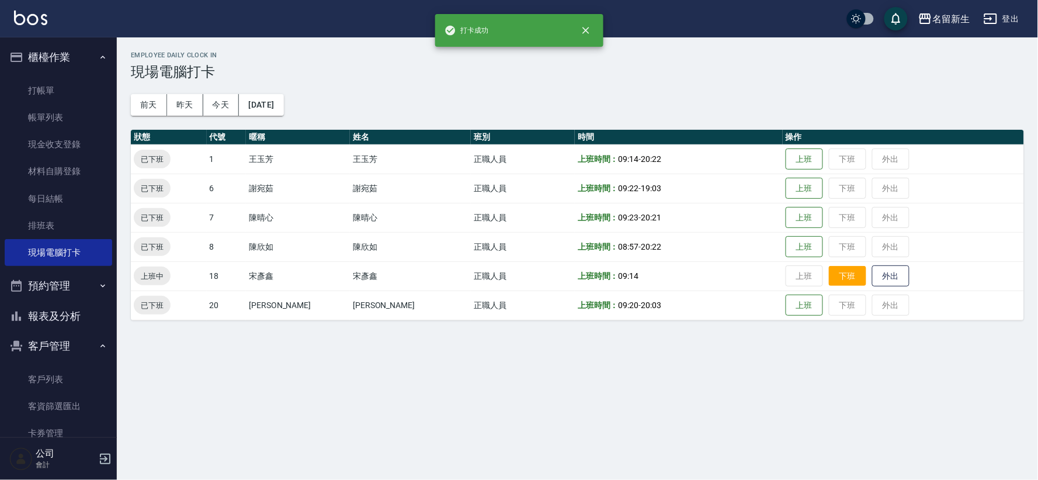
click at [829, 272] on button "下班" at bounding box center [847, 276] width 37 height 20
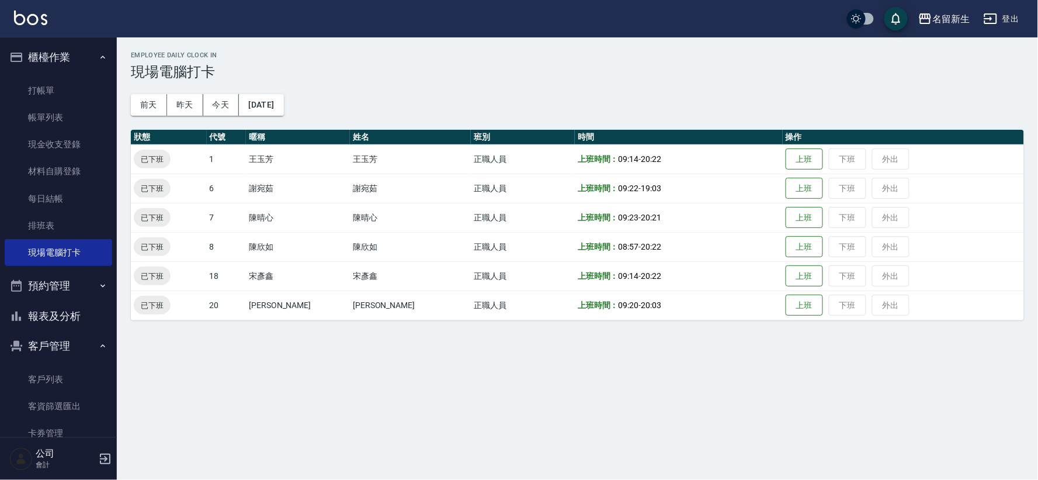
click at [64, 283] on button "預約管理" at bounding box center [58, 285] width 107 height 30
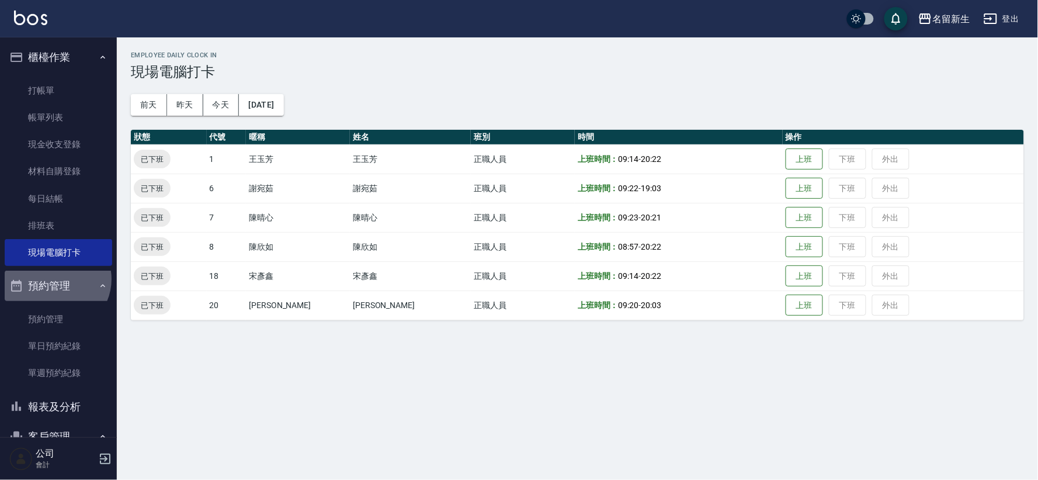
click at [54, 279] on button "預約管理" at bounding box center [58, 285] width 107 height 30
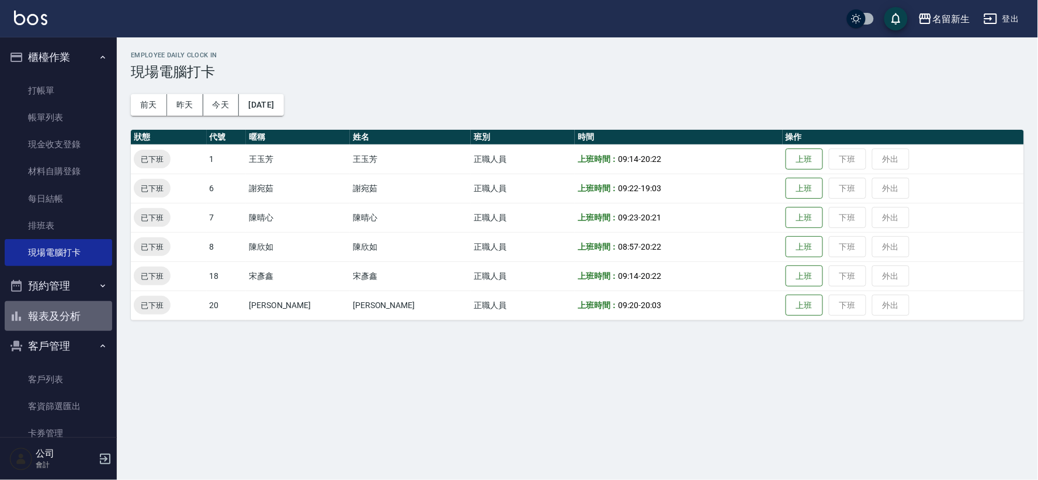
click at [68, 308] on button "報表及分析" at bounding box center [58, 316] width 107 height 30
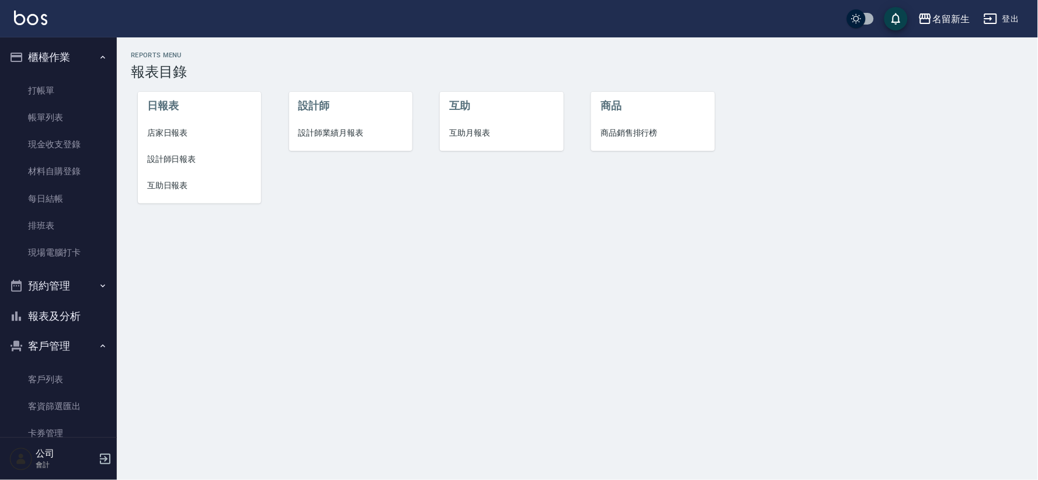
click at [152, 186] on span "互助日報表" at bounding box center [199, 185] width 105 height 12
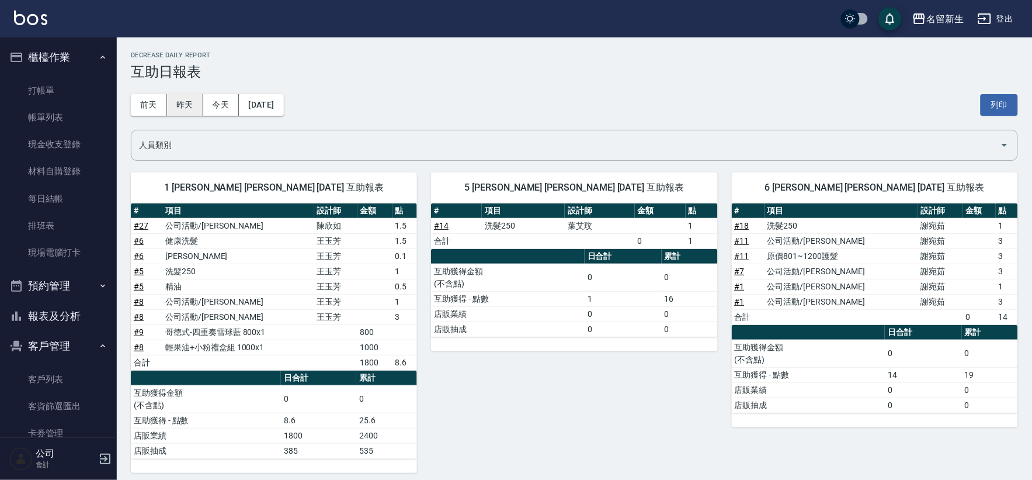
click at [176, 99] on button "昨天" at bounding box center [185, 105] width 36 height 22
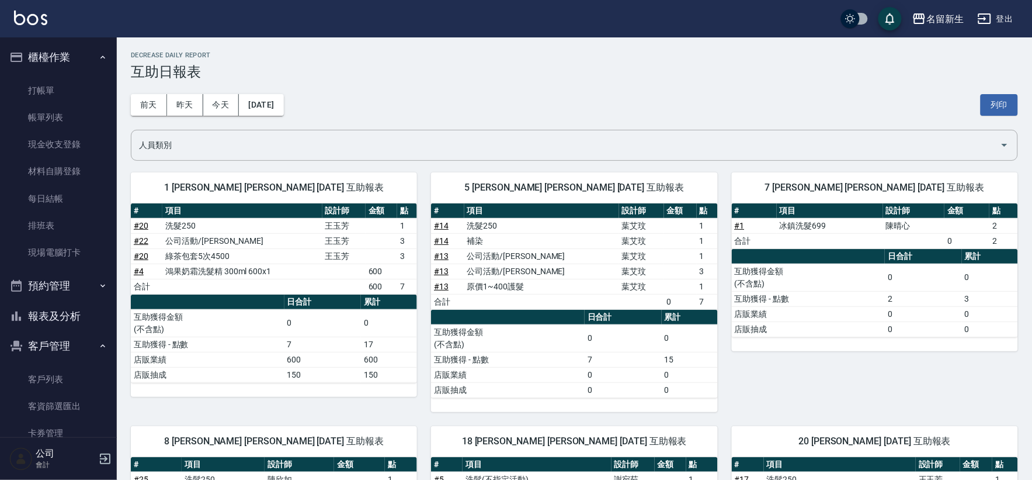
click at [51, 318] on button "報表及分析" at bounding box center [58, 316] width 107 height 30
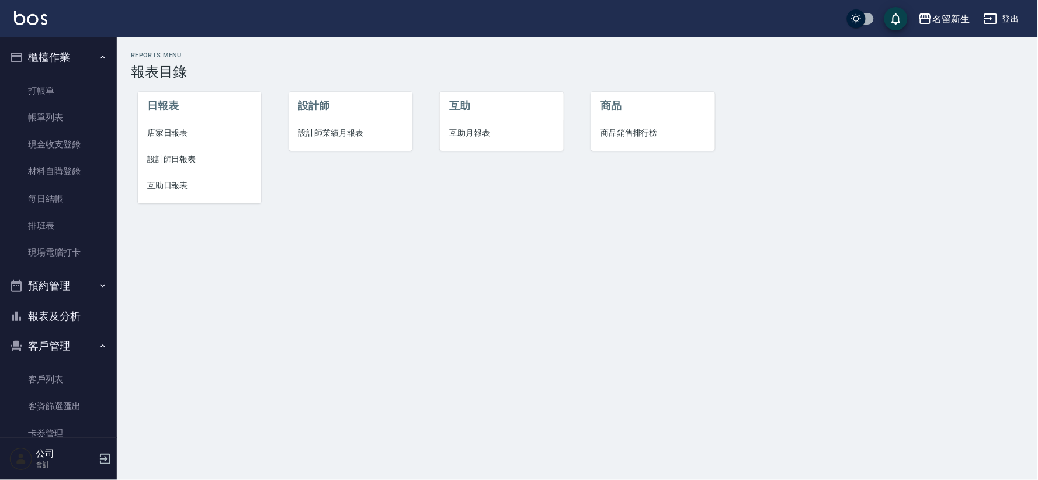
click at [465, 131] on span "互助月報表" at bounding box center [501, 133] width 105 height 12
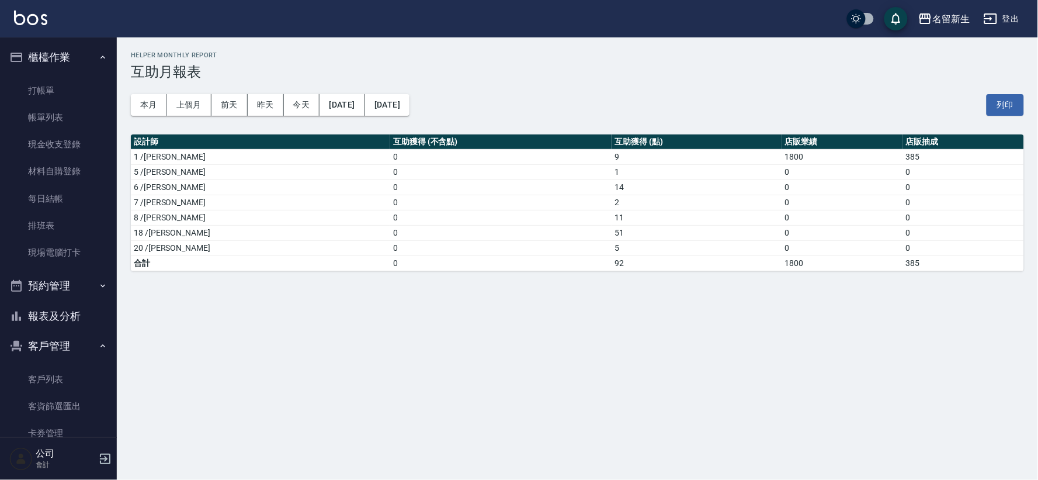
click at [82, 310] on button "報表及分析" at bounding box center [58, 316] width 107 height 30
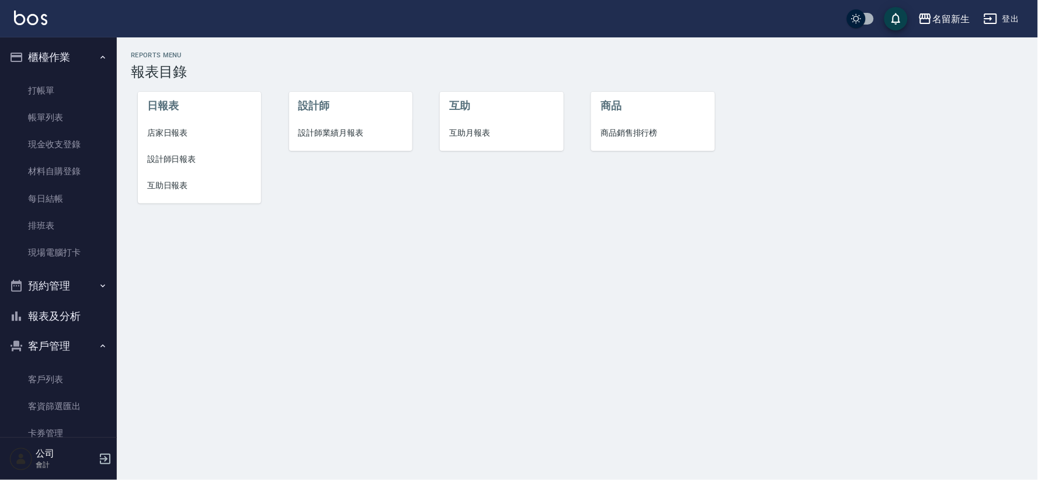
click at [154, 188] on span "互助日報表" at bounding box center [199, 185] width 105 height 12
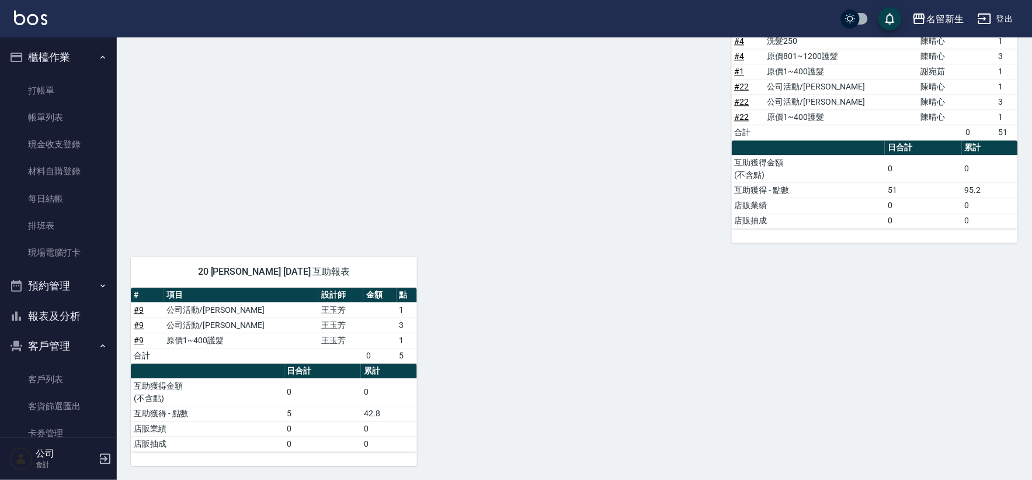
scroll to position [806, 0]
drag, startPoint x: 898, startPoint y: 188, endPoint x: 879, endPoint y: 192, distance: 19.1
click at [879, 192] on tr "互助獲得 - 點數 51 95.2" at bounding box center [875, 189] width 286 height 15
drag, startPoint x: 303, startPoint y: 416, endPoint x: 277, endPoint y: 408, distance: 27.0
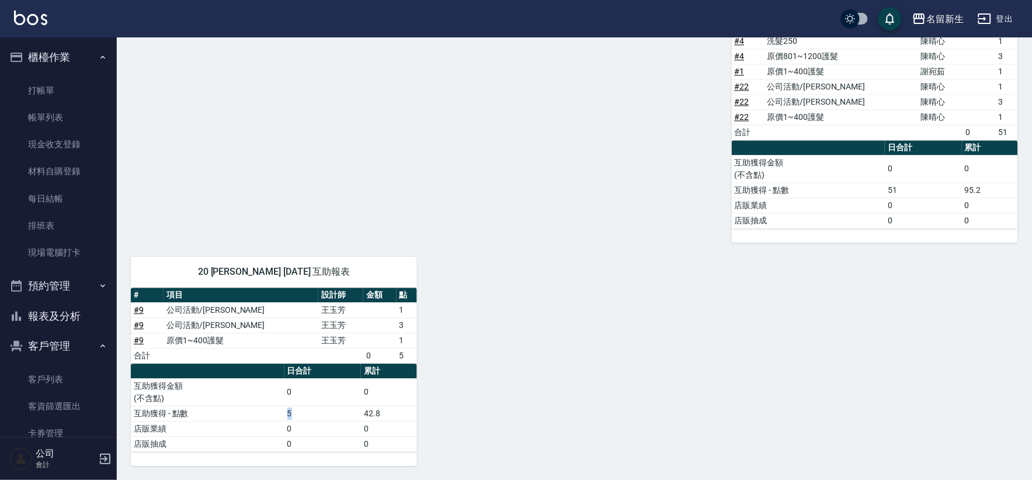
click at [277, 408] on tr "互助獲得 - 點數 5 42.8" at bounding box center [274, 412] width 286 height 15
drag, startPoint x: 393, startPoint y: 410, endPoint x: 357, endPoint y: 411, distance: 35.6
click at [357, 411] on tr "互助獲得 - 點數 5 42.8" at bounding box center [274, 412] width 286 height 15
click at [357, 411] on td "5" at bounding box center [322, 412] width 77 height 15
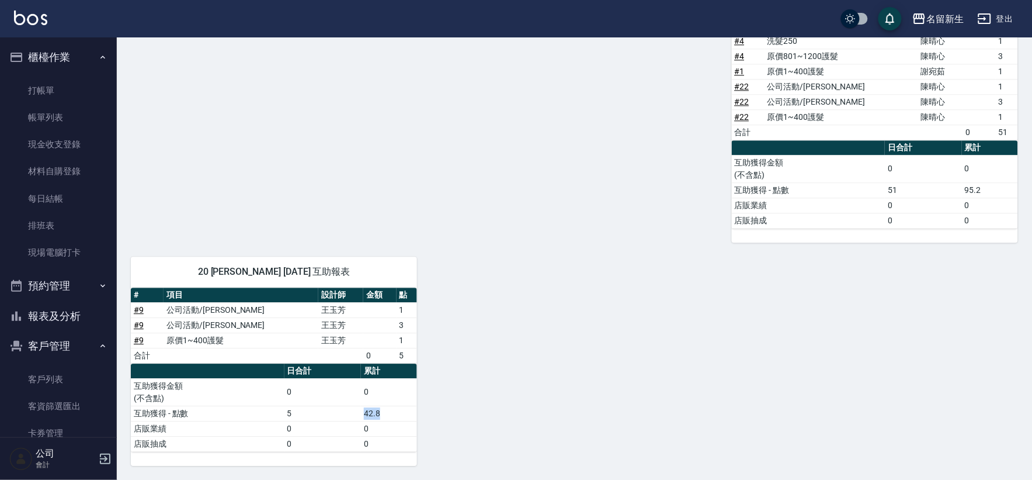
drag, startPoint x: 357, startPoint y: 411, endPoint x: 389, endPoint y: 412, distance: 31.6
click at [389, 412] on tr "互助獲得 - 點數 5 42.8" at bounding box center [274, 412] width 286 height 15
click at [47, 95] on link "打帳單" at bounding box center [58, 90] width 107 height 27
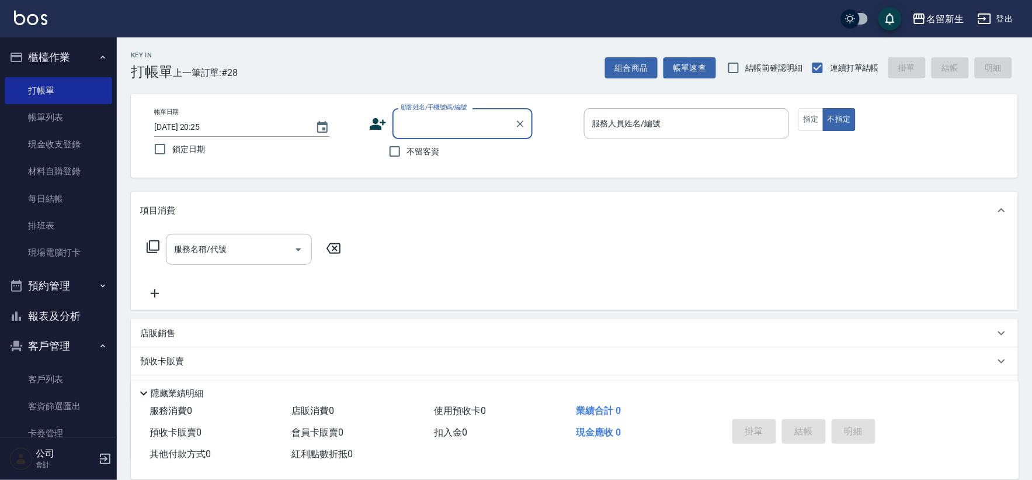
click at [443, 111] on label "顧客姓名/手機號碼/編號" at bounding box center [434, 107] width 67 height 9
click at [443, 113] on input "顧客姓名/手機號碼/編號" at bounding box center [454, 123] width 112 height 20
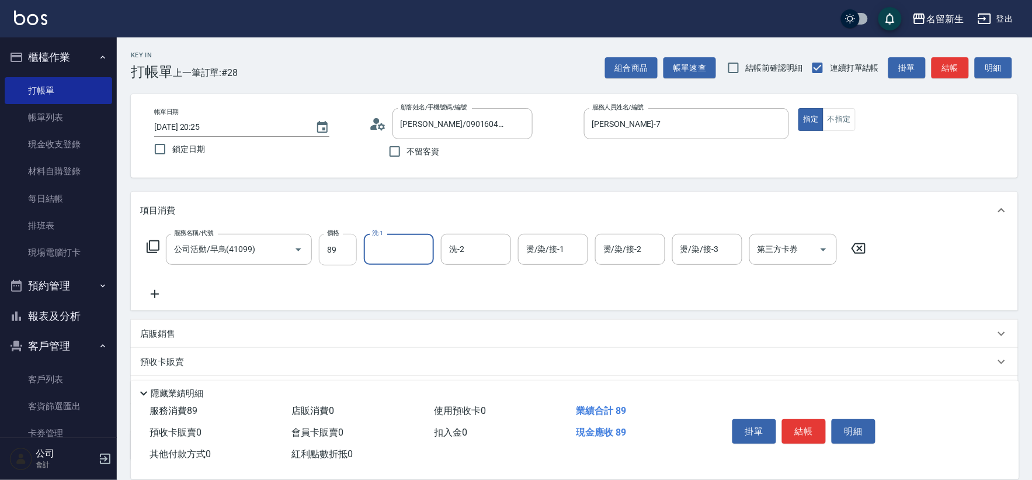
click at [325, 240] on input "89" at bounding box center [338, 250] width 38 height 32
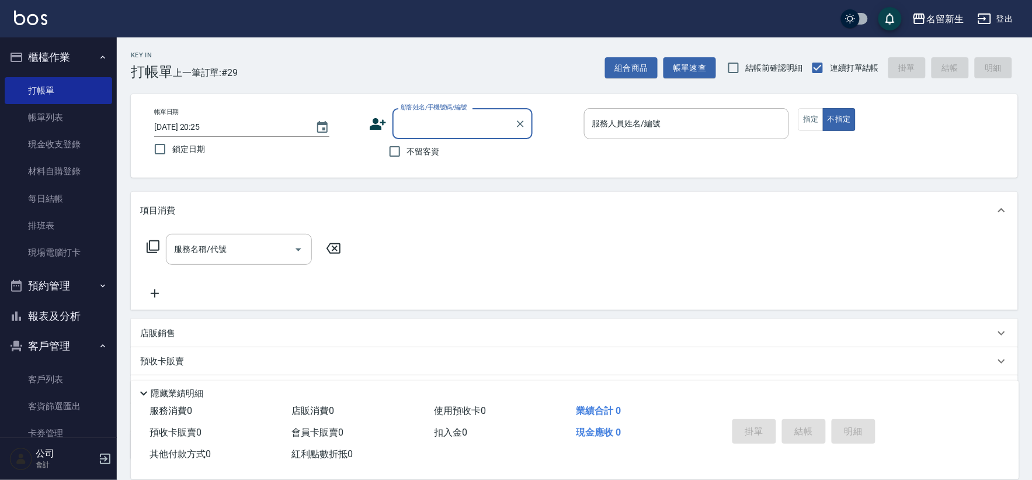
click at [61, 304] on button "報表及分析" at bounding box center [58, 316] width 107 height 30
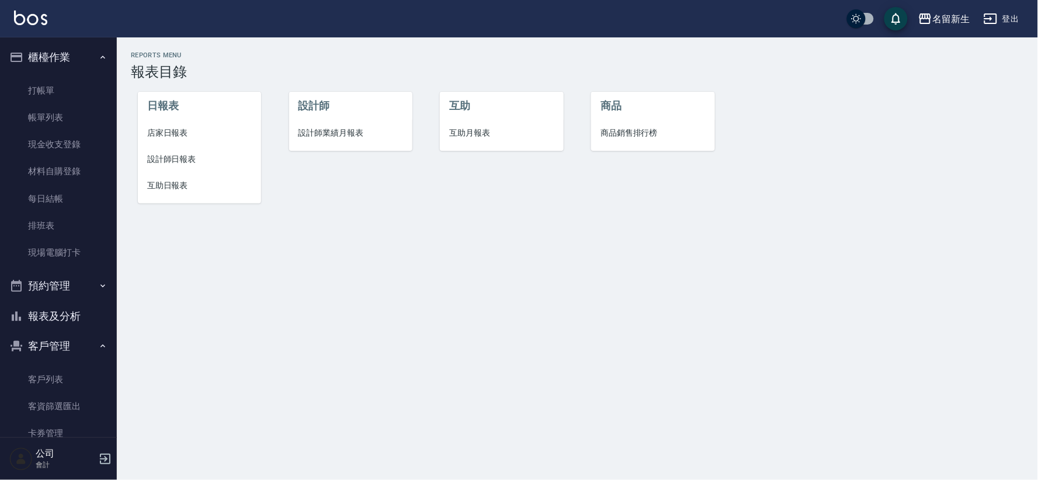
click at [472, 142] on li "互助月報表" at bounding box center [501, 133] width 123 height 26
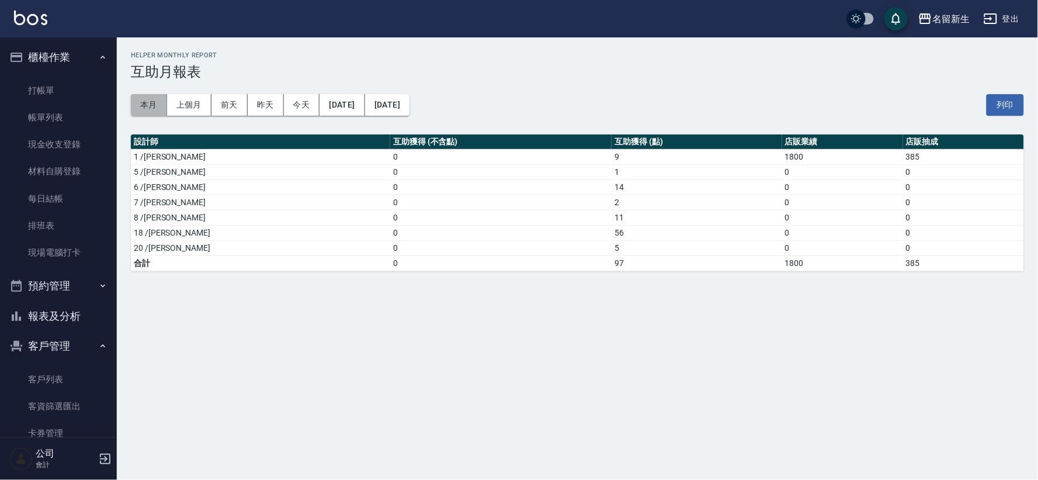
click at [153, 98] on button "本月" at bounding box center [149, 105] width 36 height 22
click at [91, 125] on link "帳單列表" at bounding box center [58, 117] width 107 height 27
click at [55, 123] on link "帳單列表" at bounding box center [58, 117] width 107 height 27
click at [75, 113] on link "帳單列表" at bounding box center [58, 117] width 107 height 27
click at [77, 115] on link "帳單列表" at bounding box center [58, 117] width 107 height 27
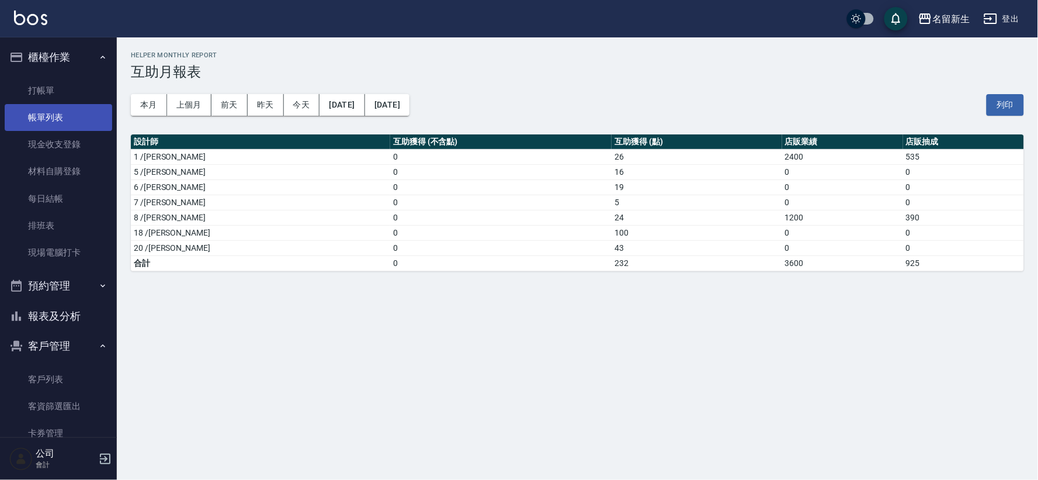
click at [77, 115] on link "帳單列表" at bounding box center [58, 117] width 107 height 27
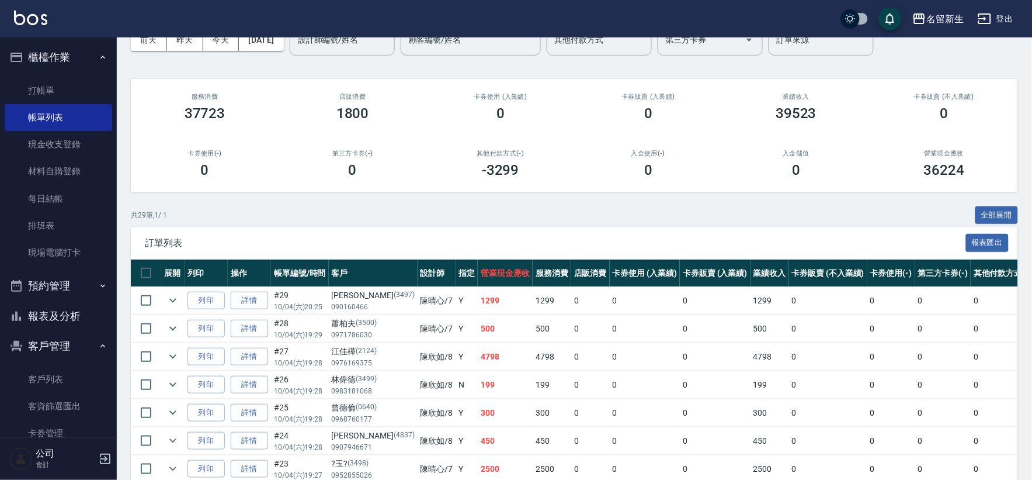
scroll to position [130, 0]
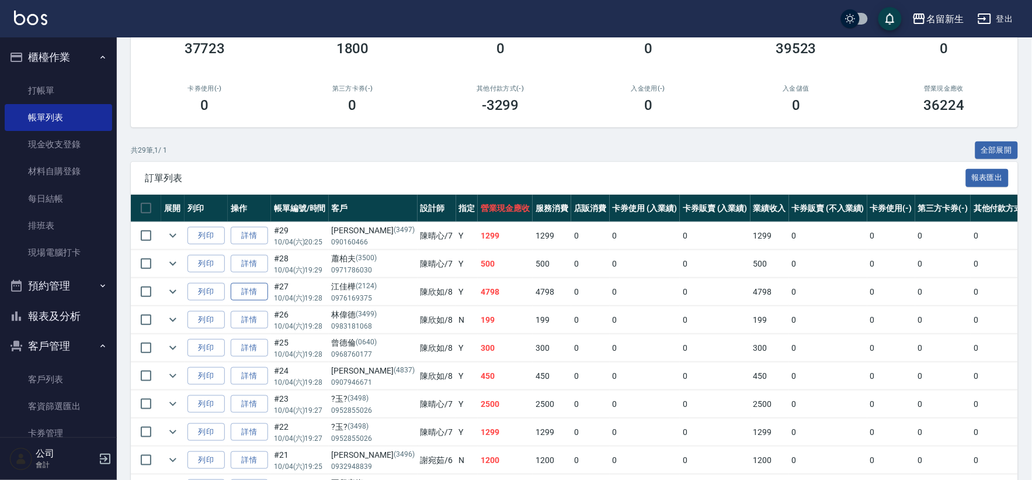
click at [259, 288] on link "詳情" at bounding box center [249, 292] width 37 height 18
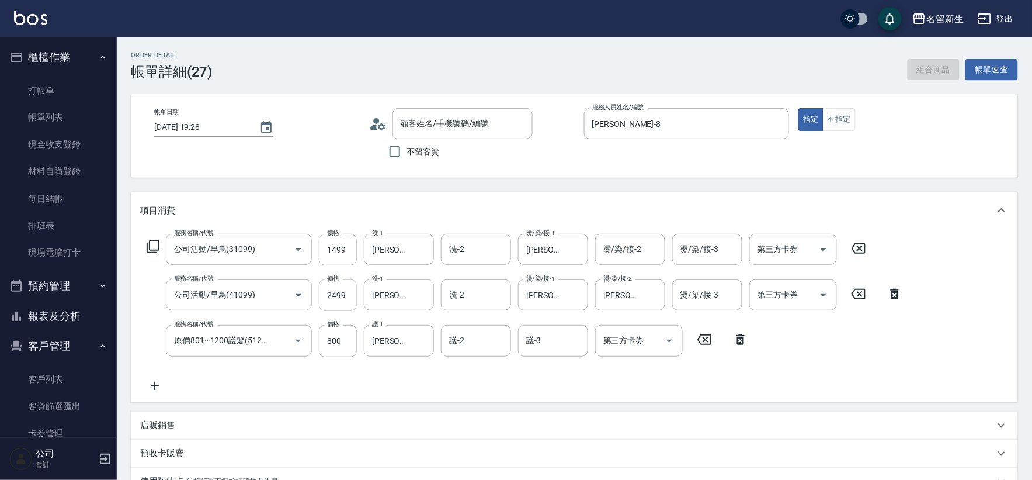
click at [335, 293] on input "2499" at bounding box center [338, 295] width 38 height 32
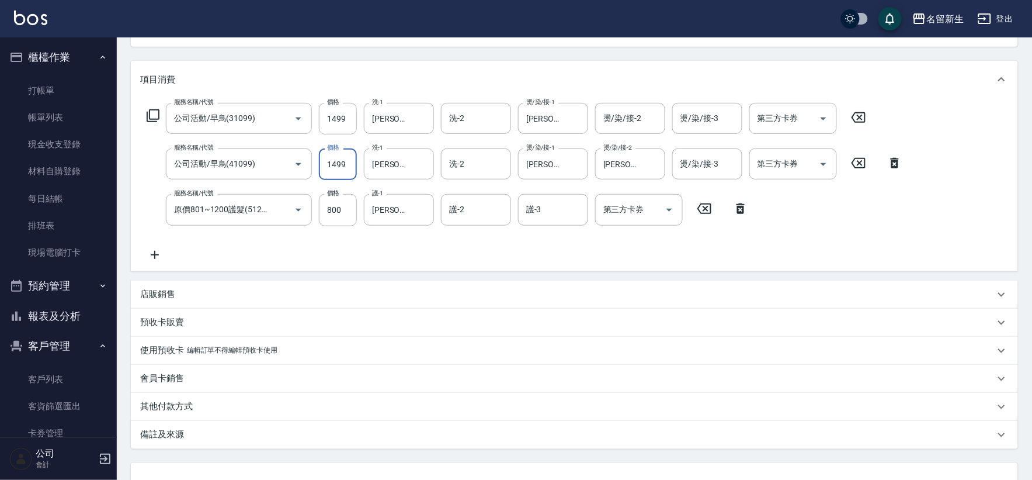
scroll to position [195, 0]
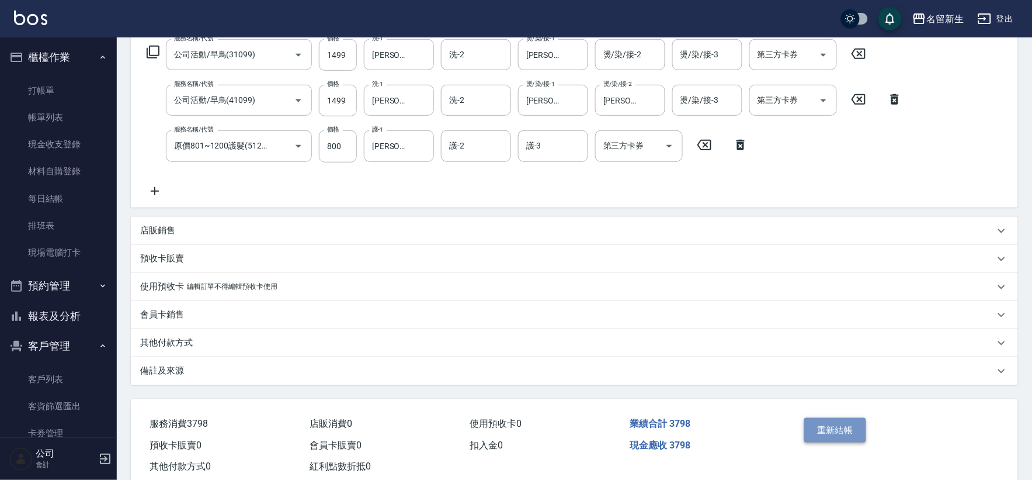
click at [824, 433] on button "重新結帳" at bounding box center [835, 430] width 62 height 25
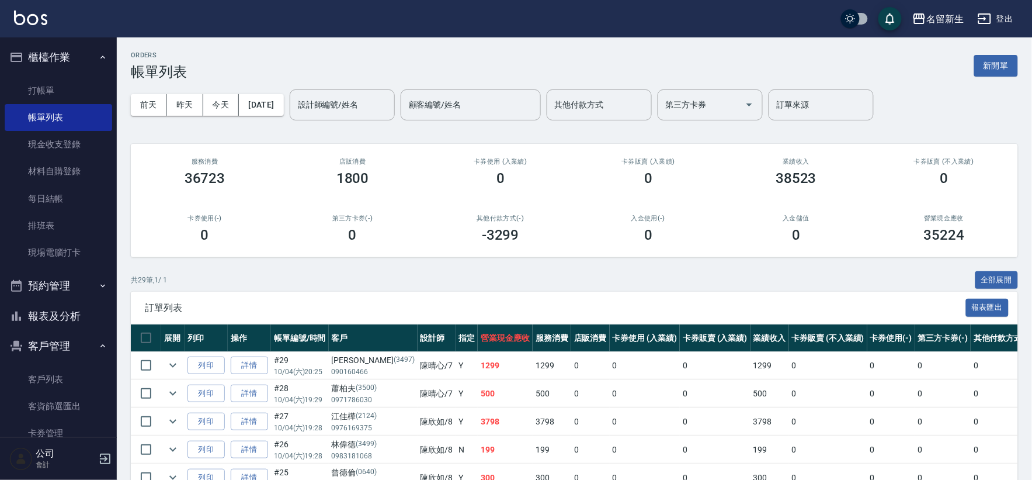
click at [74, 325] on button "報表及分析" at bounding box center [58, 316] width 107 height 30
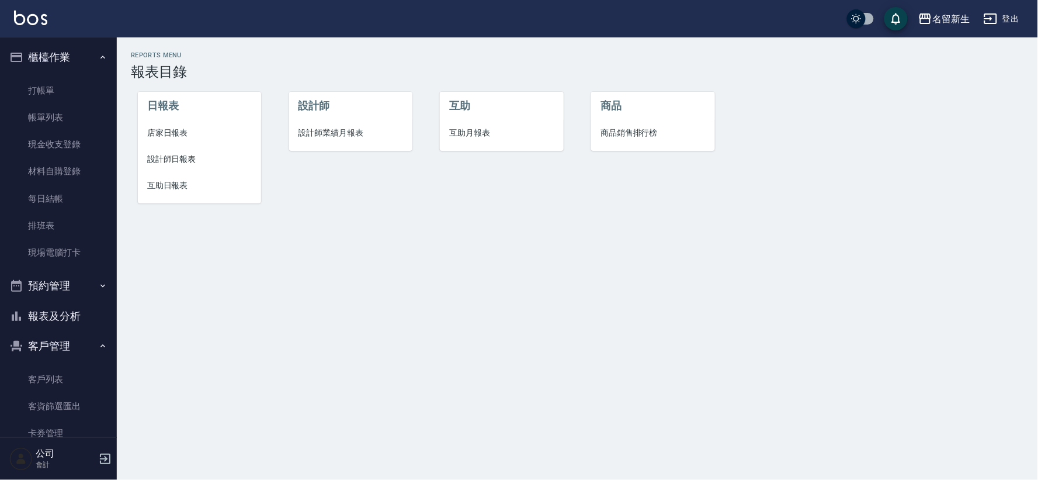
click at [352, 146] on ul "設計師 設計師業績月報表" at bounding box center [350, 121] width 123 height 59
click at [352, 141] on li "設計師業績月報表" at bounding box center [350, 133] width 123 height 26
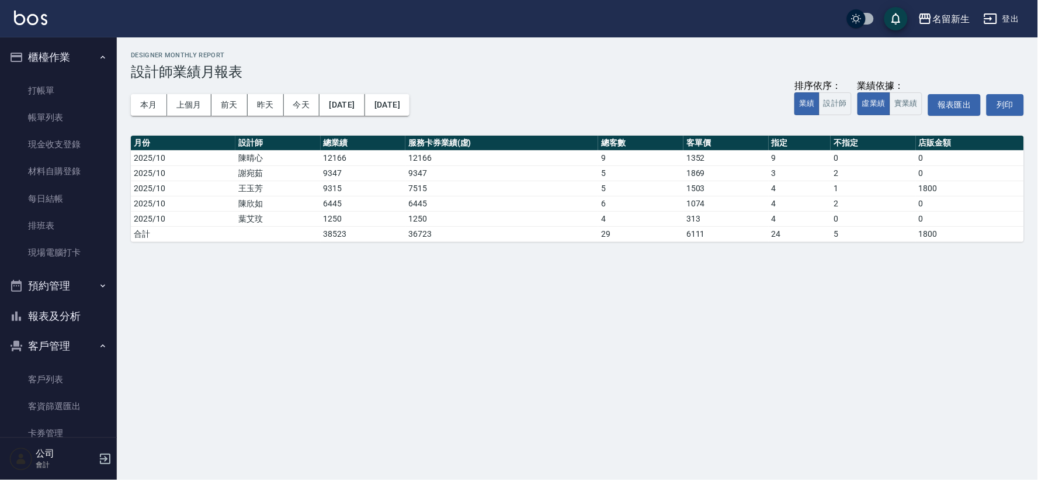
click at [68, 317] on button "報表及分析" at bounding box center [58, 316] width 107 height 30
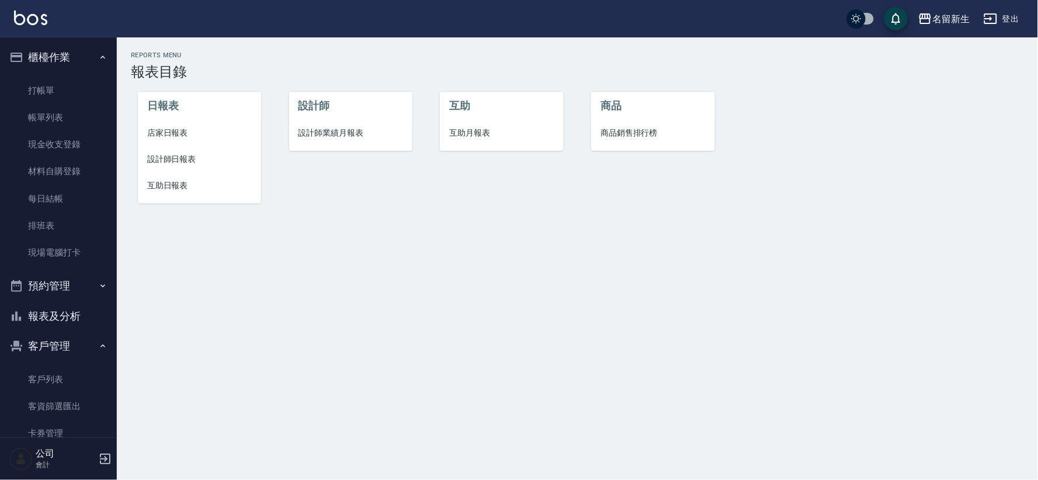
click at [182, 127] on span "店家日報表" at bounding box center [199, 133] width 105 height 12
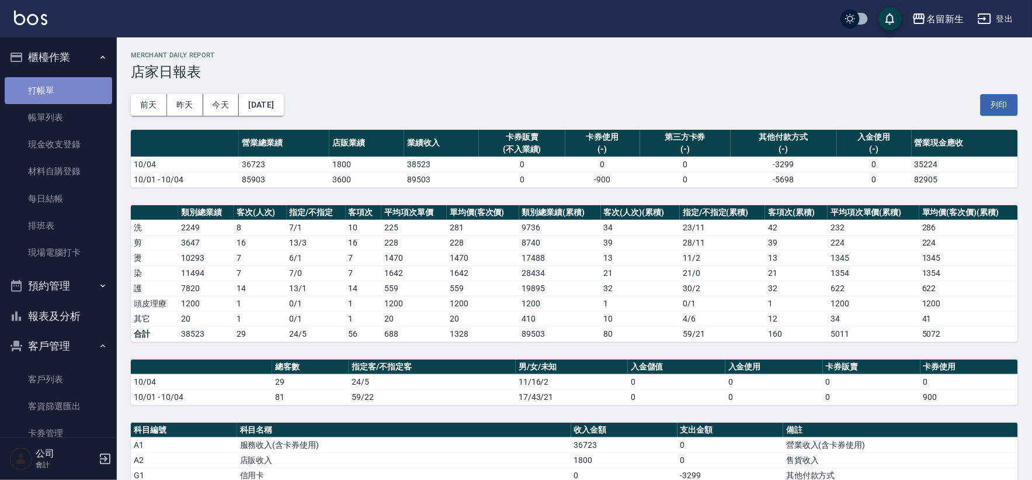
click at [75, 91] on link "打帳單" at bounding box center [58, 90] width 107 height 27
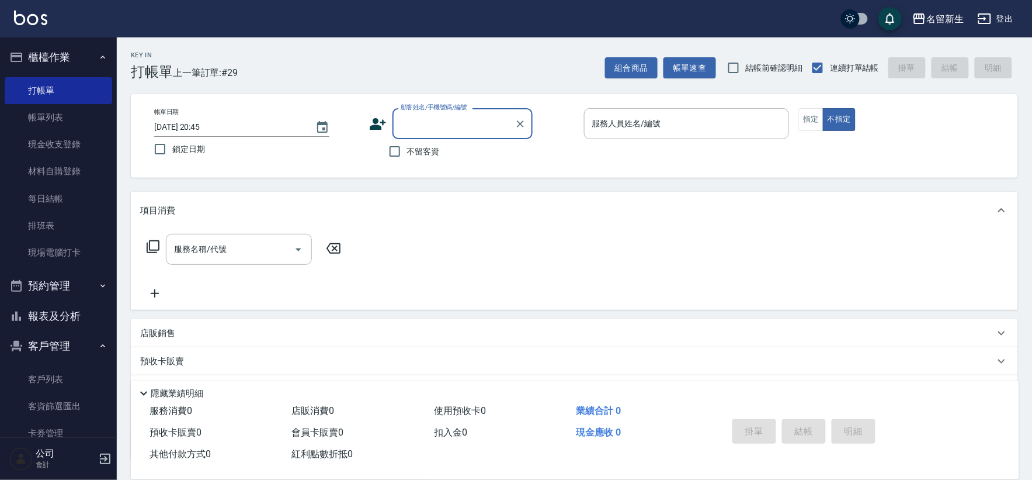
click at [451, 127] on input "顧客姓名/手機號碼/編號" at bounding box center [454, 123] width 112 height 20
click at [110, 323] on nav "櫃檯作業 打帳單 帳單列表 現金收支登錄 材料自購登錄 每日結帳 排班表 現場電腦打卡 預約管理 預約管理 單日預約紀錄 單週預約紀錄 報表及分析 報表目錄 …" at bounding box center [58, 237] width 117 height 400
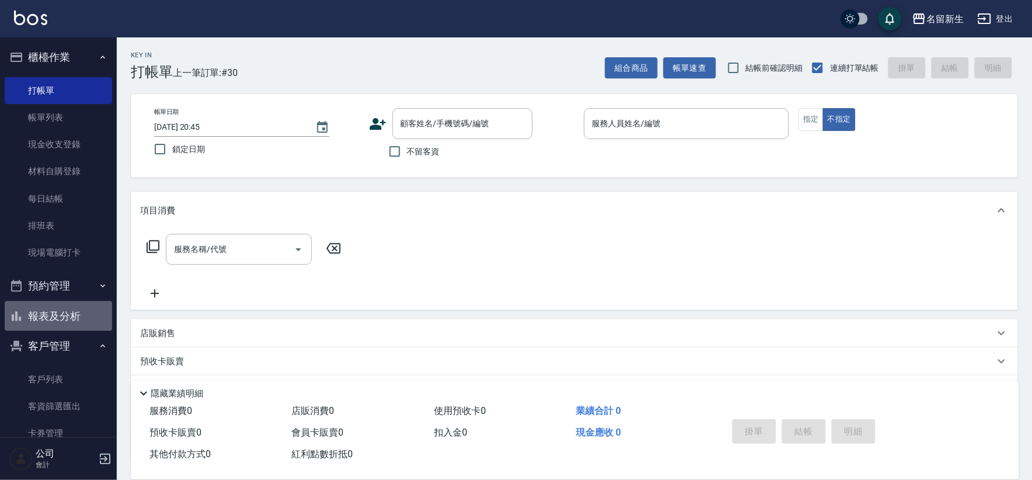
click at [73, 306] on button "報表及分析" at bounding box center [58, 316] width 107 height 30
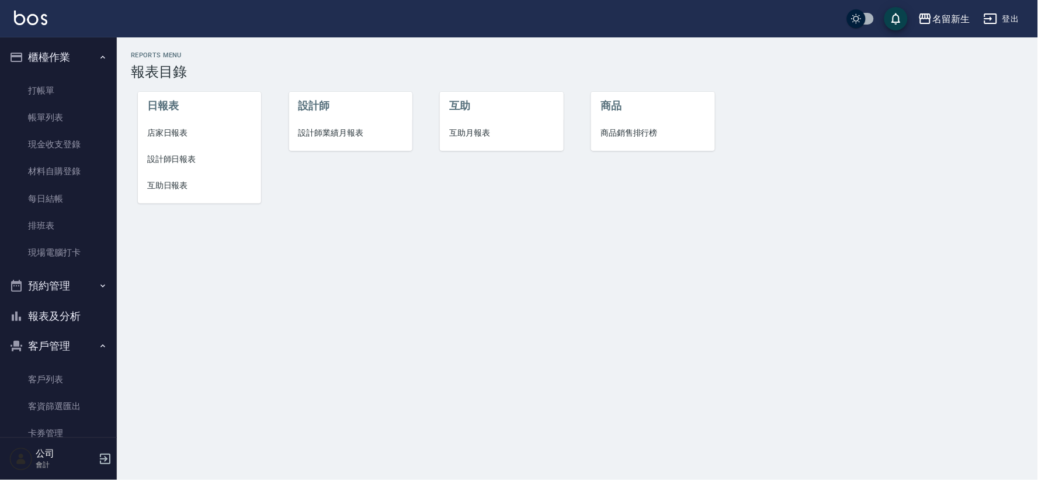
click at [178, 122] on li "店家日報表" at bounding box center [199, 133] width 123 height 26
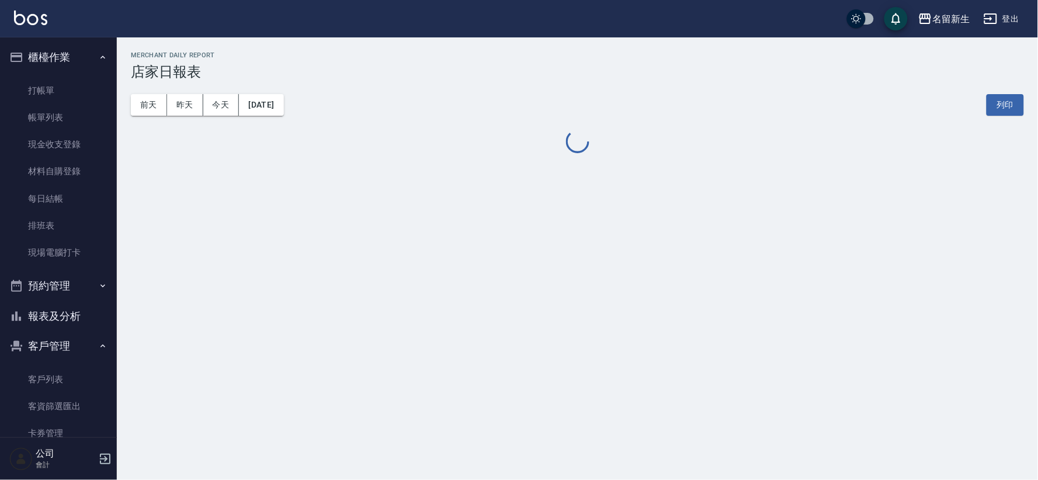
click at [80, 301] on button "報表及分析" at bounding box center [58, 316] width 107 height 30
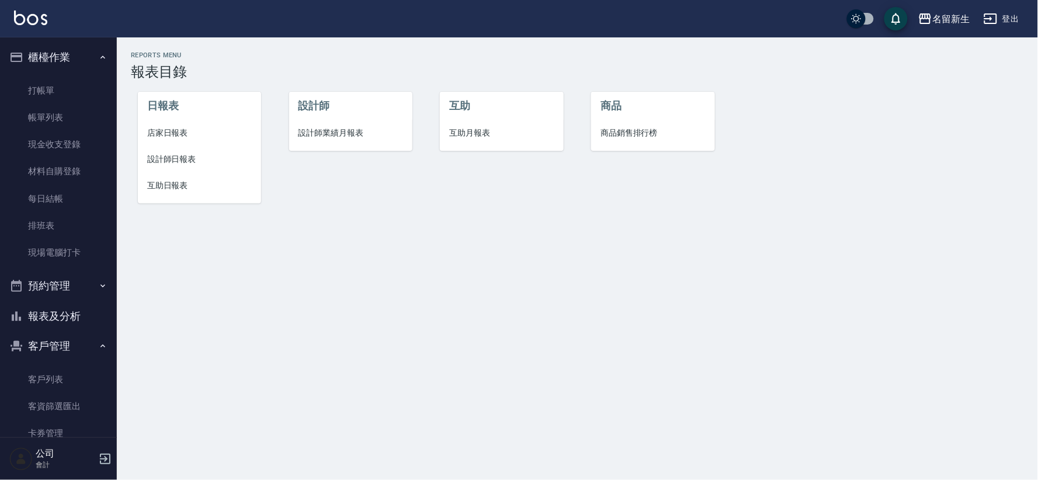
click at [327, 134] on span "設計師業績月報表" at bounding box center [351, 133] width 105 height 12
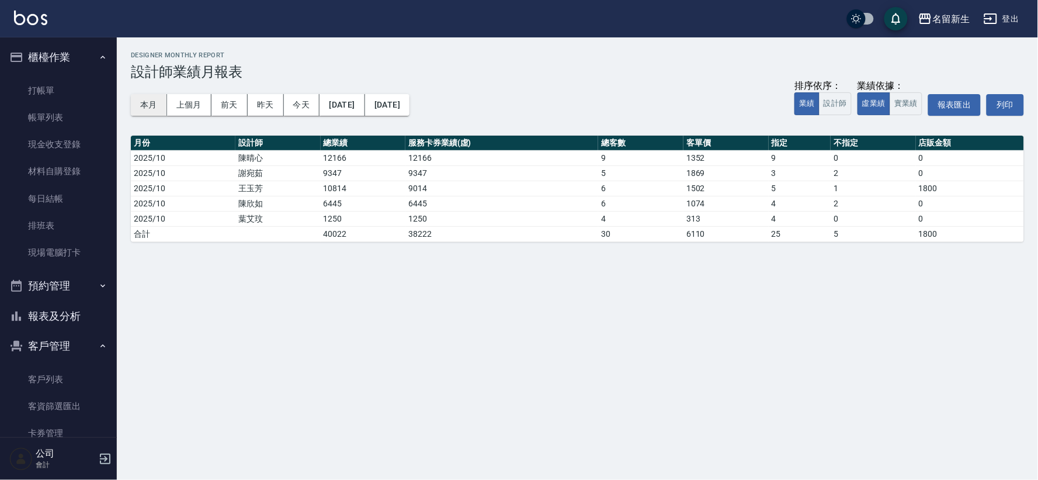
drag, startPoint x: 137, startPoint y: 92, endPoint x: 140, endPoint y: 106, distance: 14.5
click at [140, 106] on div "本月 上個月 [DATE] [DATE] [DATE] [DATE] [DATE] 排序依序： 業績 設計師 業績依據： 虛業績 實業績 報表匯出 列印" at bounding box center [577, 105] width 893 height 50
click at [140, 106] on button "本月" at bounding box center [149, 105] width 36 height 22
click at [103, 308] on button "報表及分析" at bounding box center [58, 316] width 107 height 30
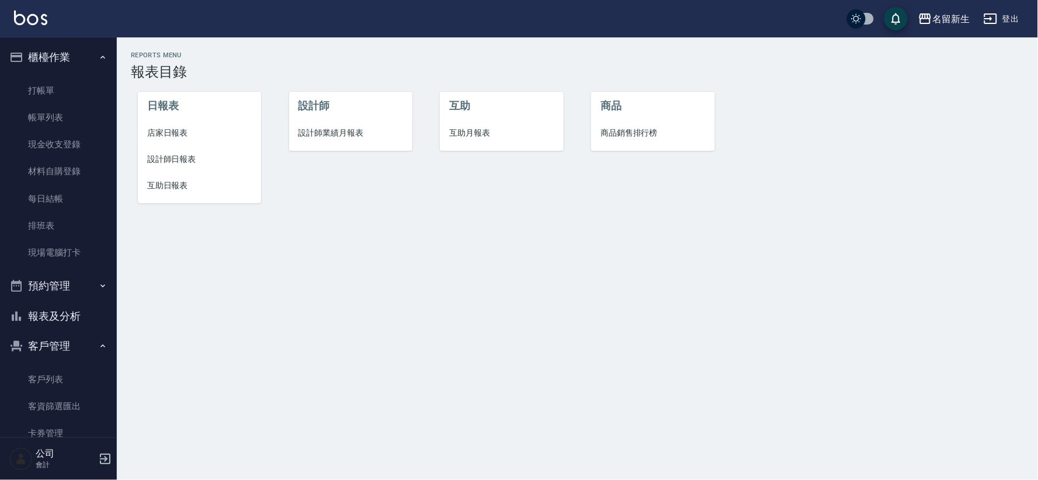
click at [174, 133] on span "店家日報表" at bounding box center [199, 133] width 105 height 12
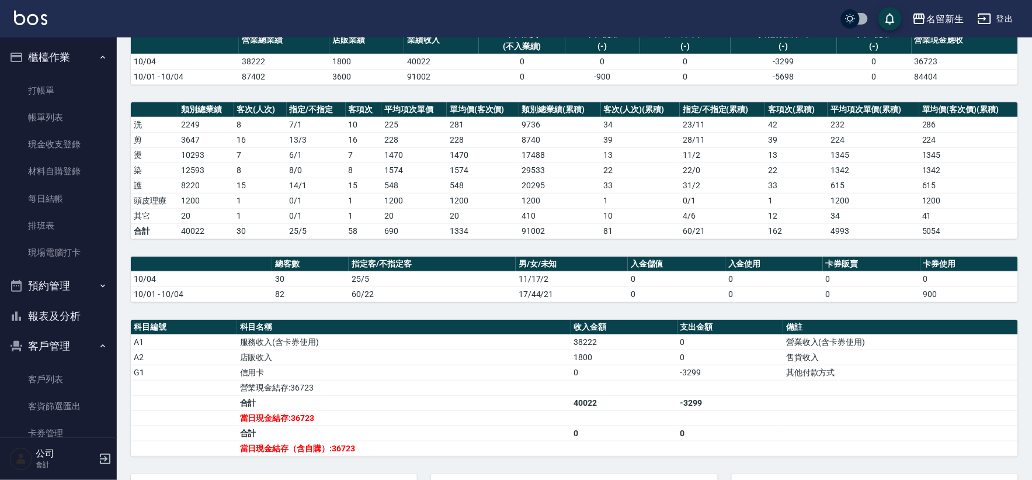
scroll to position [234, 0]
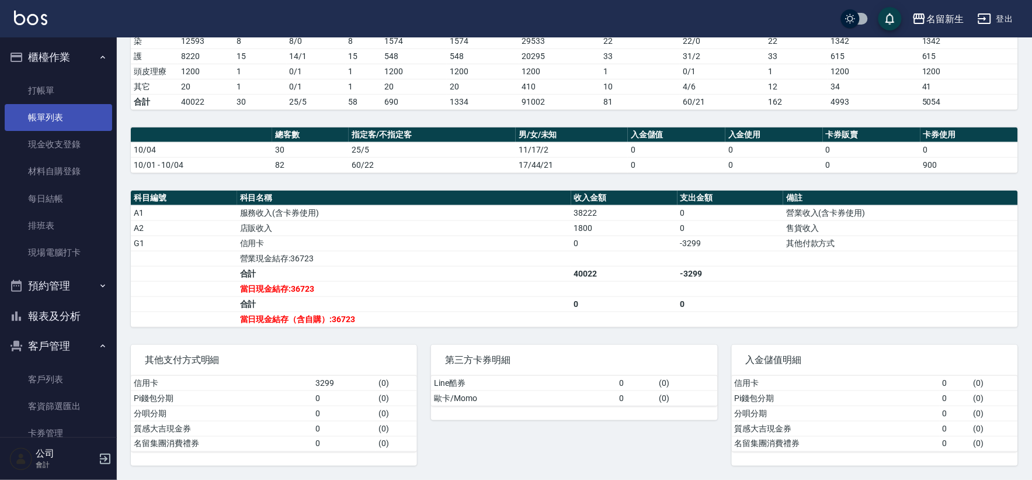
click at [71, 109] on link "帳單列表" at bounding box center [58, 117] width 107 height 27
click at [72, 109] on link "帳單列表" at bounding box center [58, 117] width 107 height 27
click at [64, 129] on link "帳單列表" at bounding box center [58, 117] width 107 height 27
click at [67, 125] on link "帳單列表" at bounding box center [58, 117] width 107 height 27
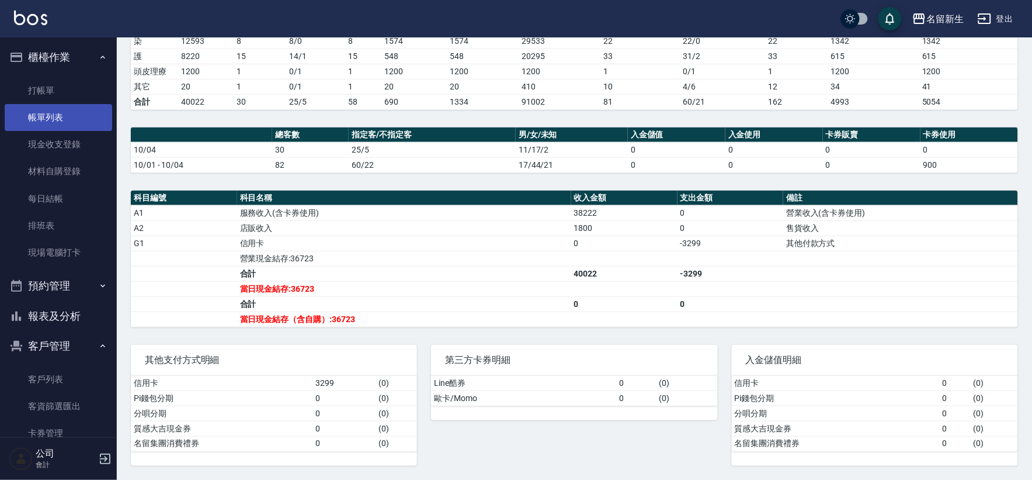
click at [68, 125] on link "帳單列表" at bounding box center [58, 117] width 107 height 27
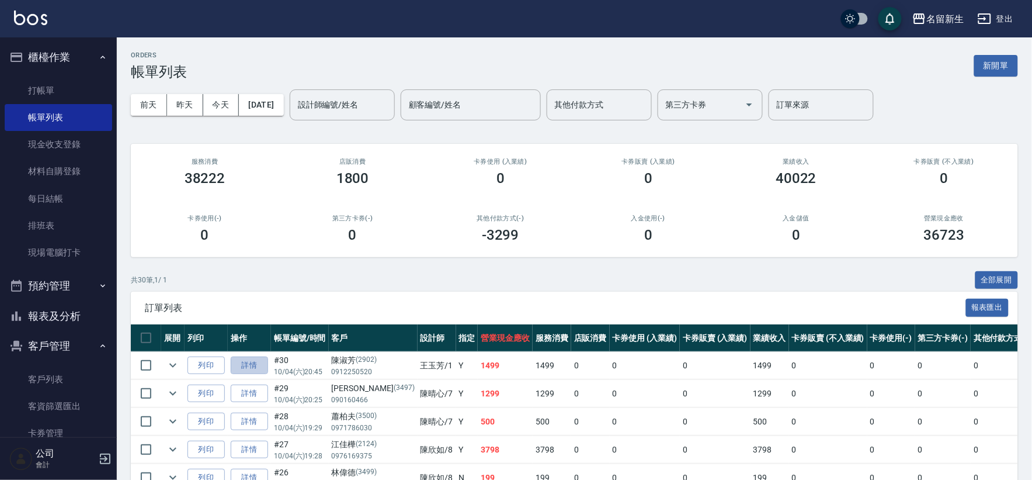
drag, startPoint x: 252, startPoint y: 355, endPoint x: 252, endPoint y: 348, distance: 7.0
click at [252, 354] on td "詳情" at bounding box center [249, 365] width 43 height 27
click at [255, 363] on link "詳情" at bounding box center [249, 365] width 37 height 18
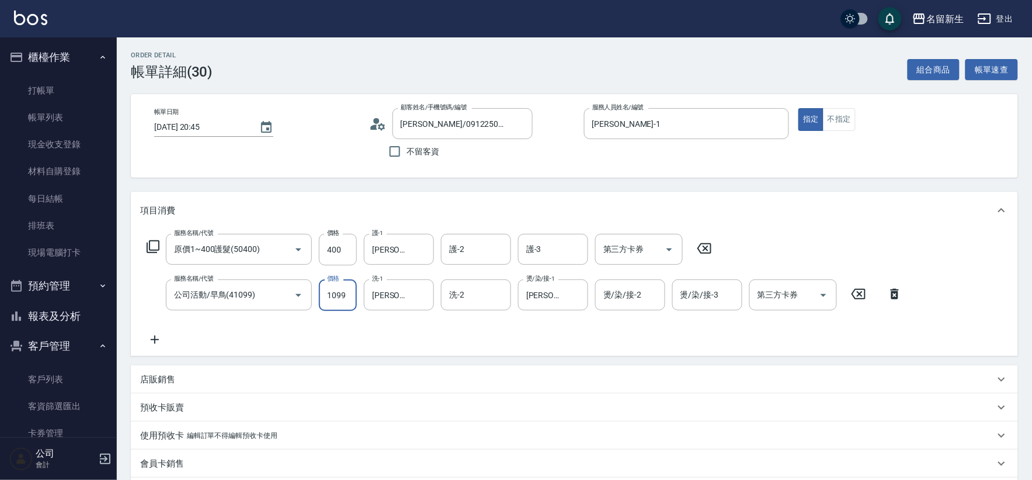
click at [340, 311] on div "服務名稱/代號 原價1~400護髮(50400) 服務名稱/代號 價格 400 價格 護-1 [PERSON_NAME]-1 護-1 護-2 護-2 護-3 …" at bounding box center [524, 290] width 769 height 113
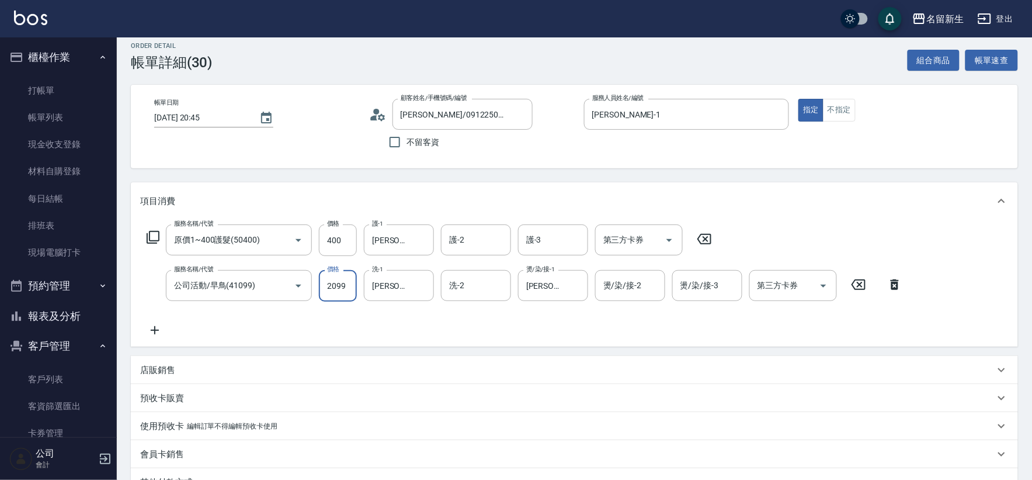
scroll to position [178, 0]
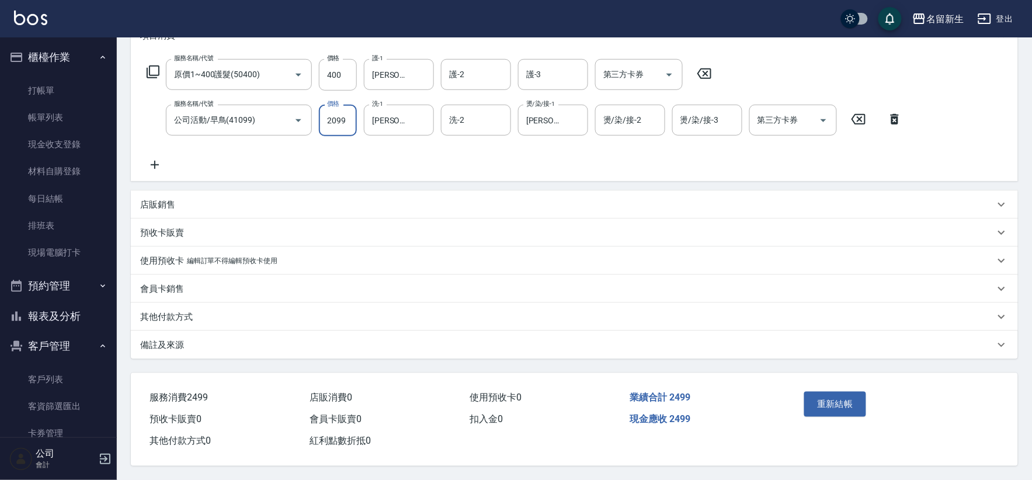
drag, startPoint x: 811, startPoint y: 394, endPoint x: 773, endPoint y: 383, distance: 39.2
click at [812, 393] on button "重新結帳" at bounding box center [835, 403] width 62 height 25
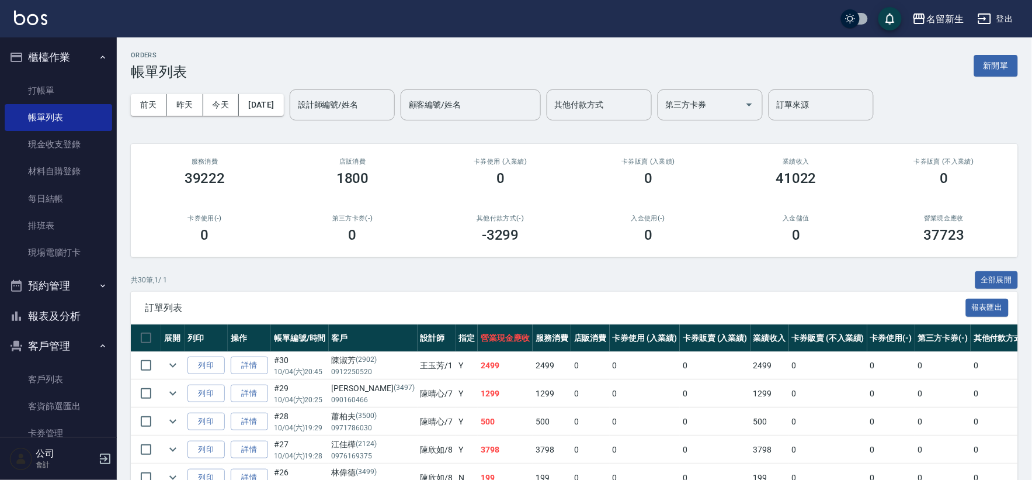
click at [68, 331] on button "客戶管理" at bounding box center [58, 346] width 107 height 30
click at [77, 318] on button "報表及分析" at bounding box center [58, 316] width 107 height 30
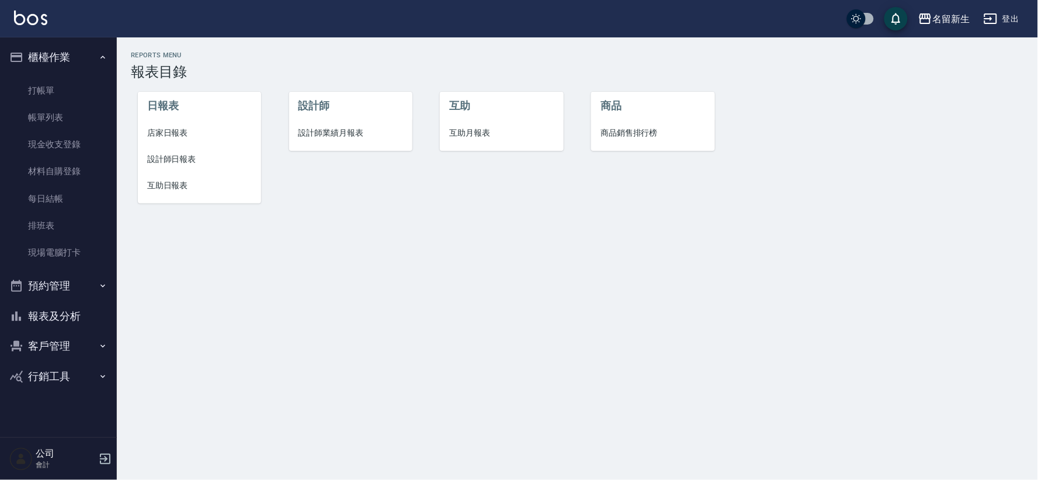
click at [348, 124] on li "設計師業績月報表" at bounding box center [350, 133] width 123 height 26
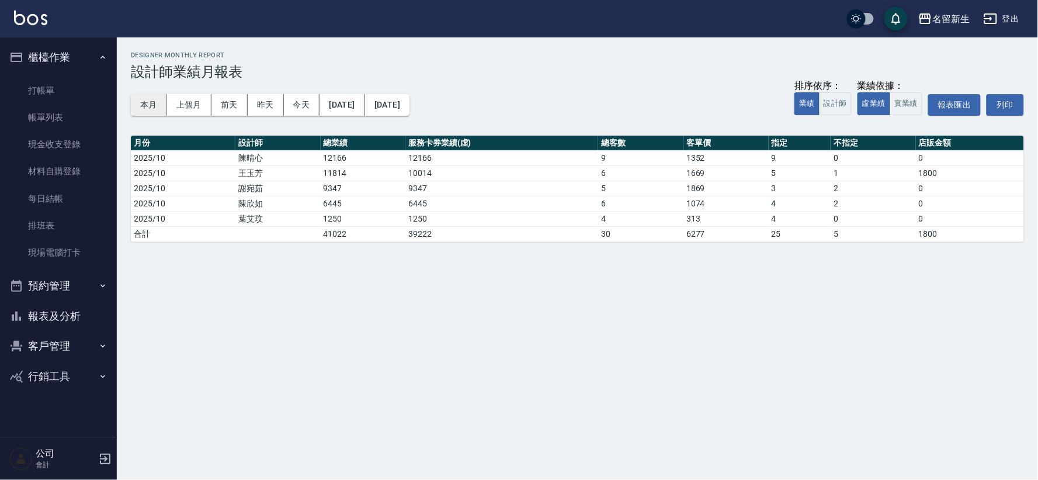
click at [158, 102] on button "本月" at bounding box center [149, 105] width 36 height 22
click at [88, 322] on button "報表及分析" at bounding box center [58, 316] width 107 height 30
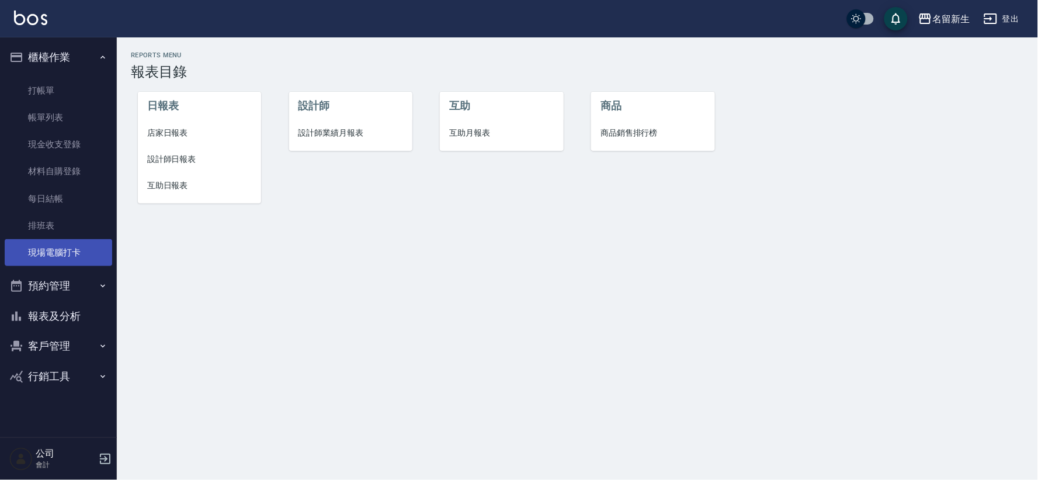
click at [49, 254] on link "現場電腦打卡" at bounding box center [58, 252] width 107 height 27
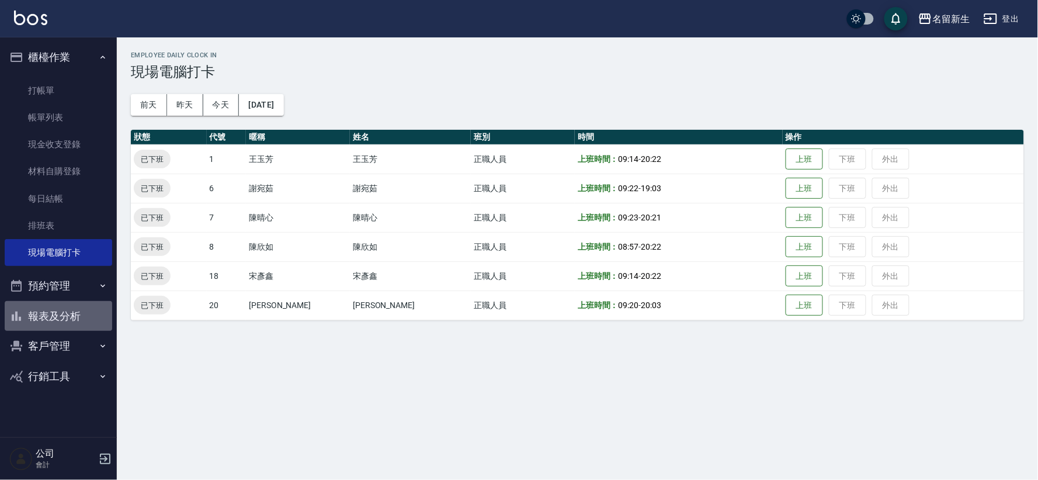
click at [69, 310] on button "報表及分析" at bounding box center [58, 316] width 107 height 30
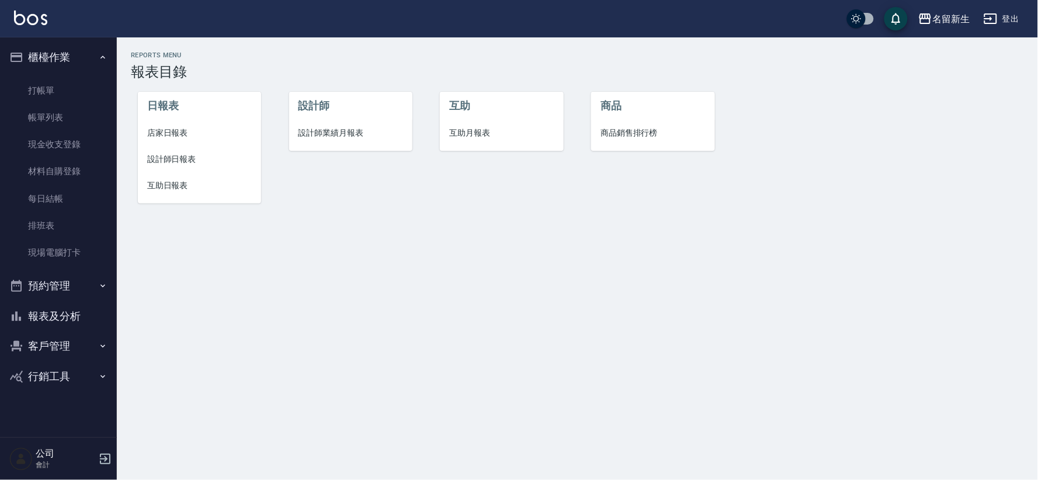
click at [178, 127] on span "店家日報表" at bounding box center [199, 133] width 105 height 12
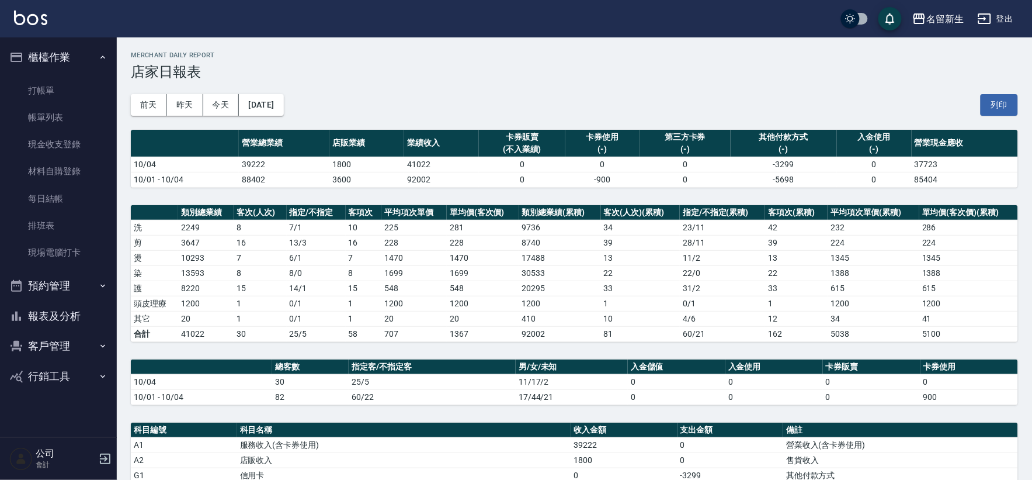
click at [55, 311] on button "報表及分析" at bounding box center [58, 316] width 107 height 30
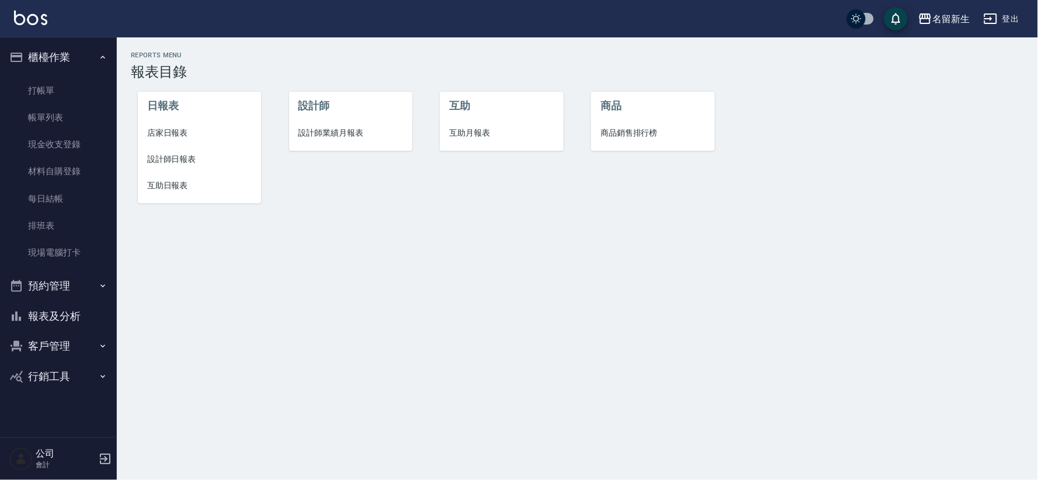
click at [336, 131] on span "設計師業績月報表" at bounding box center [351, 133] width 105 height 12
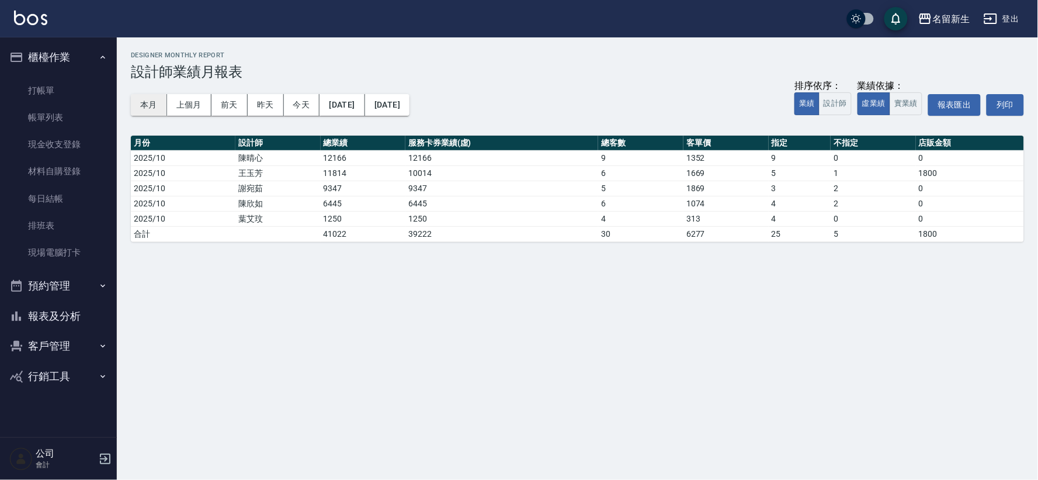
click at [138, 102] on button "本月" at bounding box center [149, 105] width 36 height 22
click at [360, 94] on button "[DATE]" at bounding box center [342, 105] width 45 height 22
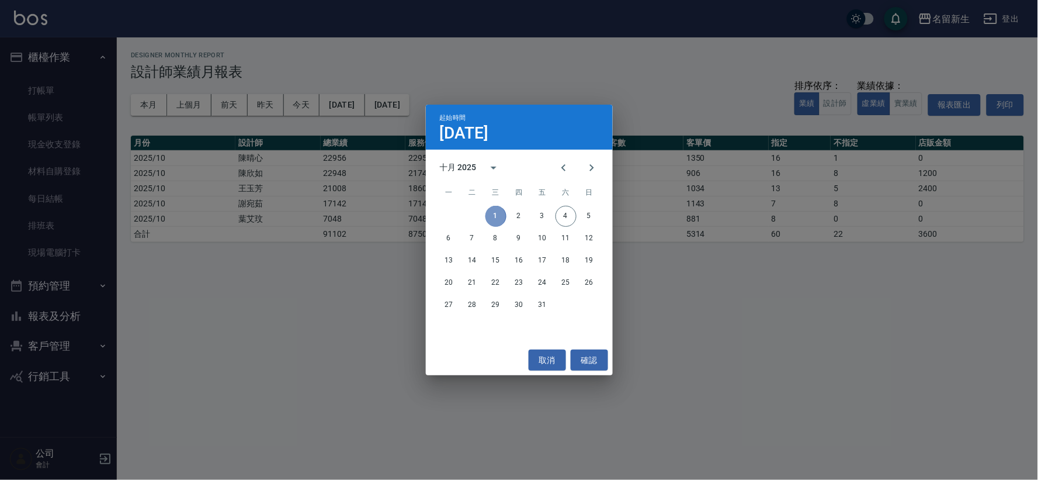
click at [497, 217] on button "1" at bounding box center [495, 216] width 21 height 21
click at [498, 216] on button "1" at bounding box center [495, 216] width 21 height 21
click at [577, 353] on button "確認" at bounding box center [589, 360] width 37 height 22
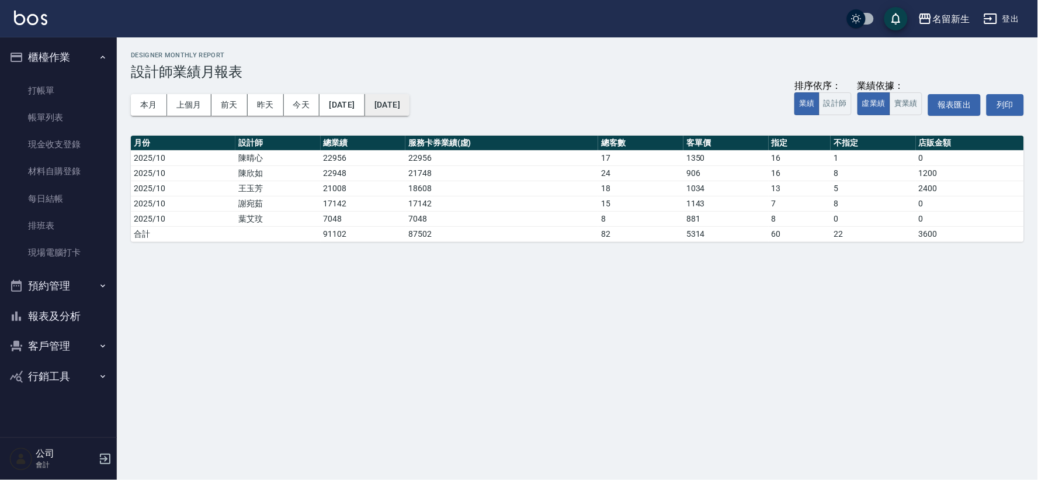
click at [409, 106] on button "[DATE]" at bounding box center [387, 105] width 44 height 22
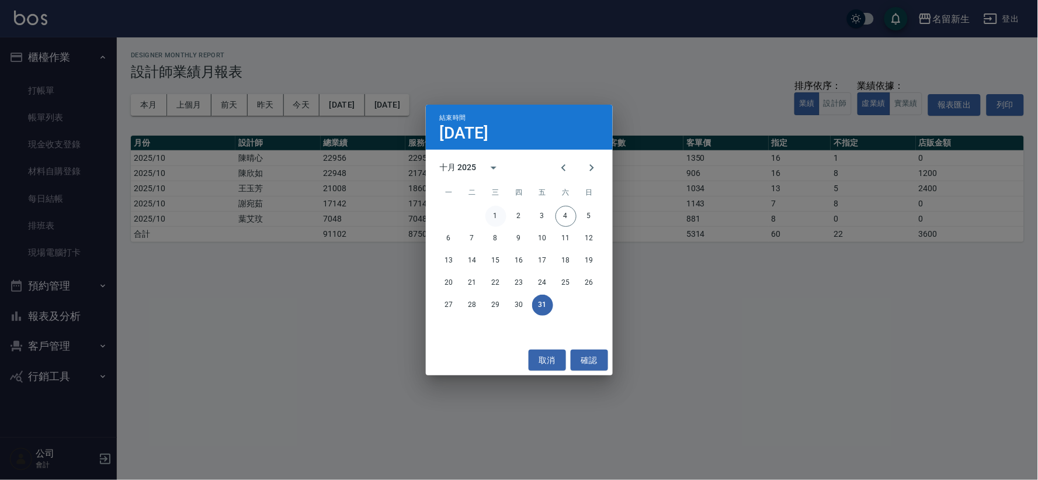
click at [494, 214] on button "1" at bounding box center [495, 216] width 21 height 21
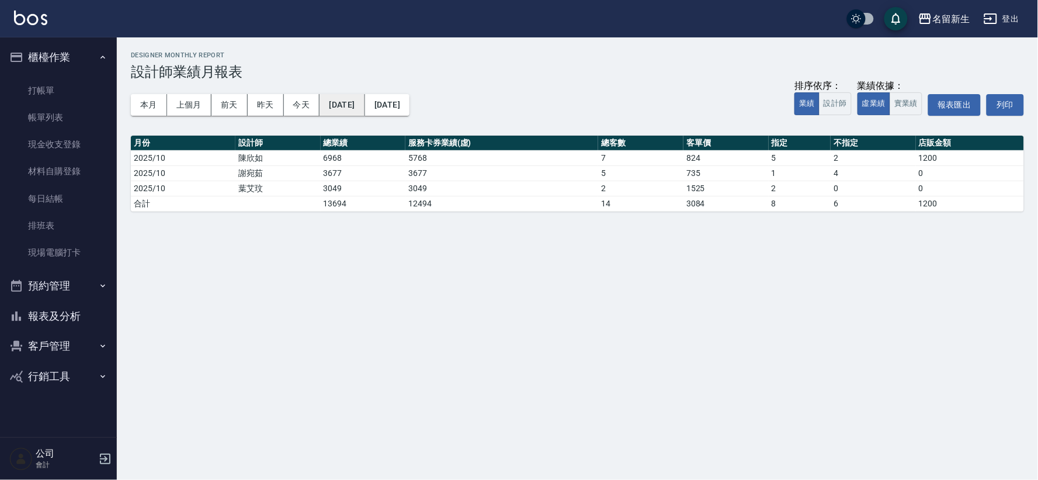
click at [360, 103] on button "[DATE]" at bounding box center [342, 105] width 45 height 22
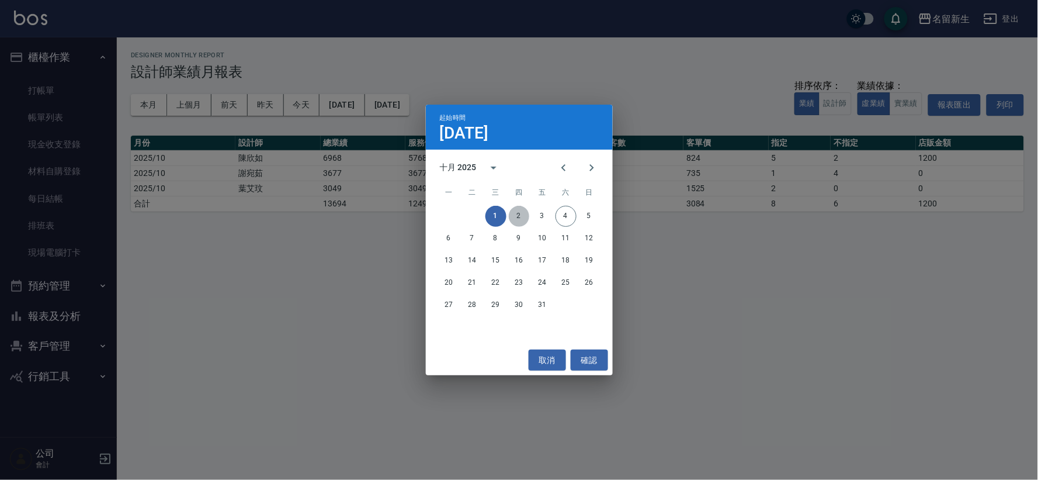
click at [522, 215] on button "2" at bounding box center [519, 216] width 21 height 21
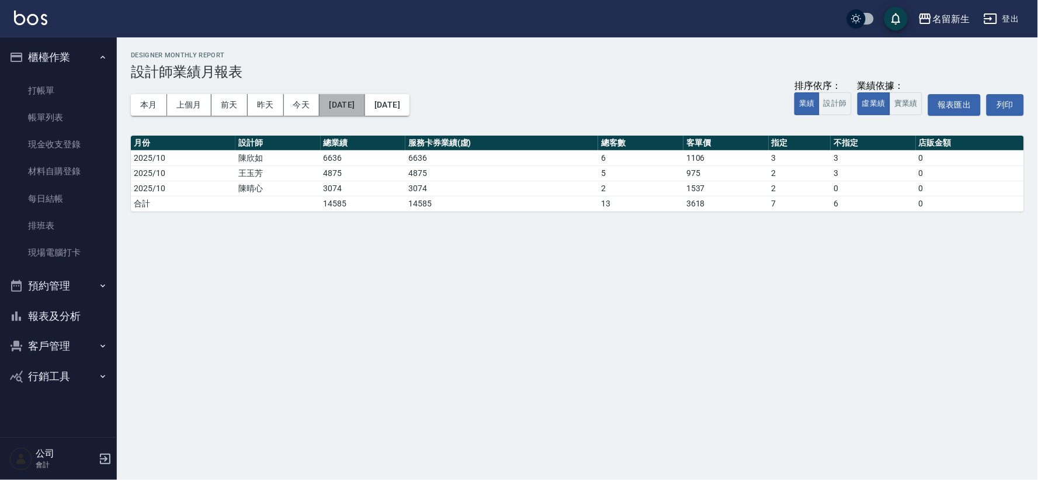
click at [357, 95] on button "[DATE]" at bounding box center [342, 105] width 45 height 22
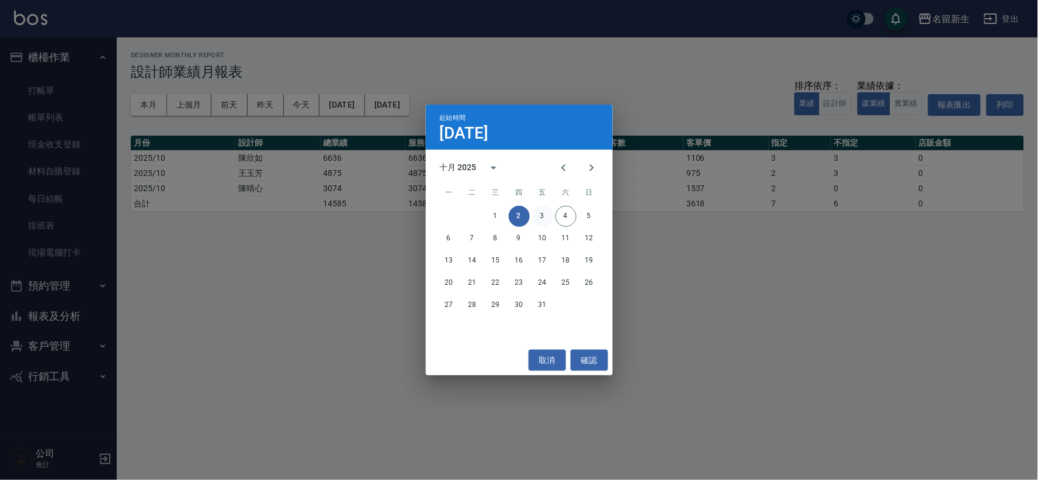
click at [544, 214] on button "3" at bounding box center [542, 216] width 21 height 21
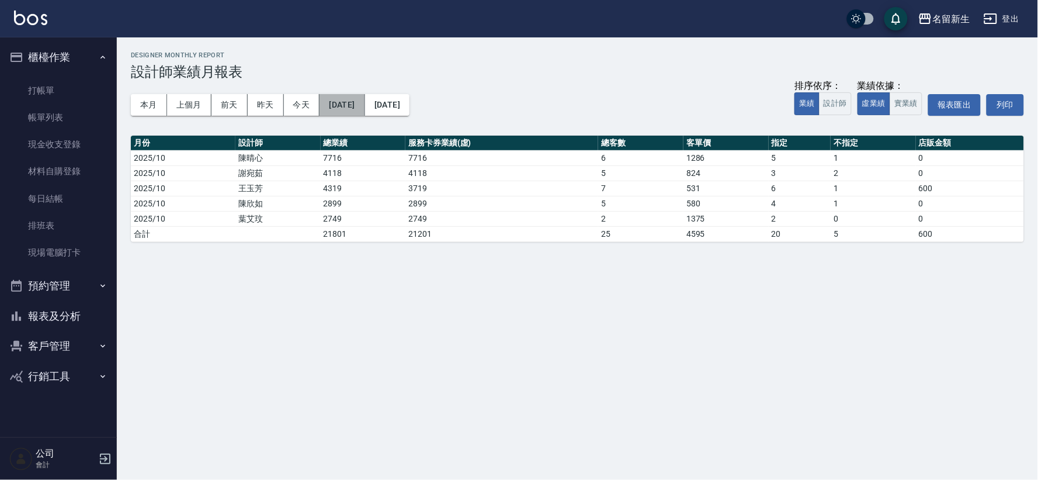
click at [356, 105] on button "[DATE]" at bounding box center [342, 105] width 45 height 22
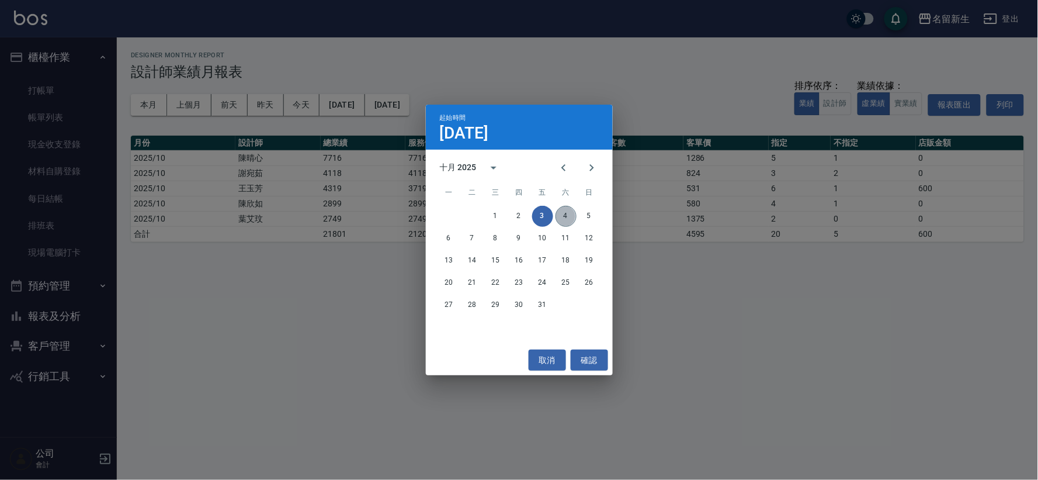
click at [564, 211] on button "4" at bounding box center [566, 216] width 21 height 21
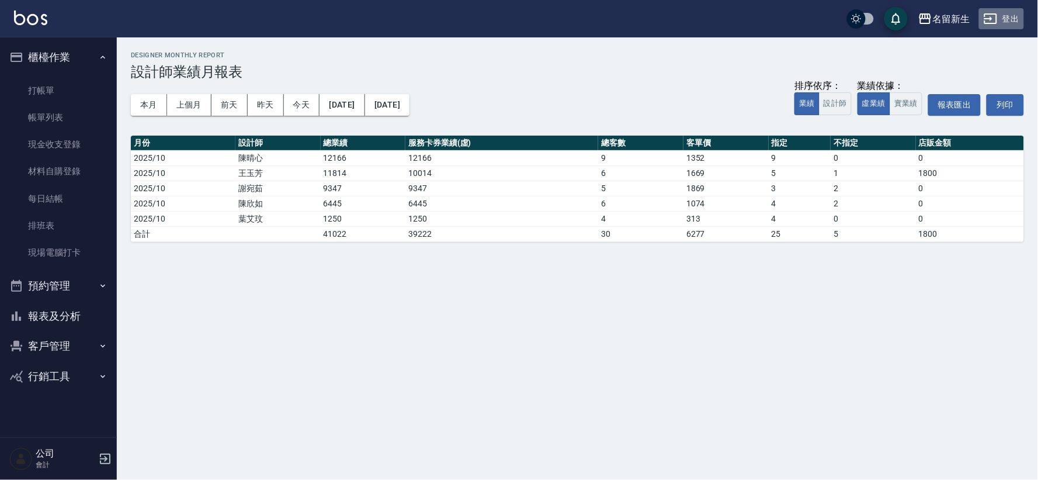
click at [992, 16] on icon "button" at bounding box center [991, 19] width 14 height 14
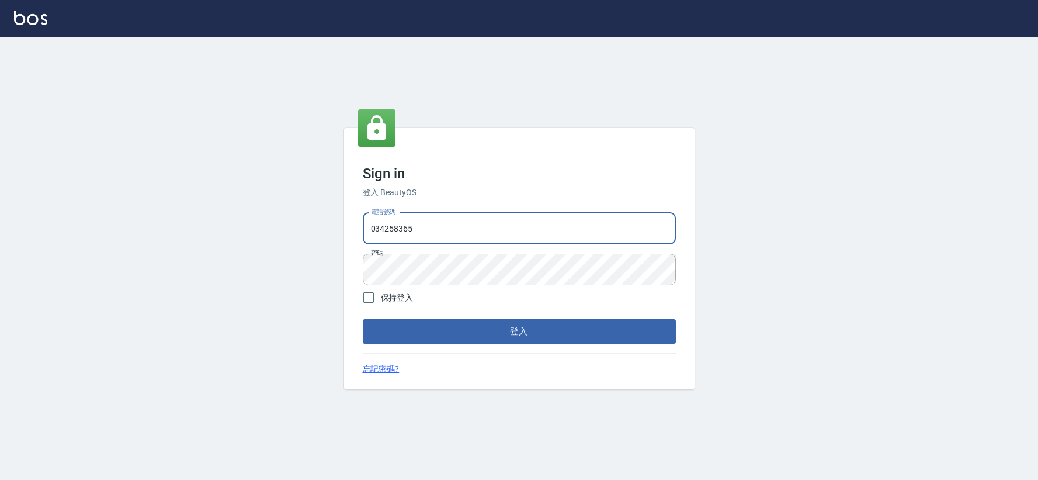
click at [468, 213] on input "034258365" at bounding box center [519, 229] width 313 height 32
type input "032806709"
click at [573, 329] on button "登入" at bounding box center [519, 331] width 313 height 25
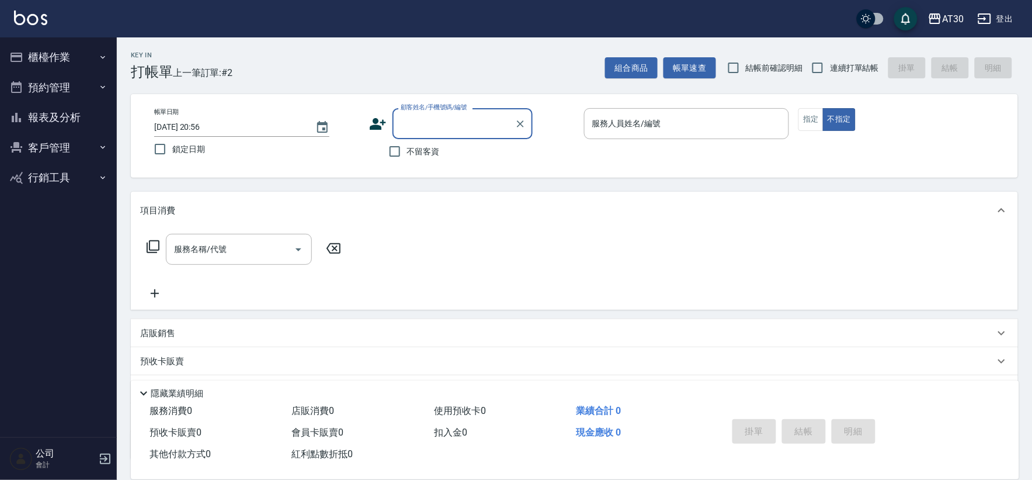
click at [73, 123] on button "報表及分析" at bounding box center [58, 117] width 107 height 30
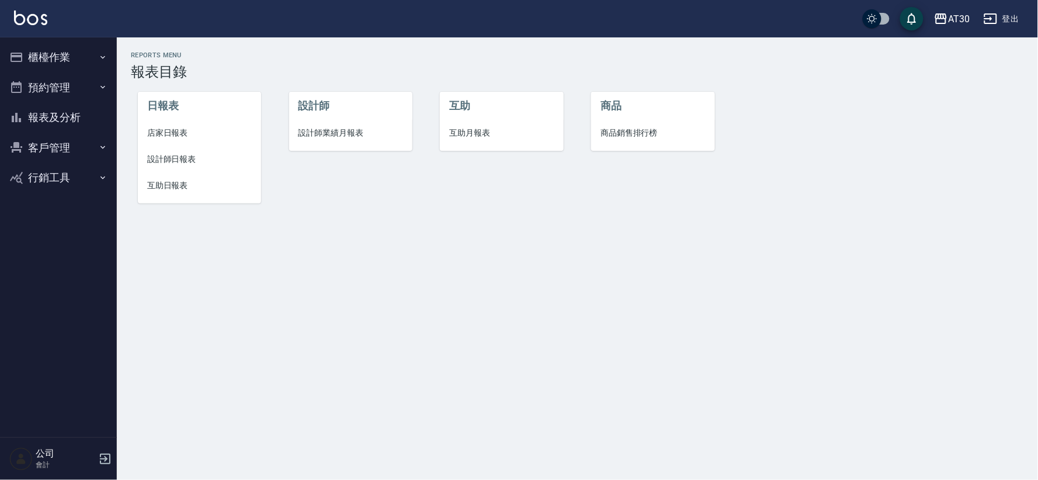
click at [349, 131] on span "設計師業績月報表" at bounding box center [351, 133] width 105 height 12
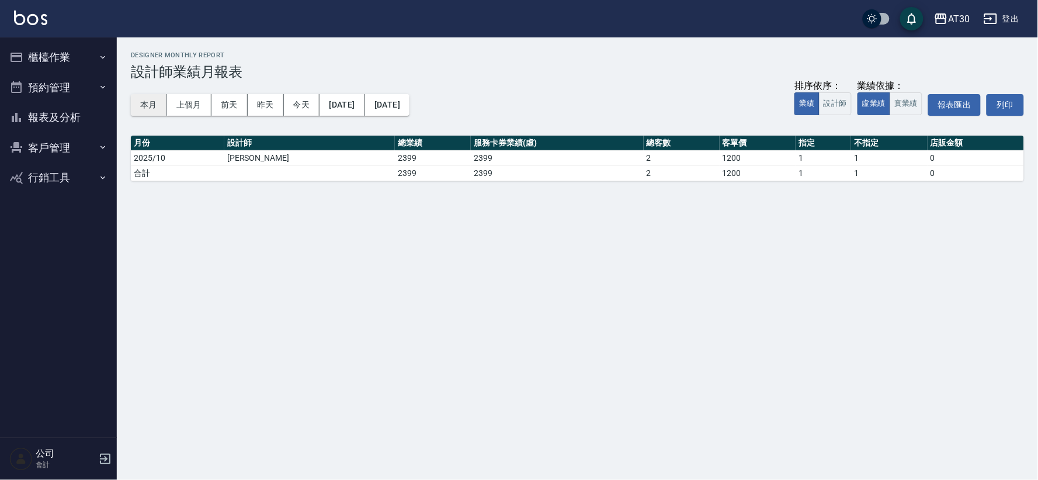
click at [154, 107] on button "本月" at bounding box center [149, 105] width 36 height 22
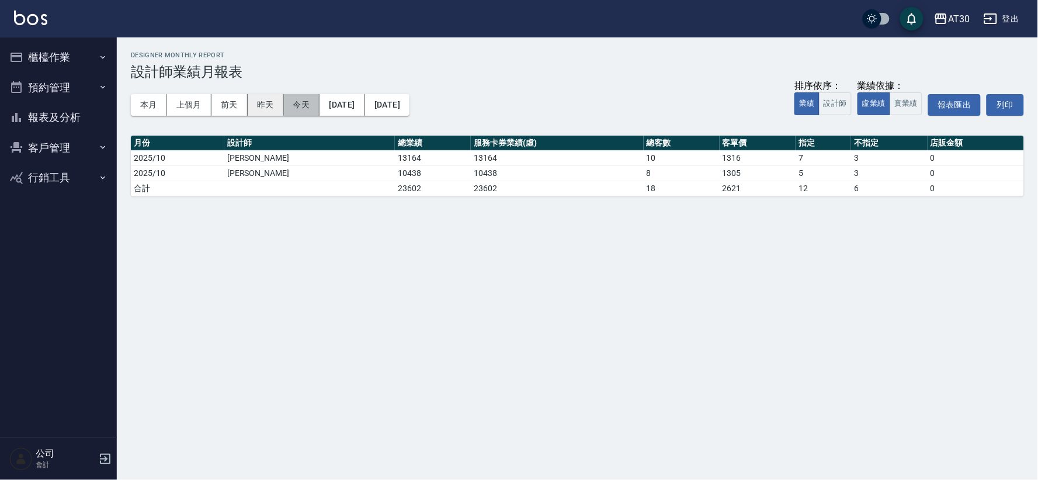
click at [284, 105] on button "今天" at bounding box center [302, 105] width 36 height 22
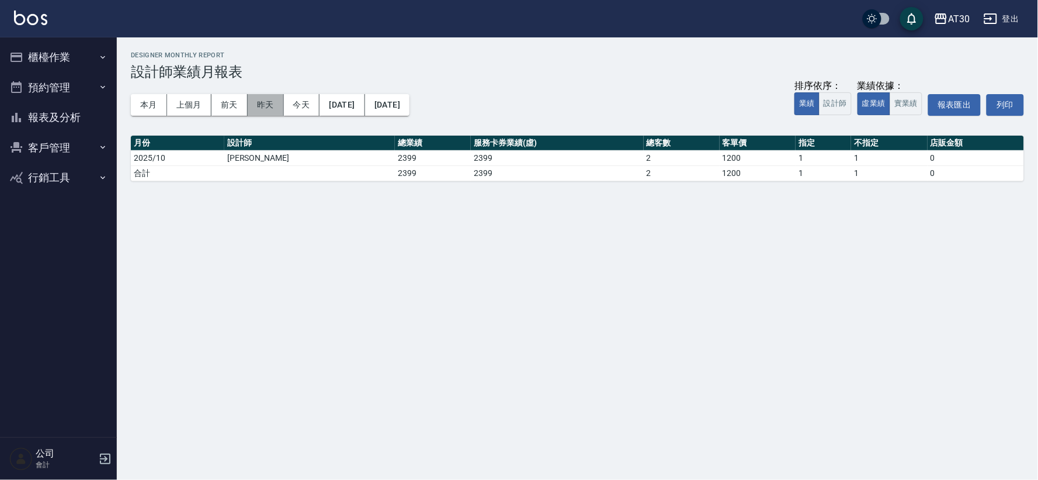
click at [276, 102] on button "昨天" at bounding box center [266, 105] width 36 height 22
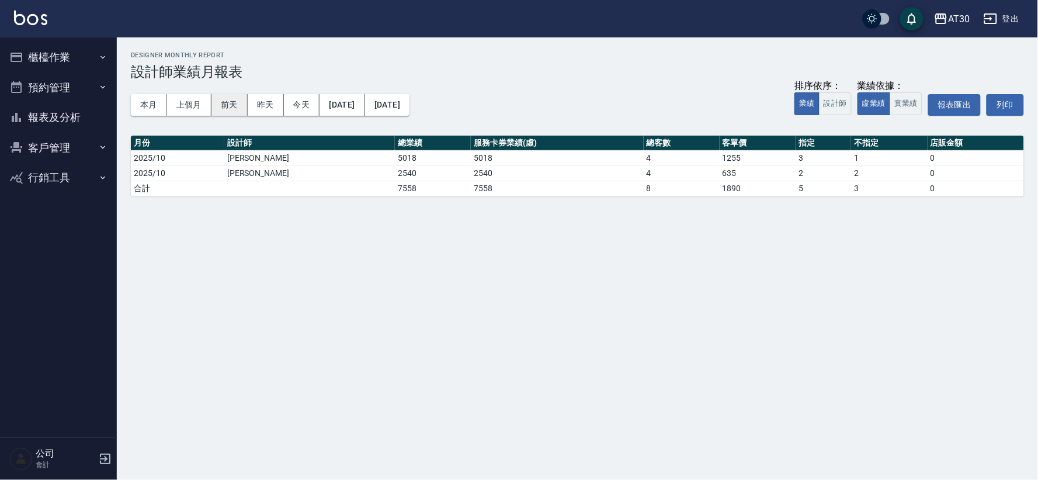
click at [218, 109] on button "前天" at bounding box center [229, 105] width 36 height 22
click at [236, 105] on button "前天" at bounding box center [229, 105] width 36 height 22
click at [294, 111] on button "今天" at bounding box center [302, 105] width 36 height 22
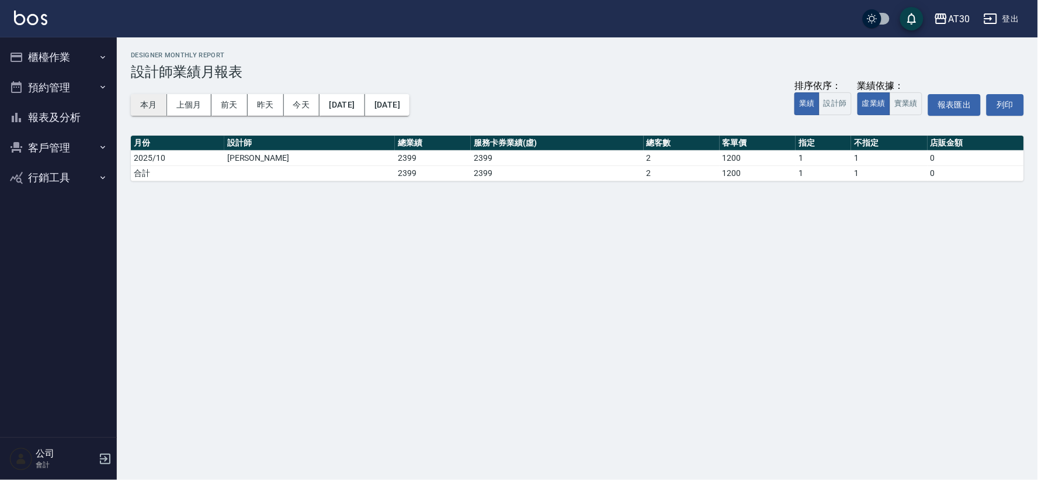
click at [154, 110] on button "本月" at bounding box center [149, 105] width 36 height 22
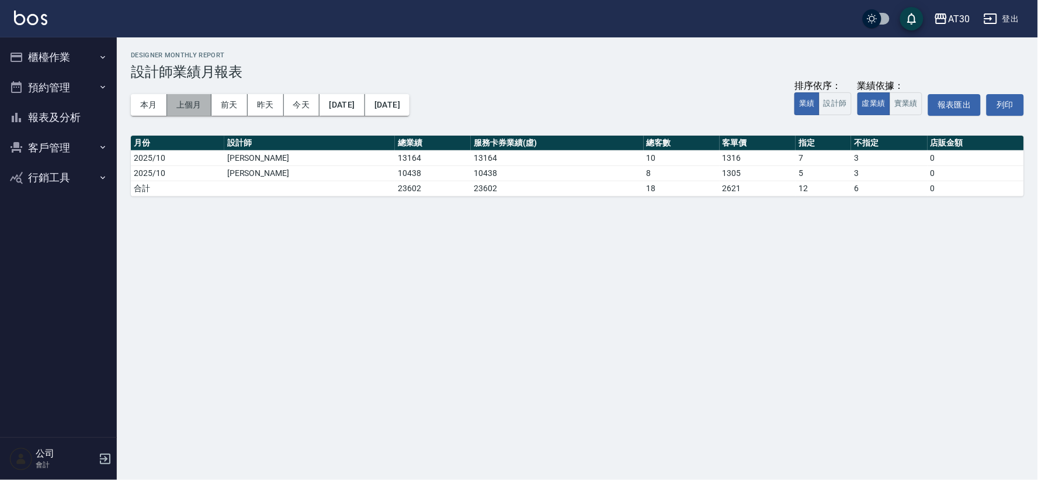
click at [174, 104] on button "上個月" at bounding box center [189, 105] width 44 height 22
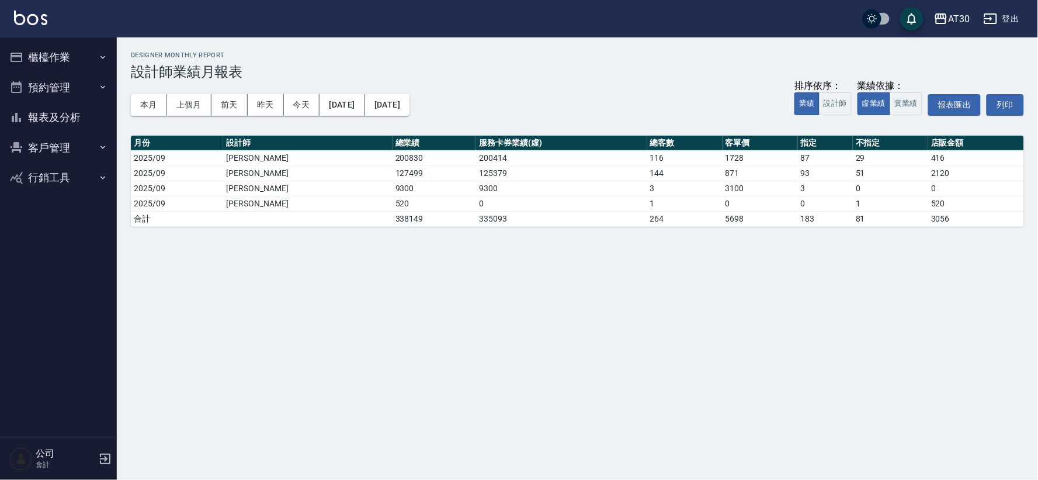
click at [1016, 25] on button "登出" at bounding box center [1001, 19] width 45 height 22
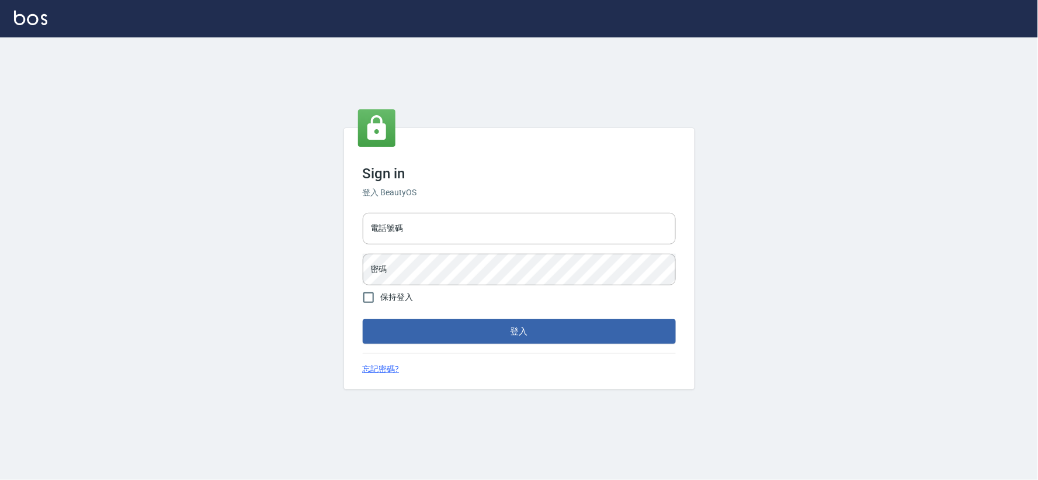
type input "032806709"
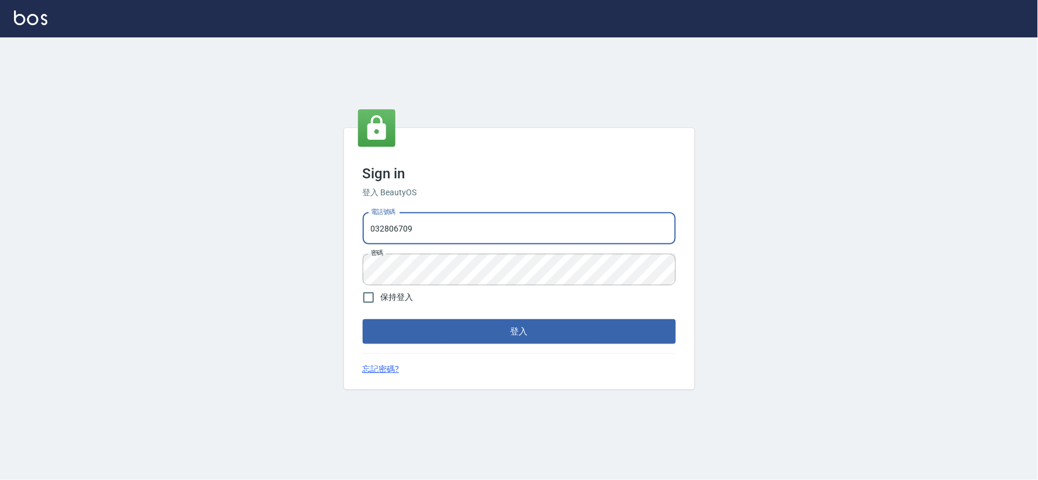
type input "034258365"
click at [556, 319] on button "登入" at bounding box center [519, 331] width 313 height 25
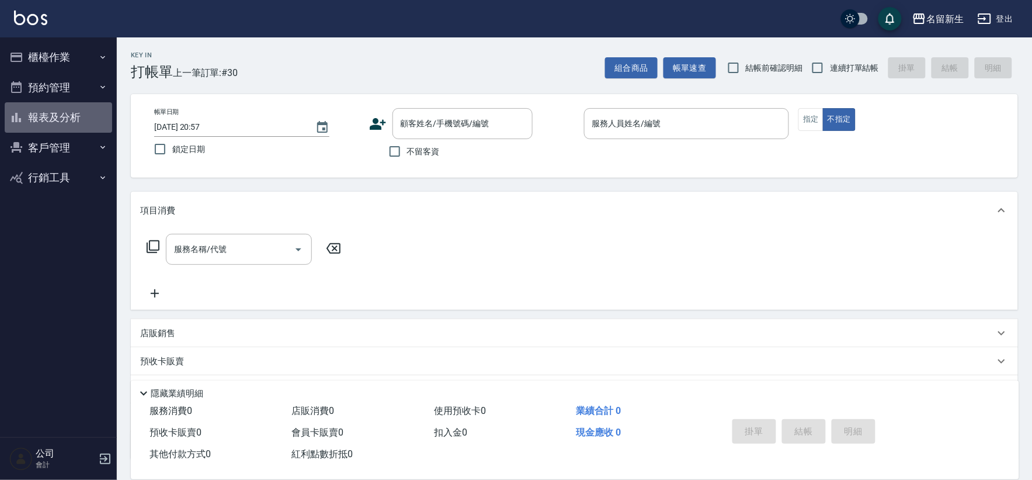
click at [90, 120] on button "報表及分析" at bounding box center [58, 117] width 107 height 30
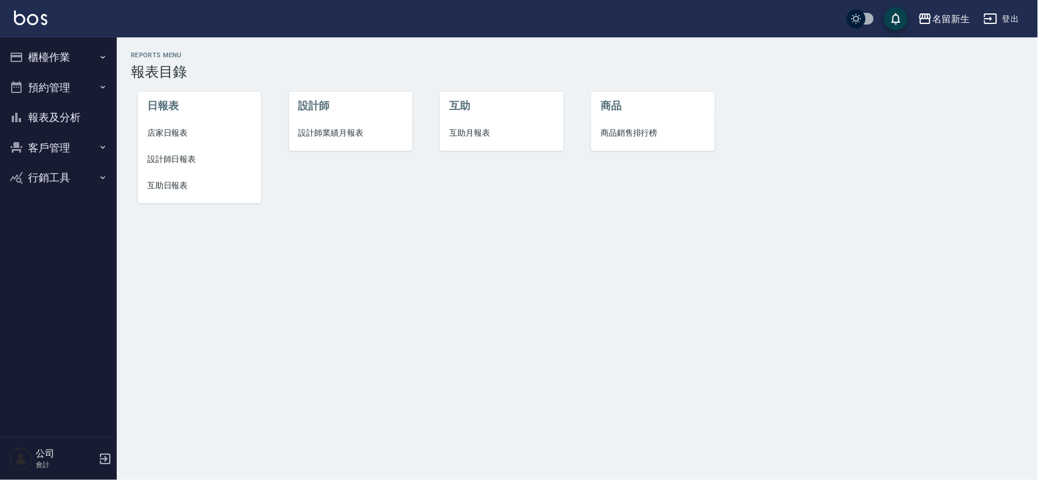
click at [155, 150] on li "設計師日報表" at bounding box center [199, 159] width 123 height 26
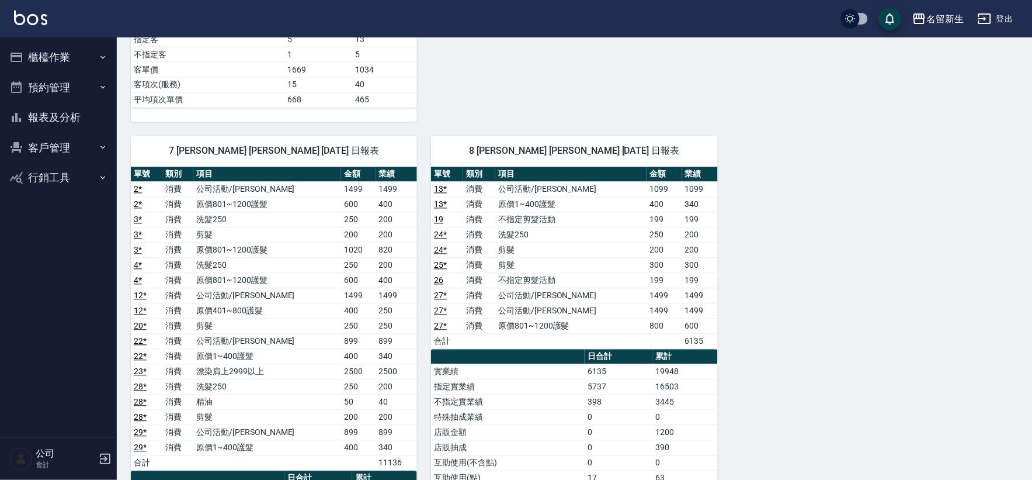
scroll to position [649, 0]
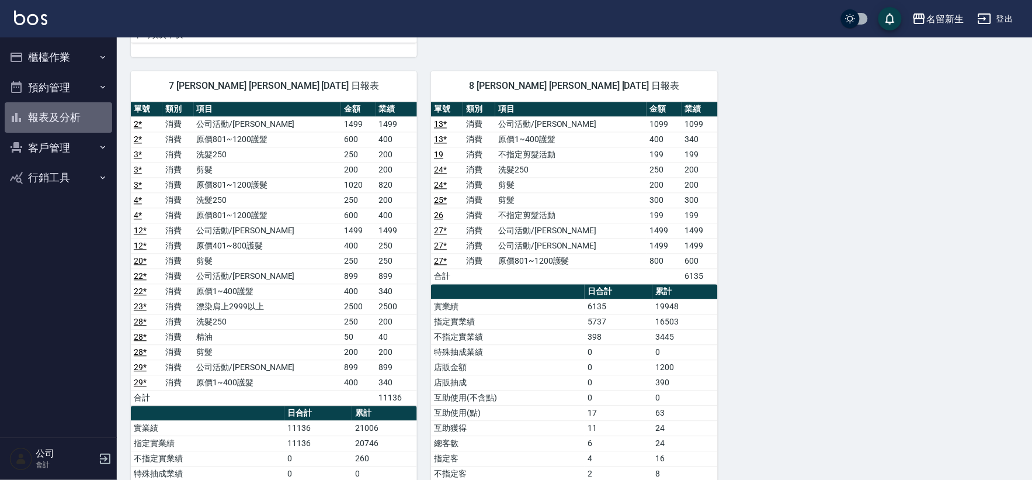
click at [13, 110] on icon "button" at bounding box center [16, 117] width 14 height 14
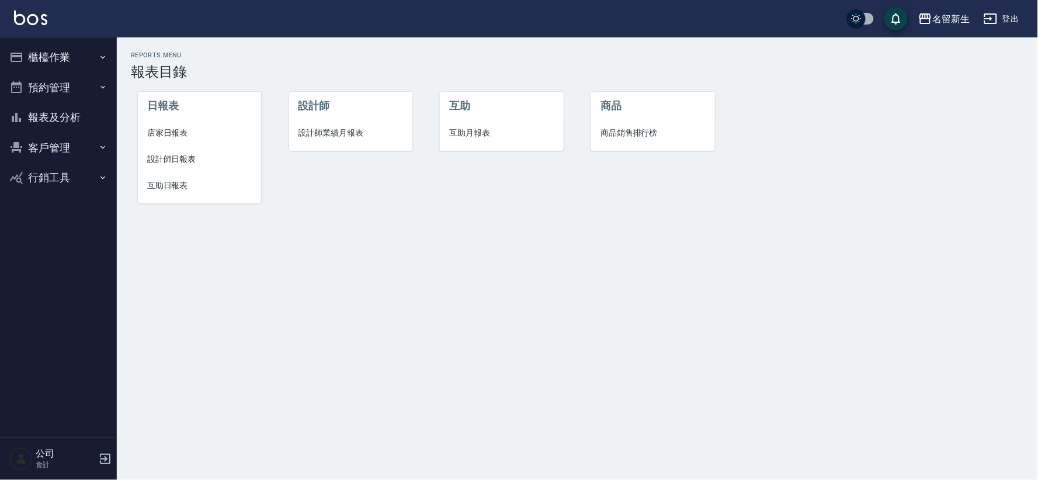
click at [185, 190] on span "互助日報表" at bounding box center [199, 185] width 105 height 12
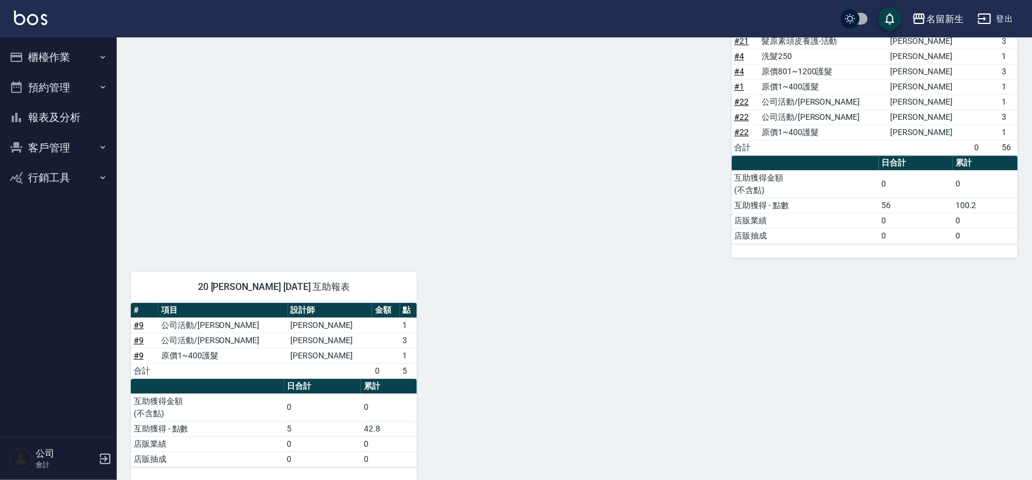
scroll to position [897, 0]
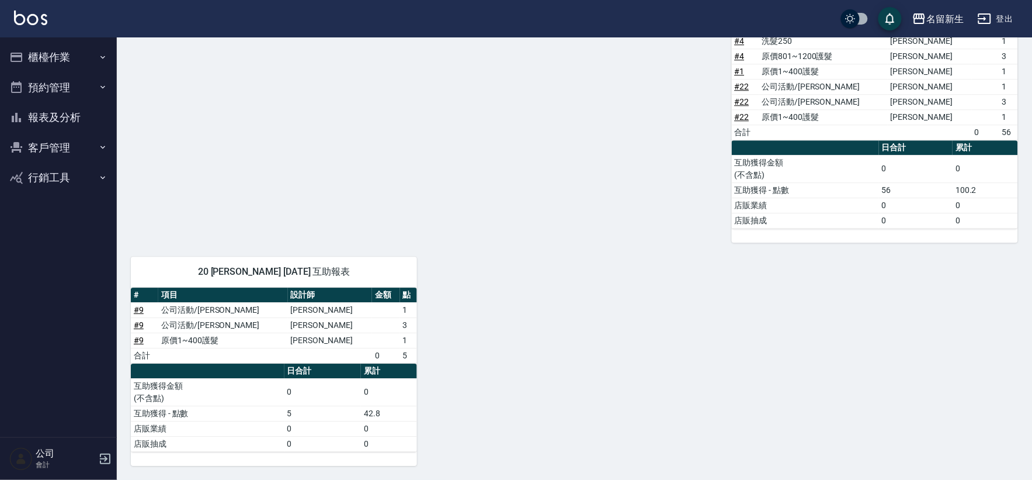
click at [61, 112] on button "報表及分析" at bounding box center [58, 117] width 107 height 30
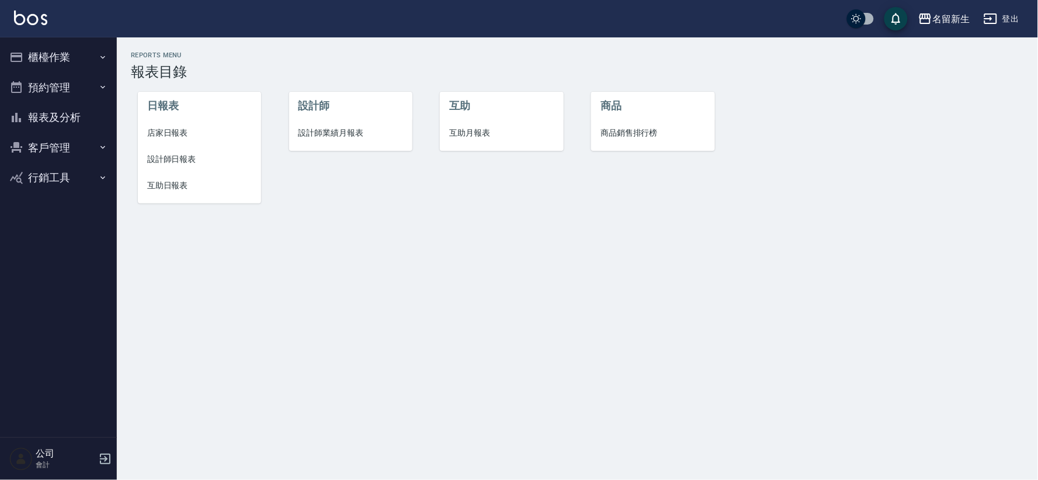
click at [175, 153] on span "設計師日報表" at bounding box center [199, 159] width 105 height 12
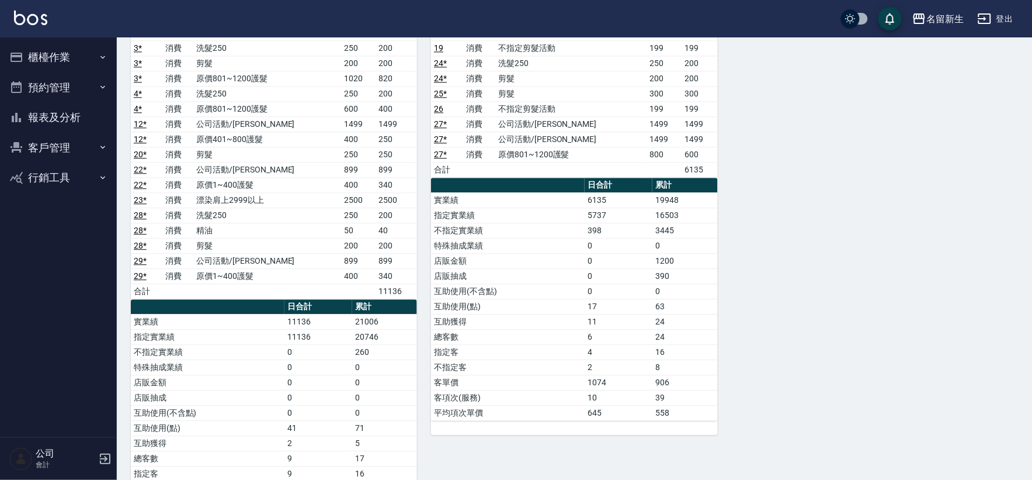
scroll to position [779, 0]
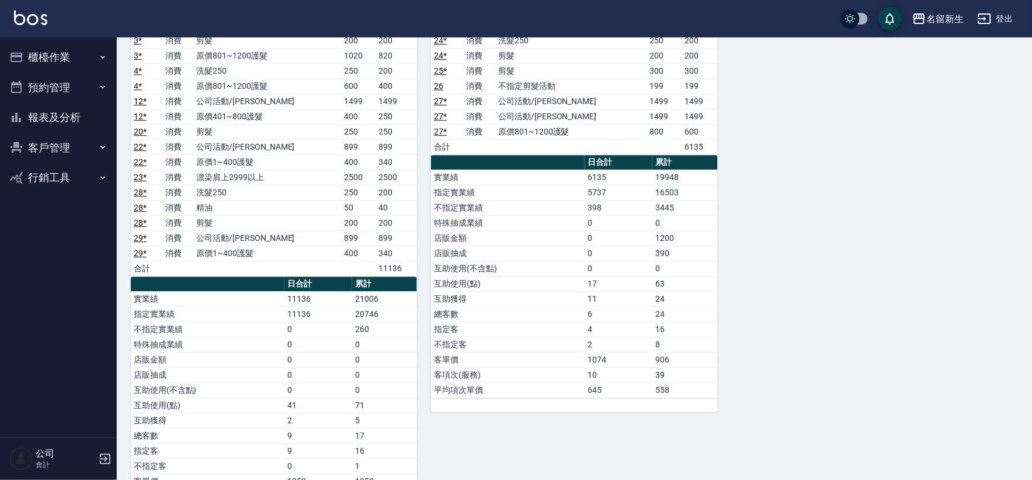
click at [22, 114] on icon "button" at bounding box center [16, 117] width 14 height 14
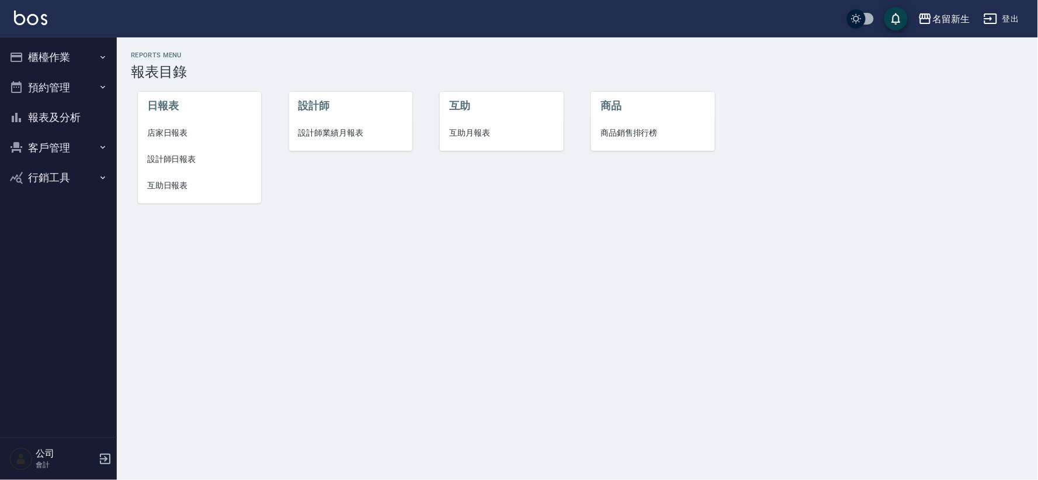
click at [154, 136] on span "店家日報表" at bounding box center [199, 133] width 105 height 12
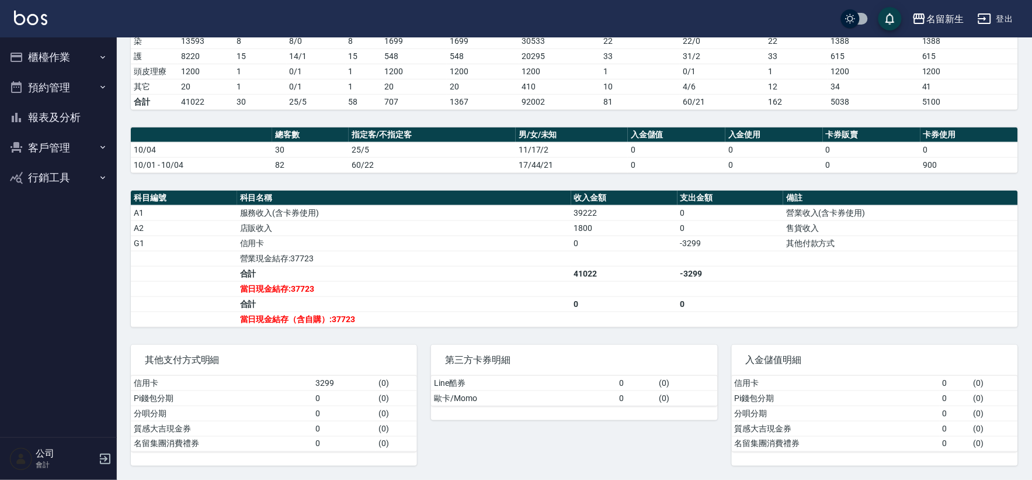
scroll to position [234, 0]
